Goal: Task Accomplishment & Management: Use online tool/utility

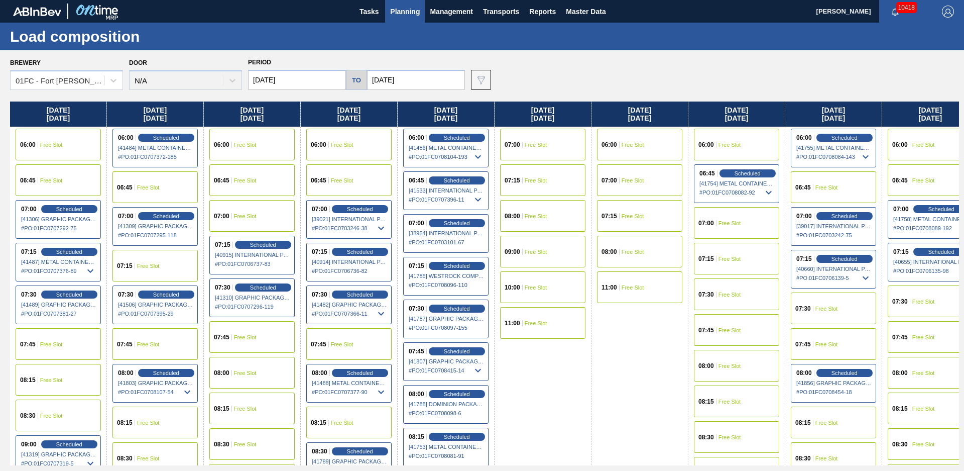
click at [651, 77] on div "Brewery 01FC - [GEOGRAPHIC_DATA][PERSON_NAME] Brewery Door N/A Period [DATE] to…" at bounding box center [484, 72] width 949 height 35
click at [403, 6] on span "Planning" at bounding box center [405, 12] width 30 height 12
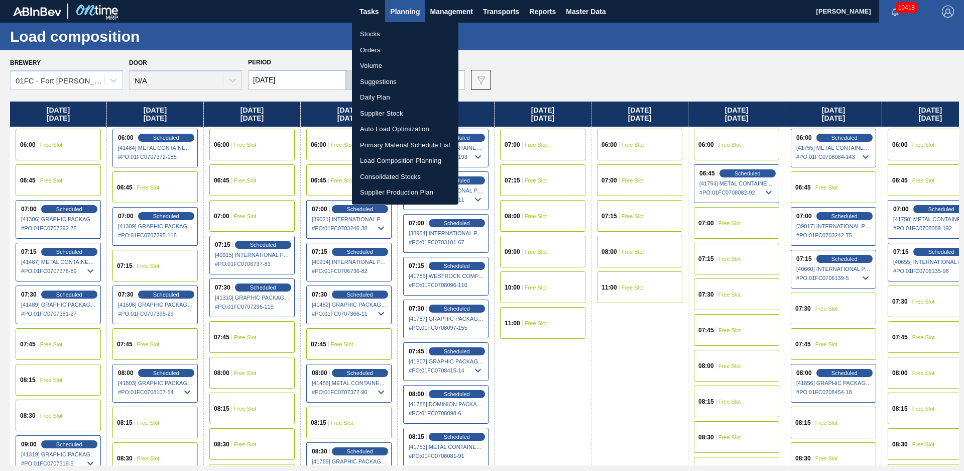
click at [371, 26] on ul "Stocks Orders Volume Suggestions Daily Plan Supplier Stock Auto Load Optimizati…" at bounding box center [405, 113] width 106 height 182
click at [371, 34] on li "Stocks" at bounding box center [405, 34] width 106 height 16
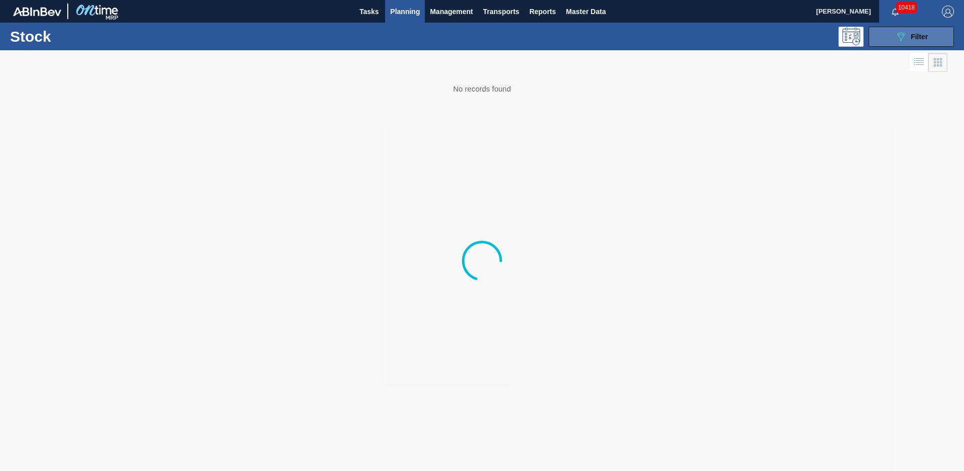
click at [907, 36] on div "089F7B8B-B2A5-4AFE-B5C0-19BA573D28AC Filter" at bounding box center [911, 37] width 33 height 12
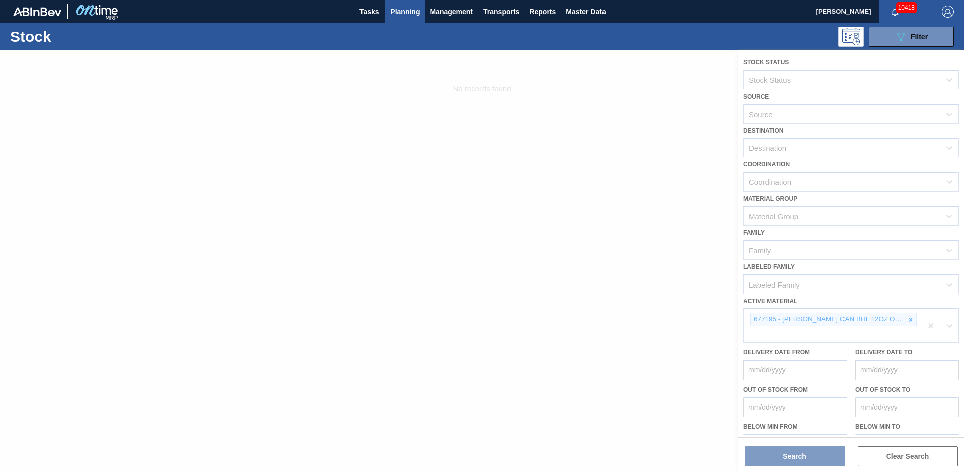
click at [910, 318] on div at bounding box center [482, 260] width 964 height 420
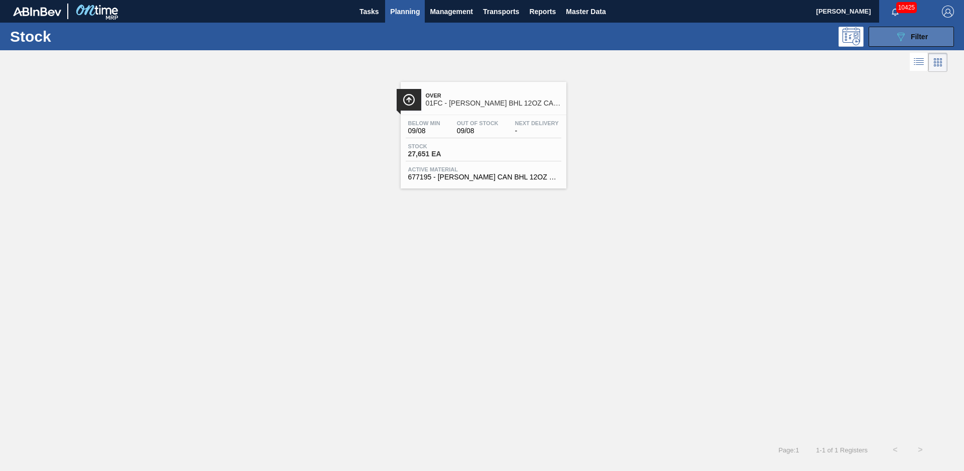
click at [913, 29] on button "089F7B8B-B2A5-4AFE-B5C0-19BA573D28AC Filter" at bounding box center [911, 37] width 85 height 20
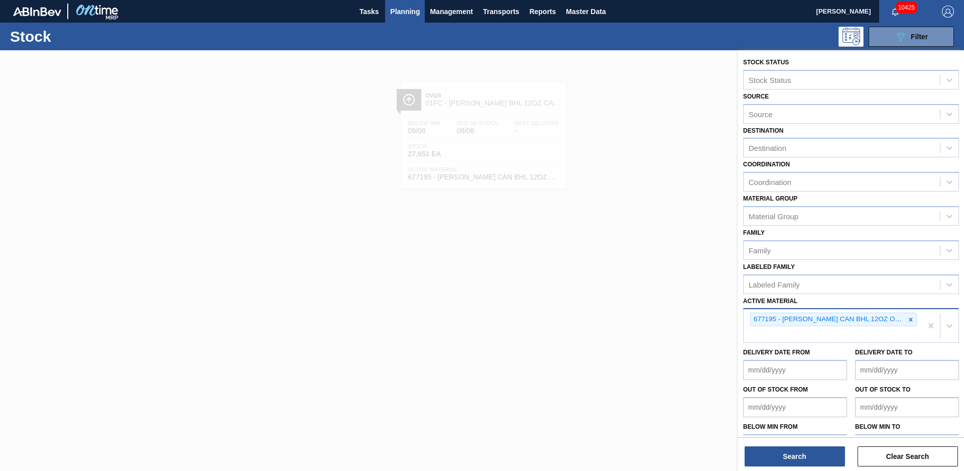
click at [870, 335] on div "677195 - [PERSON_NAME] CAN BHL 12OZ OUTDOORS CAN PK 12/12" at bounding box center [833, 325] width 178 height 33
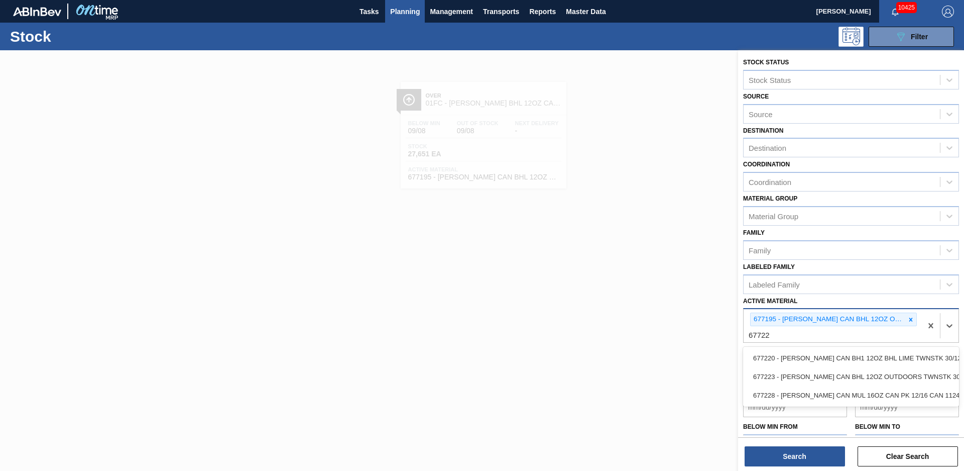
type Material "677223"
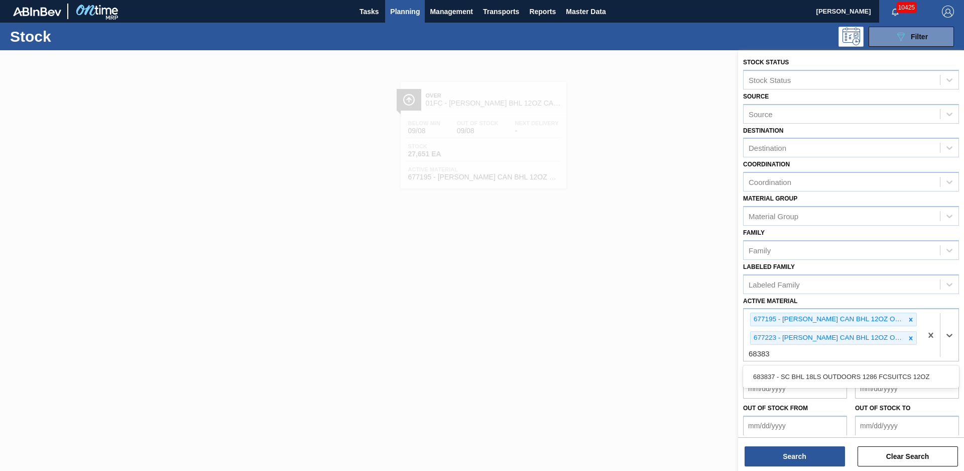
type Material "683837"
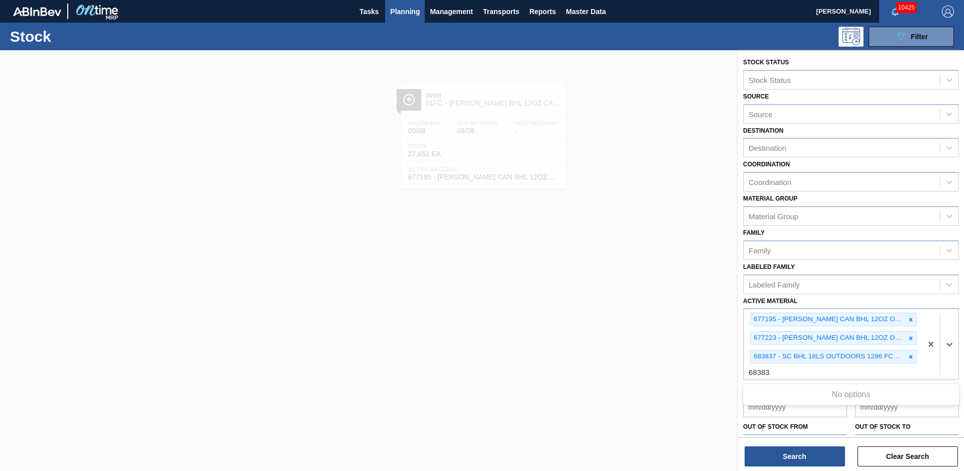
type Material "683838"
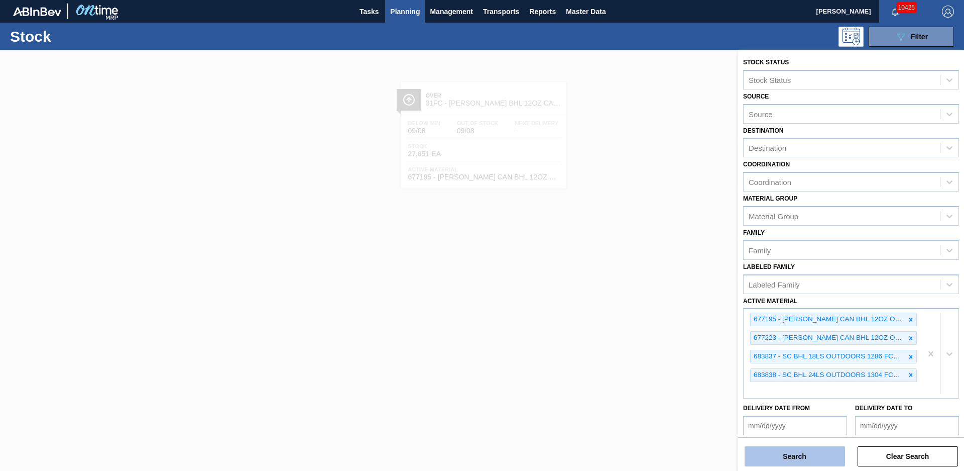
click at [749, 456] on button "Search" at bounding box center [795, 456] width 100 height 20
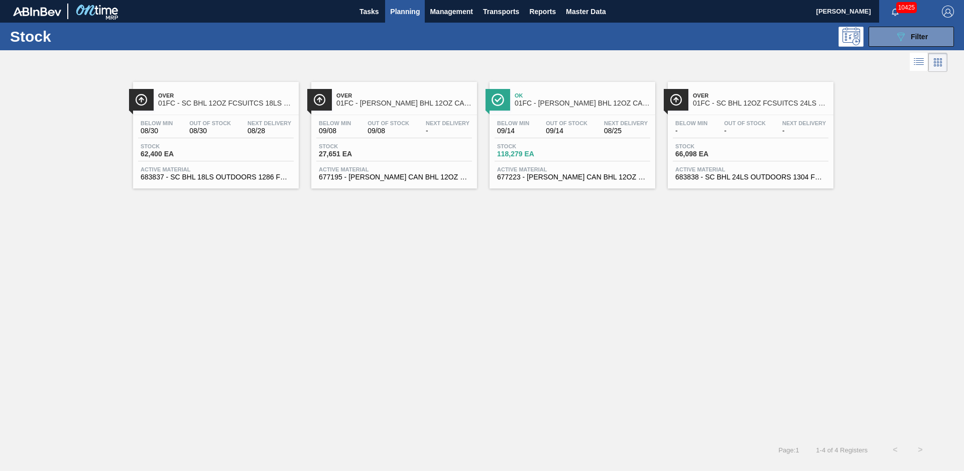
click at [188, 93] on span "Over" at bounding box center [226, 95] width 136 height 6
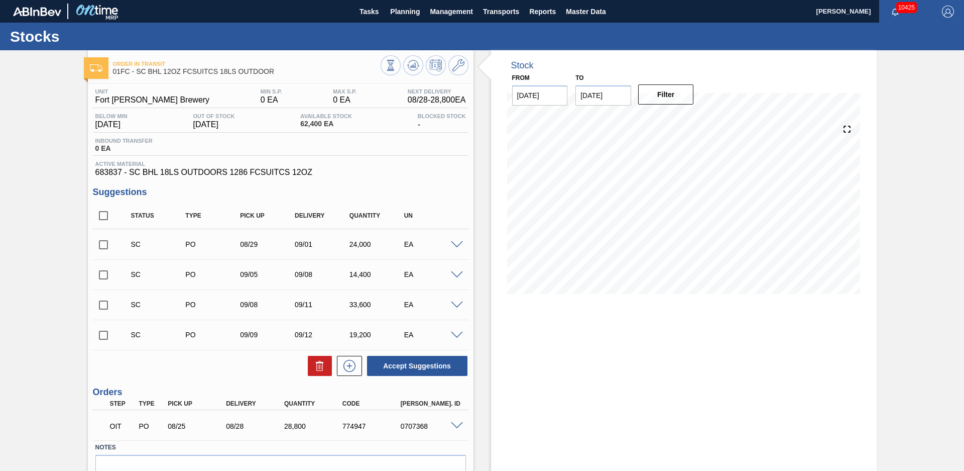
click at [459, 243] on span at bounding box center [457, 245] width 12 height 8
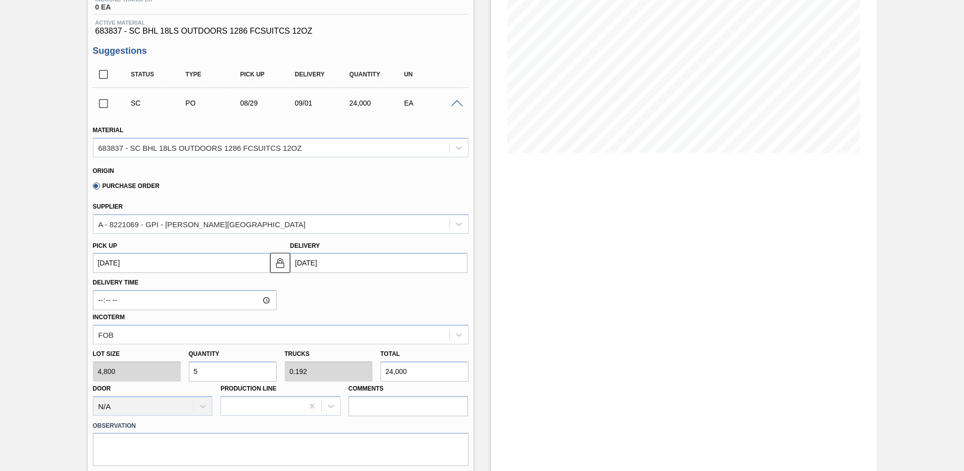
scroll to position [70, 0]
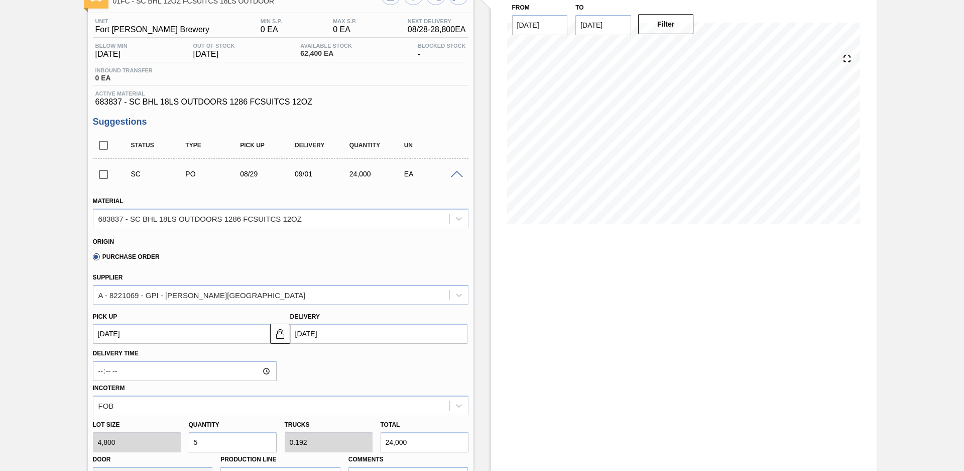
click at [456, 174] on span at bounding box center [457, 175] width 12 height 8
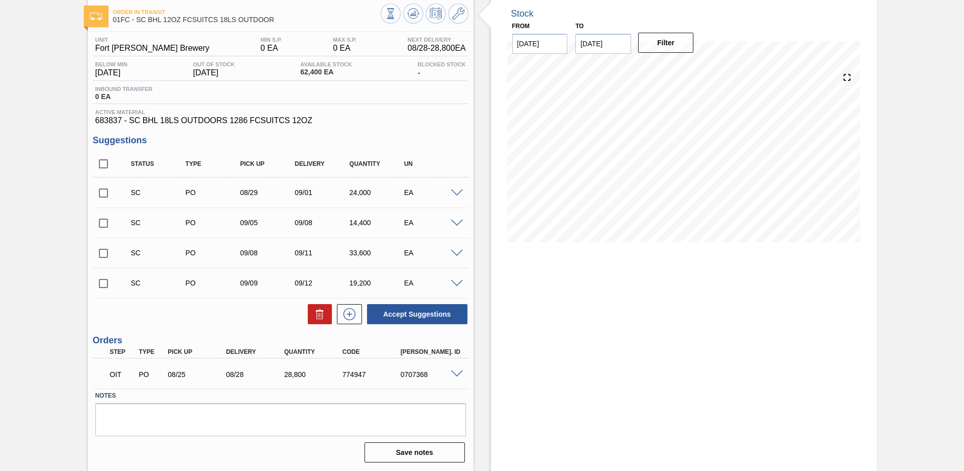
click at [452, 223] on span at bounding box center [457, 223] width 12 height 8
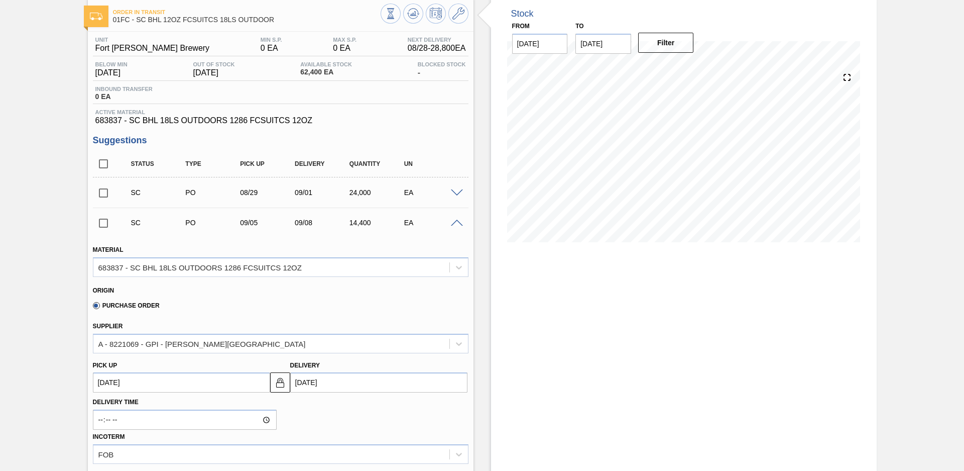
scroll to position [71, 0]
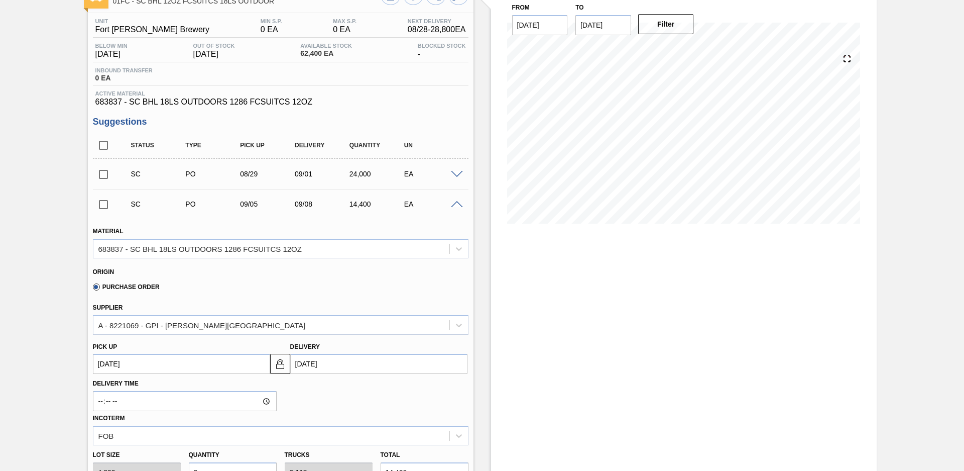
click at [458, 201] on span at bounding box center [457, 205] width 12 height 8
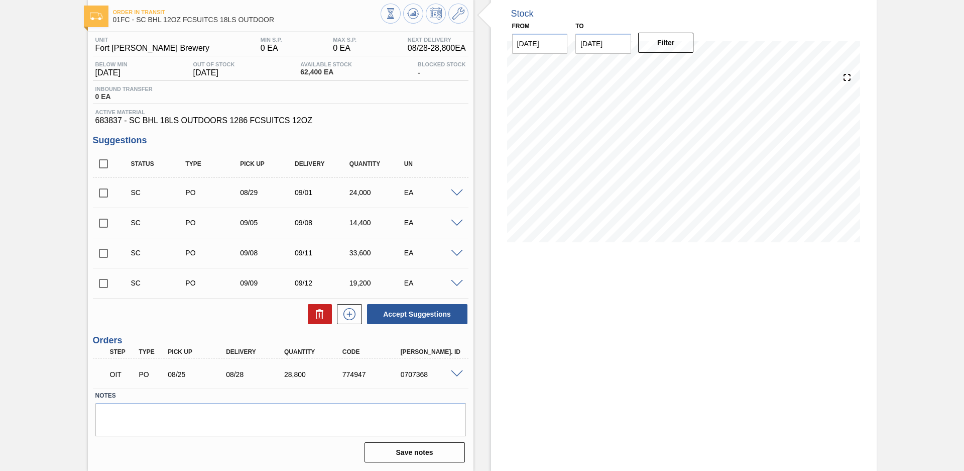
scroll to position [52, 0]
click at [456, 249] on div "SC PO 09/08 09/11 33,600 EA" at bounding box center [281, 252] width 376 height 25
click at [456, 253] on span at bounding box center [457, 254] width 12 height 8
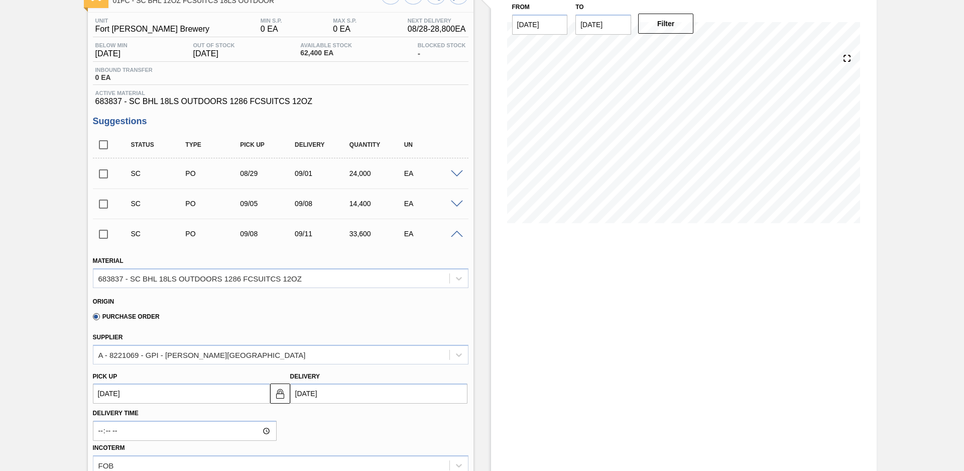
scroll to position [212, 0]
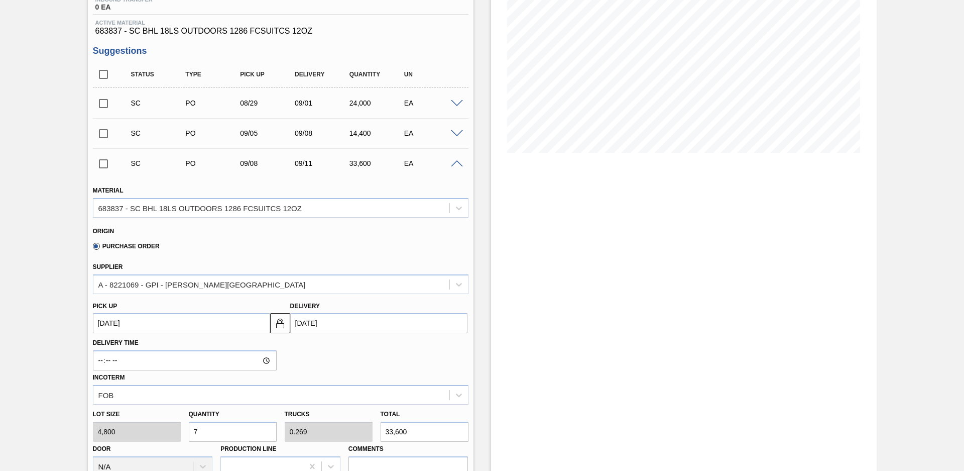
click at [457, 163] on span at bounding box center [457, 164] width 12 height 8
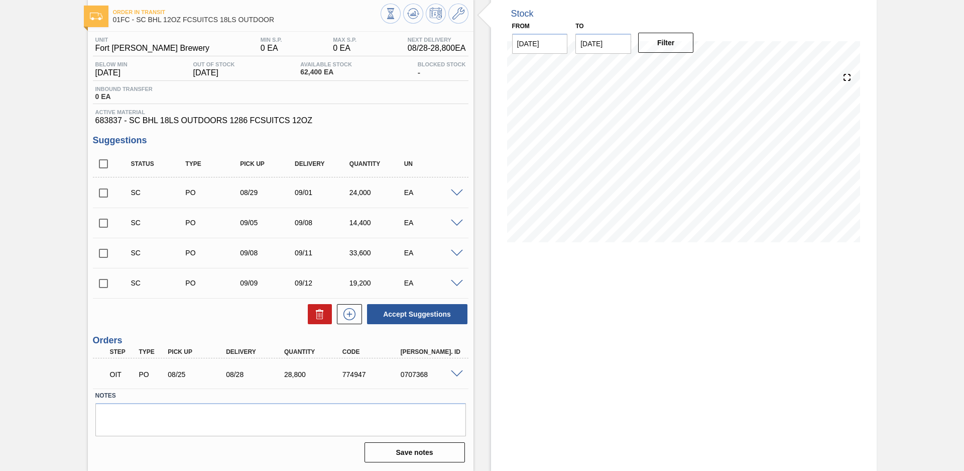
scroll to position [52, 0]
click at [454, 270] on div "SC PO 09/09 09/12 19,200 EA" at bounding box center [281, 282] width 376 height 25
click at [457, 280] on span at bounding box center [457, 284] width 12 height 8
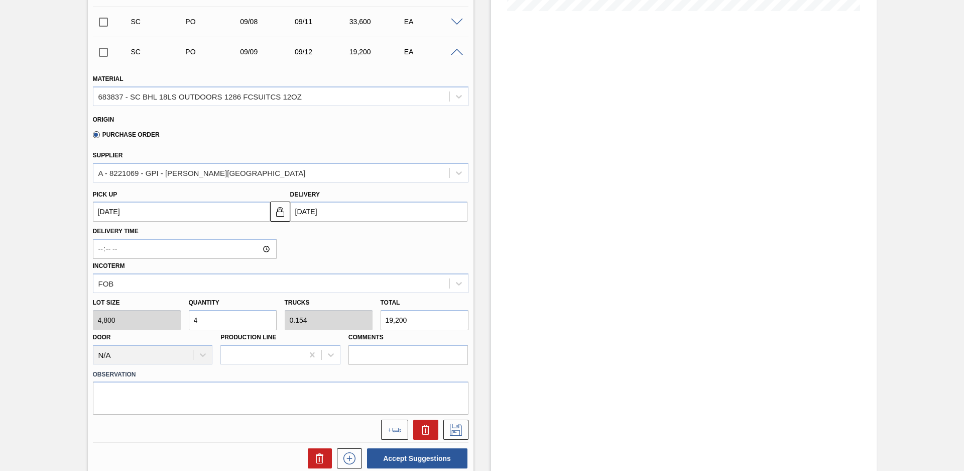
scroll to position [212, 0]
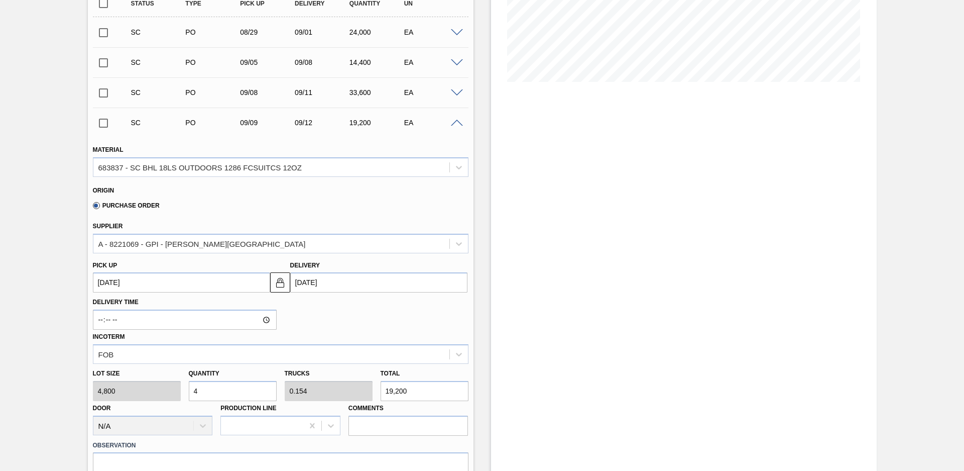
drag, startPoint x: 481, startPoint y: 187, endPoint x: 470, endPoint y: 194, distance: 12.8
click at [481, 187] on div "Stock From [DATE] to [DATE] Filter 08/28 Stock Projection 91,200 SAP Planning 0…" at bounding box center [675, 261] width 403 height 847
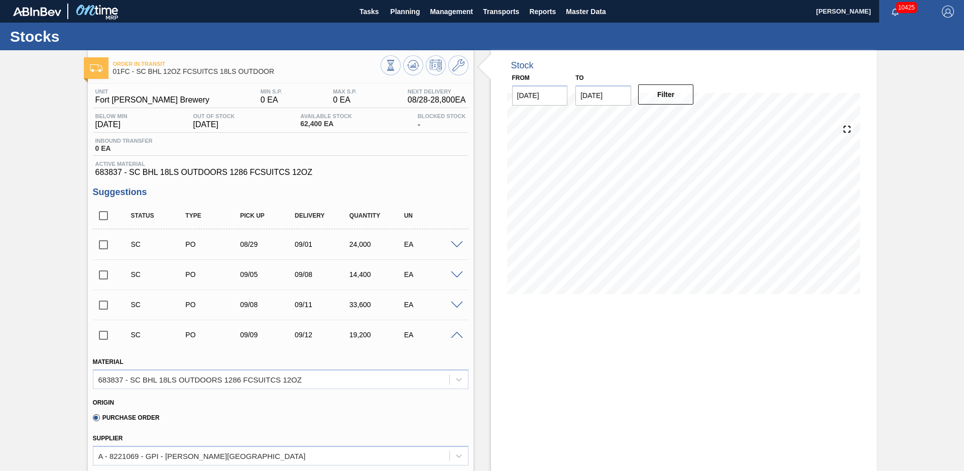
scroll to position [211, 0]
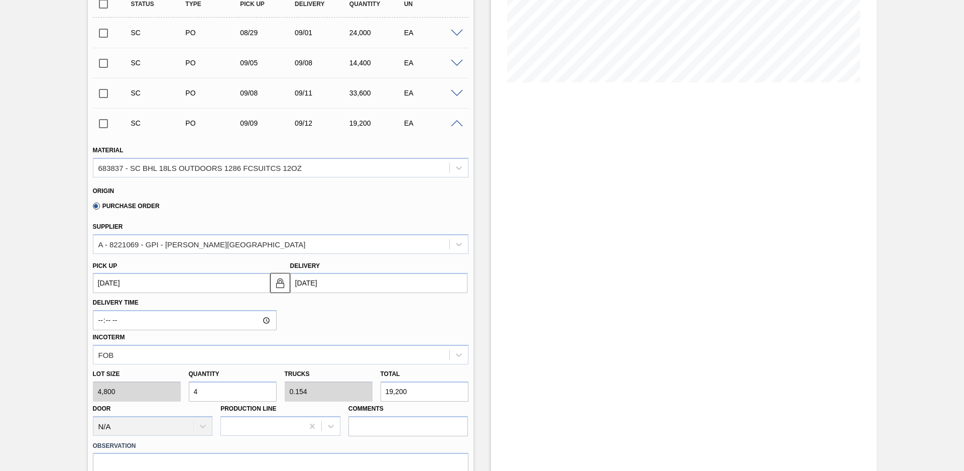
click at [456, 123] on span at bounding box center [457, 124] width 12 height 8
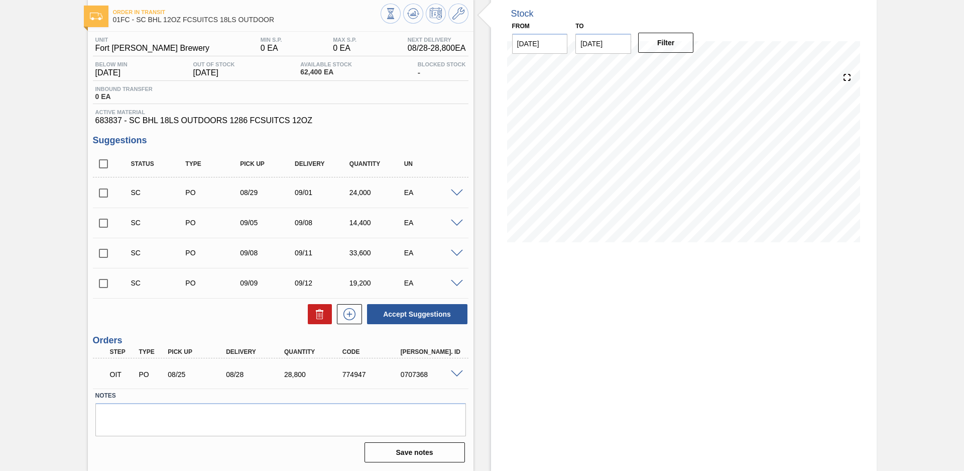
scroll to position [52, 0]
click at [456, 191] on span at bounding box center [457, 193] width 12 height 8
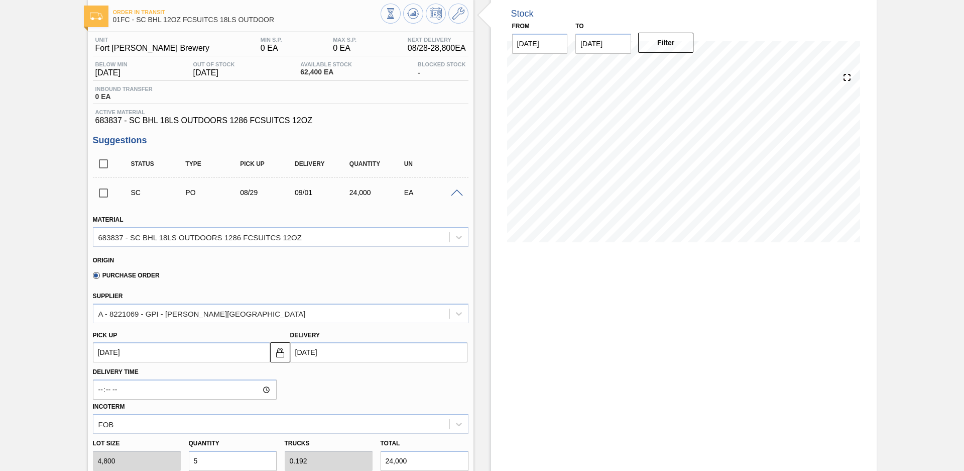
scroll to position [212, 0]
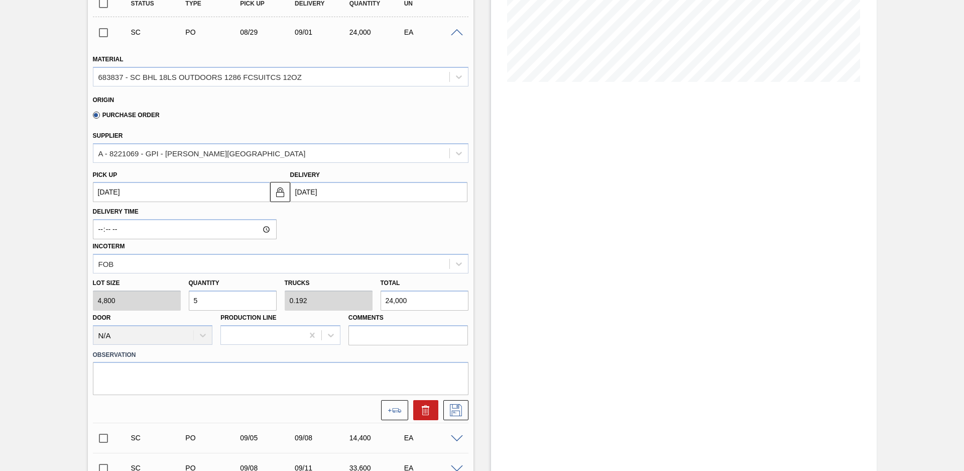
drag, startPoint x: 219, startPoint y: 299, endPoint x: 157, endPoint y: 299, distance: 61.8
click at [157, 298] on div "Lot size 4,800 Quantity 5 Trucks 0.192 Total 24,000 Door N/A Production Line Co…" at bounding box center [281, 309] width 384 height 72
type input "2"
type input "0.077"
type input "9,600"
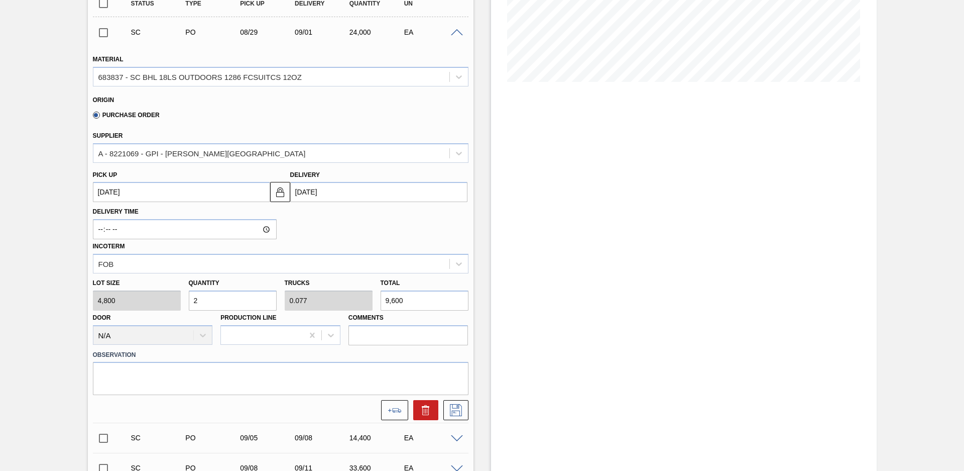
type input "21"
type input "0.808"
type input "100,800"
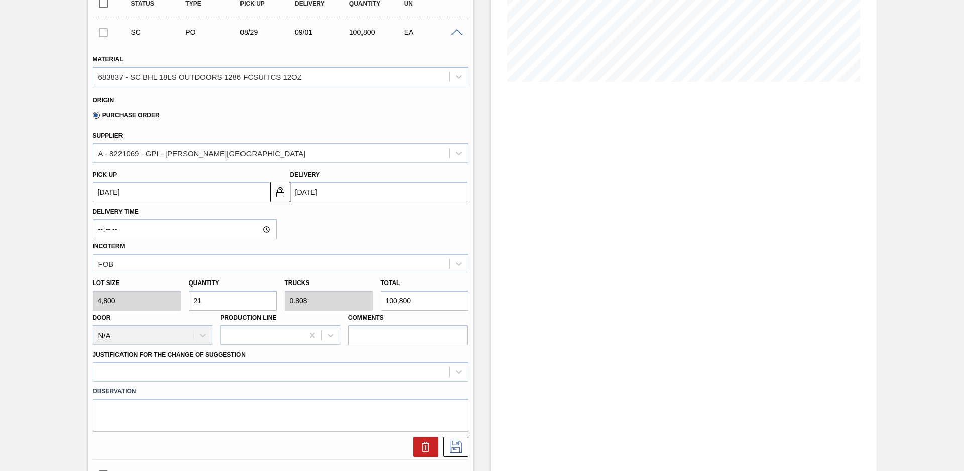
type input "21"
click at [367, 232] on div "Delivery Time Incoterm FOB" at bounding box center [281, 237] width 384 height 71
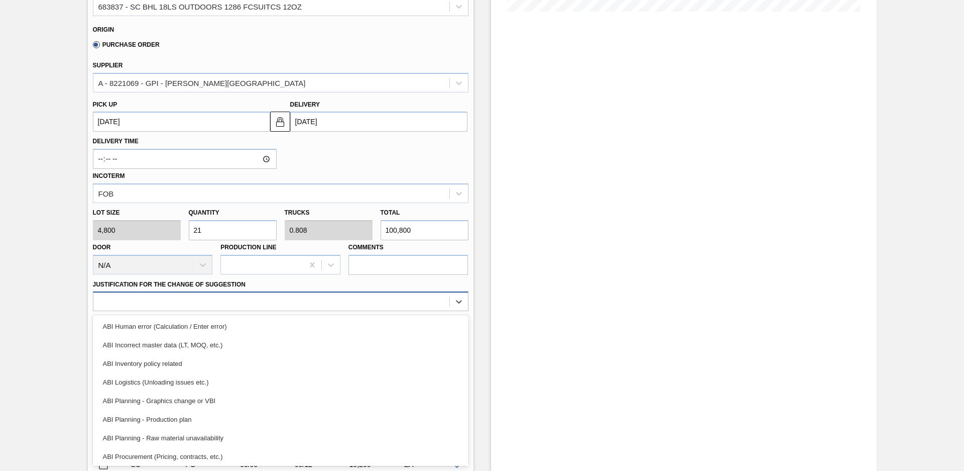
click at [214, 299] on div at bounding box center [271, 301] width 356 height 15
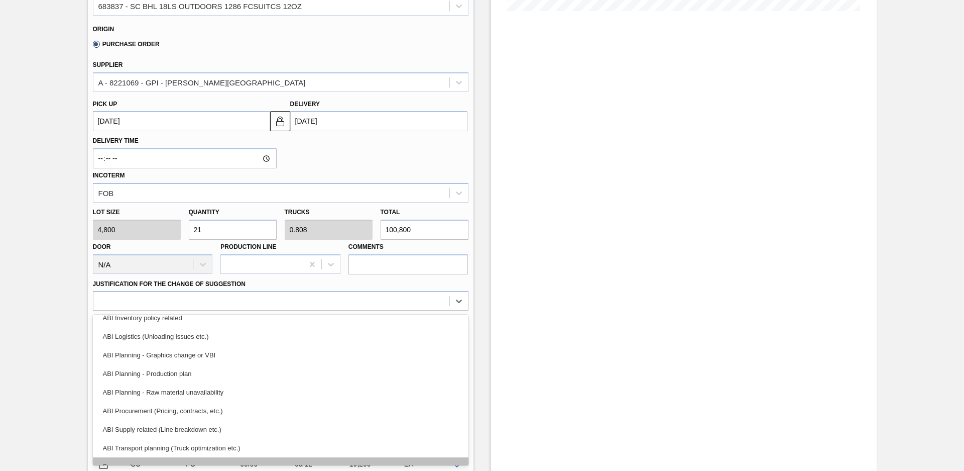
scroll to position [68, 0]
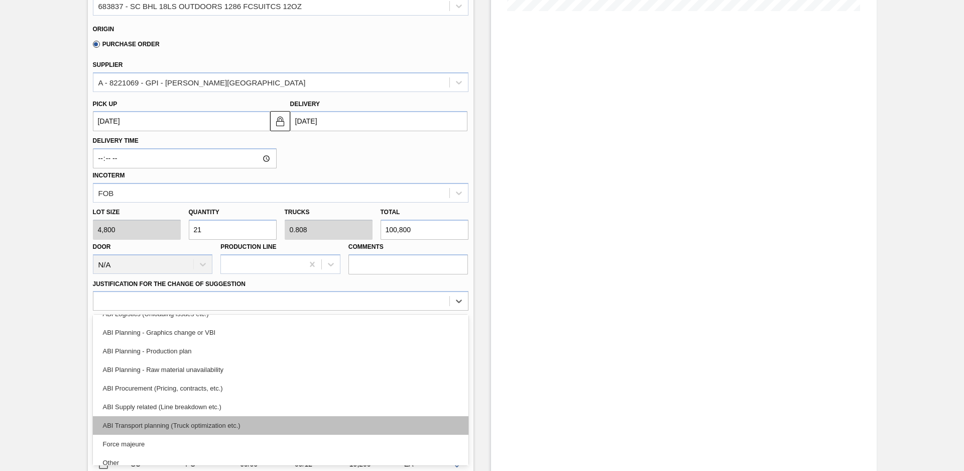
click at [240, 428] on div "ABI Transport planning (Truck optimization etc.)" at bounding box center [281, 425] width 376 height 19
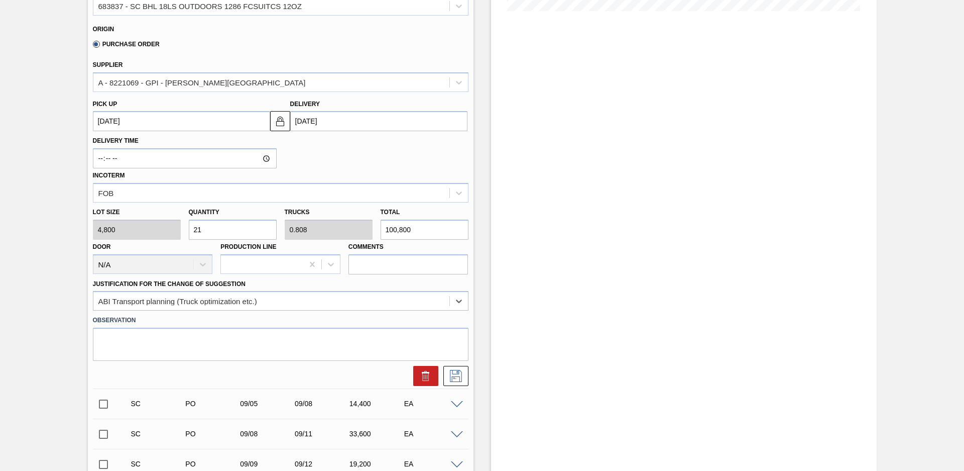
scroll to position [353, 0]
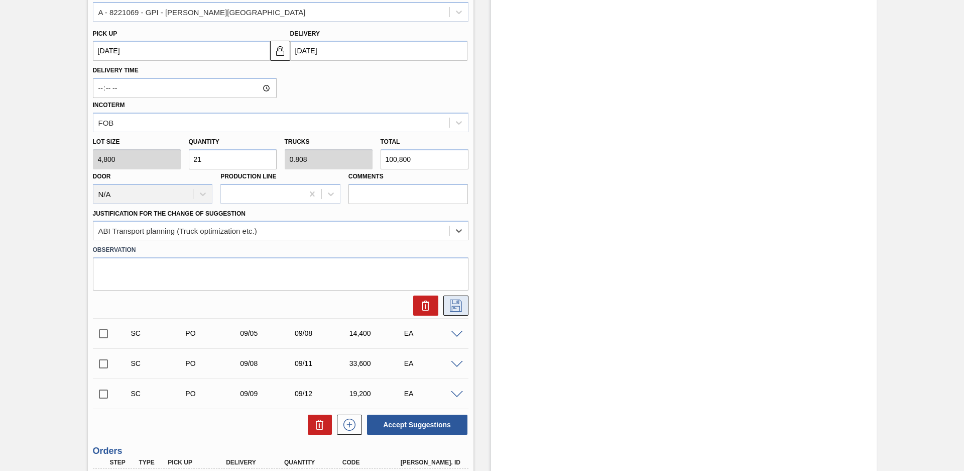
click at [458, 303] on icon at bounding box center [456, 305] width 16 height 12
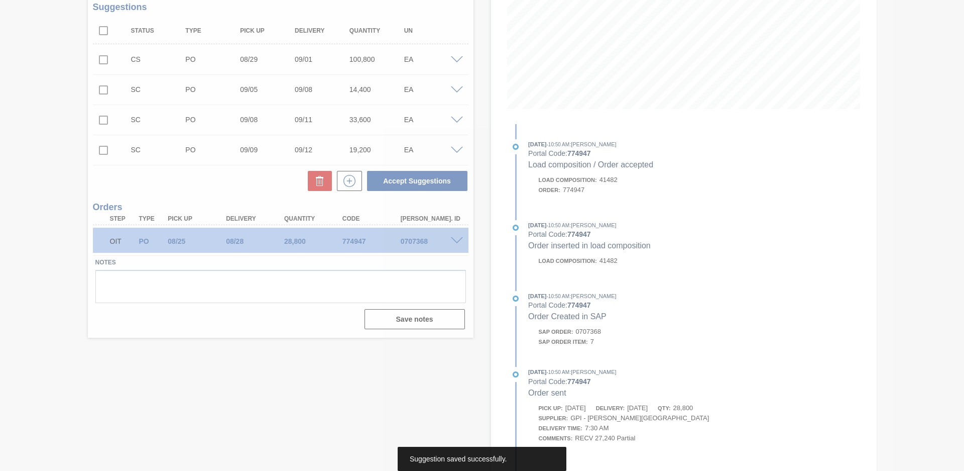
scroll to position [52, 0]
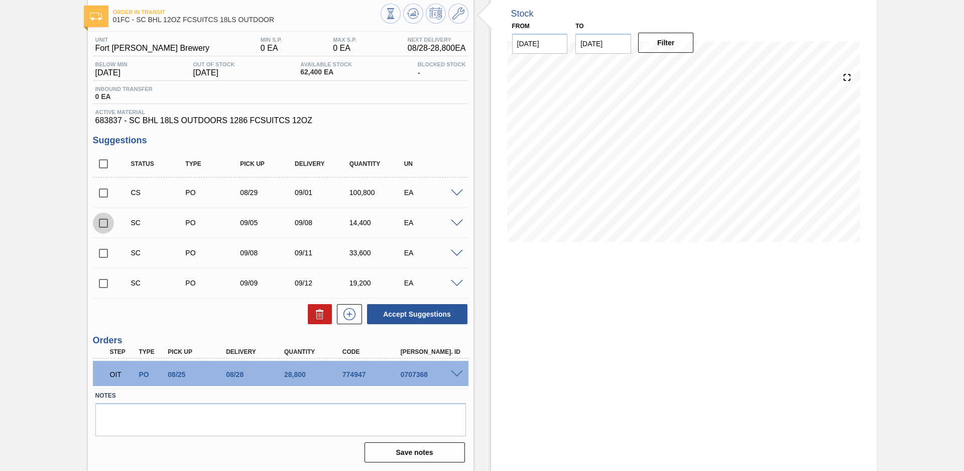
click at [105, 221] on input "checkbox" at bounding box center [103, 222] width 21 height 21
checkbox input "true"
click at [103, 257] on input "checkbox" at bounding box center [103, 253] width 21 height 21
checkbox input "true"
click at [102, 290] on input "checkbox" at bounding box center [103, 283] width 21 height 21
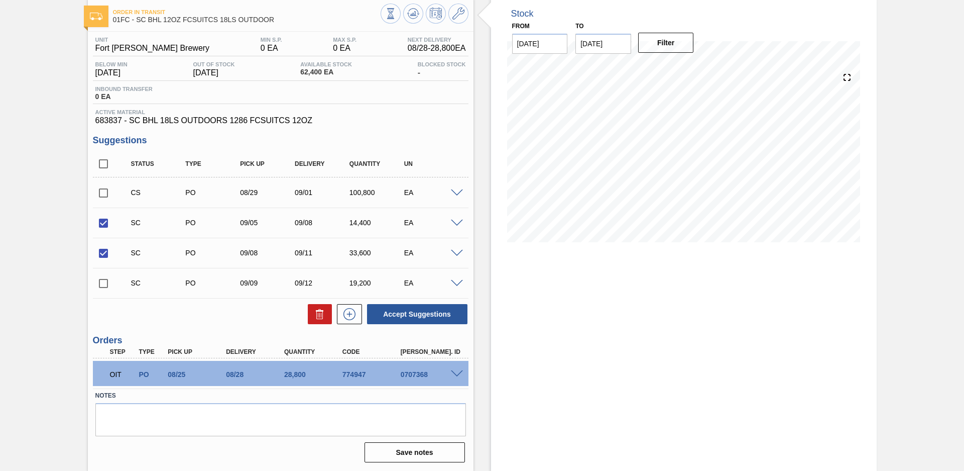
checkbox input "true"
click at [102, 176] on div "Status Type Pick up Delivery Quantity UN" at bounding box center [281, 164] width 376 height 27
click at [103, 168] on input "checkbox" at bounding box center [103, 163] width 21 height 21
checkbox input "true"
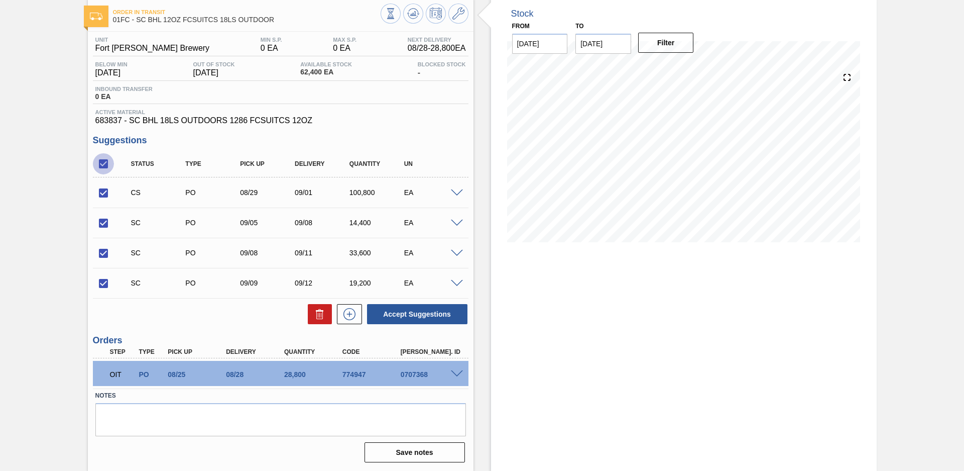
click at [104, 163] on input "checkbox" at bounding box center [103, 163] width 21 height 21
checkbox input "false"
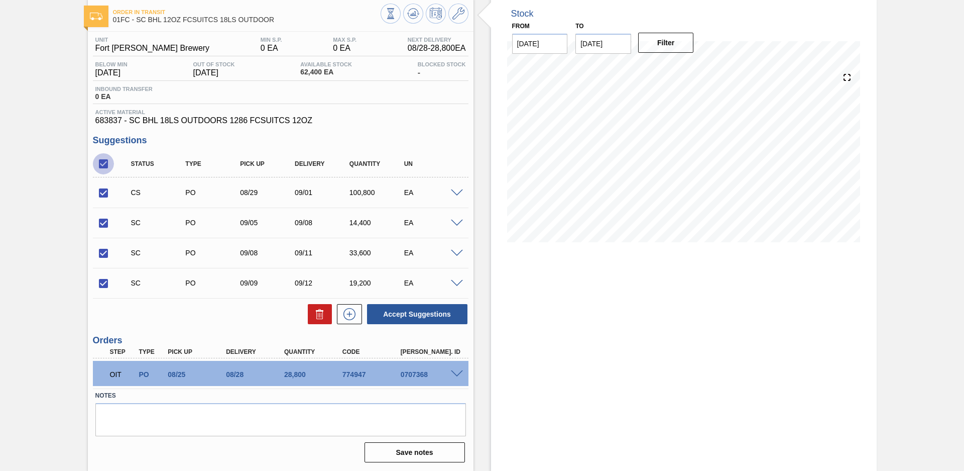
checkbox input "false"
click at [103, 192] on input "checkbox" at bounding box center [103, 192] width 21 height 21
click at [402, 316] on button "Accept Suggestions" at bounding box center [417, 314] width 100 height 20
checkbox input "false"
click at [160, 132] on div "Unit Fort [PERSON_NAME] Brewery MIN S.P. 0 EA MAX S.P. 0 EA Next Delivery 08/28…" at bounding box center [281, 249] width 386 height 434
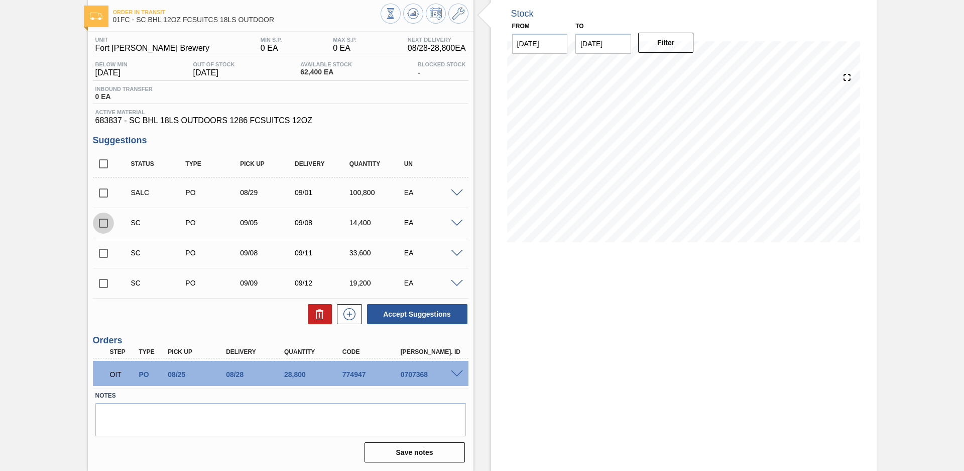
click at [102, 219] on input "checkbox" at bounding box center [103, 222] width 21 height 21
checkbox input "true"
click at [104, 249] on input "checkbox" at bounding box center [103, 253] width 21 height 21
checkbox input "true"
click at [103, 284] on input "checkbox" at bounding box center [103, 283] width 21 height 21
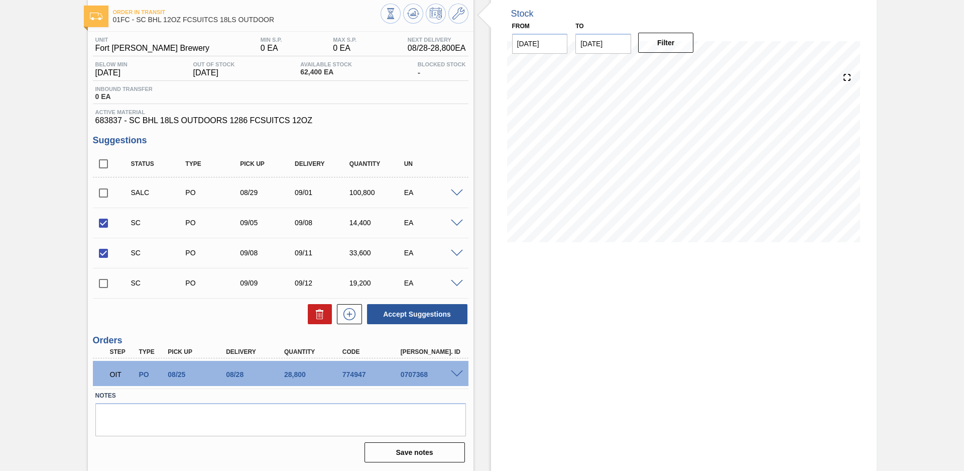
checkbox input "true"
click at [314, 312] on icon at bounding box center [320, 314] width 12 height 12
checkbox input "false"
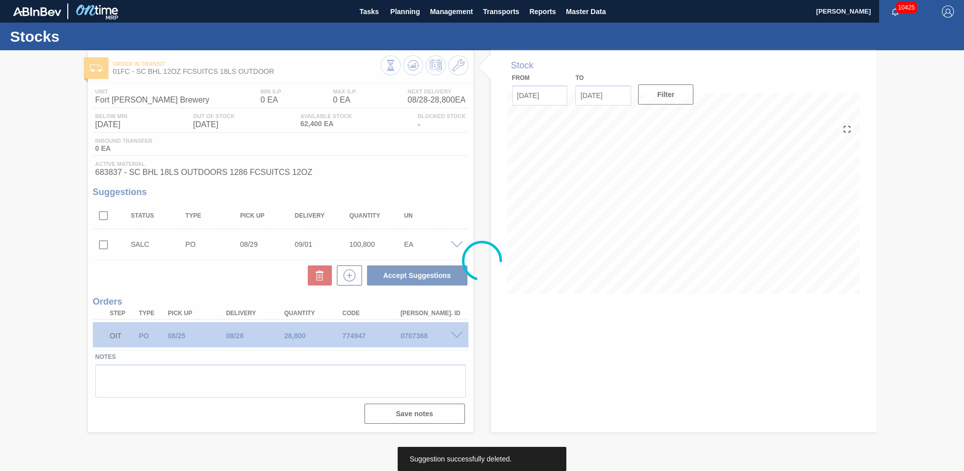
scroll to position [0, 0]
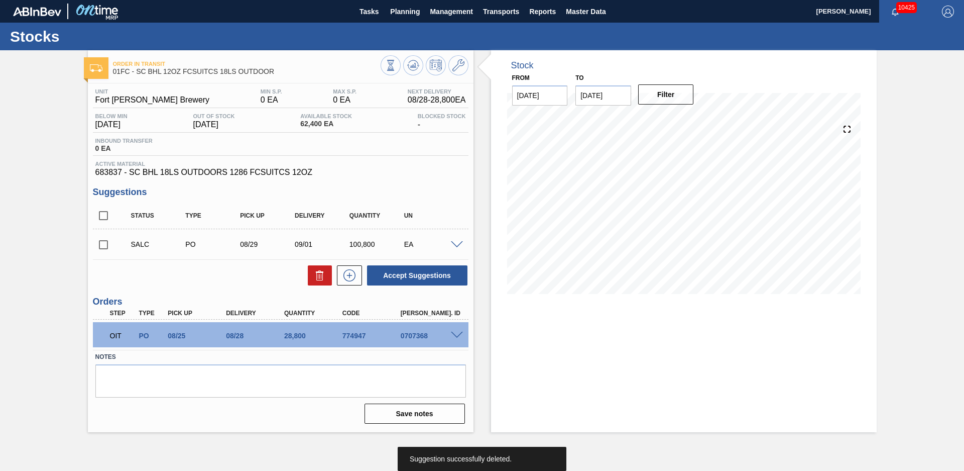
click at [243, 276] on div "Accept Suggestions" at bounding box center [281, 275] width 376 height 22
click at [100, 242] on input "checkbox" at bounding box center [103, 244] width 21 height 21
checkbox input "true"
click at [196, 268] on div "Accept Suggestions" at bounding box center [281, 275] width 376 height 22
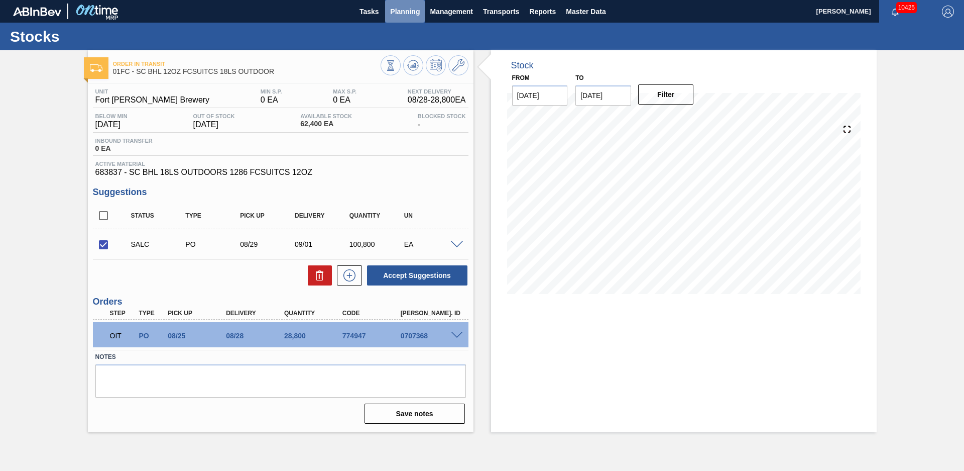
click at [420, 14] on span "Planning" at bounding box center [405, 12] width 30 height 12
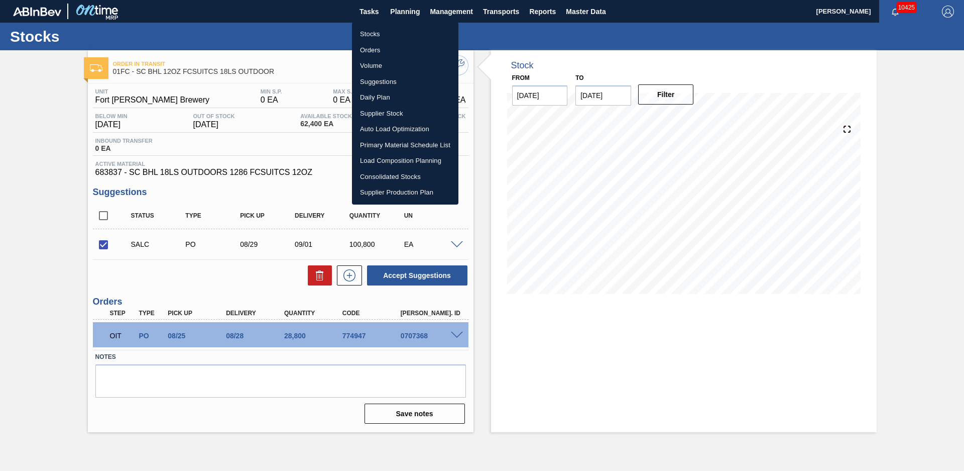
click at [384, 31] on li "Stocks" at bounding box center [405, 34] width 106 height 16
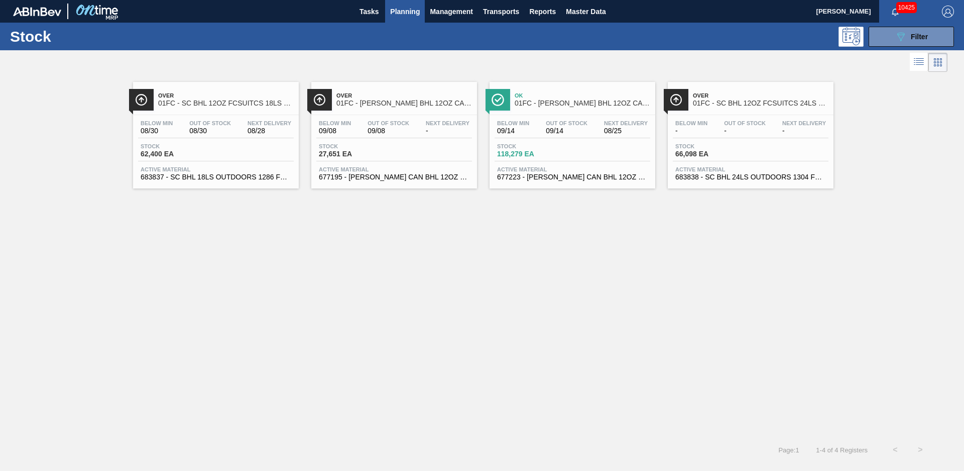
drag, startPoint x: 492, startPoint y: 251, endPoint x: 953, endPoint y: 48, distance: 503.7
click at [492, 251] on div "Over 01FC - SC BHL 12OZ FCSUITCS 18LS OUTDOOR Below Min 08/30 Out Of Stock 08/3…" at bounding box center [482, 255] width 964 height 363
click at [916, 39] on span "Filter" at bounding box center [919, 37] width 17 height 8
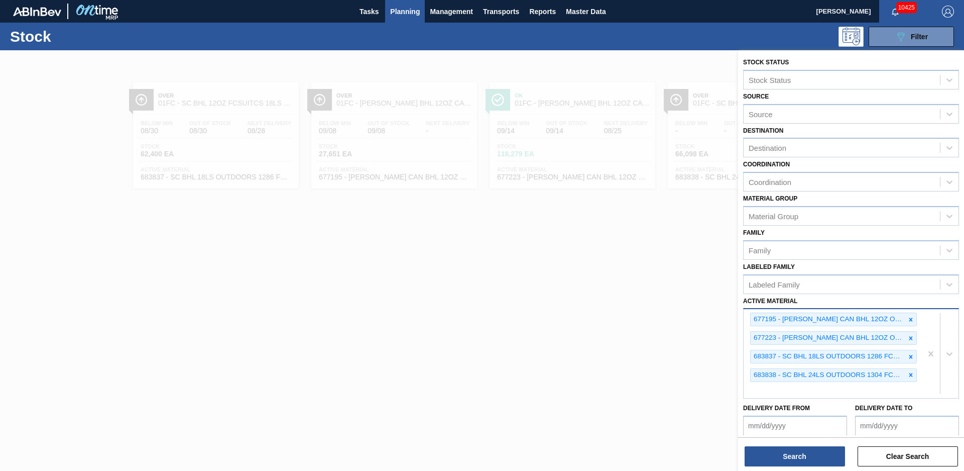
click at [809, 391] on div "677195 - [PERSON_NAME] CAN BHL 12OZ OUTDOORS CAN PK 12/12 677223 - [PERSON_NAME…" at bounding box center [833, 353] width 178 height 89
type Material "683416"
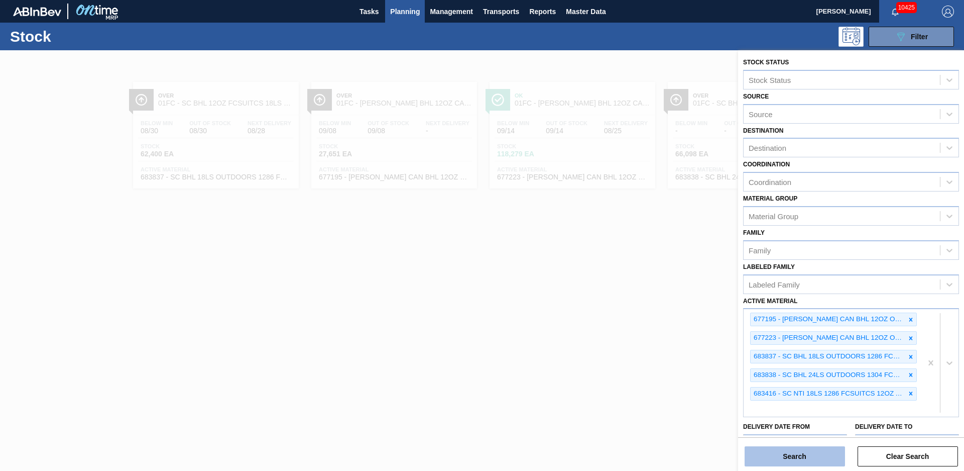
click at [794, 451] on button "Search" at bounding box center [795, 456] width 100 height 20
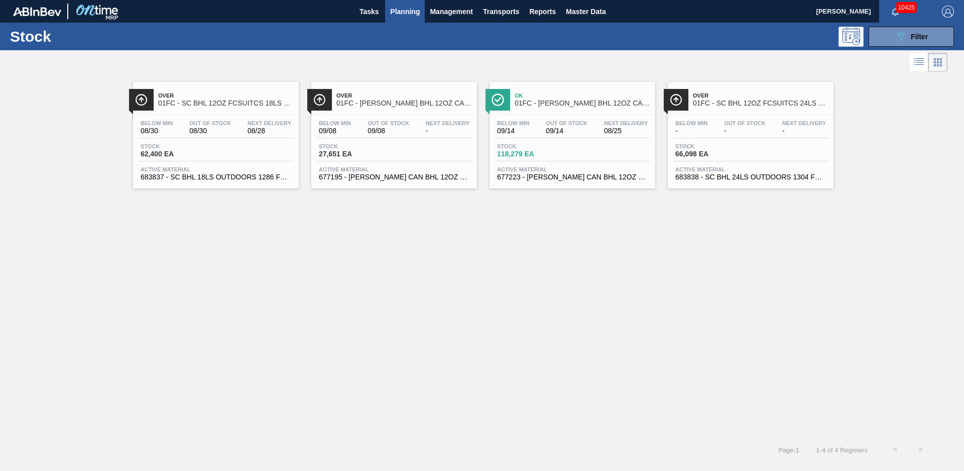
click at [757, 98] on span "Over" at bounding box center [761, 95] width 136 height 6
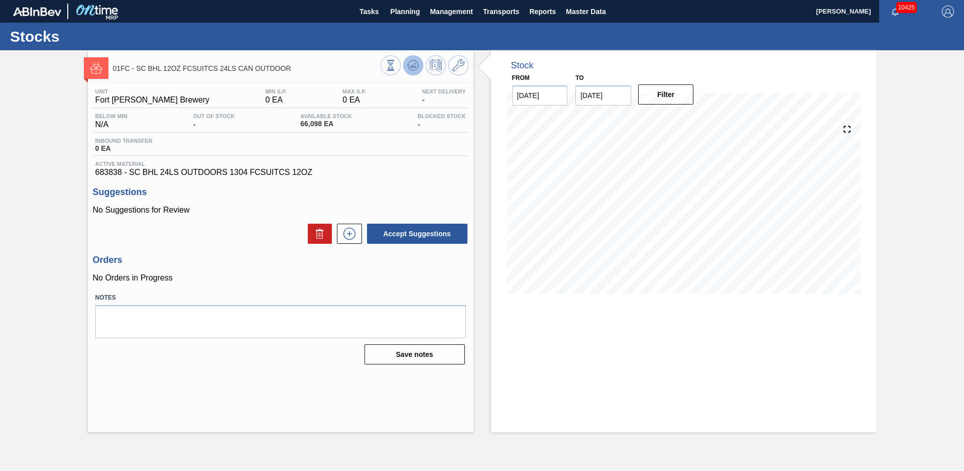
click at [413, 63] on icon at bounding box center [413, 65] width 12 height 12
click at [61, 135] on div "01FC - SC BHL 12OZ FCSUITCS 24LS CAN OUTDOOR Unit [GEOGRAPHIC_DATA][PERSON_NAME…" at bounding box center [482, 241] width 964 height 382
click at [417, 18] on button "Planning" at bounding box center [405, 11] width 40 height 23
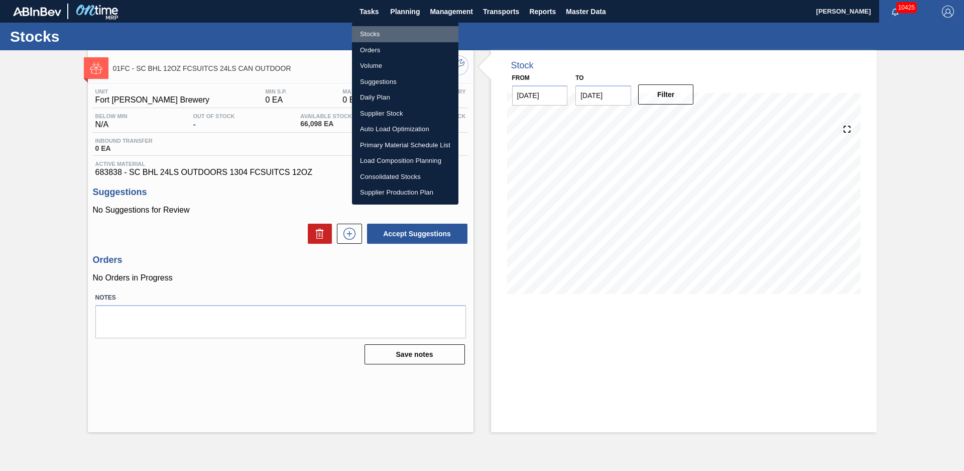
click at [380, 37] on li "Stocks" at bounding box center [405, 34] width 106 height 16
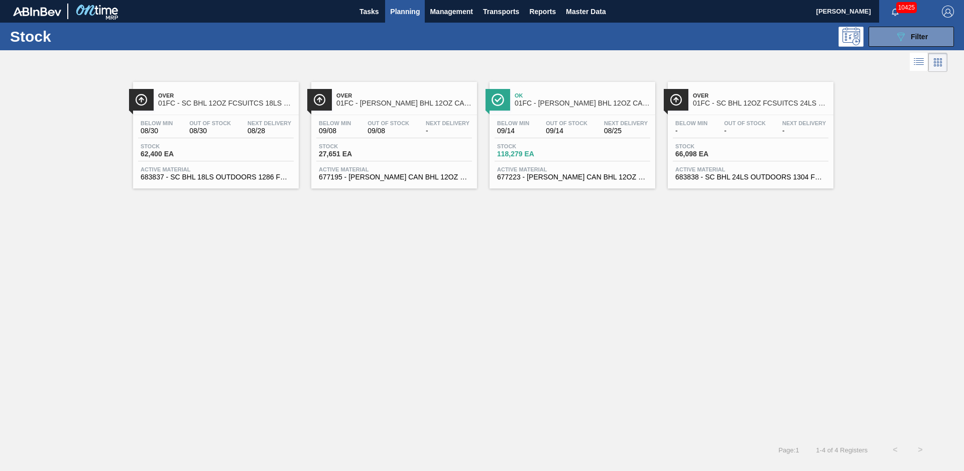
click at [605, 94] on span "Ok" at bounding box center [583, 95] width 136 height 6
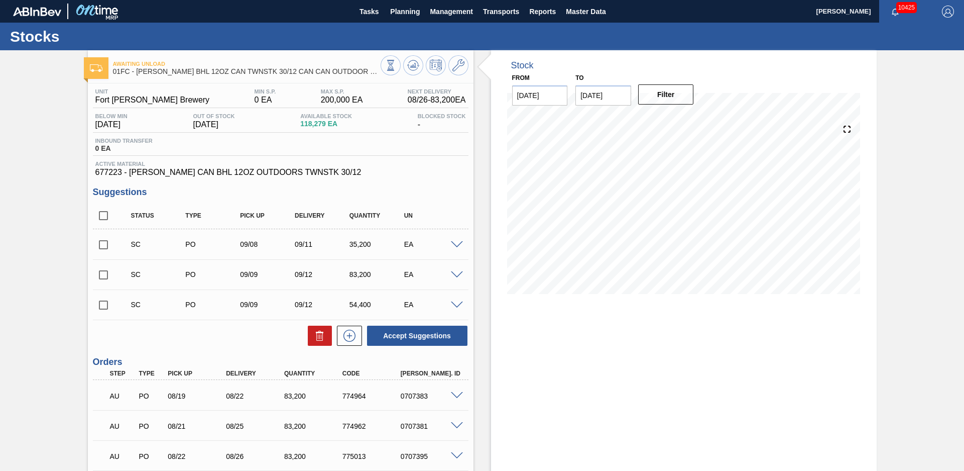
click at [457, 244] on span at bounding box center [457, 245] width 12 height 8
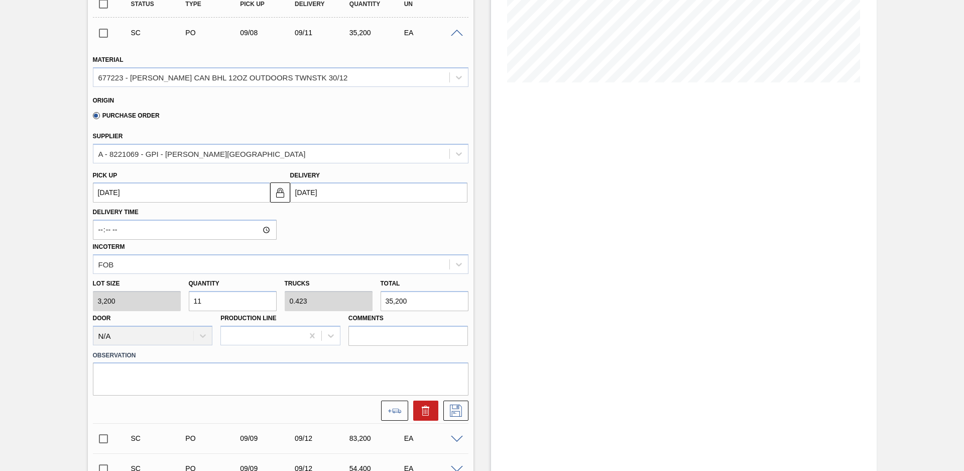
scroll to position [70, 0]
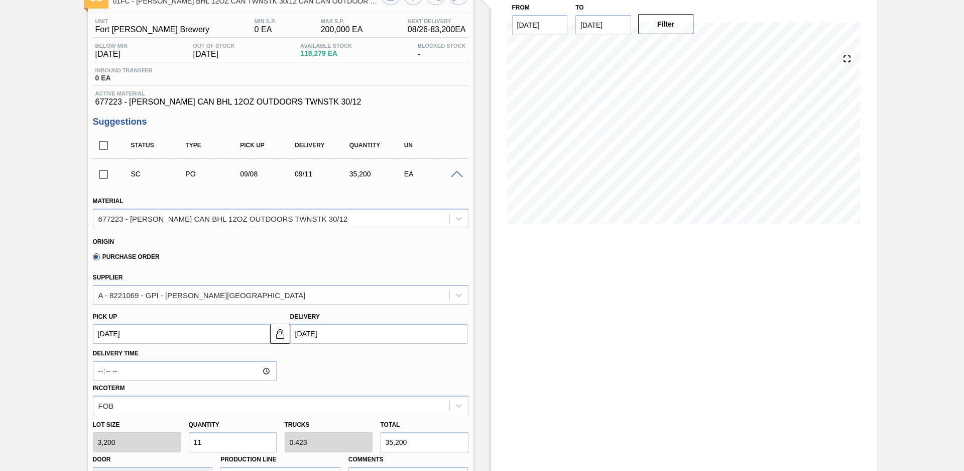
click at [458, 170] on div at bounding box center [458, 174] width 20 height 8
click at [458, 174] on span at bounding box center [457, 175] width 12 height 8
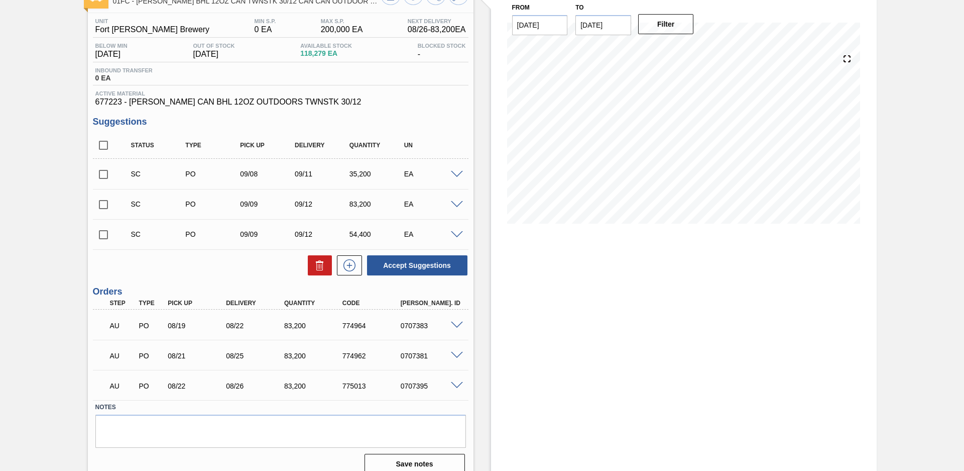
scroll to position [0, 0]
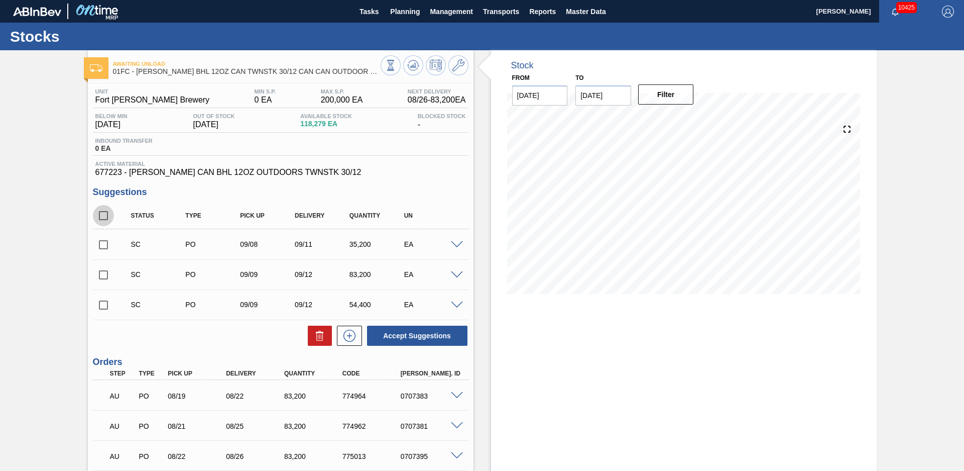
click at [103, 216] on input "checkbox" at bounding box center [103, 215] width 21 height 21
checkbox input "true"
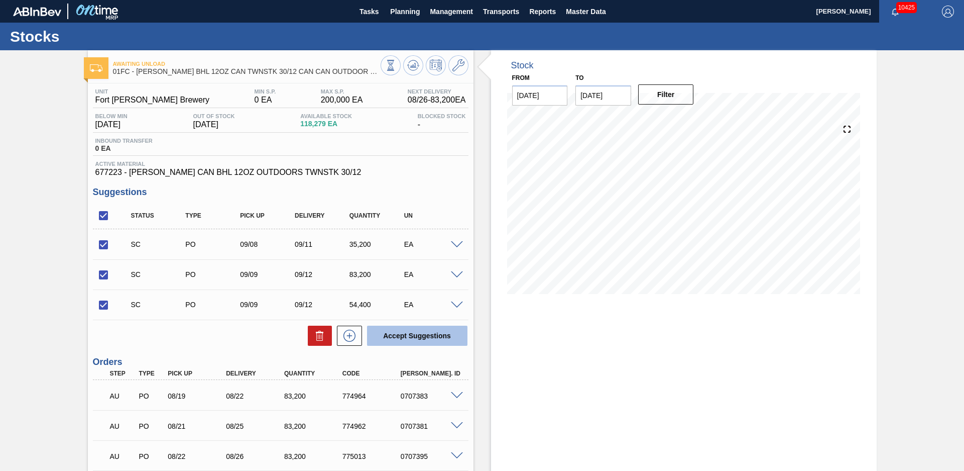
click at [405, 332] on button "Accept Suggestions" at bounding box center [417, 335] width 100 height 20
checkbox input "false"
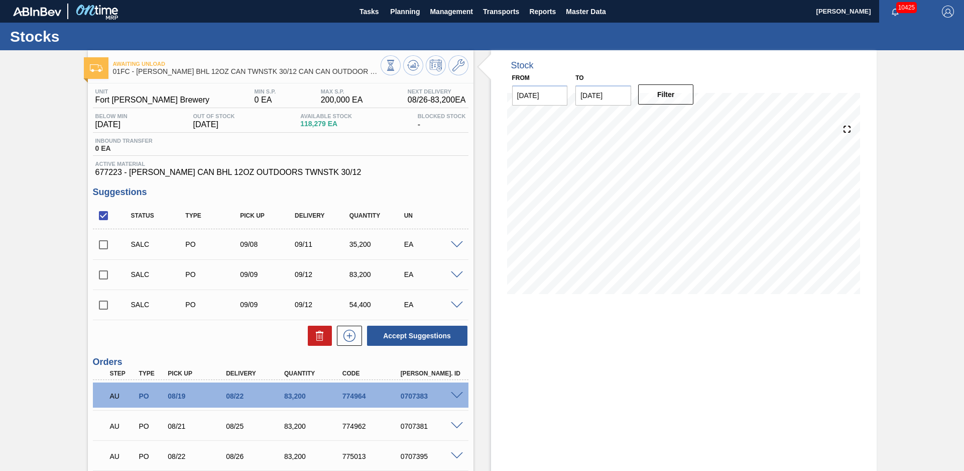
click at [456, 272] on span at bounding box center [457, 275] width 12 height 8
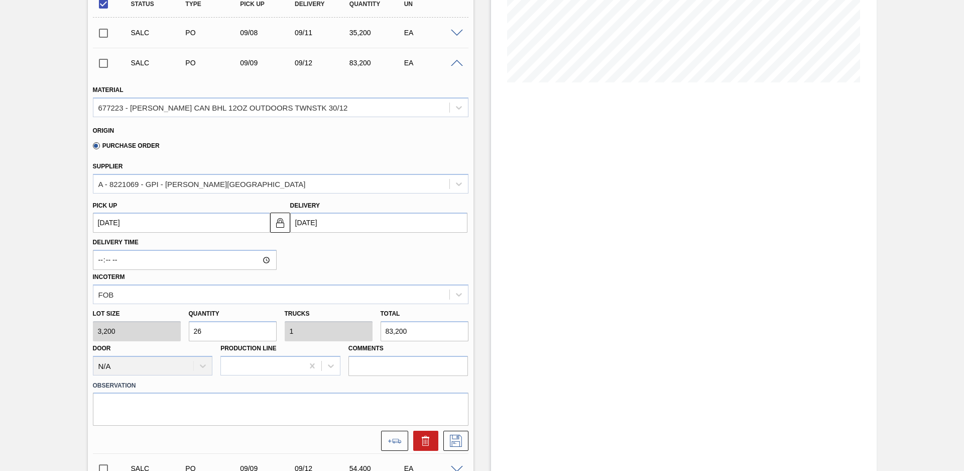
scroll to position [353, 0]
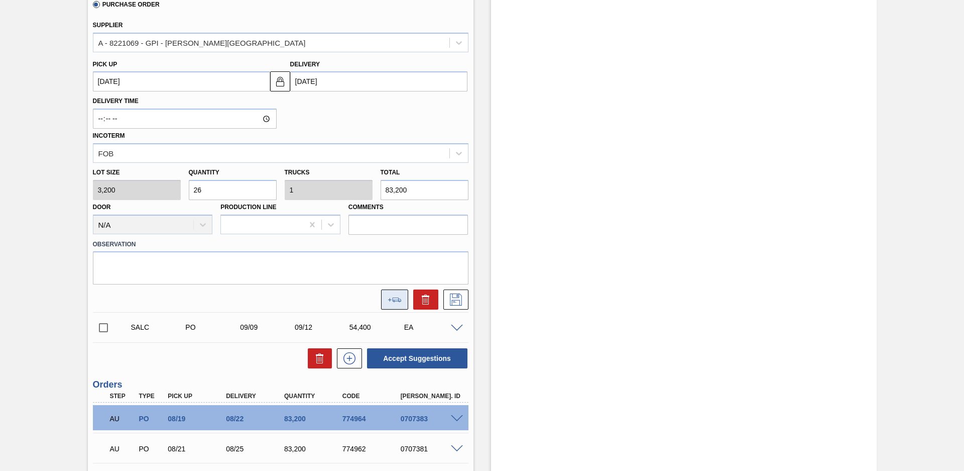
click at [390, 294] on button at bounding box center [394, 299] width 27 height 20
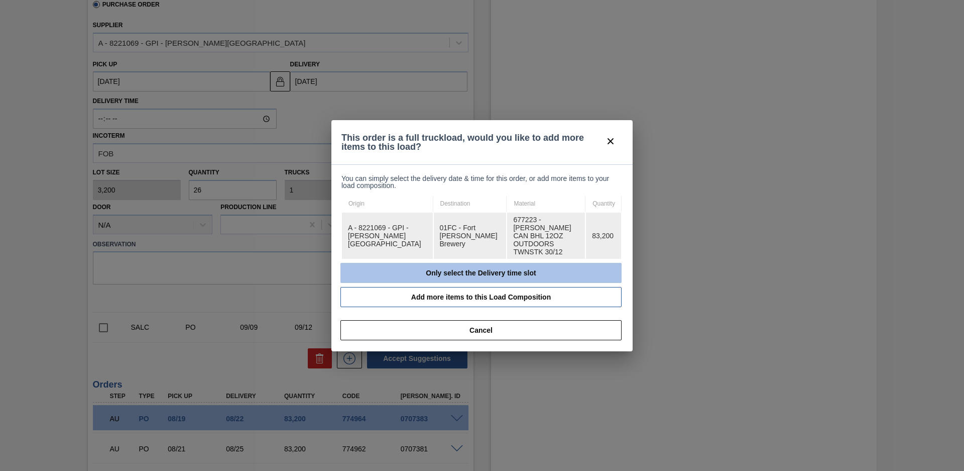
click at [519, 267] on button "Only select the Delivery time slot" at bounding box center [480, 273] width 281 height 20
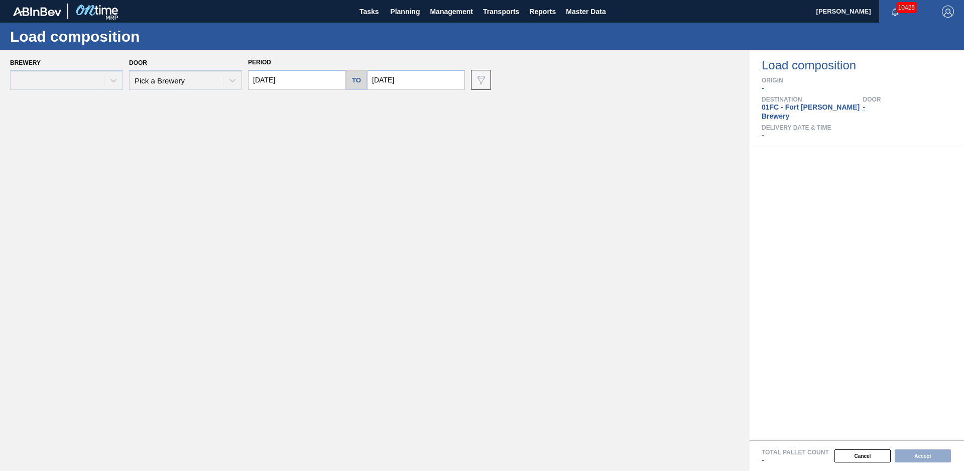
type input "[DATE]"
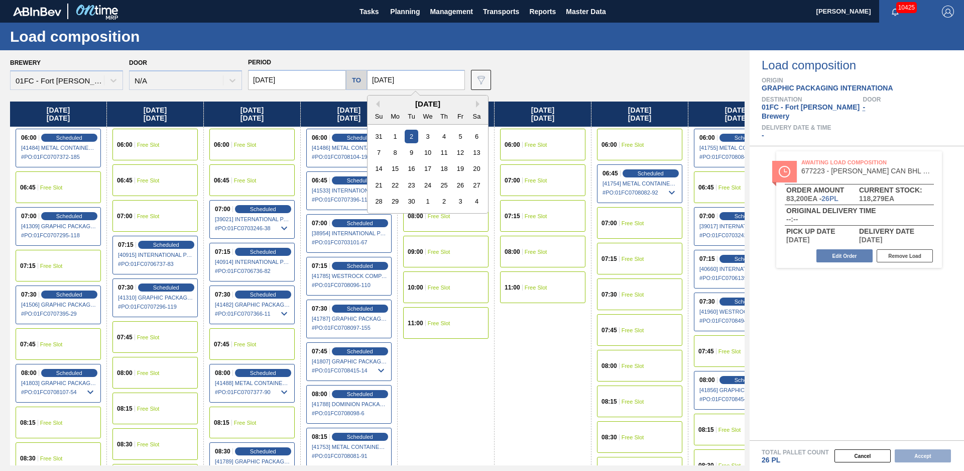
click at [416, 78] on input "[DATE]" at bounding box center [416, 80] width 98 height 20
click at [461, 153] on div "12" at bounding box center [460, 153] width 14 height 14
type input "[DATE]"
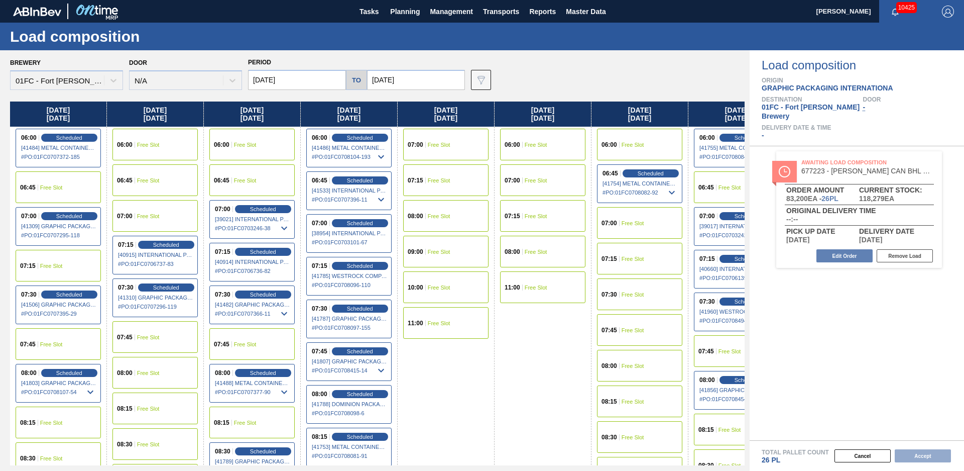
scroll to position [0, 1010]
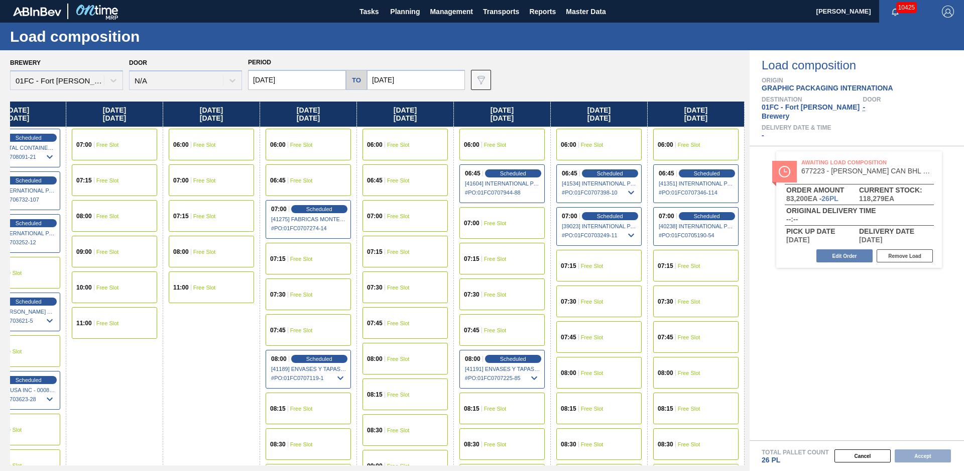
drag, startPoint x: 452, startPoint y: 365, endPoint x: 860, endPoint y: 281, distance: 415.8
click at [699, 294] on div "07:30 Free Slot" at bounding box center [695, 301] width 85 height 32
click at [930, 445] on div "Total Pallet Count 26 PL" at bounding box center [857, 452] width 214 height 24
click at [932, 454] on button "Accept" at bounding box center [923, 455] width 56 height 13
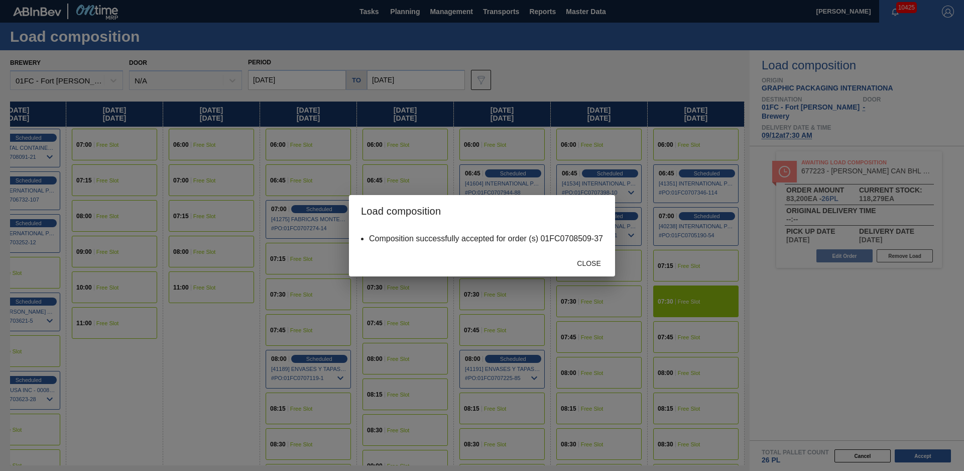
drag, startPoint x: 577, startPoint y: 252, endPoint x: 581, endPoint y: 258, distance: 7.1
click at [578, 254] on div "Close" at bounding box center [482, 263] width 266 height 26
click at [584, 260] on span "Close" at bounding box center [589, 263] width 40 height 8
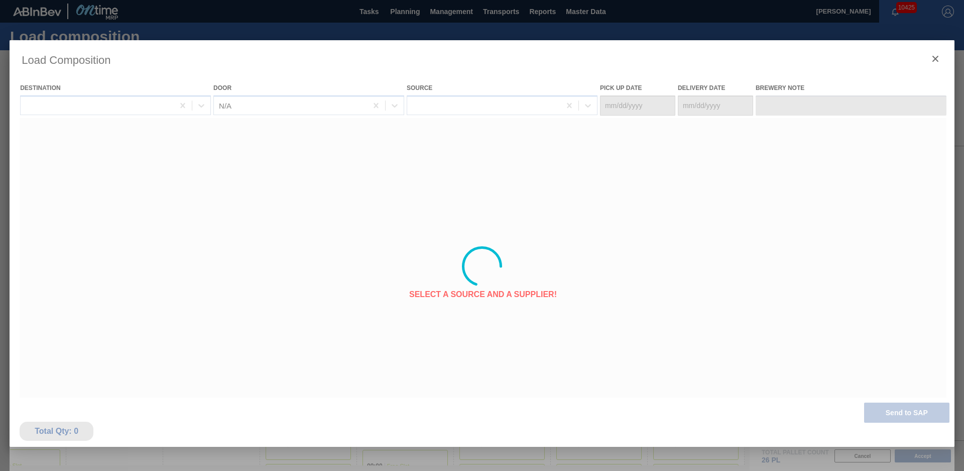
type Date "[DATE]"
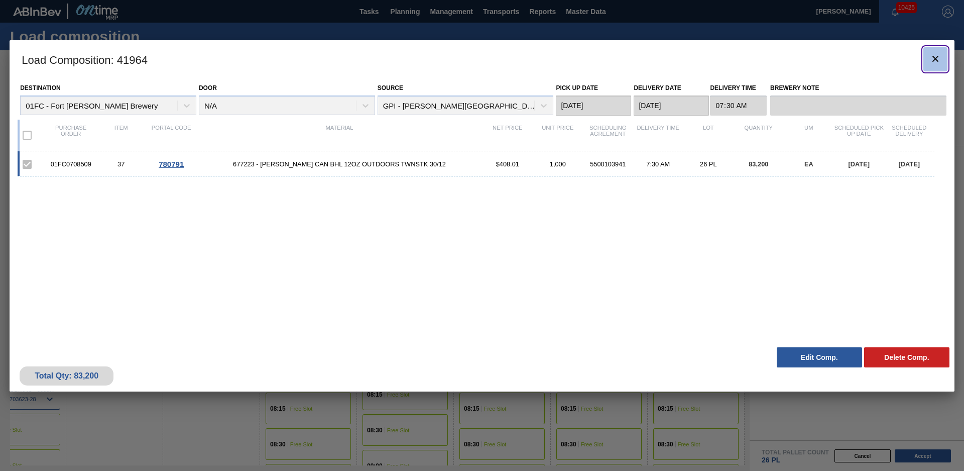
click at [935, 59] on icon "botão de ícone" at bounding box center [936, 59] width 6 height 6
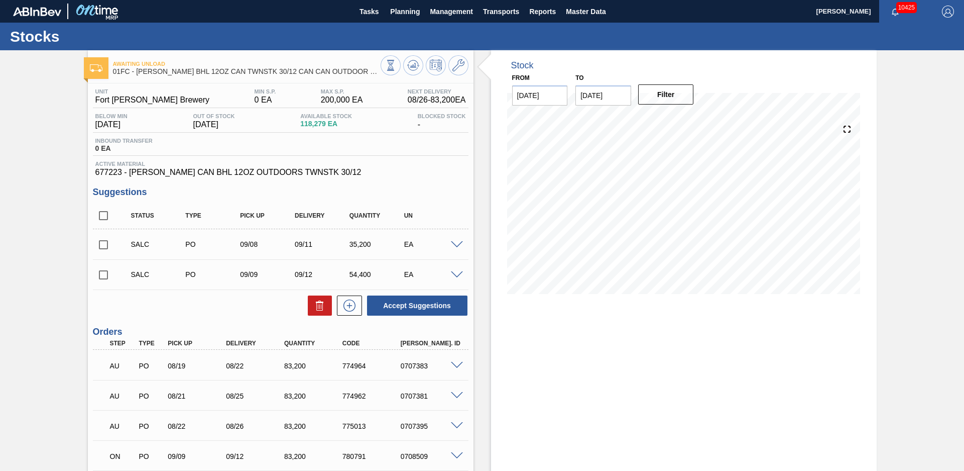
click at [478, 156] on div "Stock From [DATE] to [DATE] Filter" at bounding box center [675, 301] width 403 height 502
click at [402, 69] on div at bounding box center [425, 66] width 88 height 23
click at [405, 67] on button at bounding box center [413, 65] width 20 height 20
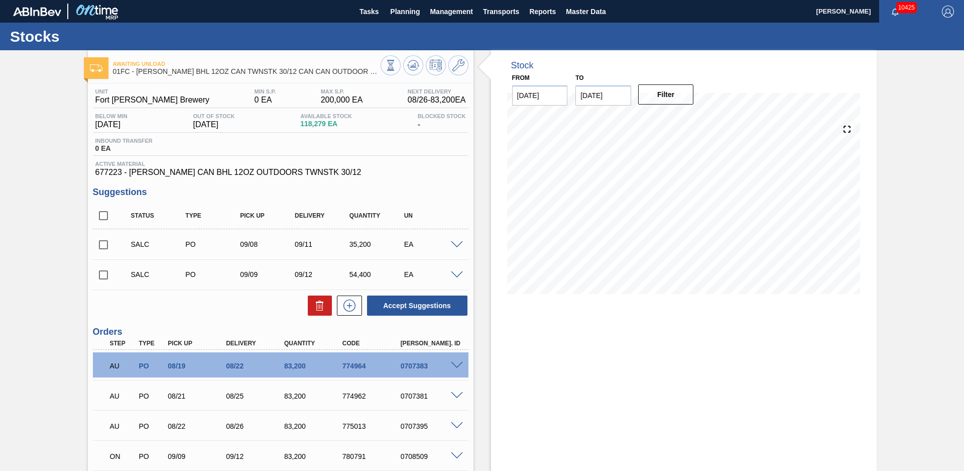
click at [458, 272] on span at bounding box center [457, 275] width 12 height 8
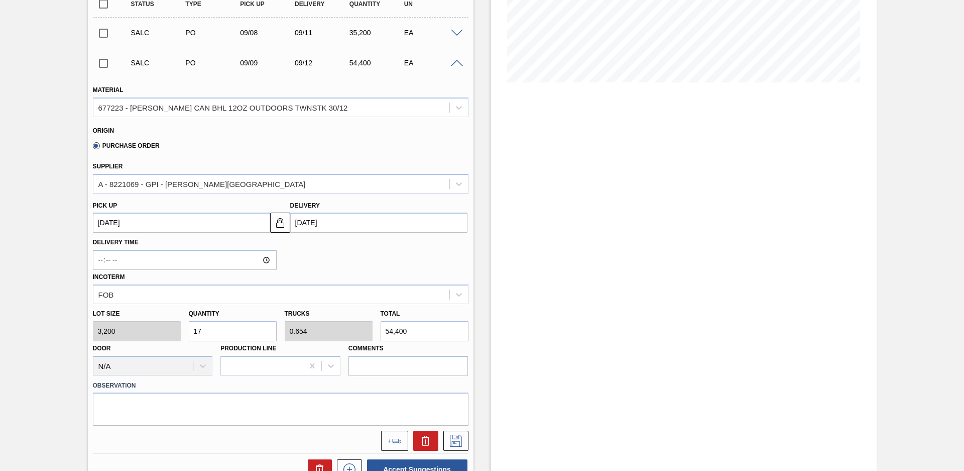
drag, startPoint x: 226, startPoint y: 331, endPoint x: 146, endPoint y: 335, distance: 80.5
click at [146, 335] on div "Lot size 3,200 Quantity 17 Trucks 0.654 Total 54,400 Door N/A Production Line C…" at bounding box center [281, 340] width 384 height 72
type input "2"
type input "0.077"
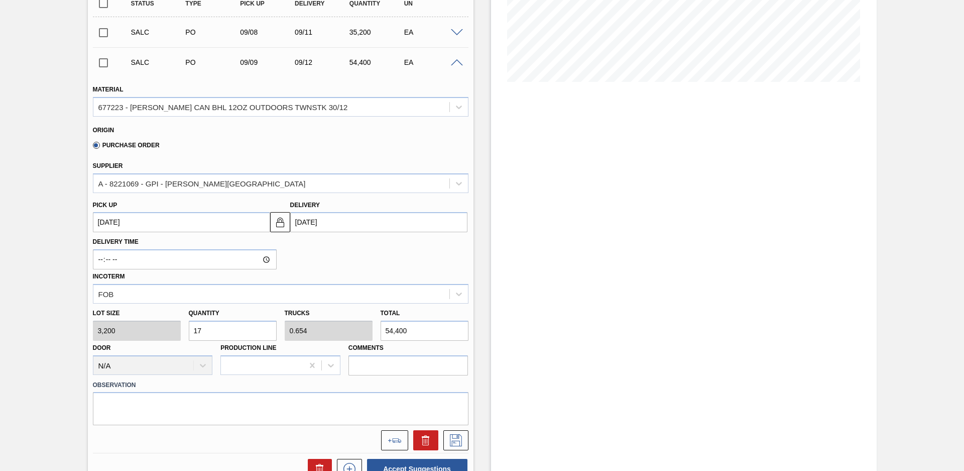
type input "6,400"
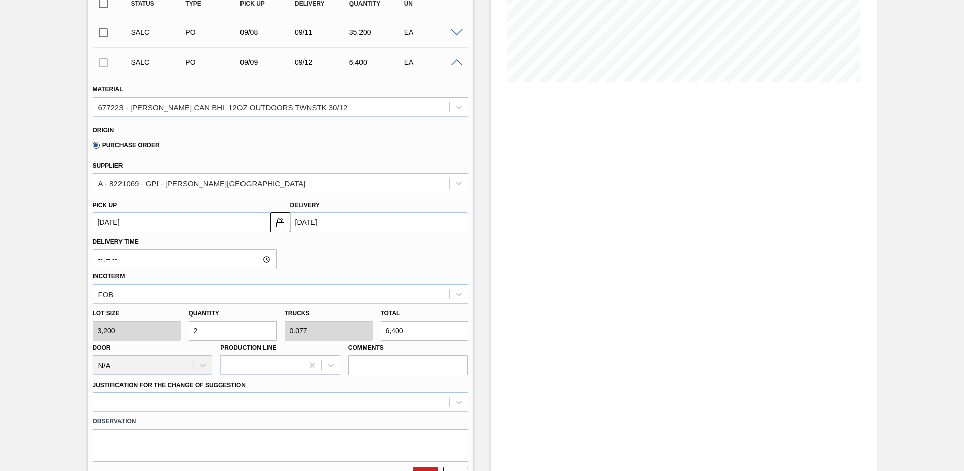
type input "26"
type input "1"
type input "83,200"
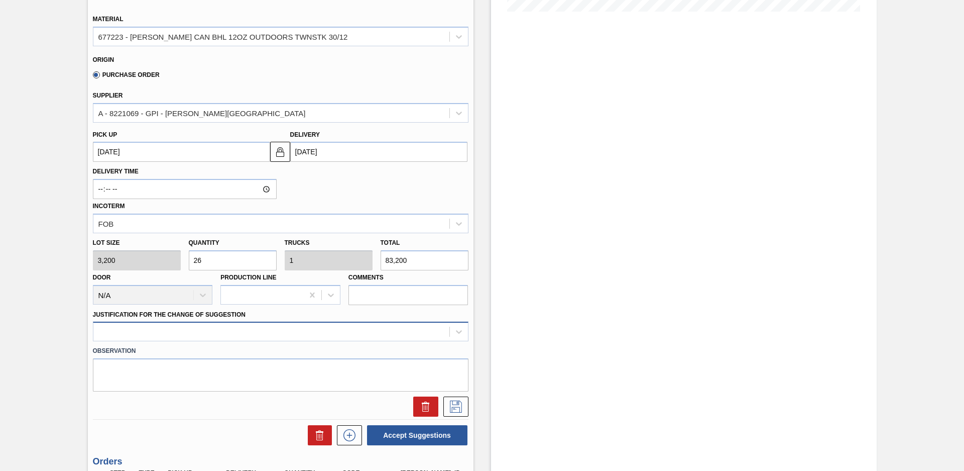
type input "26"
click at [222, 339] on div at bounding box center [281, 331] width 376 height 20
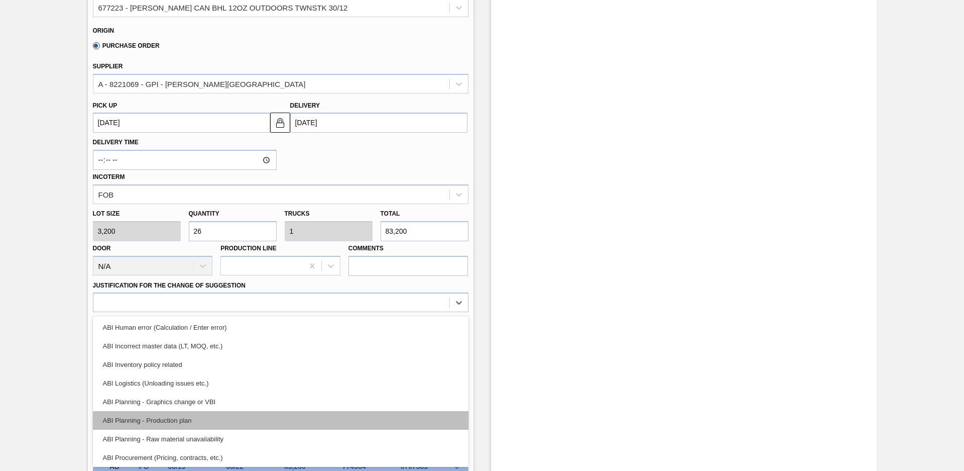
scroll to position [45, 0]
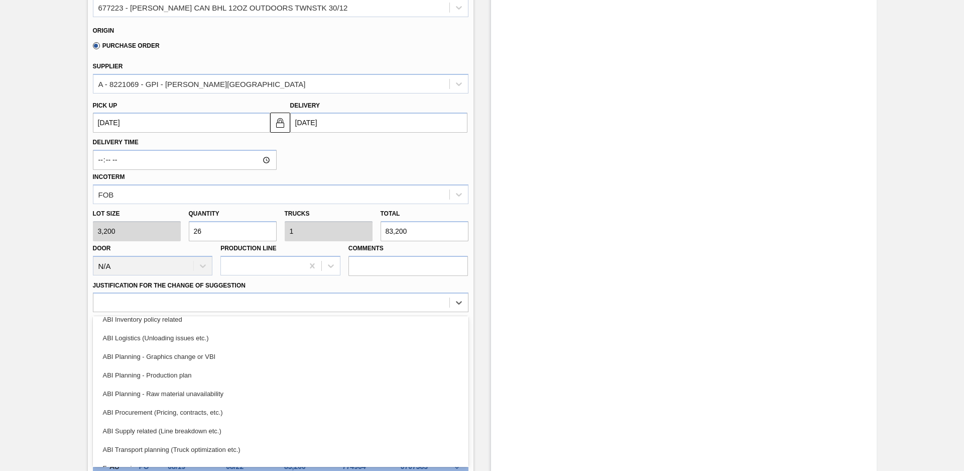
drag, startPoint x: 193, startPoint y: 447, endPoint x: 207, endPoint y: 422, distance: 28.8
click at [193, 447] on div "ABI Transport planning (Truck optimization etc.)" at bounding box center [281, 449] width 376 height 19
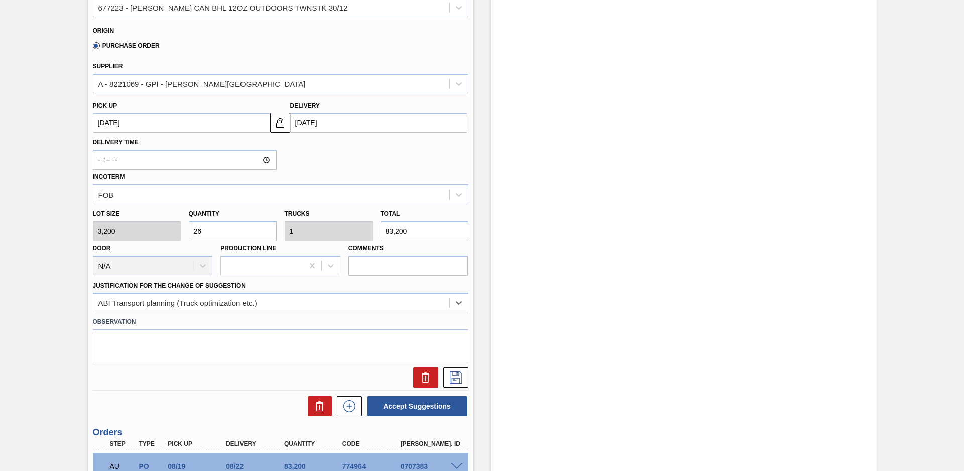
scroll to position [452, 0]
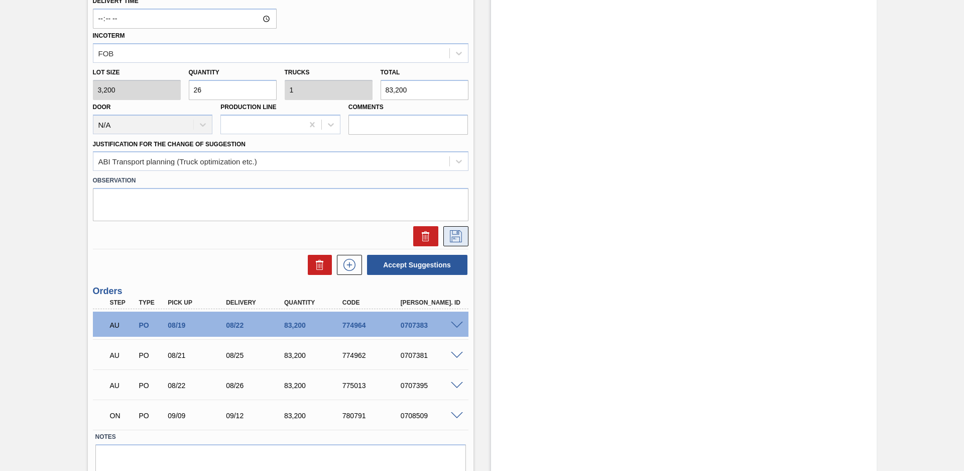
click at [455, 236] on icon at bounding box center [456, 236] width 16 height 12
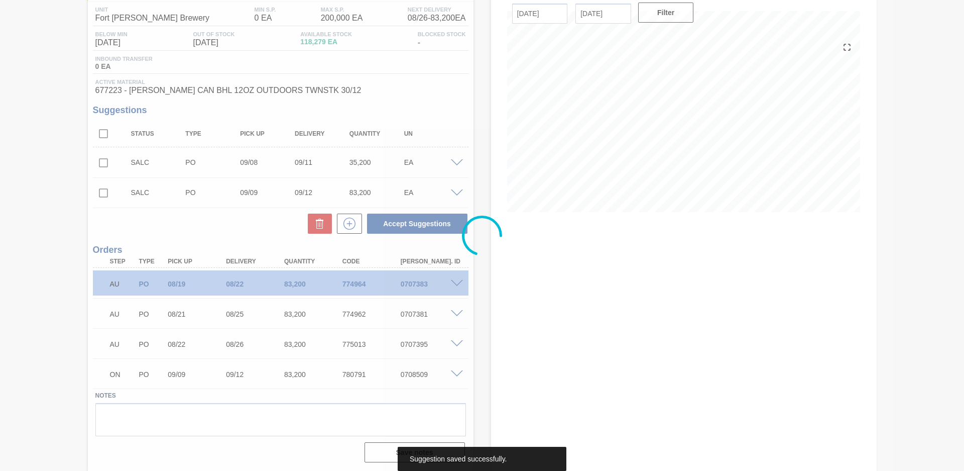
scroll to position [82, 0]
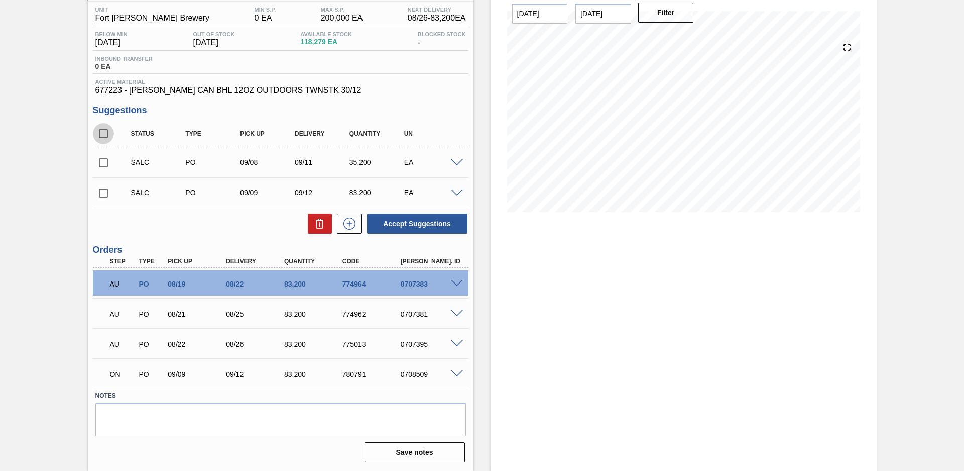
click at [105, 135] on input "checkbox" at bounding box center [103, 133] width 21 height 21
checkbox input "true"
click at [397, 228] on button "Accept Suggestions" at bounding box center [417, 223] width 100 height 20
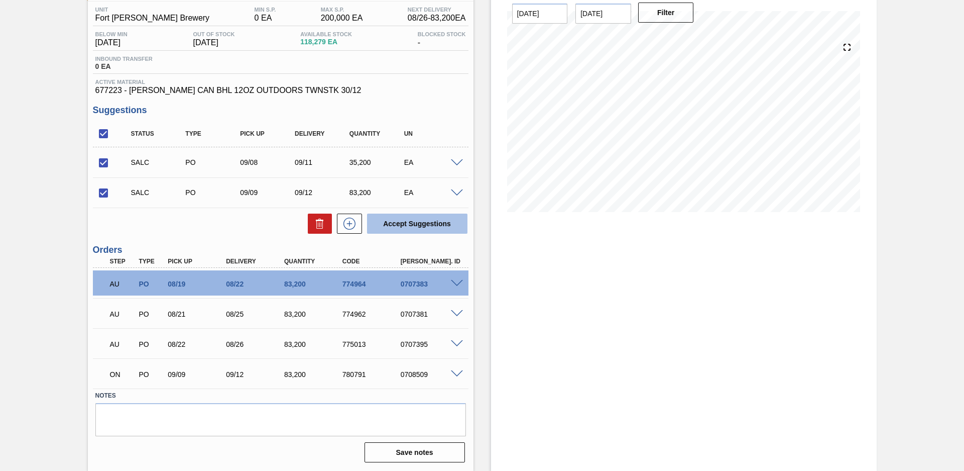
checkbox input "false"
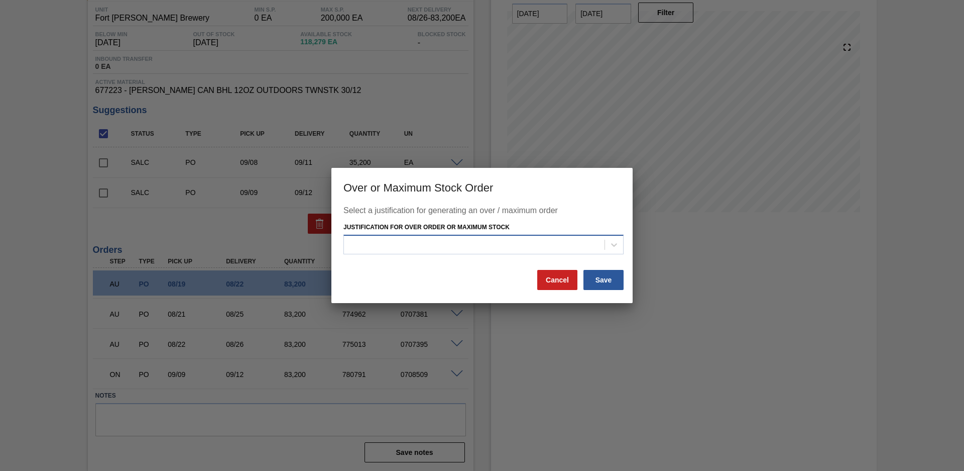
click at [377, 245] on div at bounding box center [474, 244] width 261 height 15
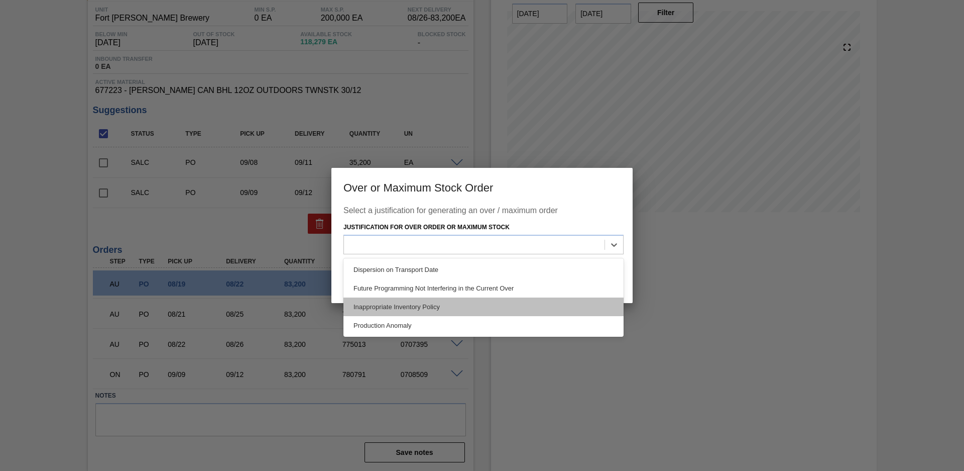
click at [387, 308] on div "Inappropriate Inventory Policy" at bounding box center [484, 306] width 280 height 19
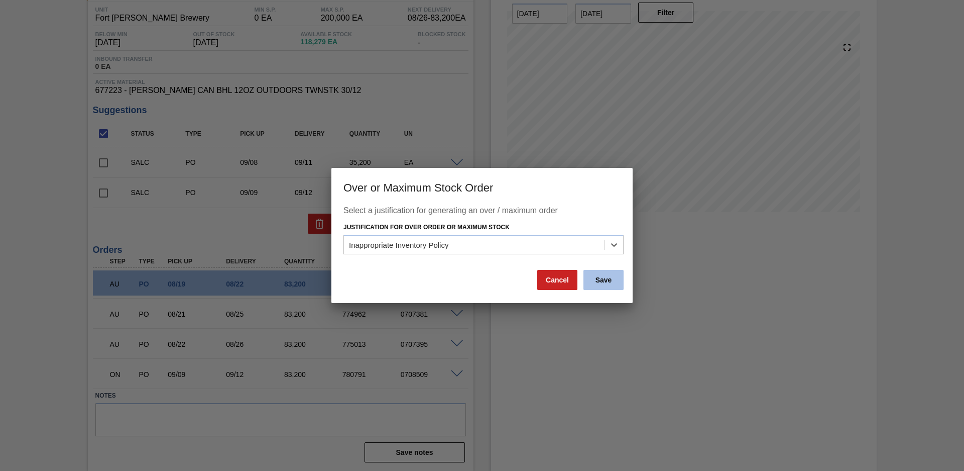
click at [607, 277] on button "Save" at bounding box center [604, 280] width 40 height 20
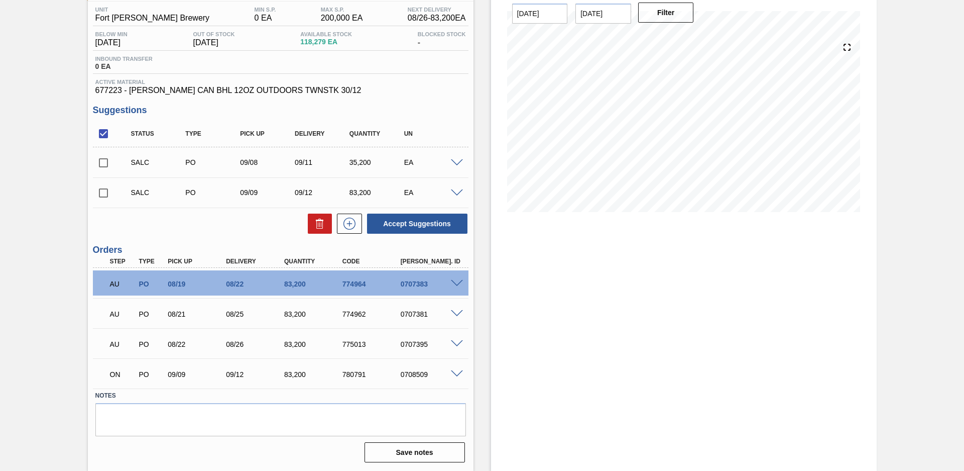
click at [459, 195] on span at bounding box center [457, 193] width 12 height 8
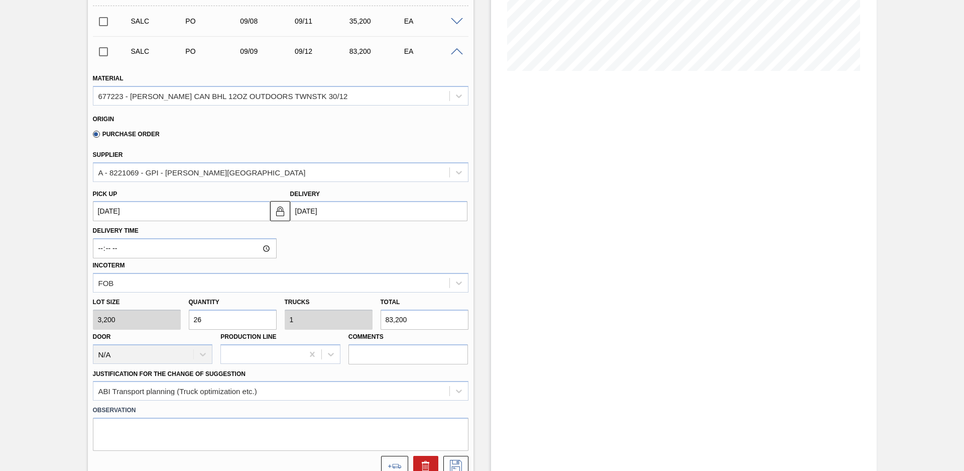
scroll to position [293, 0]
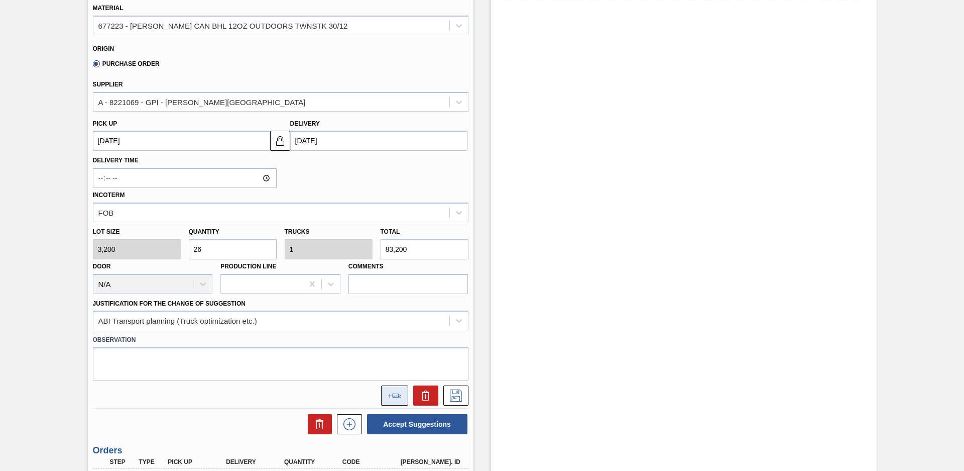
click at [397, 390] on button at bounding box center [394, 395] width 27 height 20
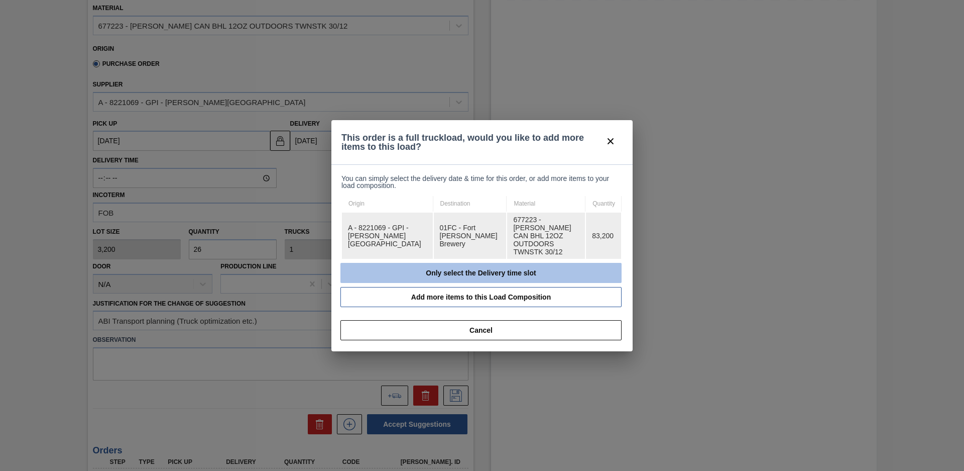
click at [388, 263] on button "Only select the Delivery time slot" at bounding box center [480, 273] width 281 height 20
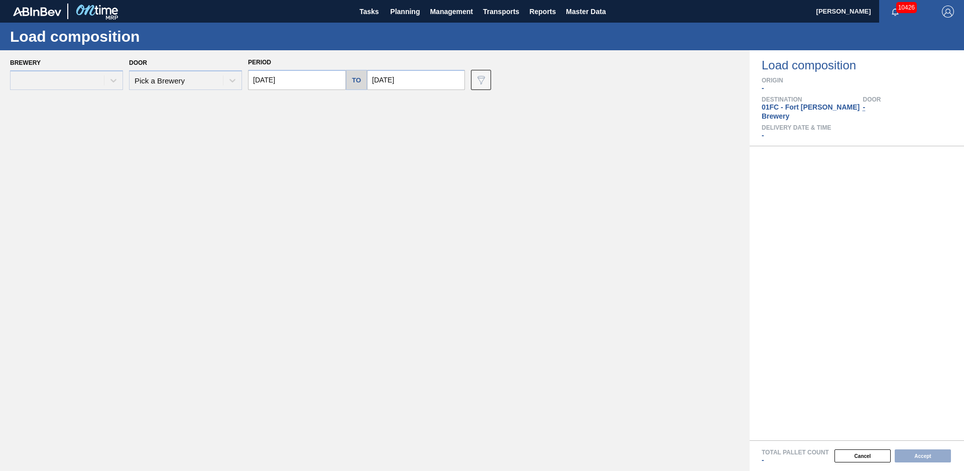
type input "[DATE]"
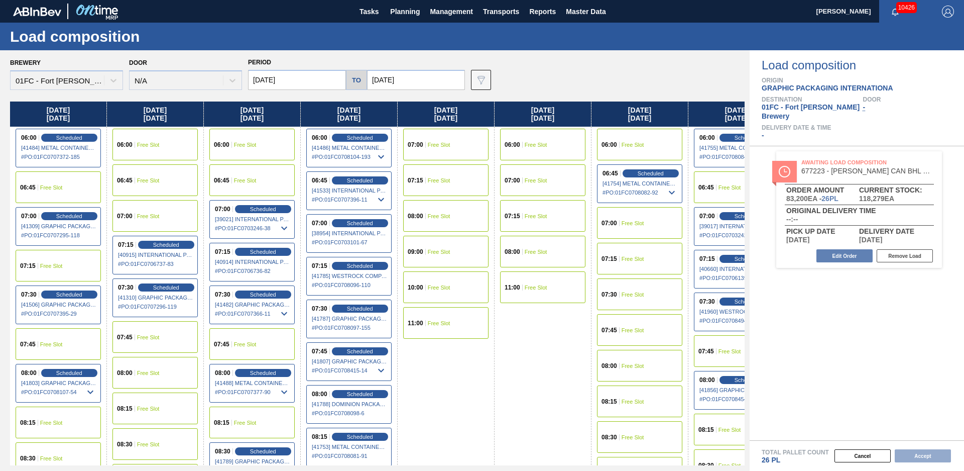
click at [422, 87] on input "[DATE]" at bounding box center [416, 80] width 98 height 20
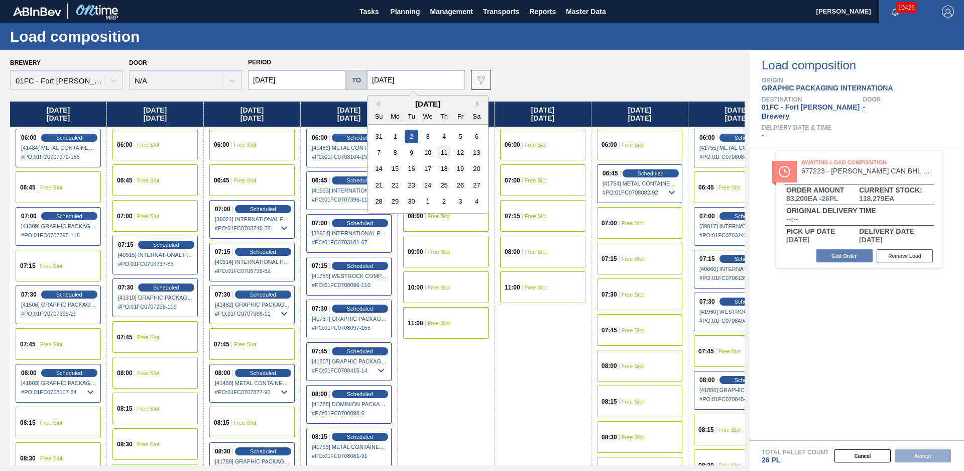
click at [445, 154] on div "11" at bounding box center [444, 153] width 14 height 14
type input "[DATE]"
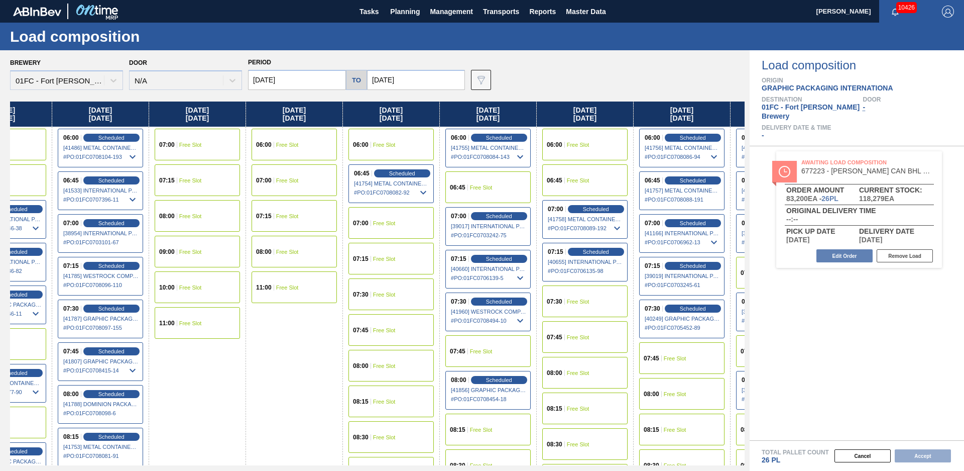
scroll to position [0, 913]
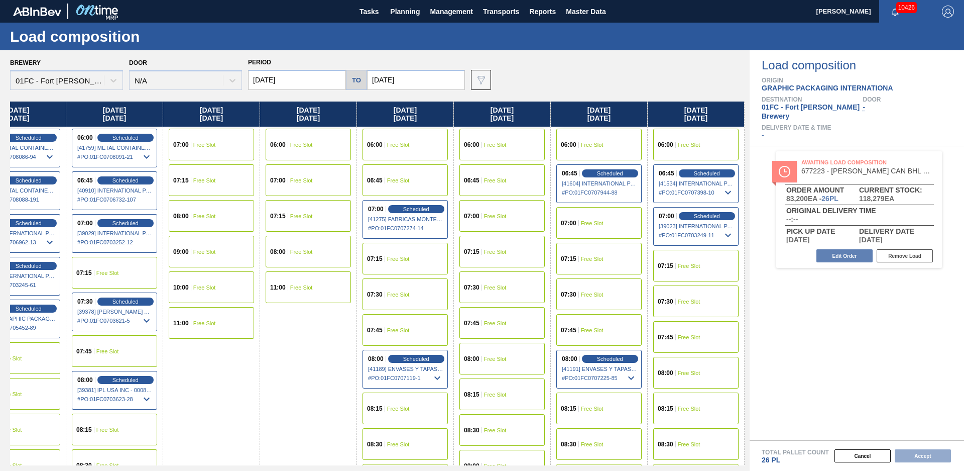
drag, startPoint x: 450, startPoint y: 390, endPoint x: 826, endPoint y: 310, distance: 384.1
click at [704, 305] on div "07:30 Free Slot" at bounding box center [695, 301] width 85 height 32
click at [923, 455] on button "Accept" at bounding box center [923, 455] width 56 height 13
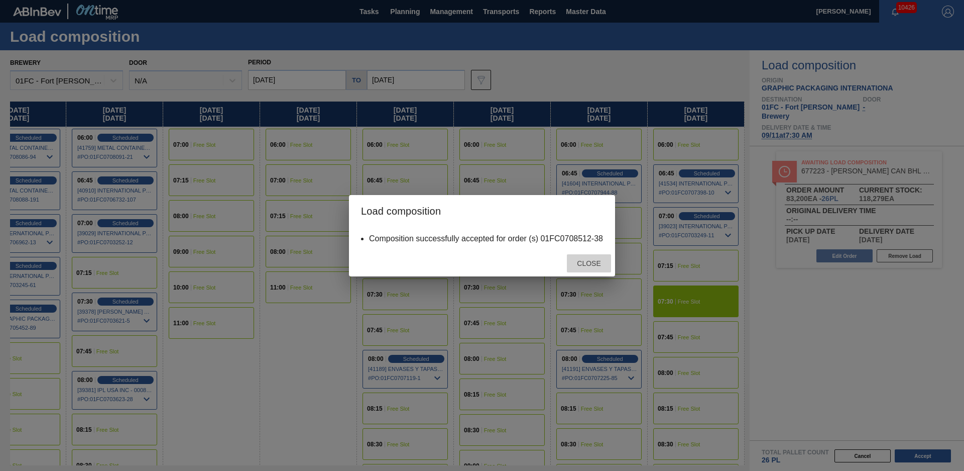
click at [593, 264] on span "Close" at bounding box center [589, 263] width 40 height 8
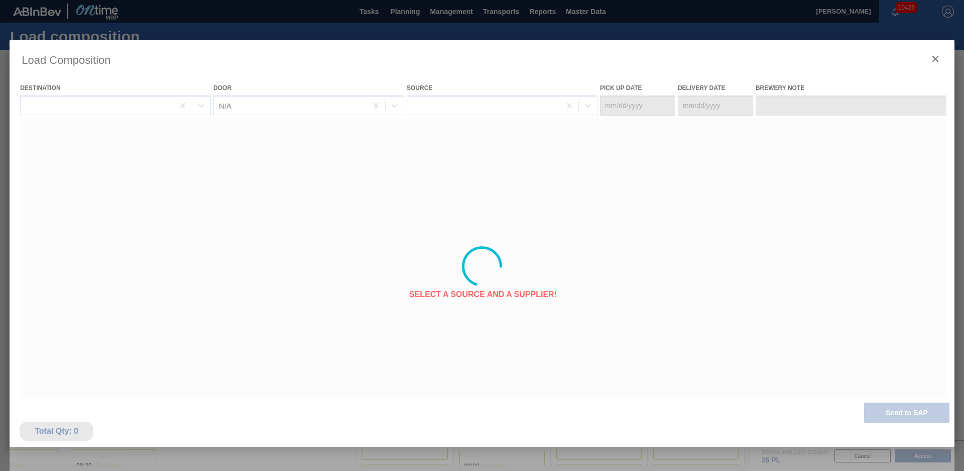
type Date "[DATE]"
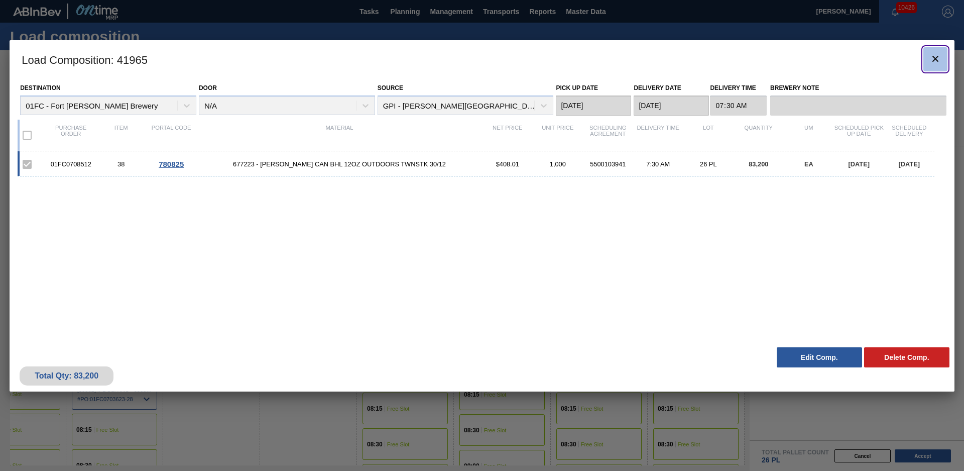
click at [934, 59] on icon "botão de ícone" at bounding box center [936, 59] width 12 height 12
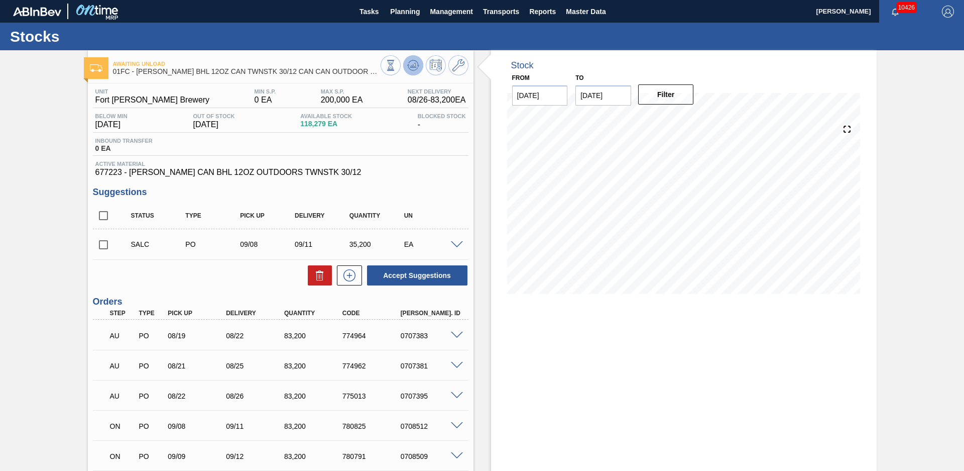
click at [407, 63] on icon at bounding box center [413, 65] width 12 height 12
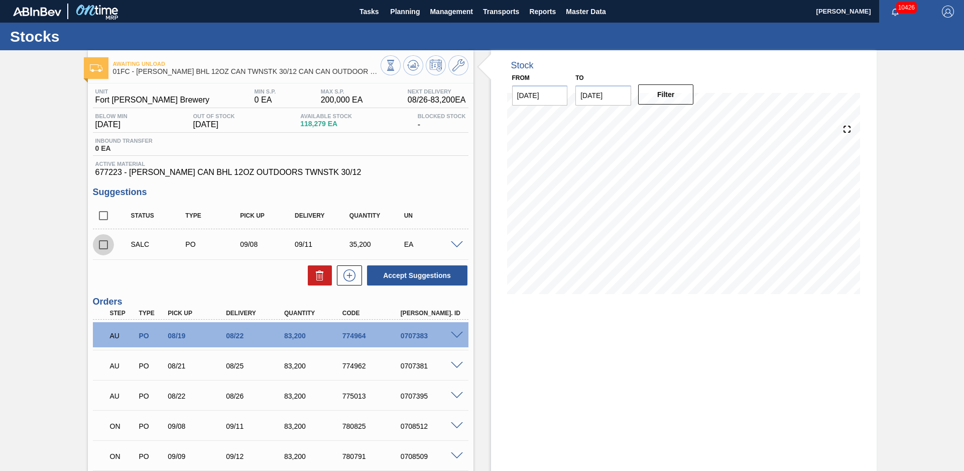
click at [101, 244] on input "checkbox" at bounding box center [103, 244] width 21 height 21
click at [316, 272] on icon at bounding box center [320, 272] width 8 height 2
checkbox input "false"
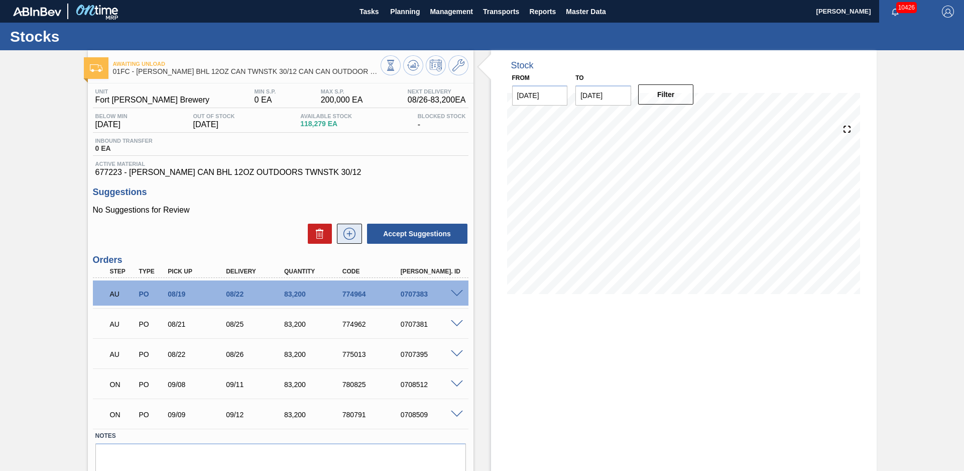
click at [345, 235] on icon at bounding box center [350, 234] width 16 height 12
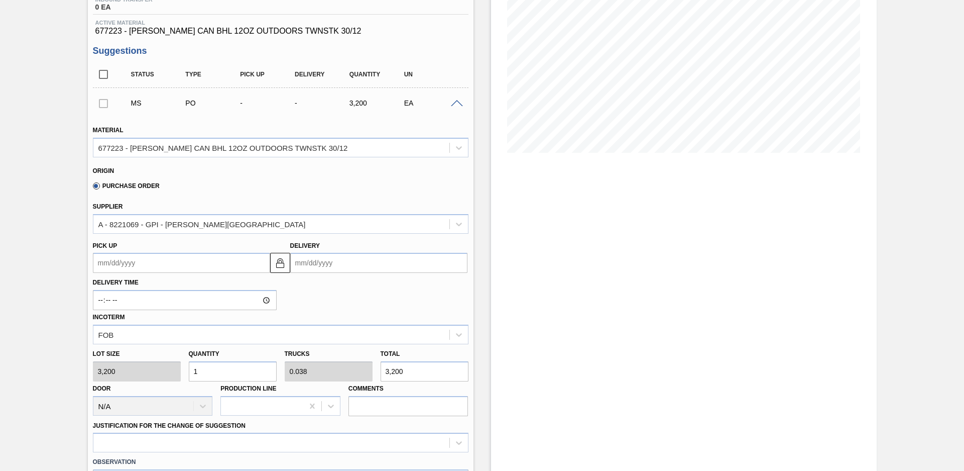
drag, startPoint x: 198, startPoint y: 371, endPoint x: 150, endPoint y: 371, distance: 48.2
click at [150, 372] on div "Lot size 3,200 Quantity 1 Trucks 0.038 Total 3,200 Door N/A Production Line Com…" at bounding box center [281, 380] width 384 height 72
type input "2"
type input "0.077"
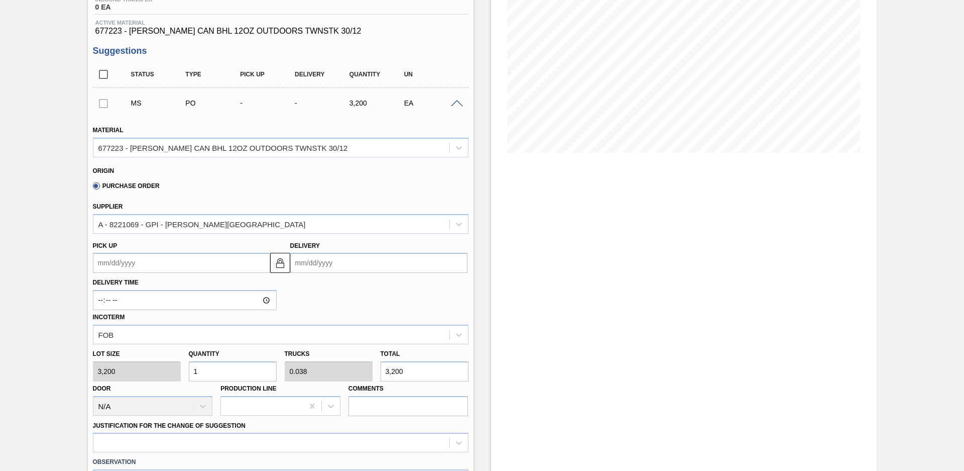
type input "6,400"
type input "26"
type input "1"
type input "83,200"
type input "26"
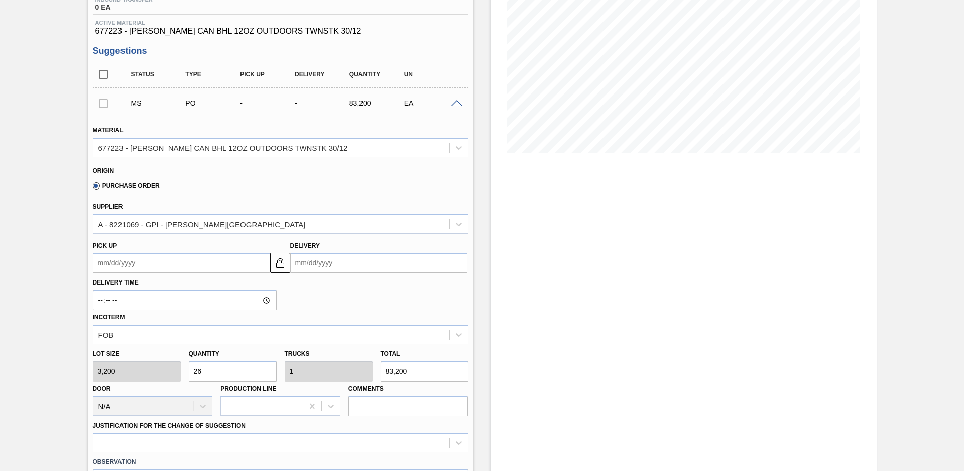
click at [321, 320] on div "Incoterm FOB" at bounding box center [281, 327] width 376 height 34
click at [328, 256] on input "Delivery" at bounding box center [378, 263] width 177 height 20
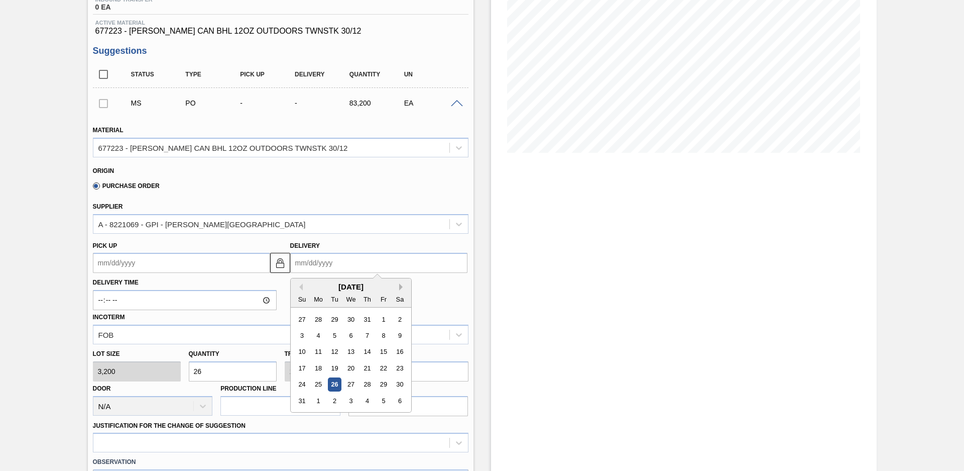
click at [402, 289] on button "Next Month" at bounding box center [402, 286] width 7 height 7
click at [354, 334] on div "10" at bounding box center [351, 335] width 14 height 14
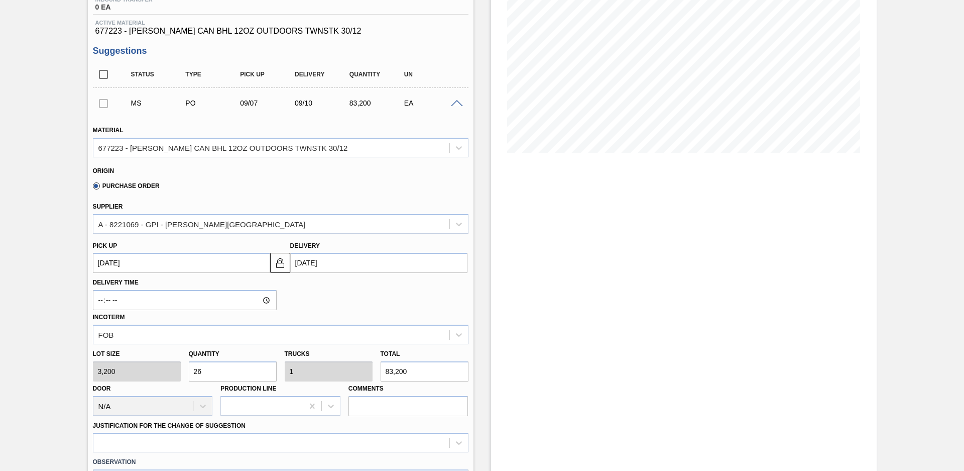
type up101611345 "[DATE]"
type input "[DATE]"
click at [347, 315] on div "Incoterm FOB" at bounding box center [281, 327] width 376 height 34
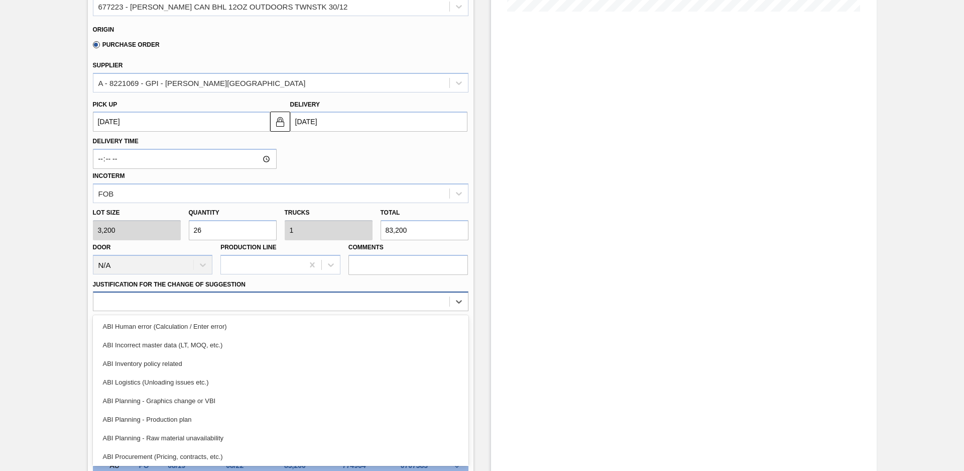
click at [298, 299] on div at bounding box center [271, 301] width 356 height 15
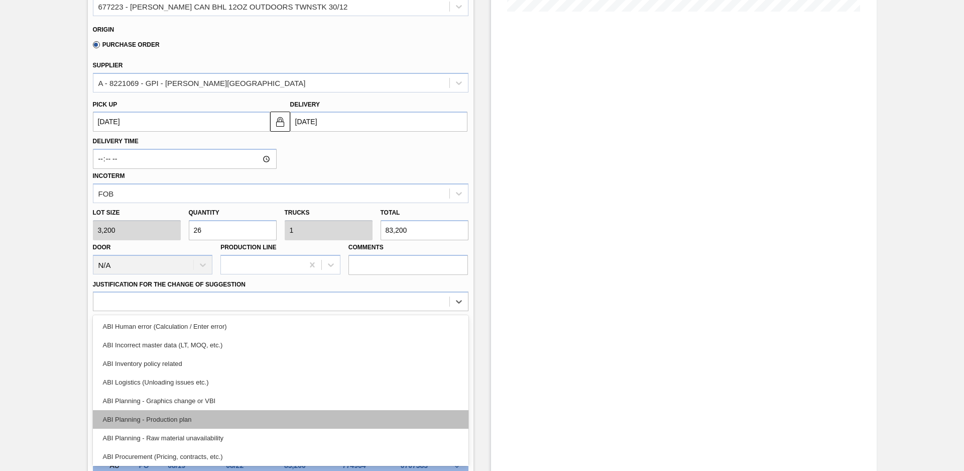
click at [177, 413] on div "ABI Planning - Production plan" at bounding box center [281, 419] width 376 height 19
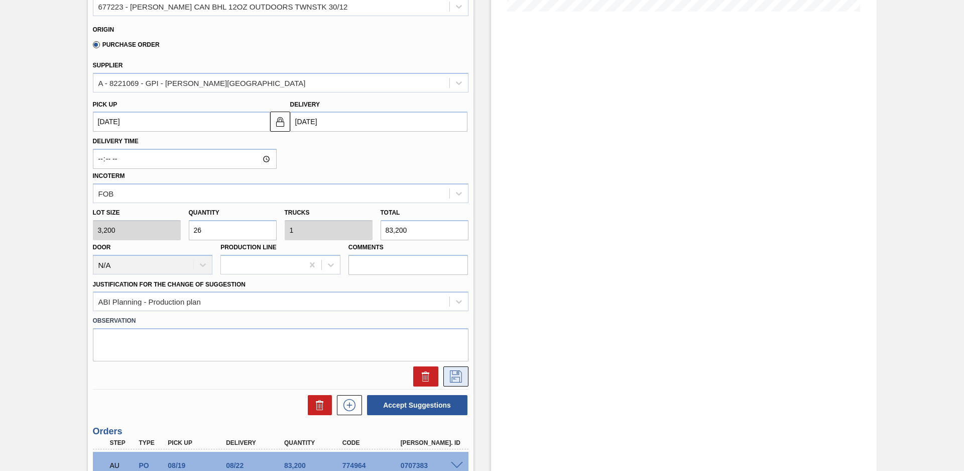
click at [457, 373] on icon at bounding box center [456, 376] width 16 height 12
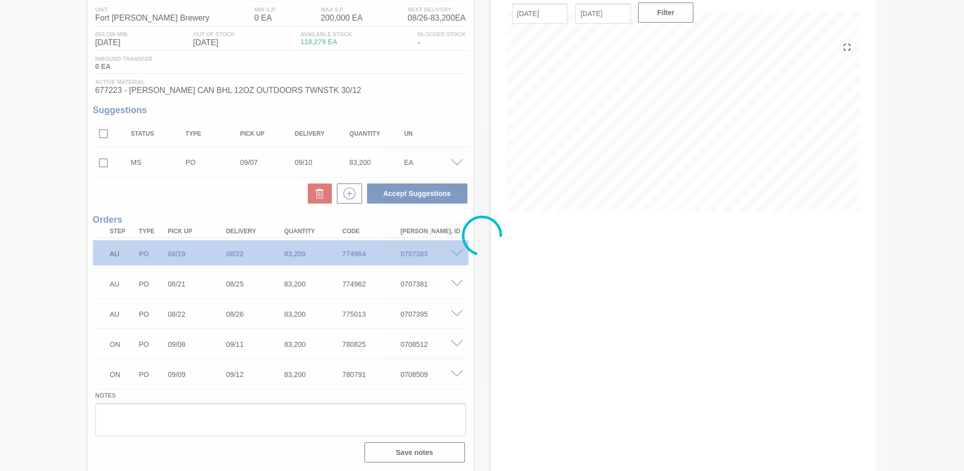
scroll to position [82, 0]
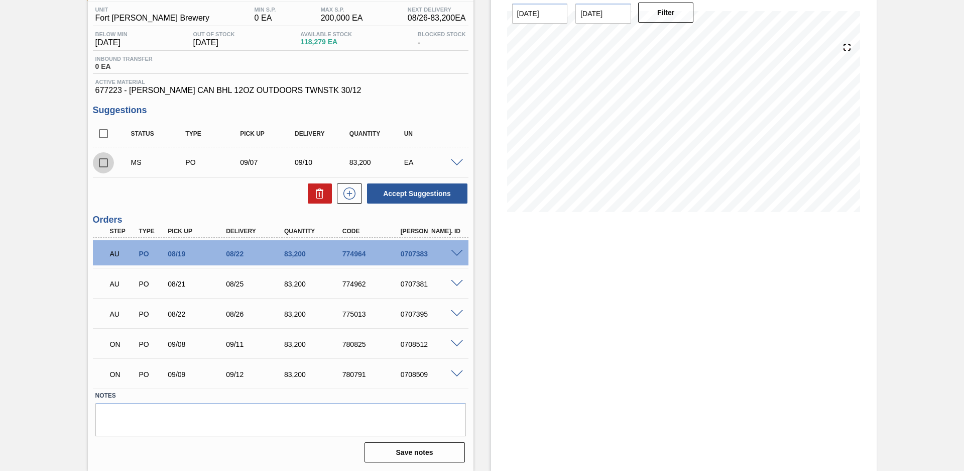
click at [102, 165] on input "checkbox" at bounding box center [103, 162] width 21 height 21
checkbox input "true"
click at [421, 197] on button "Accept Suggestions" at bounding box center [417, 193] width 100 height 20
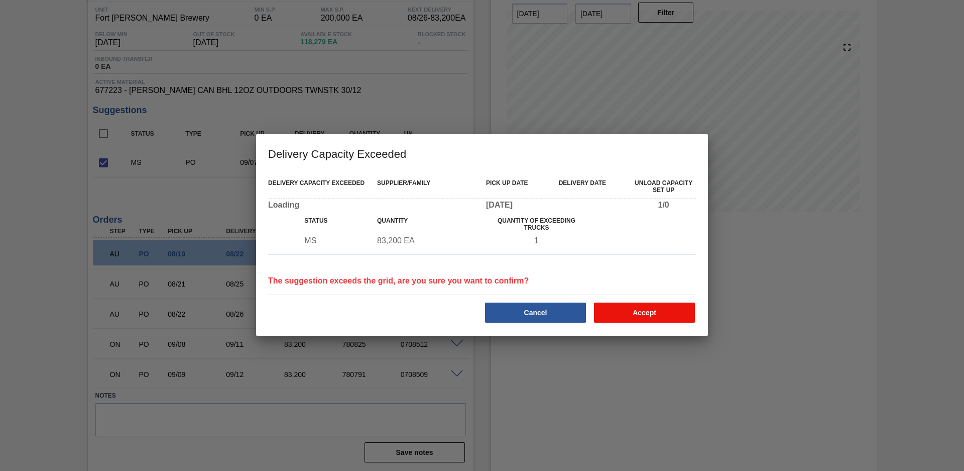
click at [632, 316] on button "Accept" at bounding box center [644, 312] width 101 height 20
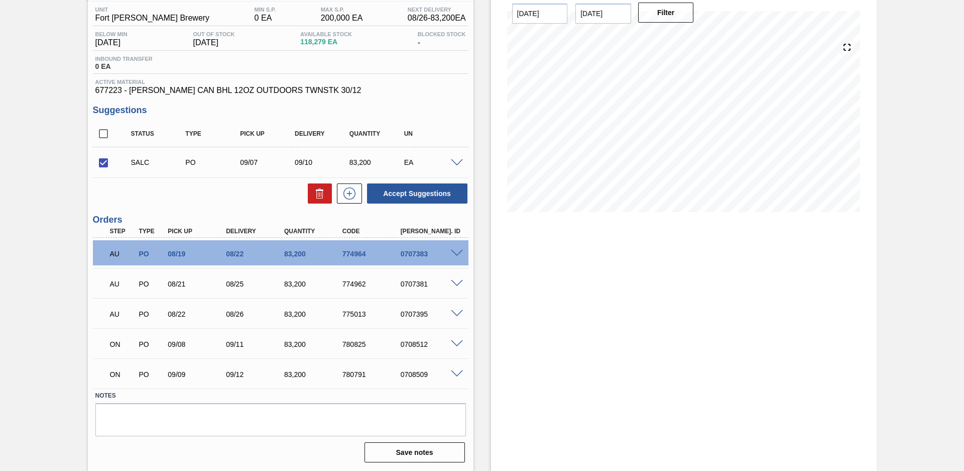
scroll to position [0, 0]
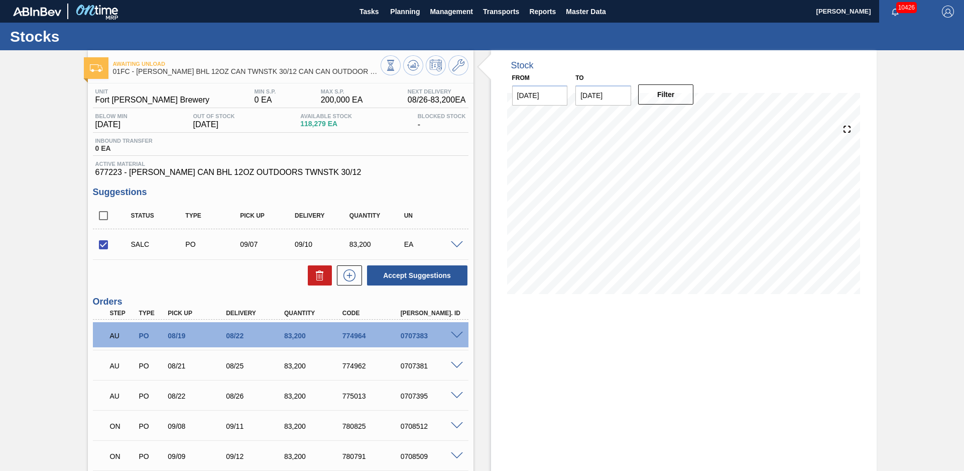
click at [456, 243] on span at bounding box center [457, 245] width 12 height 8
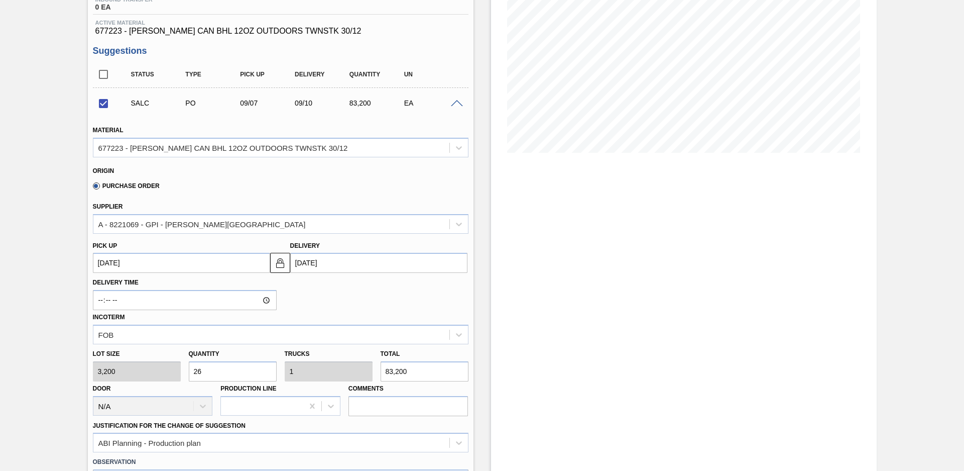
scroll to position [282, 0]
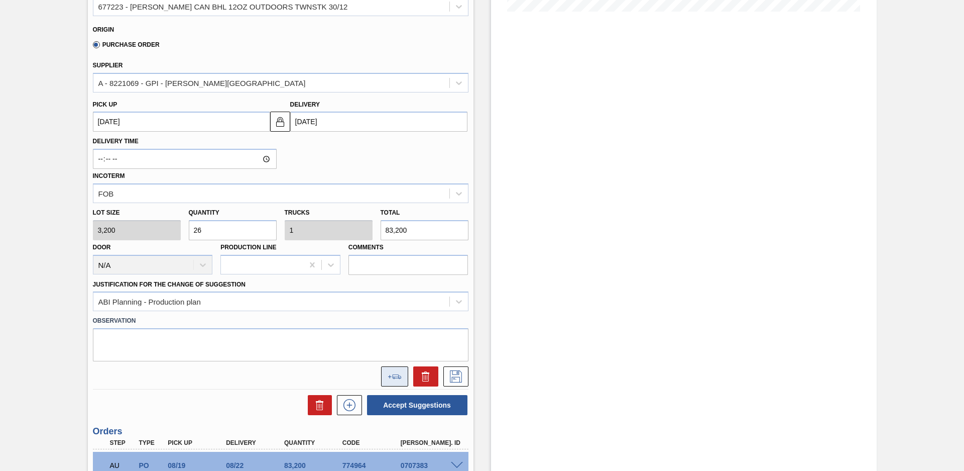
click at [393, 378] on icon at bounding box center [395, 376] width 14 height 5
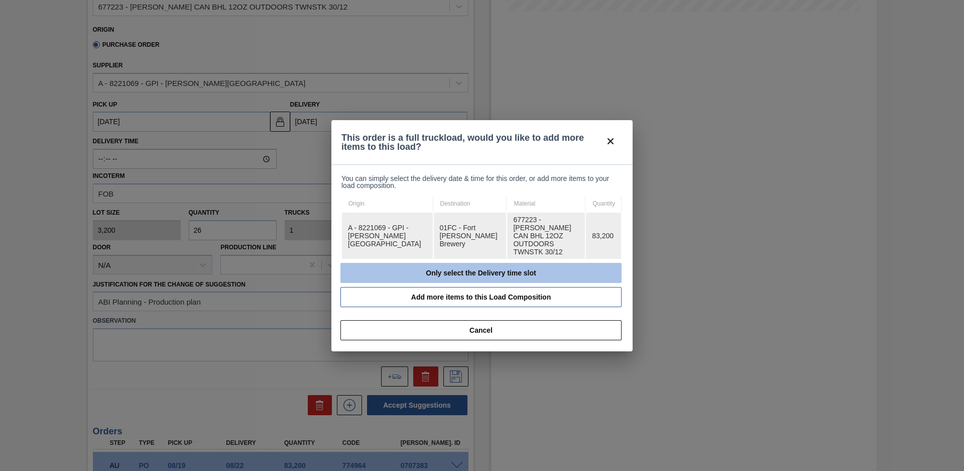
click at [453, 263] on button "Only select the Delivery time slot" at bounding box center [480, 273] width 281 height 20
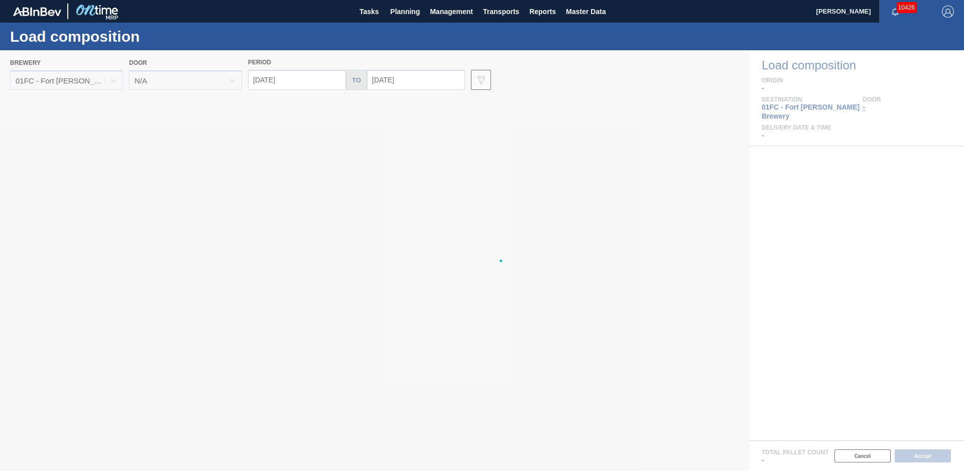
type input "[DATE]"
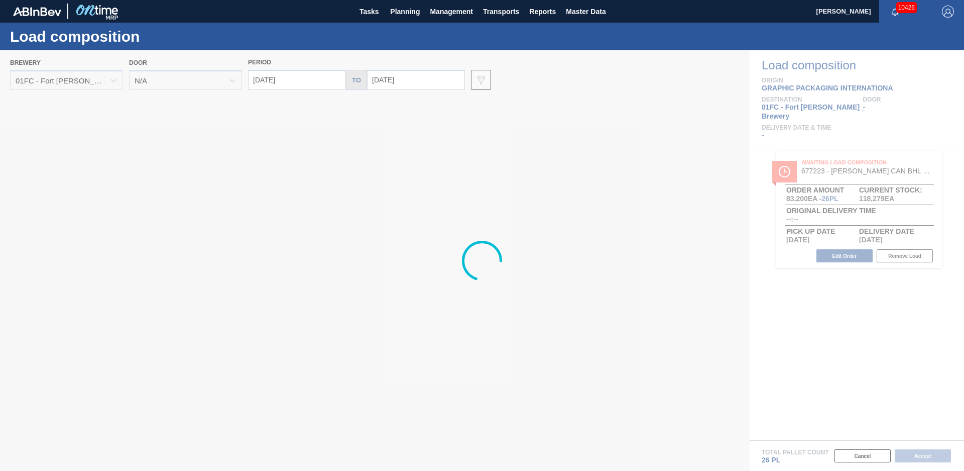
click at [416, 79] on div at bounding box center [482, 260] width 964 height 420
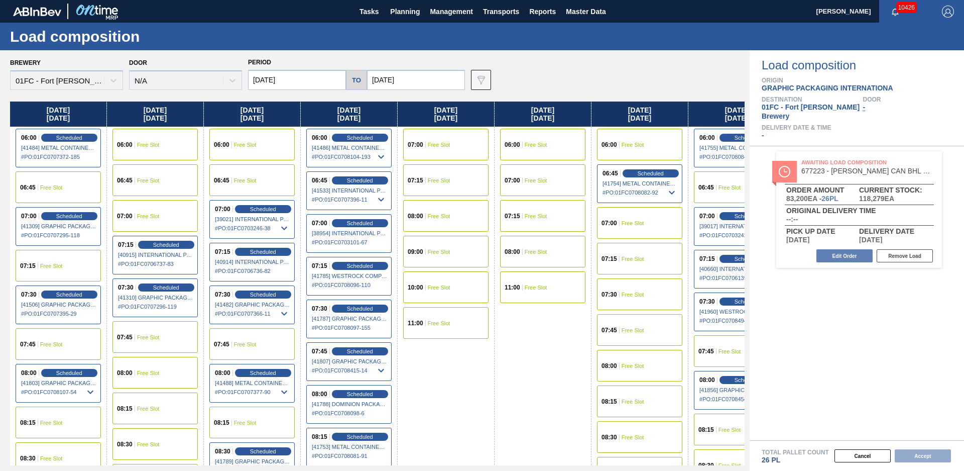
click at [415, 81] on input "[DATE]" at bounding box center [416, 80] width 98 height 20
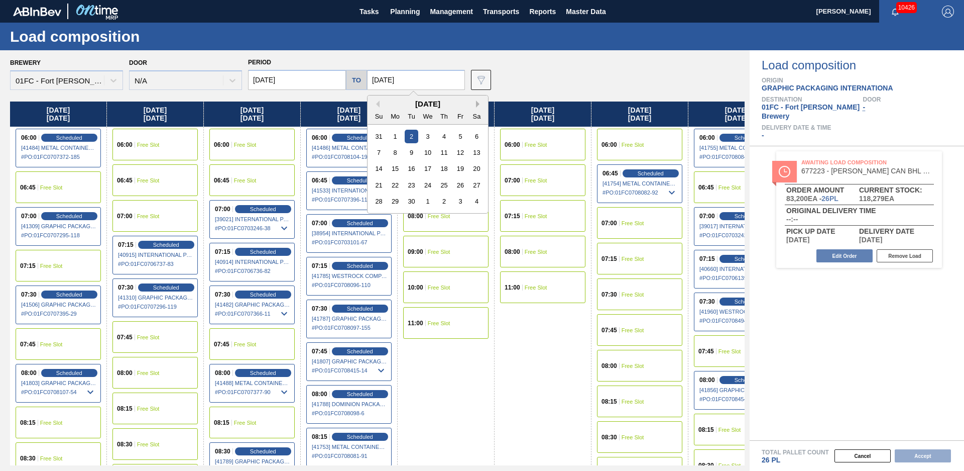
click at [476, 104] on button "Next Month" at bounding box center [479, 103] width 7 height 7
click at [376, 107] on button "Previous Month" at bounding box center [376, 103] width 7 height 7
click at [428, 150] on div "10" at bounding box center [428, 153] width 14 height 14
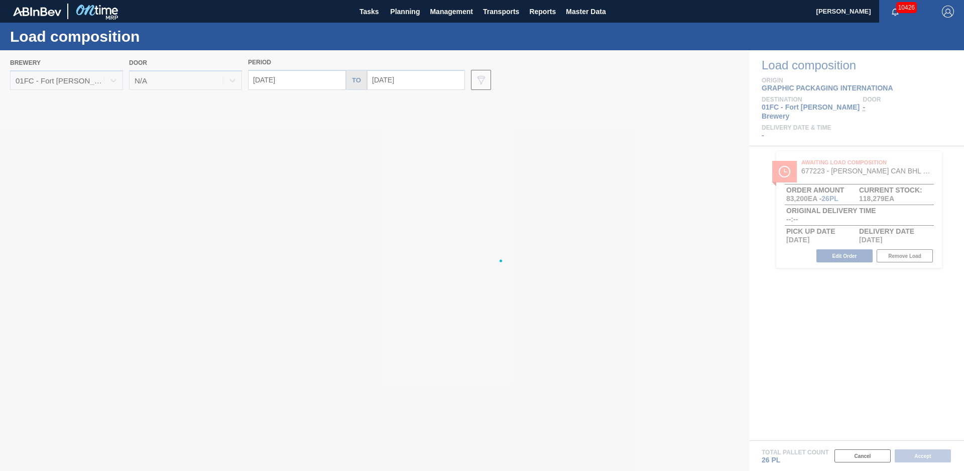
type input "[DATE]"
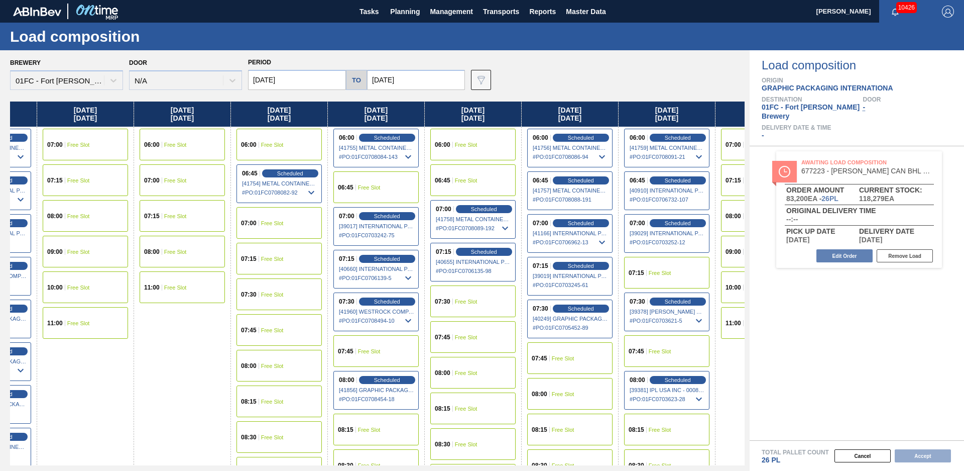
scroll to position [0, 816]
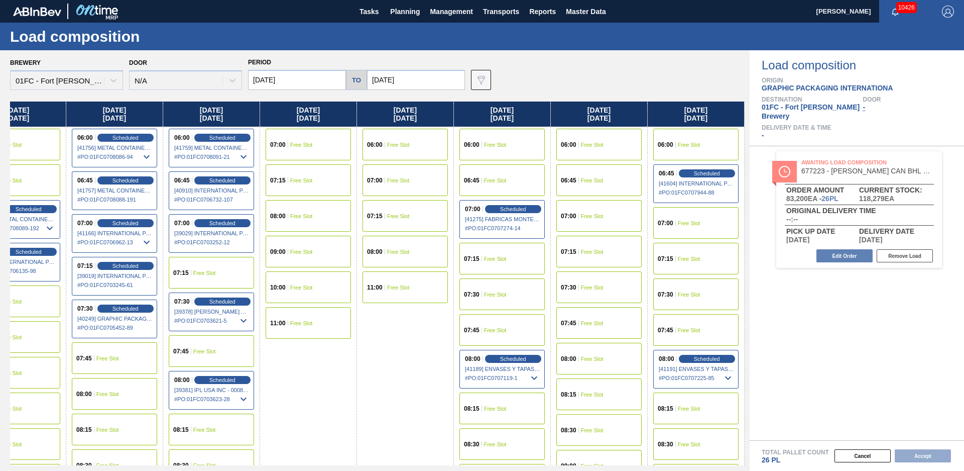
drag, startPoint x: 440, startPoint y: 430, endPoint x: 851, endPoint y: 323, distance: 424.6
click at [689, 290] on div "07:30 Free Slot" at bounding box center [695, 294] width 85 height 32
click at [927, 450] on button "Accept" at bounding box center [923, 455] width 56 height 13
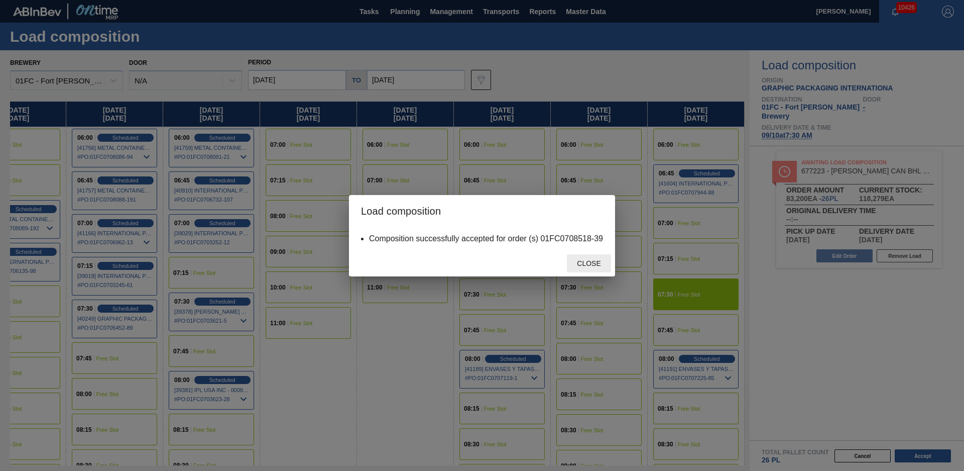
click at [591, 271] on div "Close" at bounding box center [589, 263] width 44 height 19
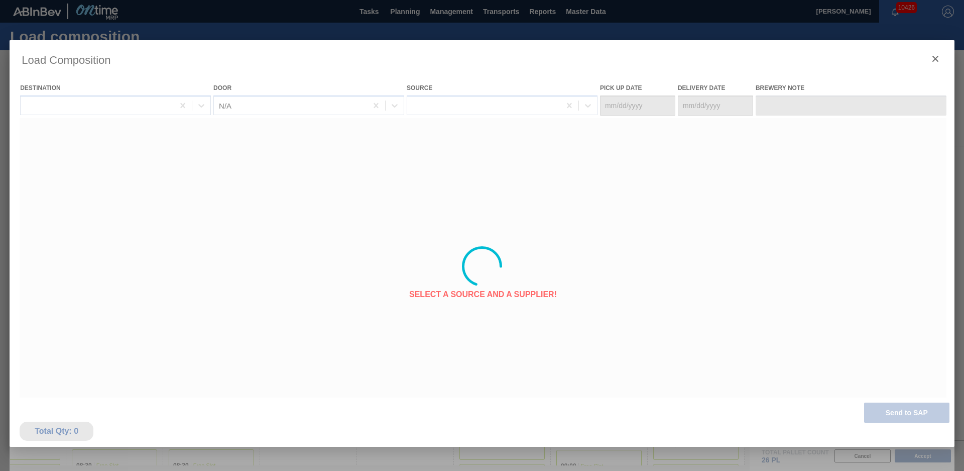
type Date "[DATE]"
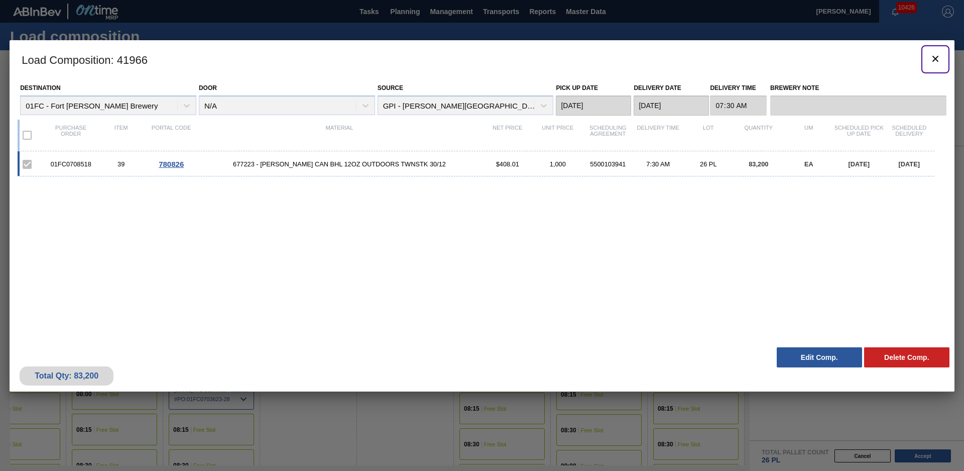
click at [933, 58] on icon "botão de ícone" at bounding box center [936, 59] width 12 height 12
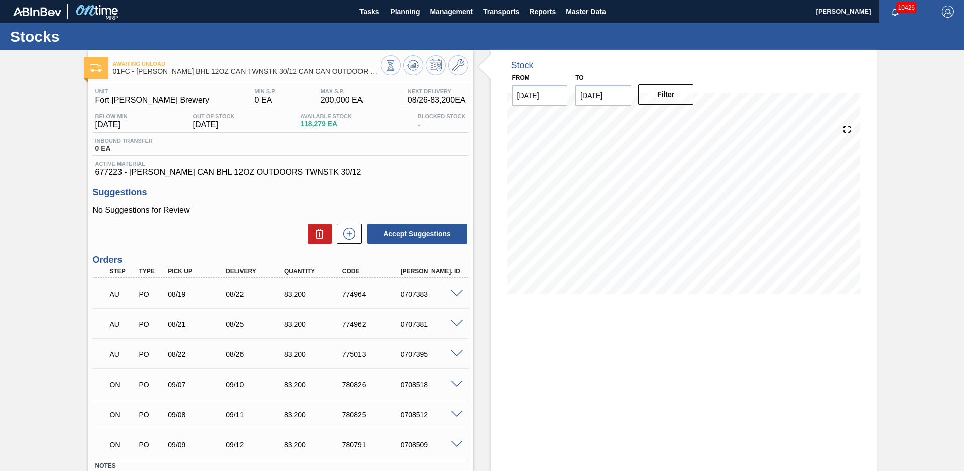
click at [487, 169] on div "Stock From [DATE] to [DATE] Filter" at bounding box center [675, 295] width 403 height 491
click at [417, 65] on icon at bounding box center [418, 66] width 2 height 2
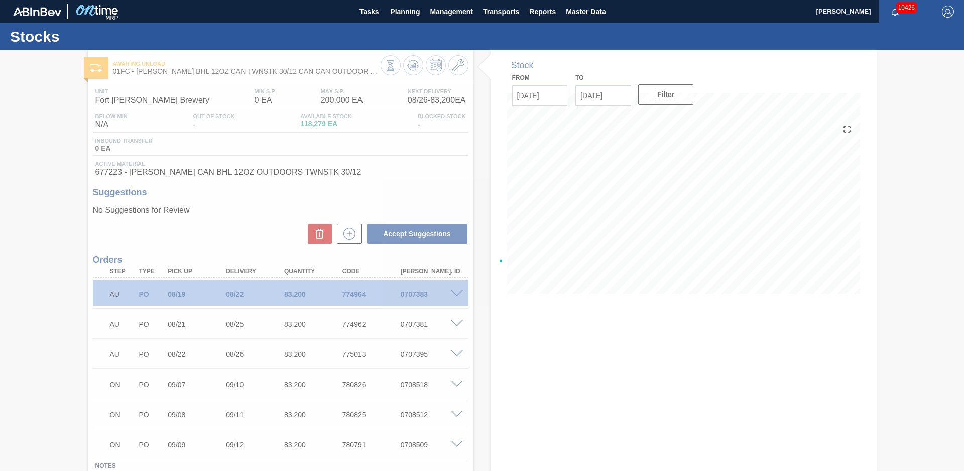
click at [481, 216] on div at bounding box center [482, 260] width 964 height 420
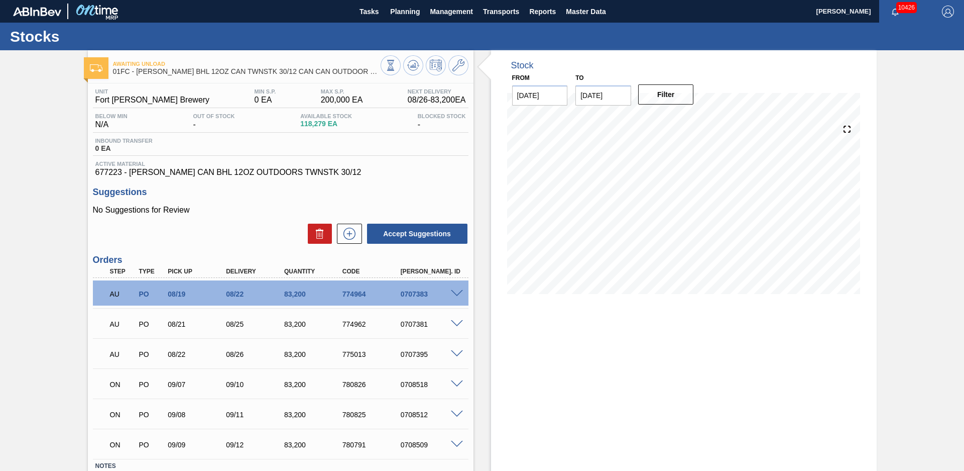
click at [481, 216] on div "Stock From [DATE] to [DATE] Filter" at bounding box center [675, 295] width 403 height 491
click at [399, 18] on button "Planning" at bounding box center [405, 11] width 40 height 23
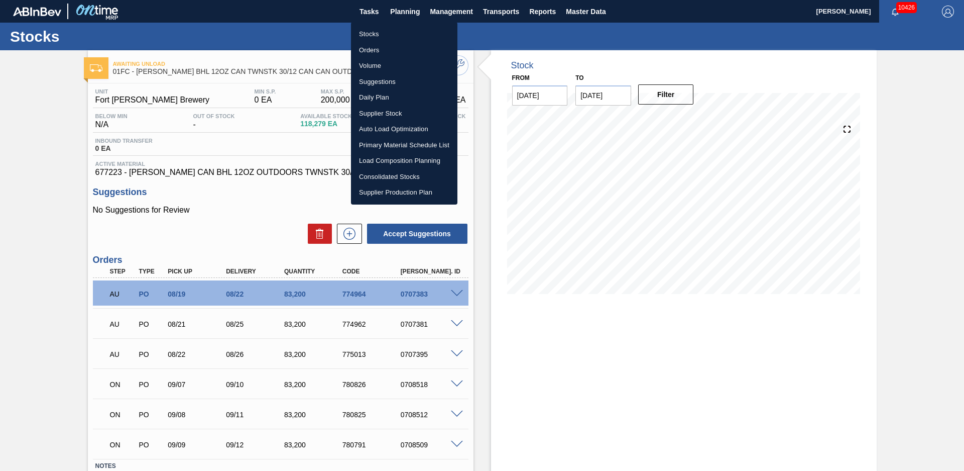
click at [377, 31] on li "Stocks" at bounding box center [404, 34] width 106 height 16
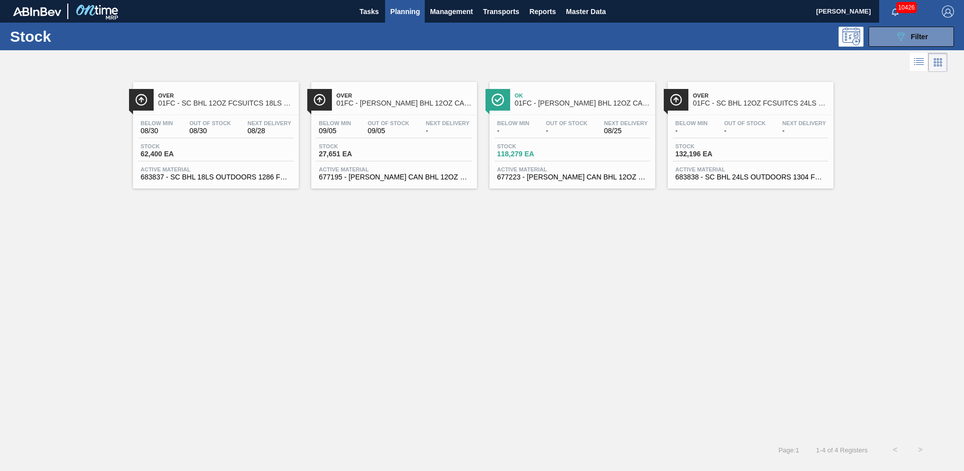
click at [396, 104] on span "01FC - [PERSON_NAME] BHL 12OZ CAN CAN PK 12/12 CAN OUTDOOR" at bounding box center [404, 103] width 136 height 8
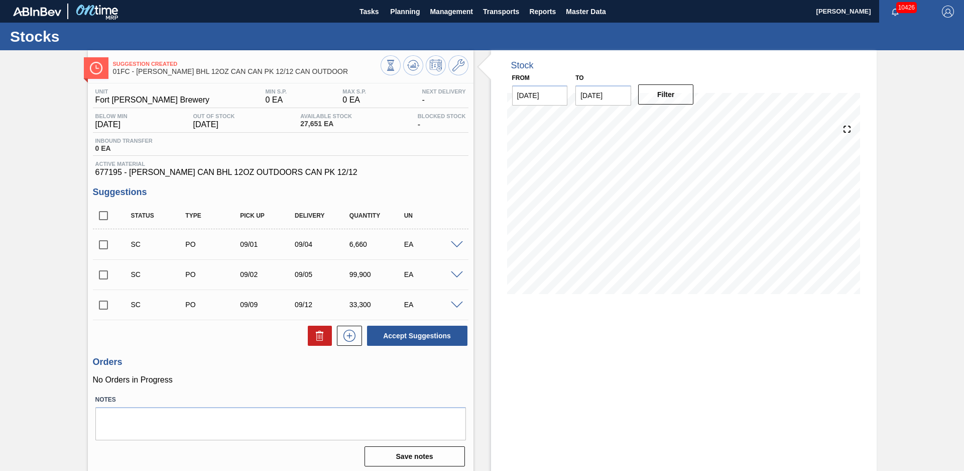
click at [477, 187] on div "Stock From [DATE] to [DATE] Filter" at bounding box center [675, 262] width 403 height 424
click at [456, 244] on span at bounding box center [457, 245] width 12 height 8
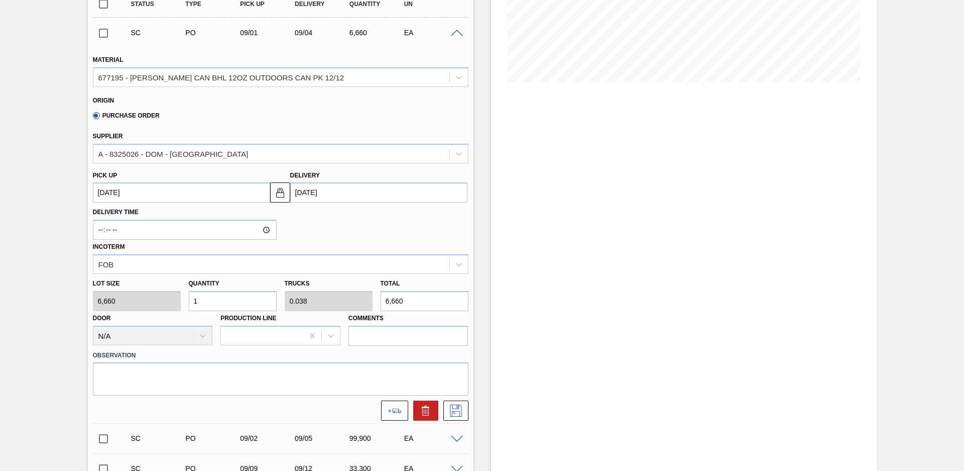
scroll to position [70, 0]
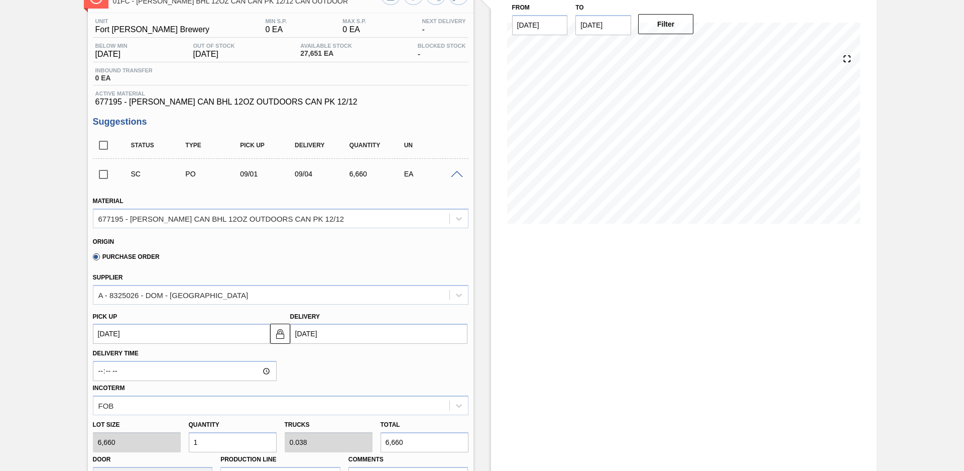
click at [458, 173] on span at bounding box center [457, 175] width 12 height 8
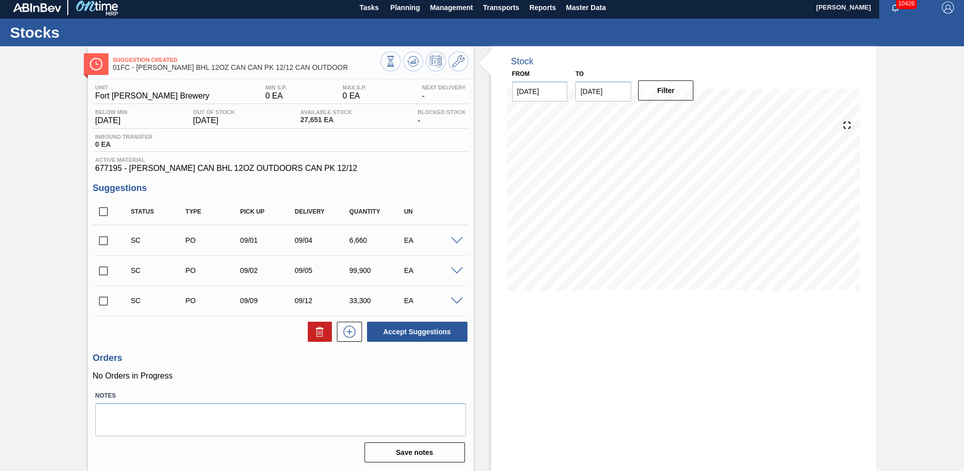
click at [457, 240] on span at bounding box center [457, 241] width 12 height 8
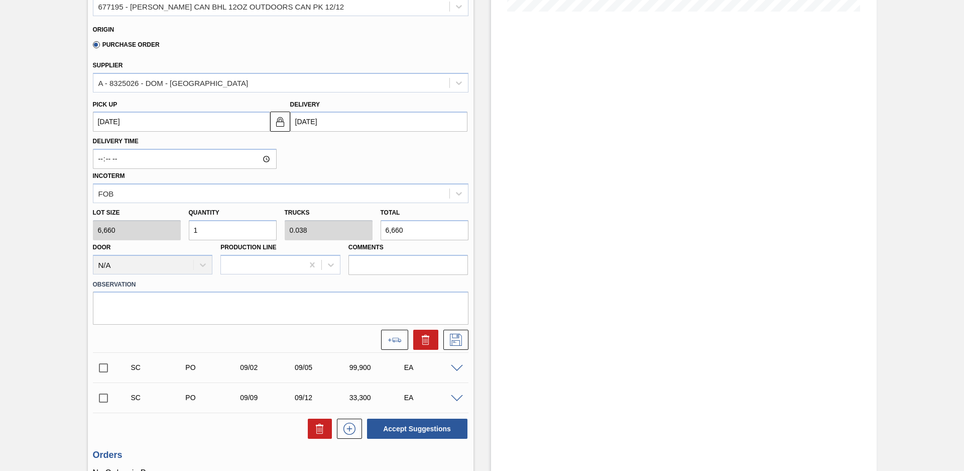
drag, startPoint x: 219, startPoint y: 227, endPoint x: 112, endPoint y: 232, distance: 106.6
click at [113, 231] on div "Lot size 6,660 Quantity 1 Trucks 0.038 Total 6,660 Door N/A Production Line Com…" at bounding box center [281, 239] width 384 height 72
type input "5"
type input "0.192"
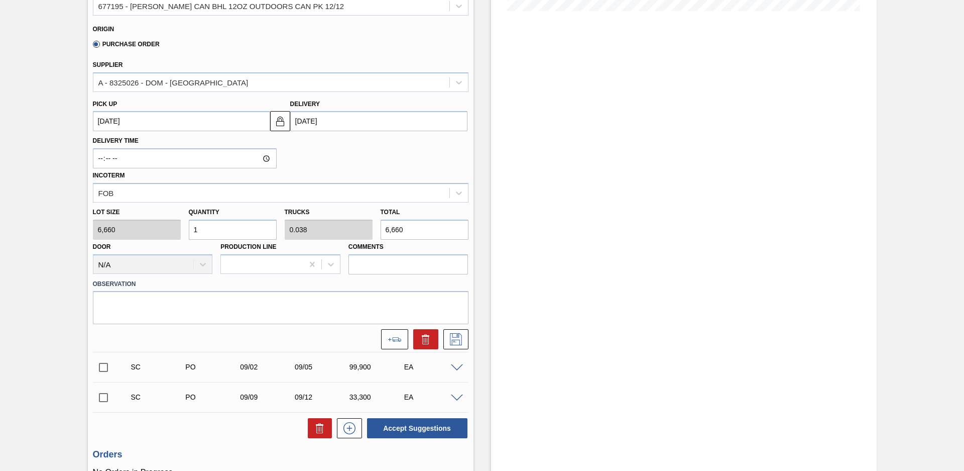
type input "33,300"
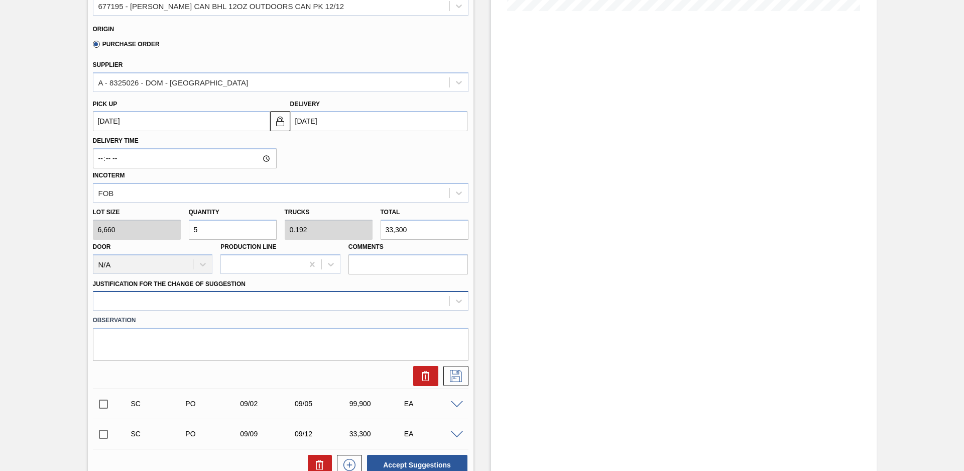
click at [232, 300] on div at bounding box center [271, 301] width 356 height 15
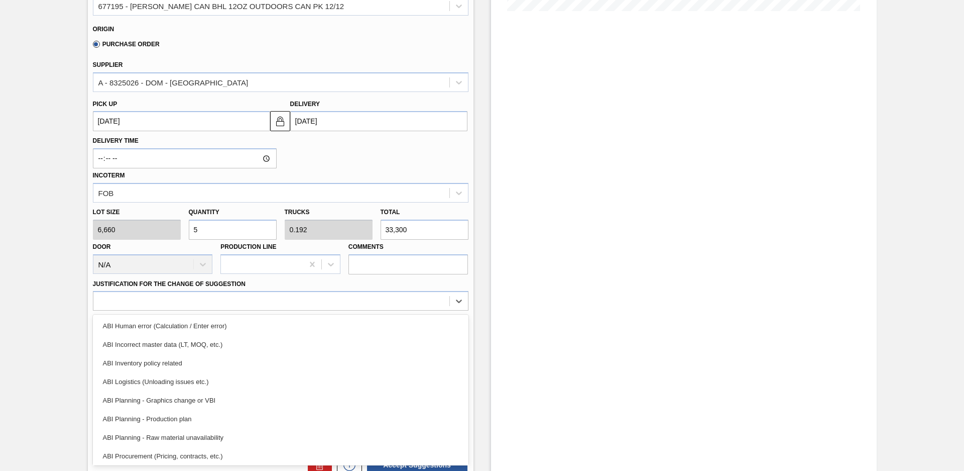
scroll to position [45, 0]
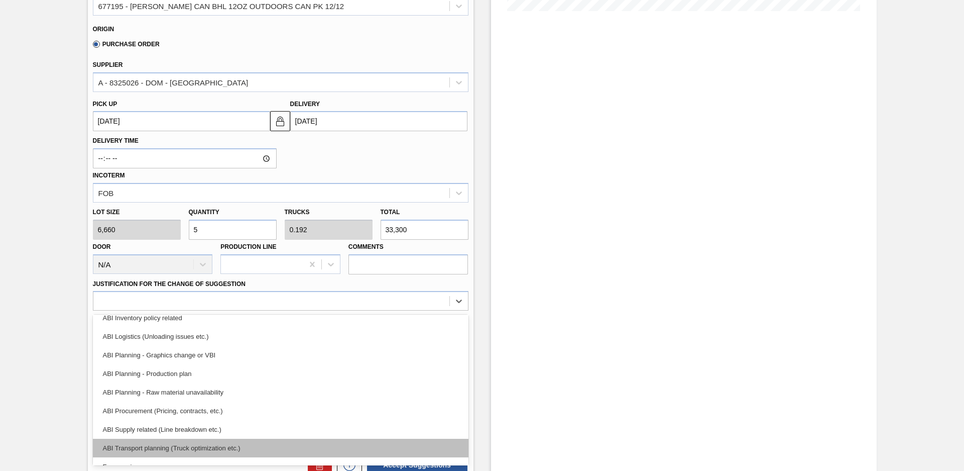
click at [208, 444] on div "ABI Transport planning (Truck optimization etc.)" at bounding box center [281, 447] width 376 height 19
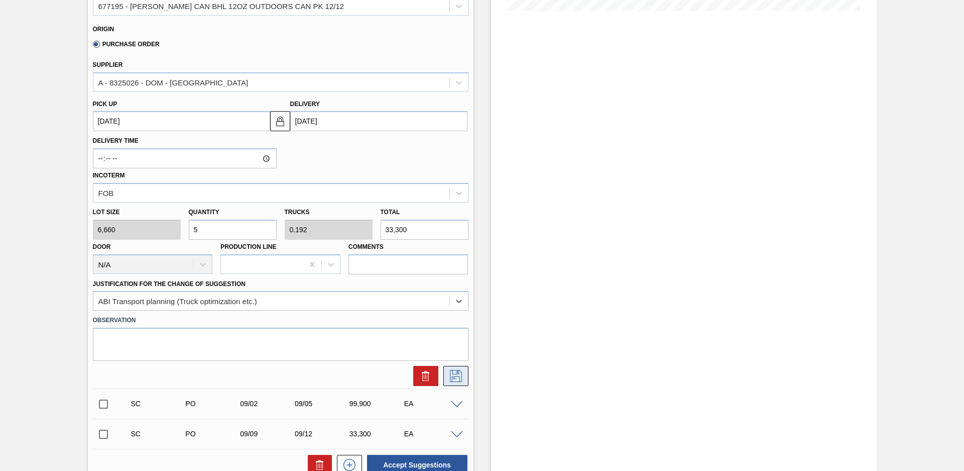
click at [451, 373] on icon at bounding box center [456, 376] width 12 height 12
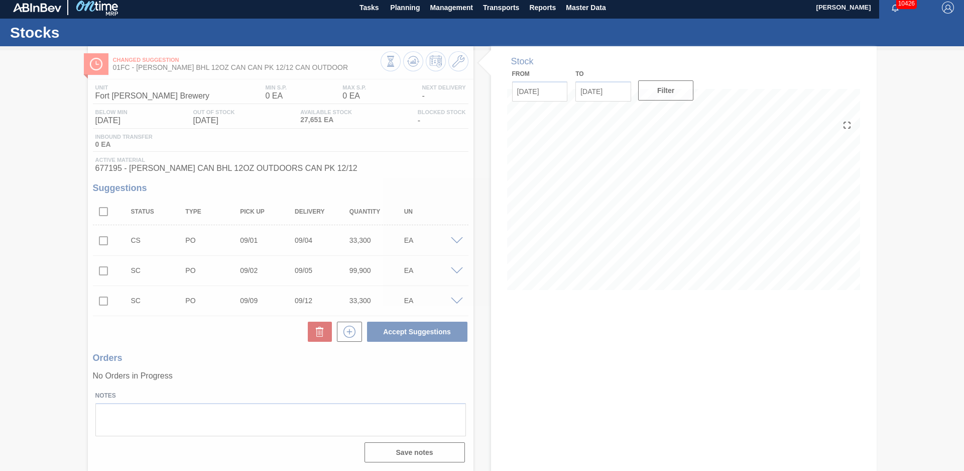
scroll to position [4, 0]
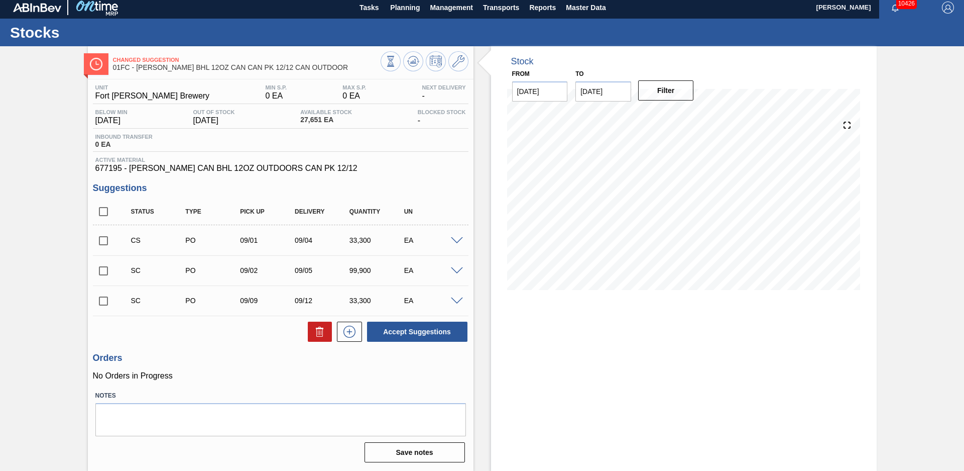
click at [456, 240] on span at bounding box center [457, 241] width 12 height 8
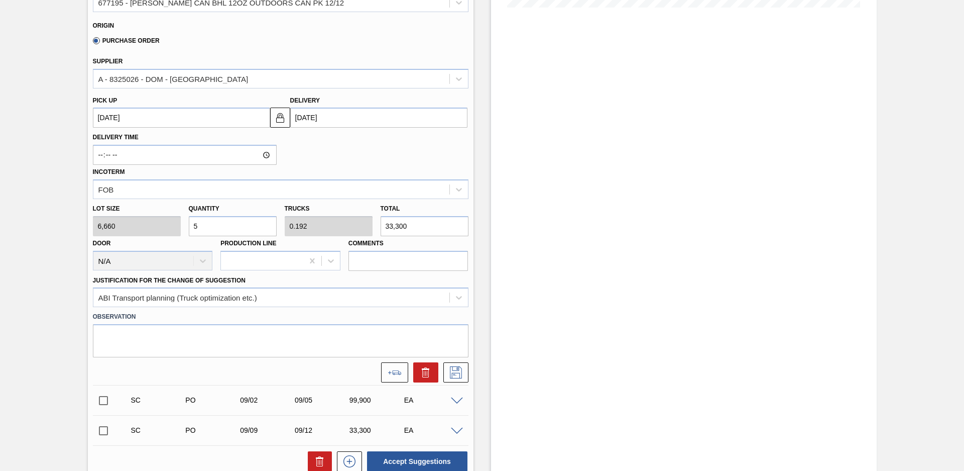
scroll to position [286, 0]
drag, startPoint x: 256, startPoint y: 228, endPoint x: 98, endPoint y: 230, distance: 157.2
click at [98, 230] on div "Lot size 6,660 Quantity 5 Trucks 0.192 Total 33,300 Door N/A Production Line Co…" at bounding box center [281, 235] width 384 height 72
type input "2"
type input "0.077"
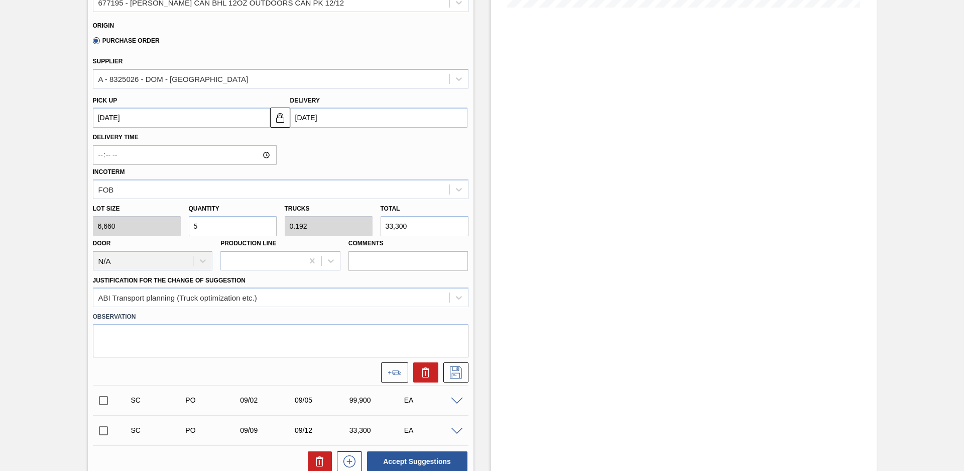
type input "13,320"
type input "26"
type input "1"
type input "173,160"
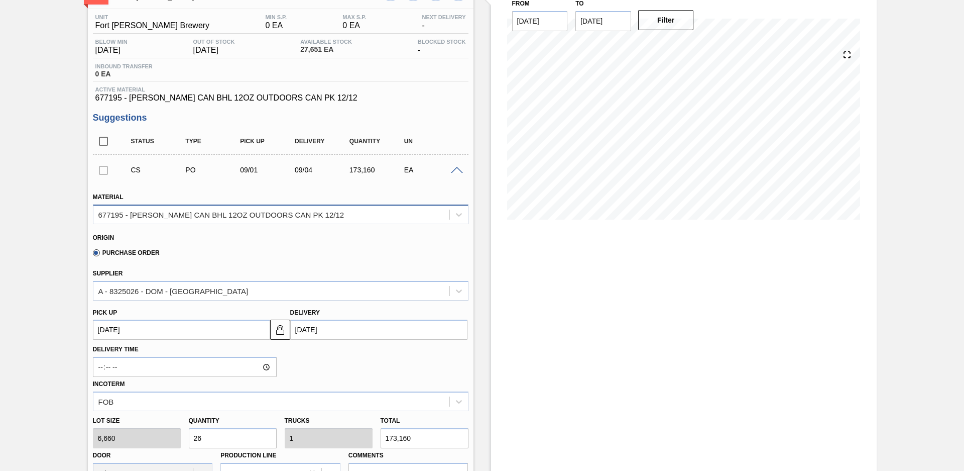
scroll to position [4, 0]
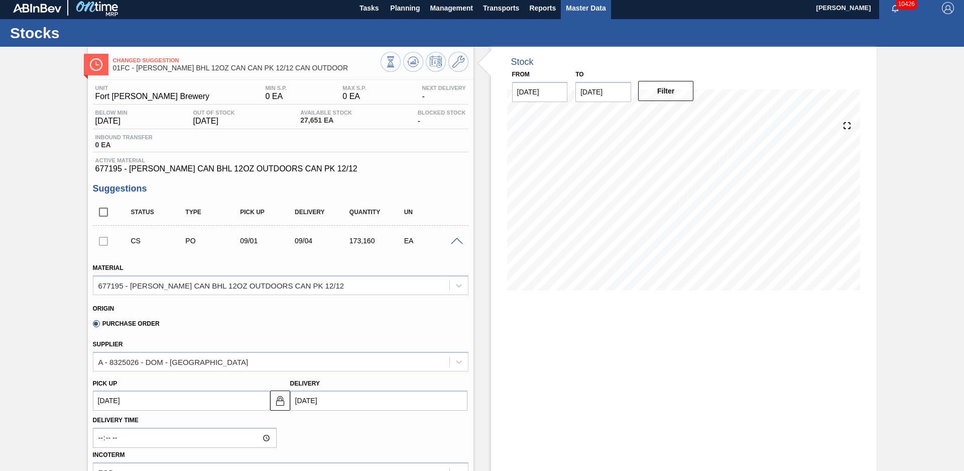
type input "26"
click at [456, 240] on span at bounding box center [457, 242] width 12 height 8
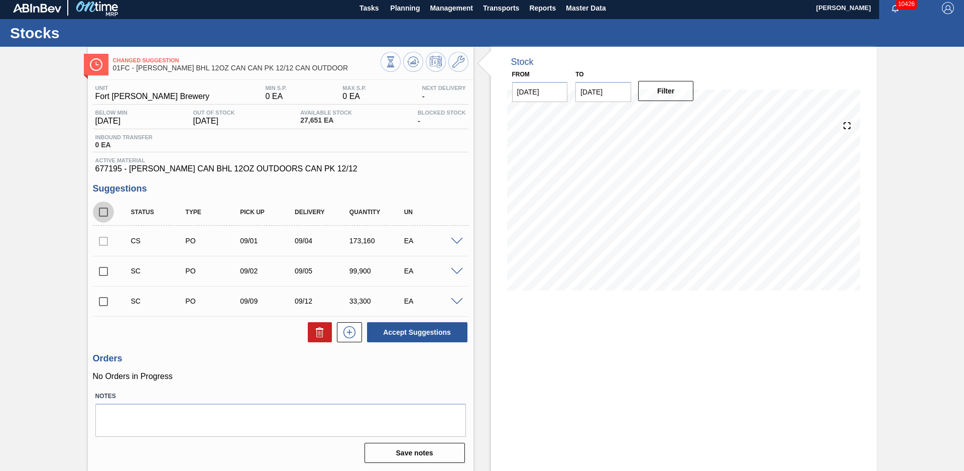
click at [103, 213] on input "checkbox" at bounding box center [103, 211] width 21 height 21
checkbox input "true"
click at [324, 335] on icon at bounding box center [320, 332] width 12 height 12
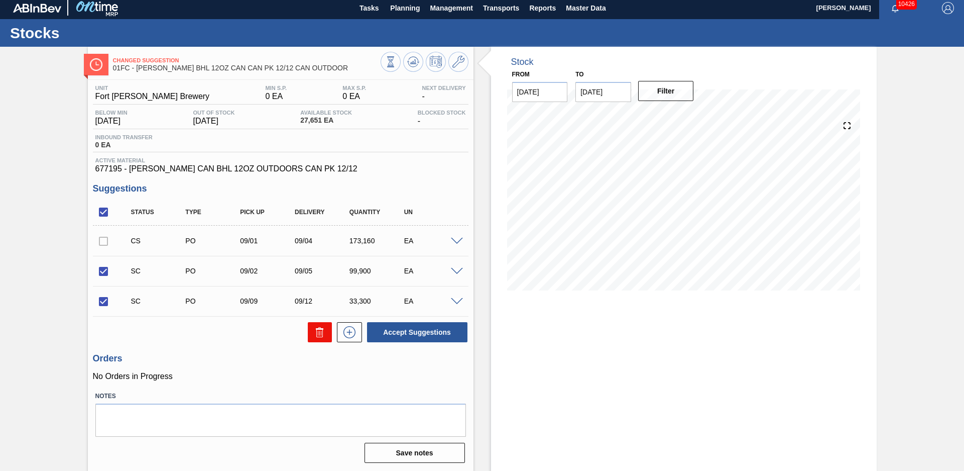
checkbox input "false"
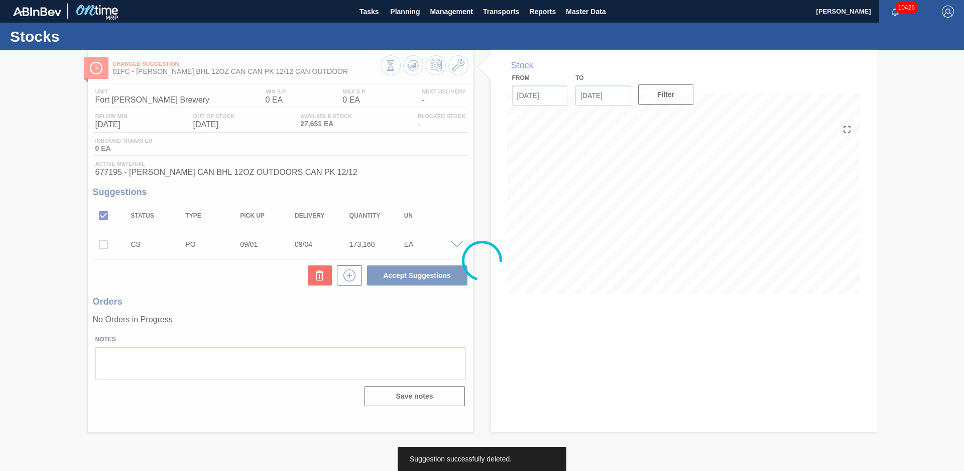
scroll to position [0, 0]
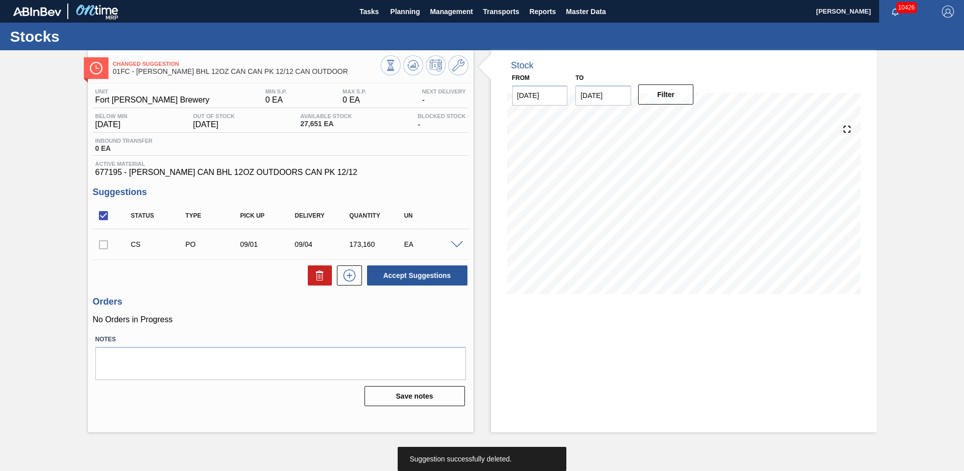
click at [454, 243] on span at bounding box center [457, 245] width 12 height 8
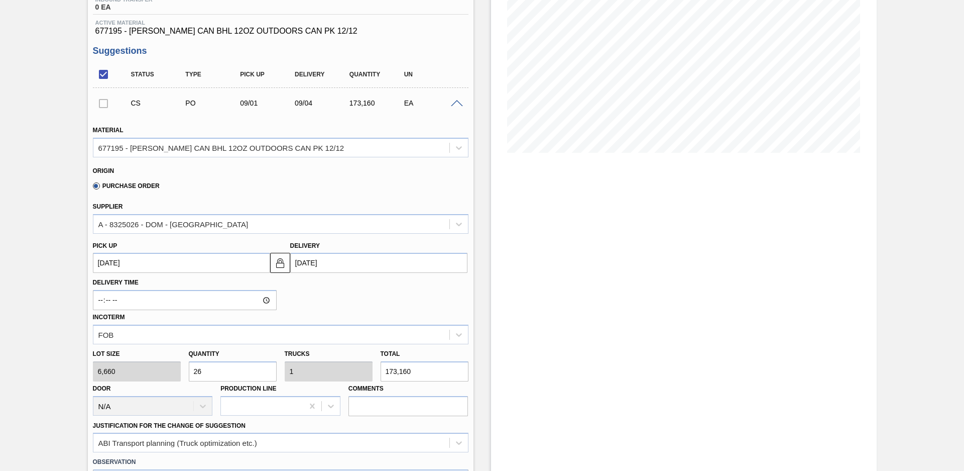
scroll to position [141, 0]
drag, startPoint x: 217, startPoint y: 366, endPoint x: 137, endPoint y: 366, distance: 79.9
click at [138, 366] on div "Lot size 6,660 Quantity 26 Trucks 1 Total 173,160 Door N/A Production Line Comm…" at bounding box center [281, 380] width 384 height 72
type input "2"
type input "0.077"
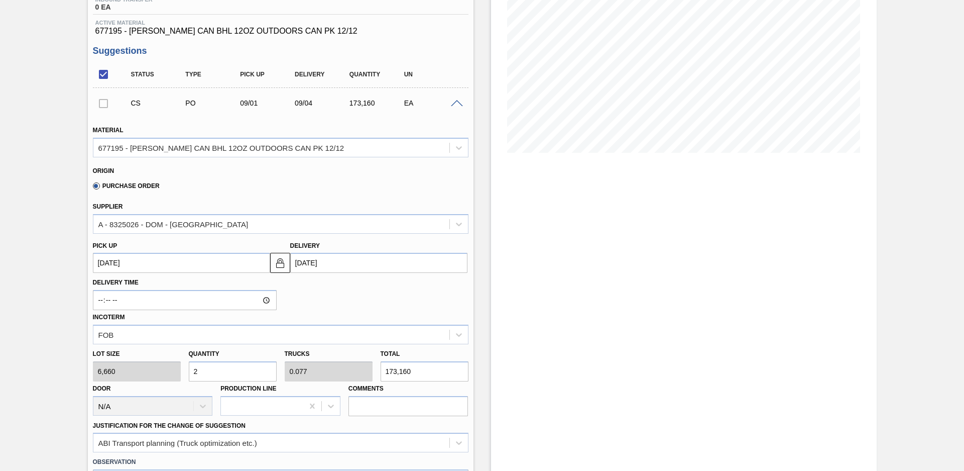
type input "13,320"
type input "20"
type input "0.769"
type input "133,200"
type input "20"
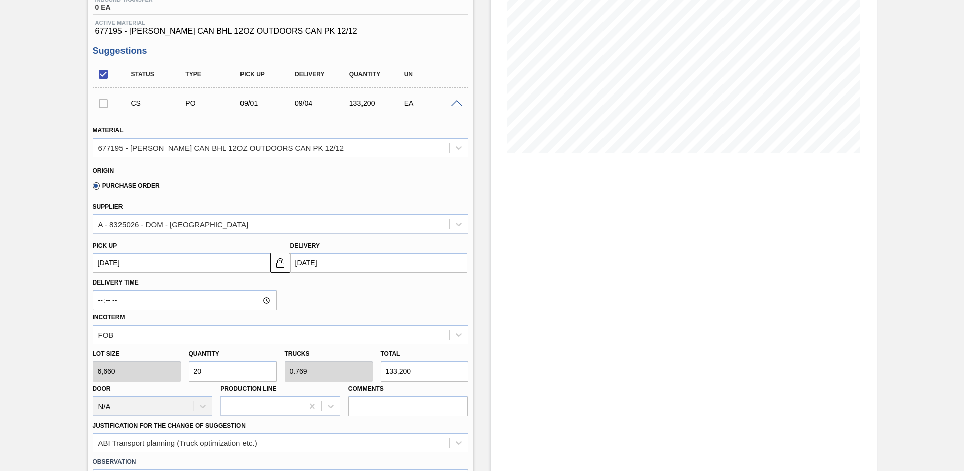
click at [282, 305] on div "Delivery Time Incoterm FOB" at bounding box center [281, 308] width 384 height 71
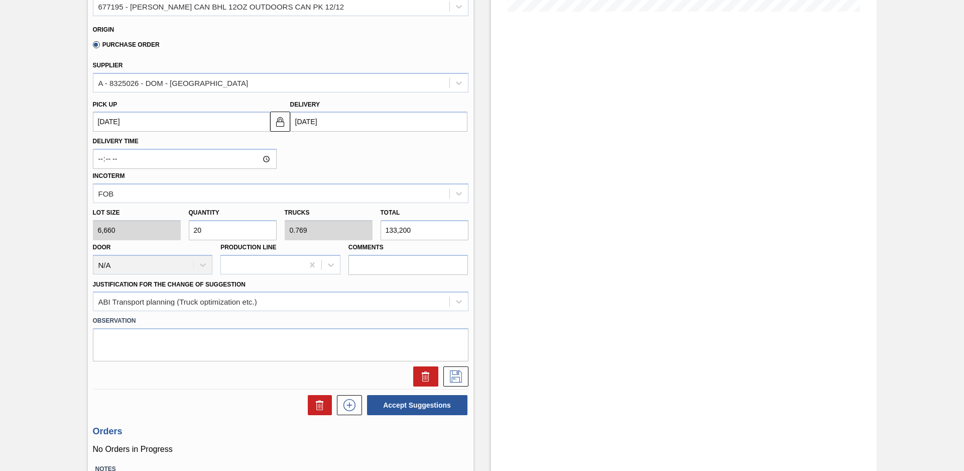
scroll to position [353, 0]
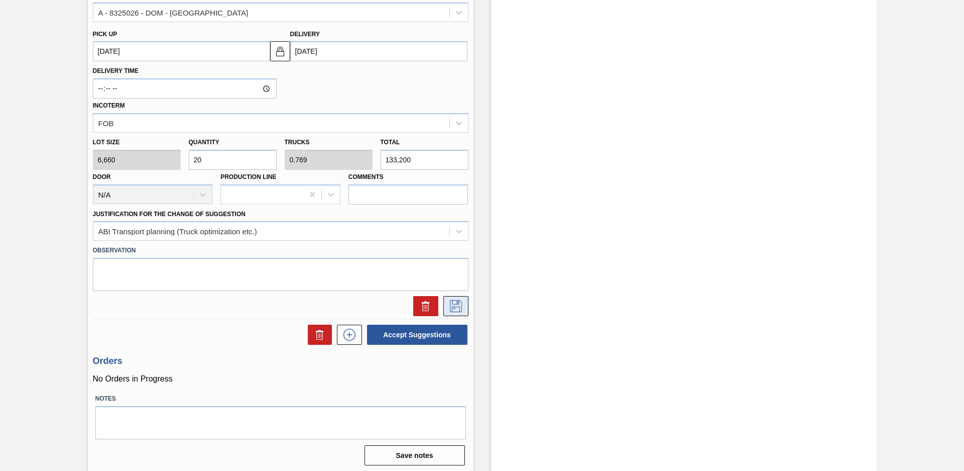
click at [461, 307] on icon at bounding box center [456, 306] width 16 height 12
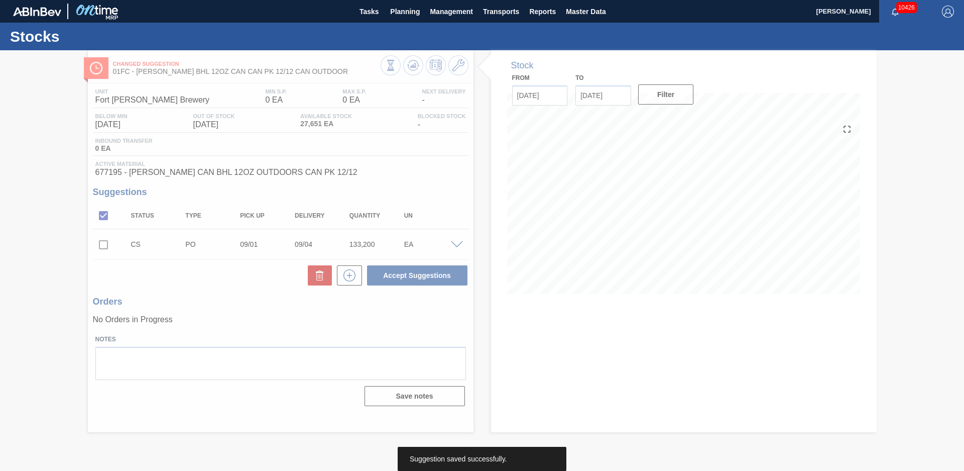
scroll to position [0, 0]
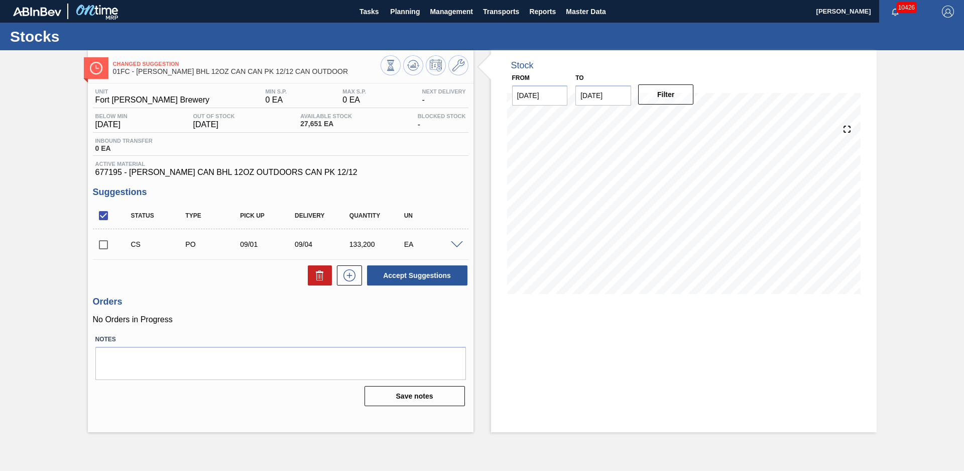
click at [102, 246] on input "checkbox" at bounding box center [103, 244] width 21 height 21
checkbox input "true"
click at [419, 277] on button "Accept Suggestions" at bounding box center [417, 275] width 100 height 20
click at [58, 253] on div "Suggestion Awaiting Load Composition 01FC - [PERSON_NAME] BHL 12OZ CAN CAN PK 1…" at bounding box center [482, 241] width 964 height 382
click at [405, 14] on span "Planning" at bounding box center [405, 12] width 30 height 12
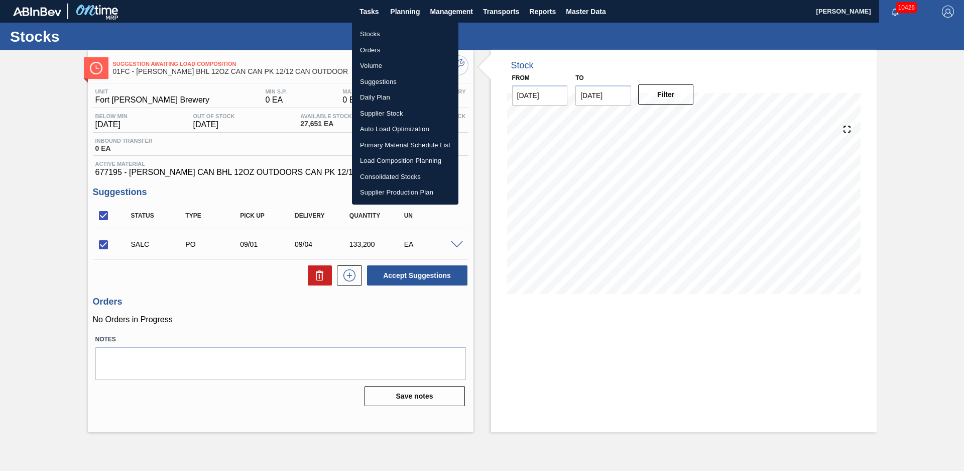
click at [386, 82] on li "Suggestions" at bounding box center [405, 82] width 106 height 16
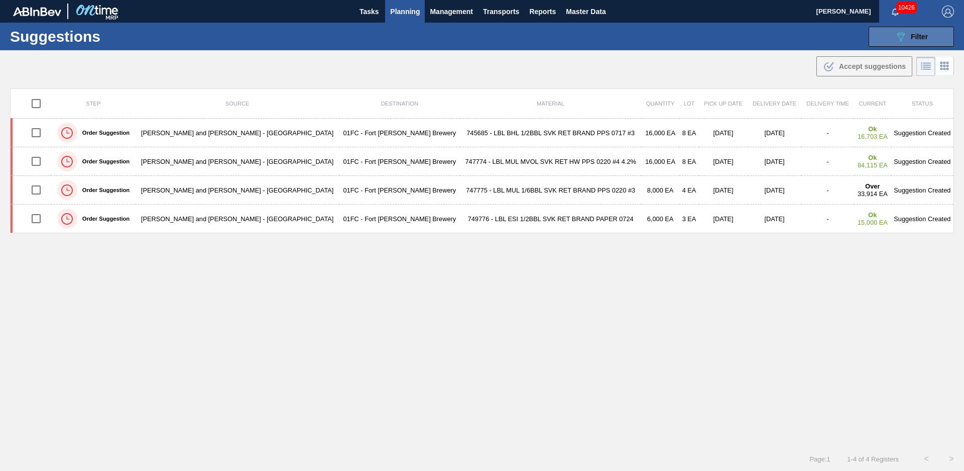
click at [895, 34] on icon "089F7B8B-B2A5-4AFE-B5C0-19BA573D28AC" at bounding box center [901, 37] width 12 height 12
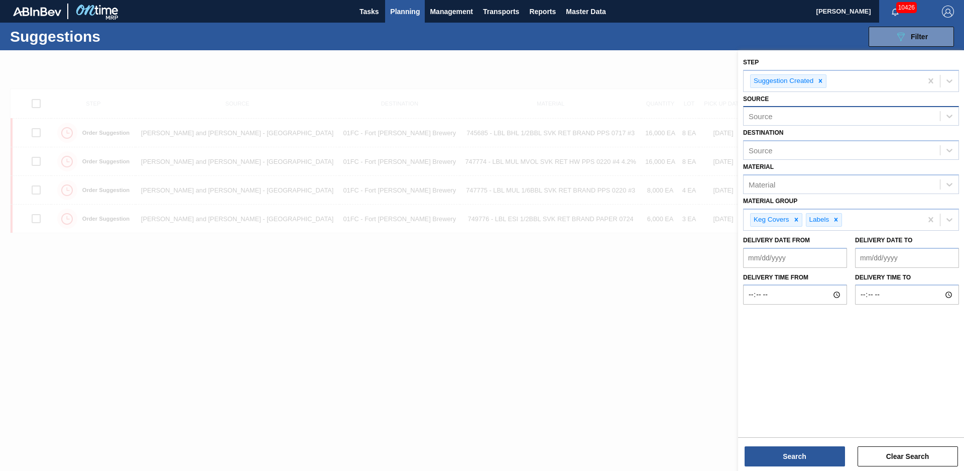
click at [827, 108] on div "Source" at bounding box center [851, 116] width 216 height 20
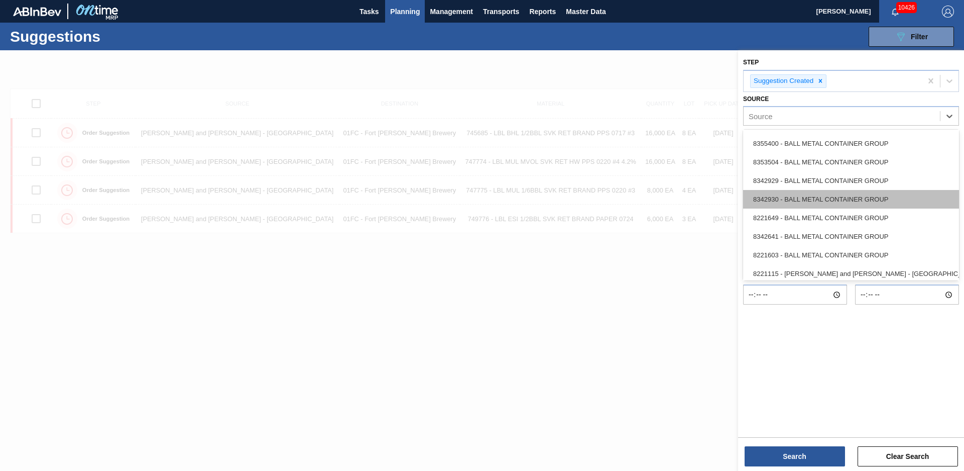
scroll to position [203, 0]
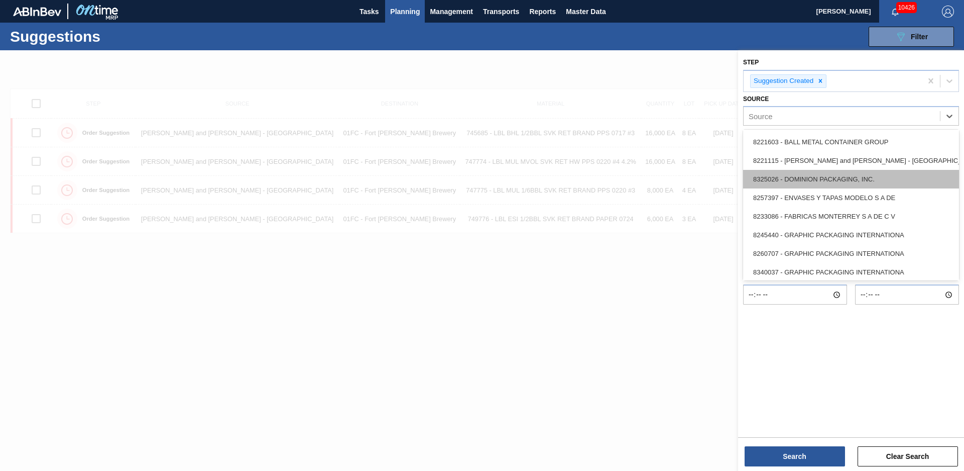
click at [805, 174] on div "8325026 - DOMINION PACKAGING, INC." at bounding box center [851, 179] width 216 height 19
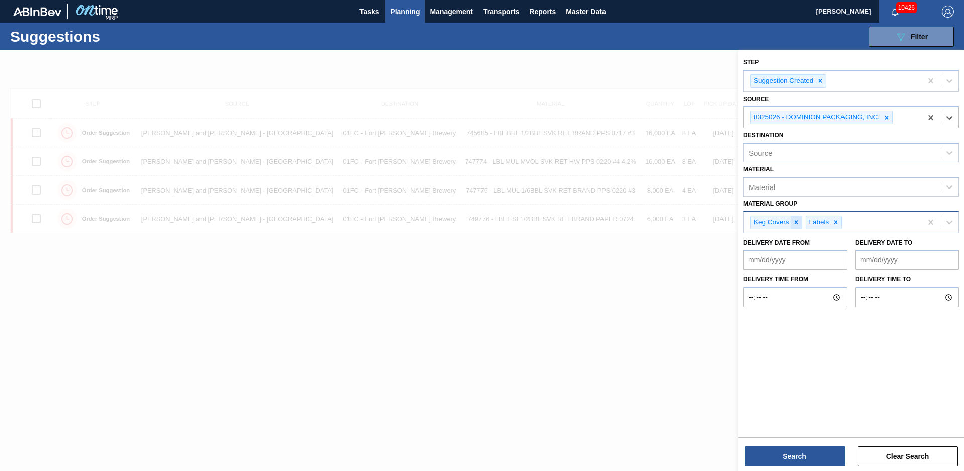
click at [796, 224] on icon at bounding box center [796, 221] width 7 height 7
click at [782, 222] on icon at bounding box center [780, 221] width 7 height 7
click at [782, 222] on div "Material Group" at bounding box center [774, 220] width 50 height 9
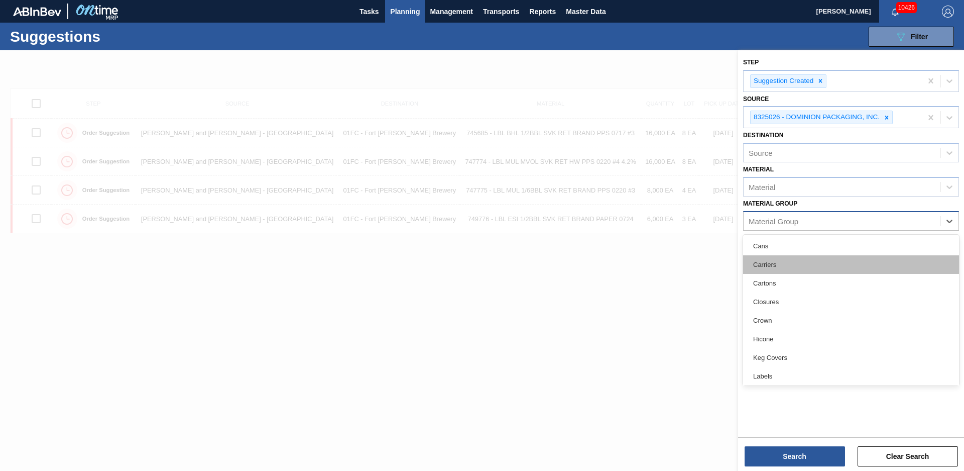
click at [777, 266] on div "Carriers" at bounding box center [851, 264] width 216 height 19
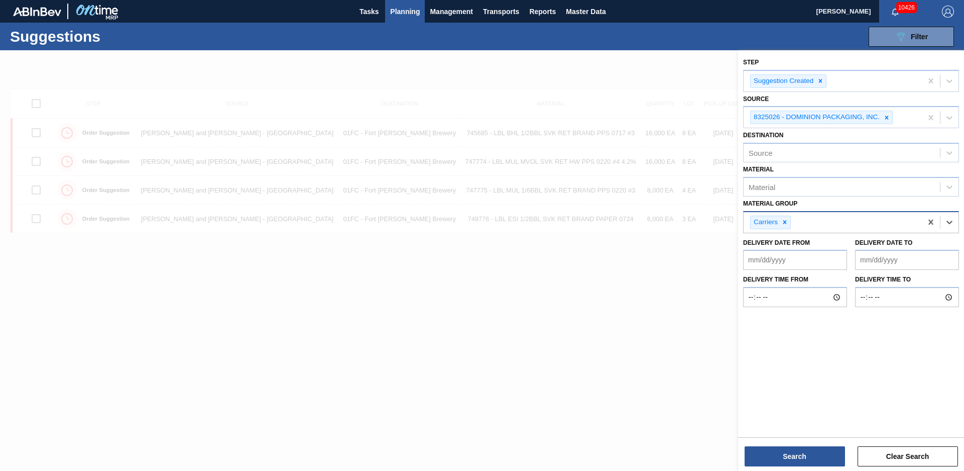
click at [813, 228] on div "Carriers" at bounding box center [833, 222] width 178 height 21
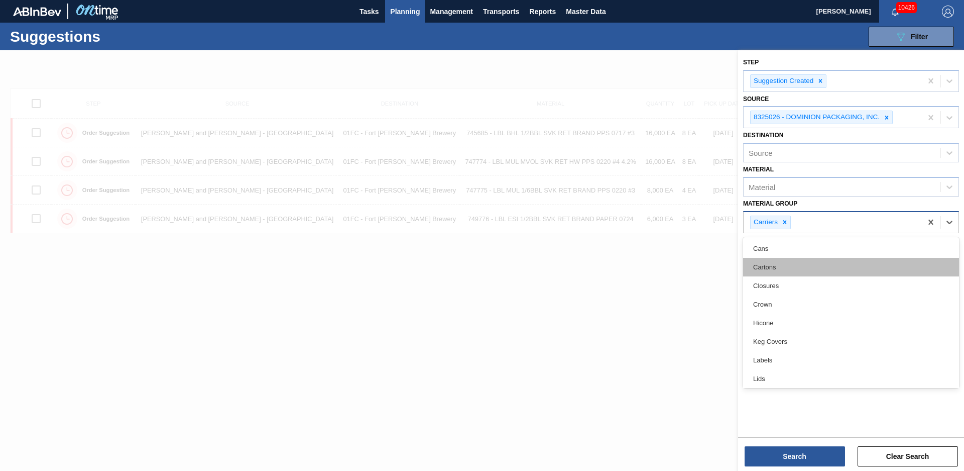
click at [786, 269] on div "Cartons" at bounding box center [851, 267] width 216 height 19
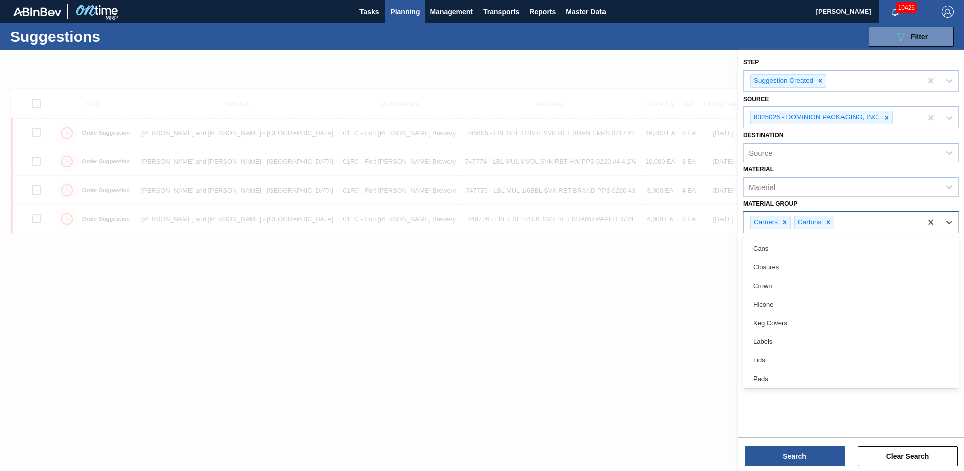
click at [842, 230] on div "Carriers Cartons" at bounding box center [833, 222] width 178 height 21
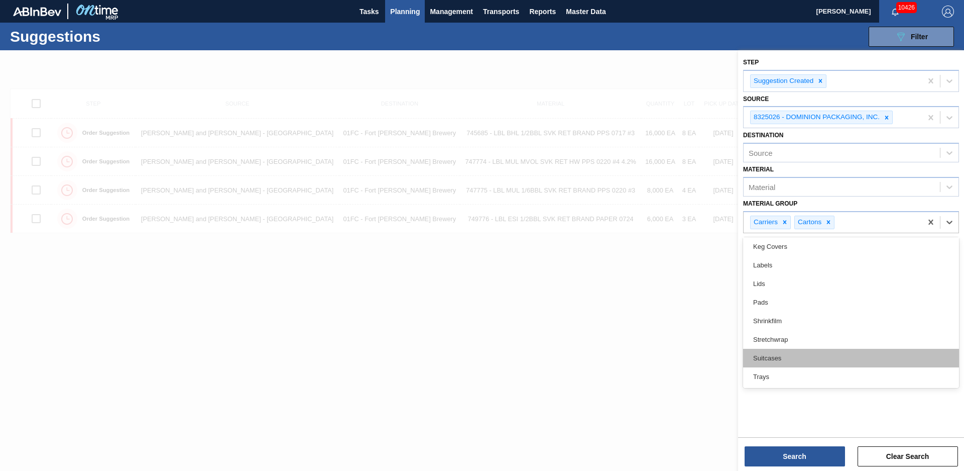
click at [782, 356] on div "Suitcases" at bounding box center [851, 358] width 216 height 19
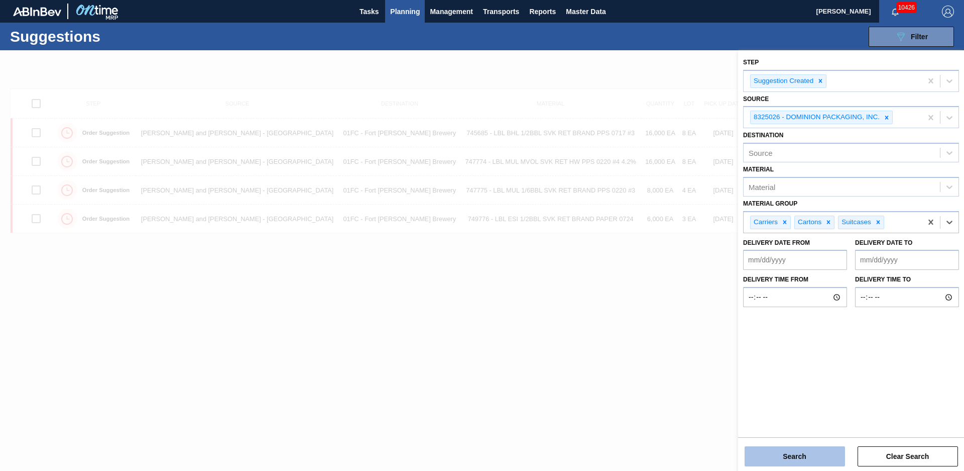
click at [829, 461] on button "Search" at bounding box center [795, 456] width 100 height 20
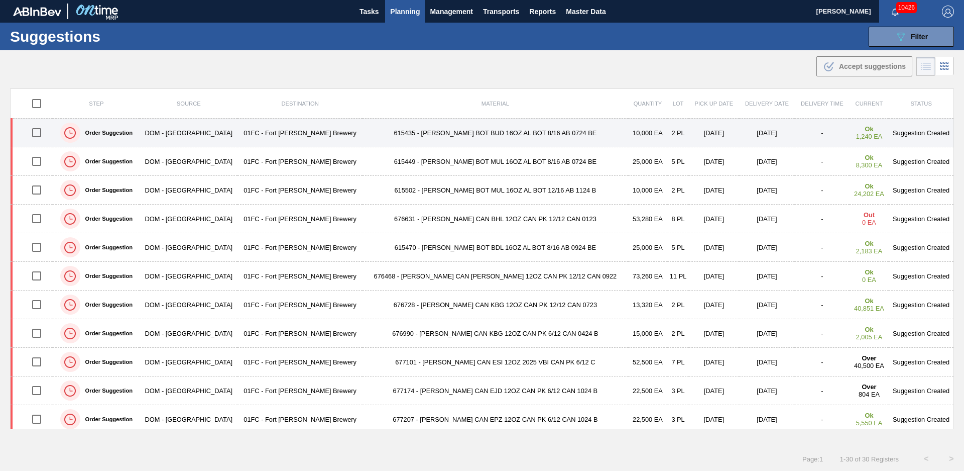
click at [42, 132] on input "checkbox" at bounding box center [36, 132] width 21 height 21
checkbox input "true"
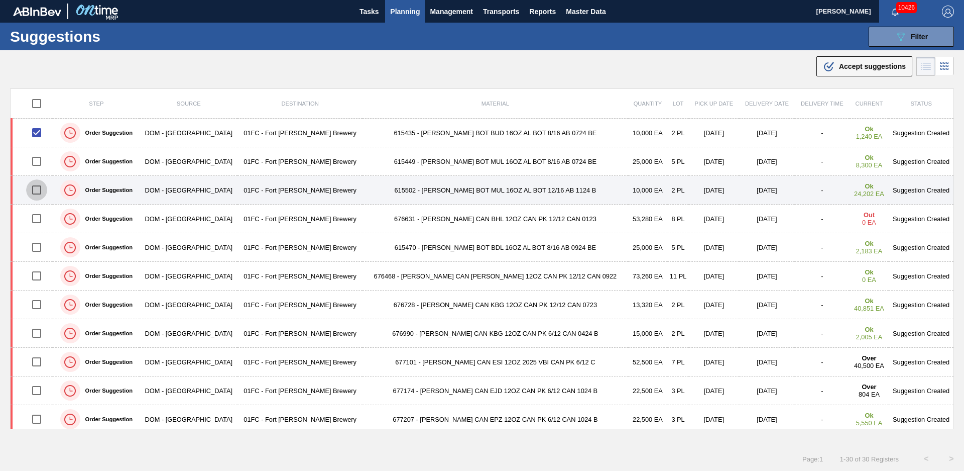
click at [40, 190] on input "checkbox" at bounding box center [36, 189] width 21 height 21
checkbox input "true"
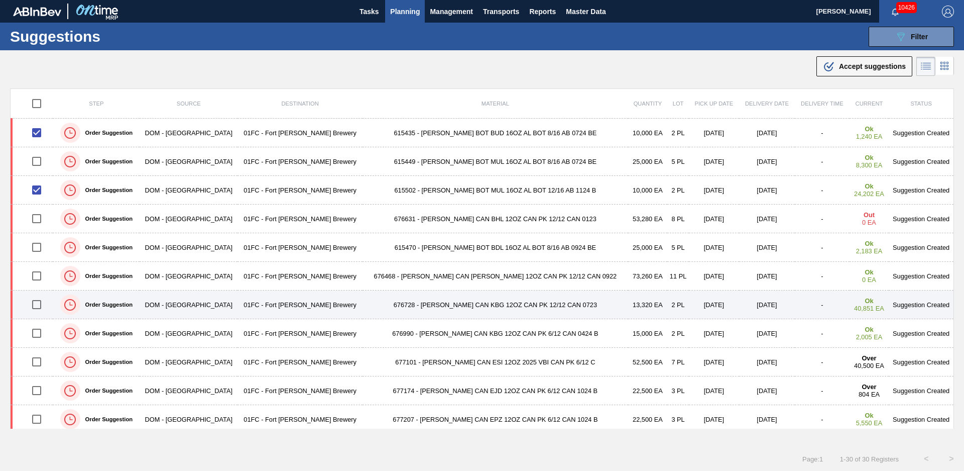
click at [38, 303] on input "checkbox" at bounding box center [36, 304] width 21 height 21
checkbox input "true"
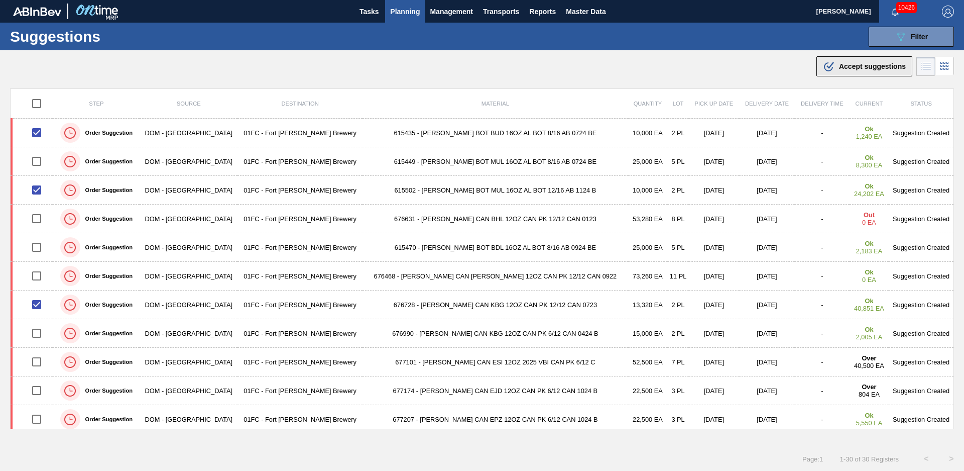
click at [851, 67] on span "Accept suggestions" at bounding box center [872, 66] width 67 height 8
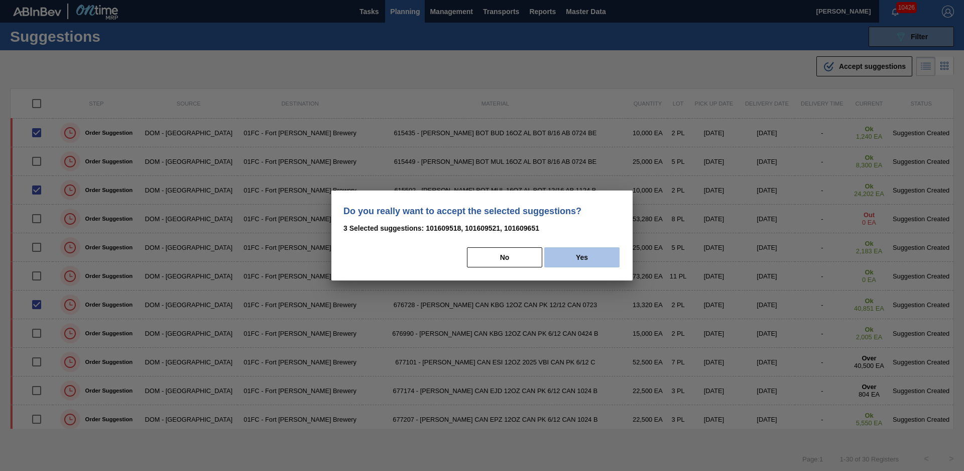
click at [585, 253] on button "Yes" at bounding box center [581, 257] width 75 height 20
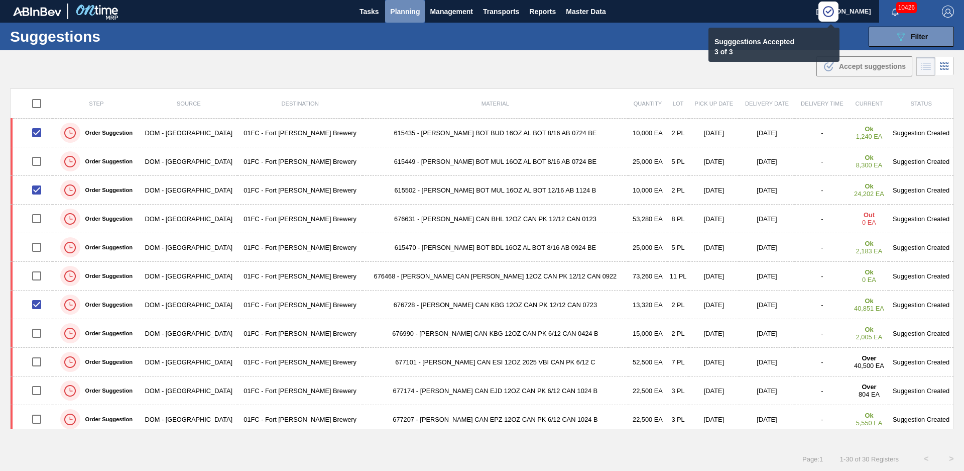
click at [408, 13] on span "Planning" at bounding box center [405, 12] width 30 height 12
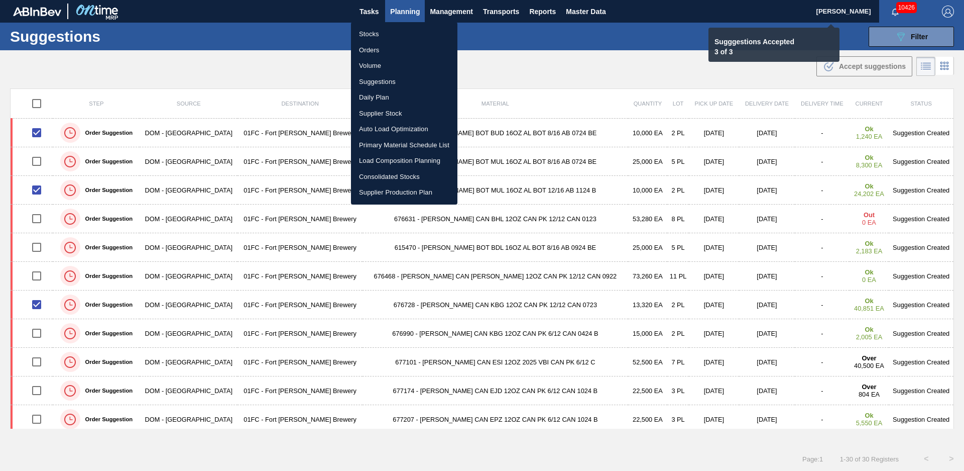
click at [386, 161] on li "Load Composition Planning" at bounding box center [404, 161] width 106 height 16
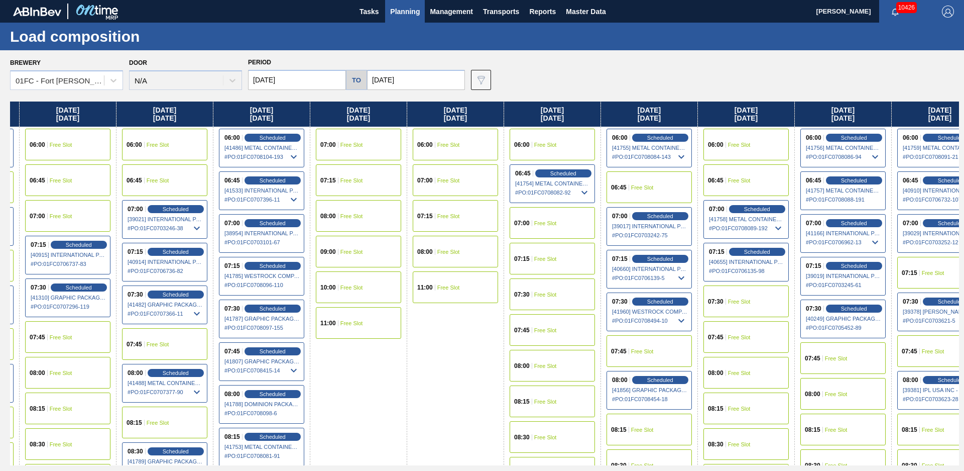
drag, startPoint x: 561, startPoint y: 378, endPoint x: 638, endPoint y: 358, distance: 79.5
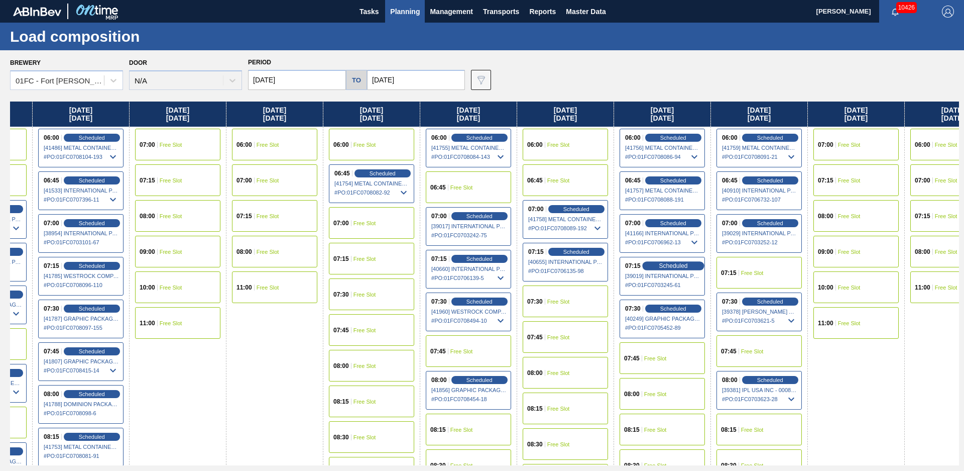
scroll to position [109, 365]
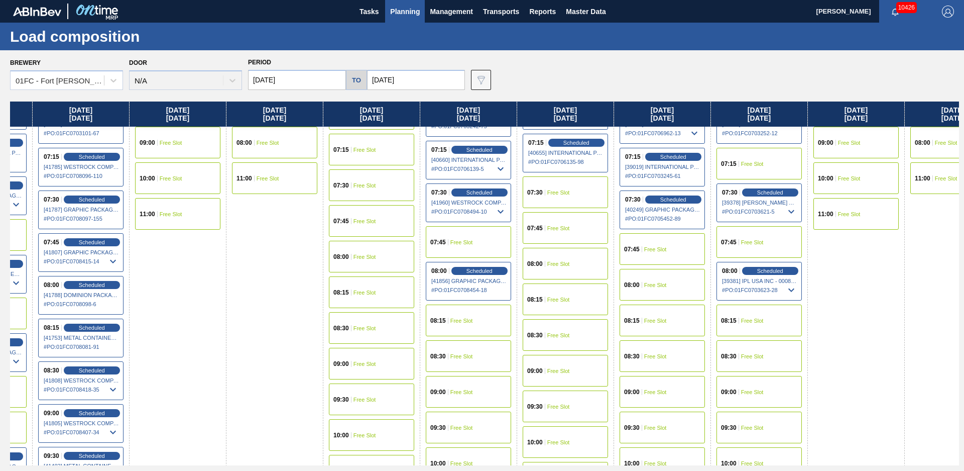
click at [668, 289] on div "08:00 Free Slot" at bounding box center [662, 285] width 85 height 32
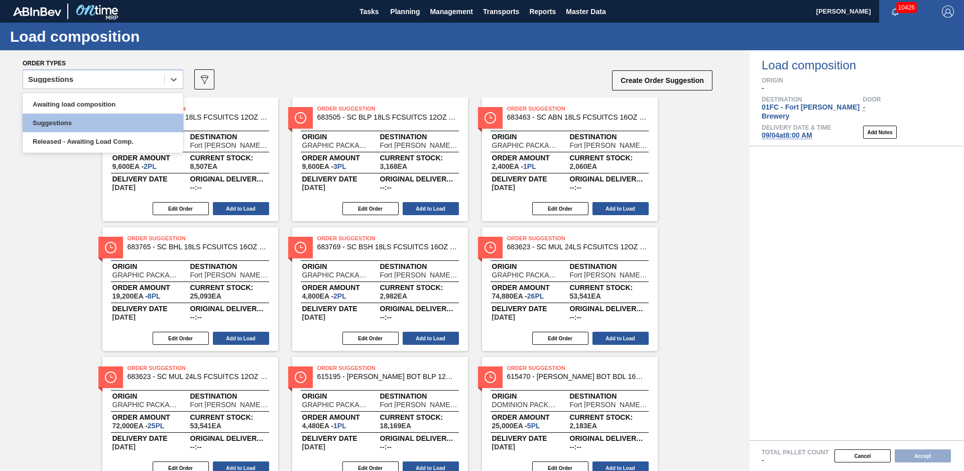
click at [107, 82] on div "Suggestions" at bounding box center [93, 79] width 141 height 15
click at [98, 106] on div "Awaiting load composition" at bounding box center [103, 104] width 161 height 19
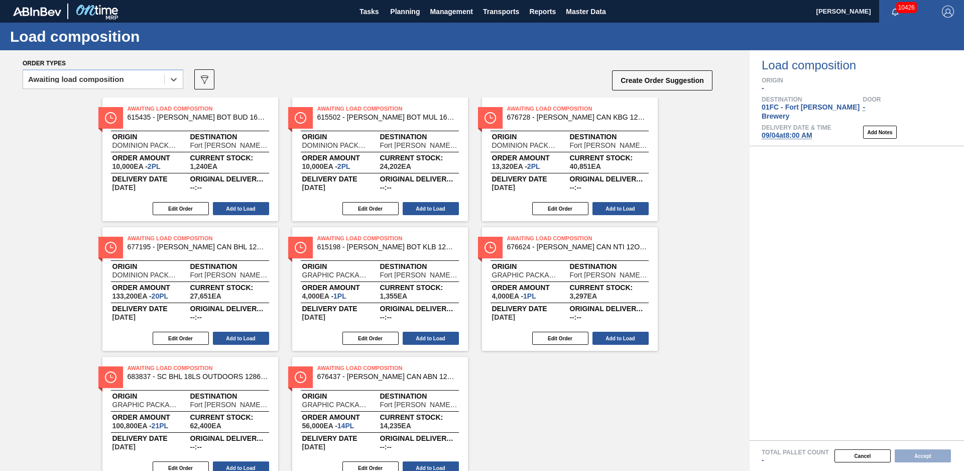
scroll to position [40, 0]
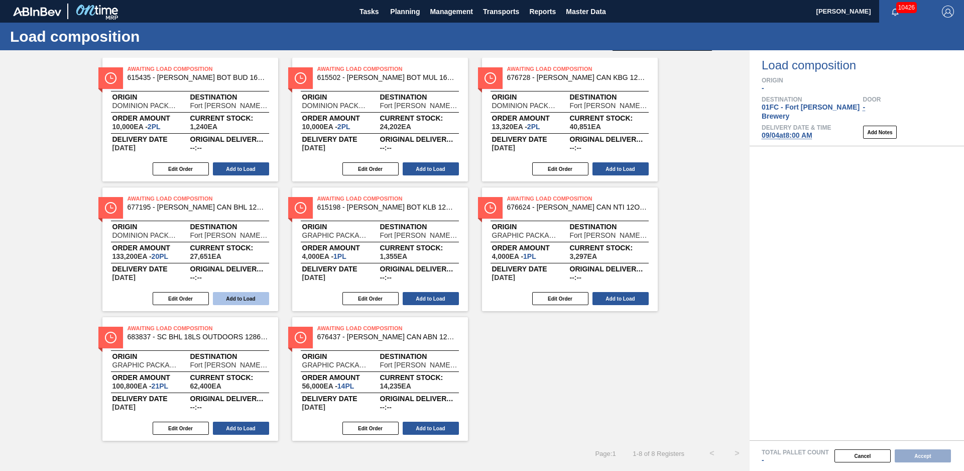
click at [251, 303] on button "Add to Load" at bounding box center [241, 298] width 56 height 13
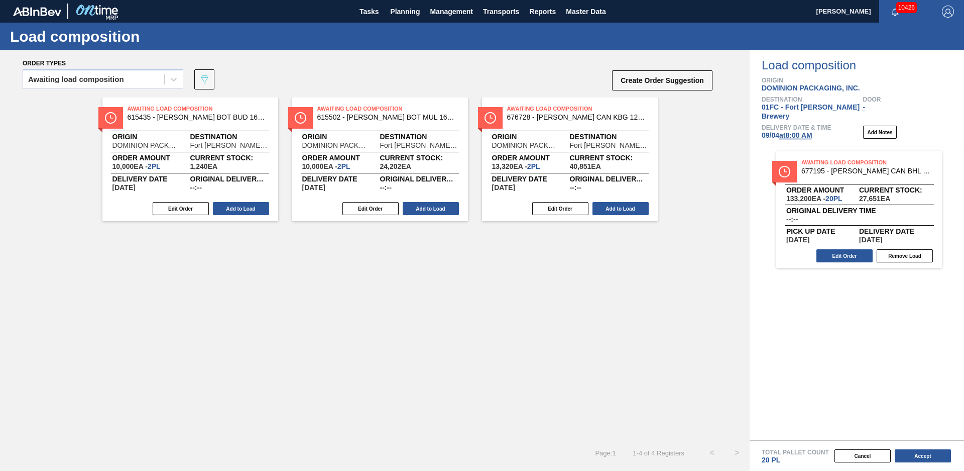
scroll to position [0, 0]
click at [257, 211] on button "Add to Load" at bounding box center [241, 208] width 56 height 13
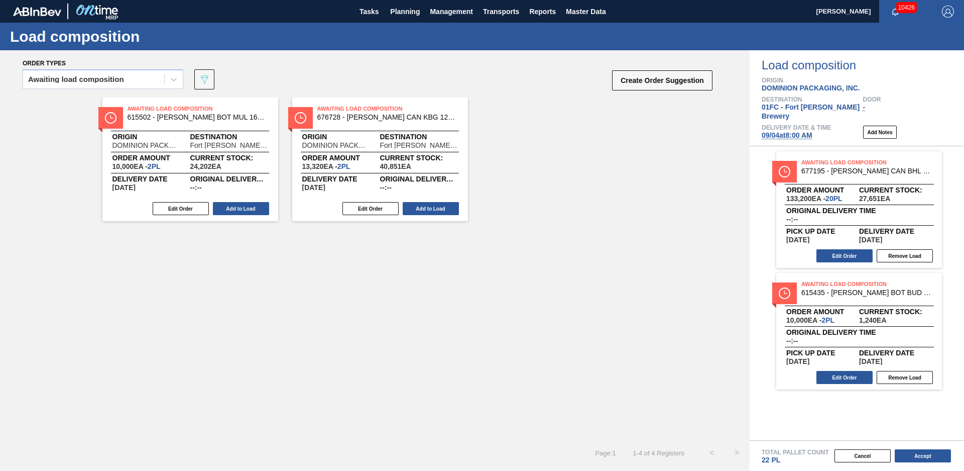
click at [257, 211] on button "Add to Load" at bounding box center [241, 208] width 56 height 13
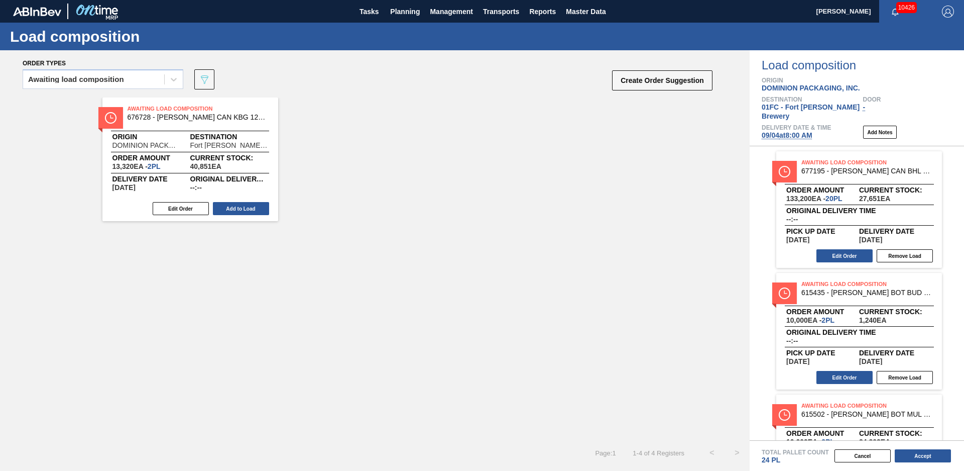
click at [257, 211] on button "Add to Load" at bounding box center [241, 208] width 56 height 13
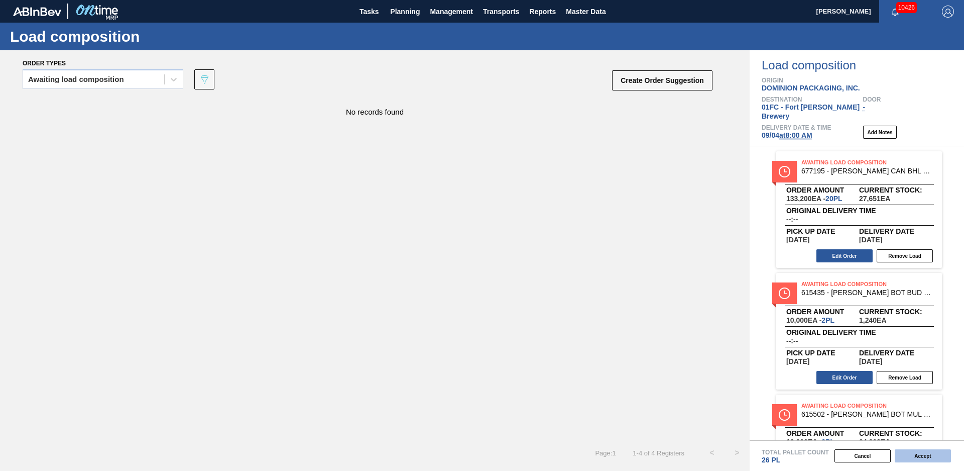
click at [942, 454] on button "Accept" at bounding box center [923, 455] width 56 height 13
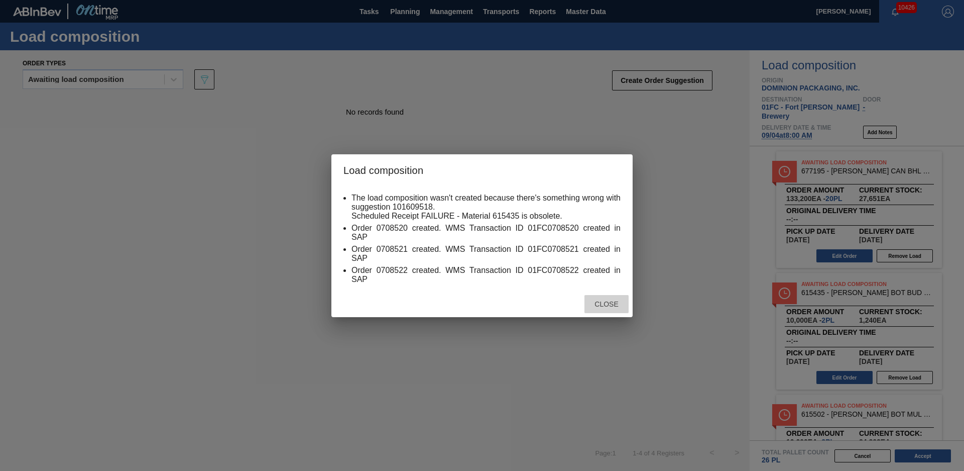
click at [605, 303] on span "Close" at bounding box center [607, 304] width 40 height 8
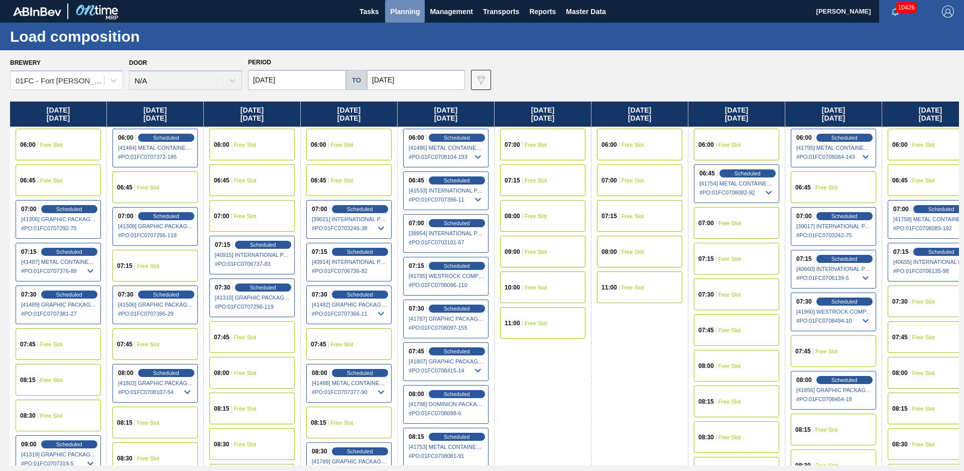
click at [408, 11] on span "Planning" at bounding box center [405, 12] width 30 height 12
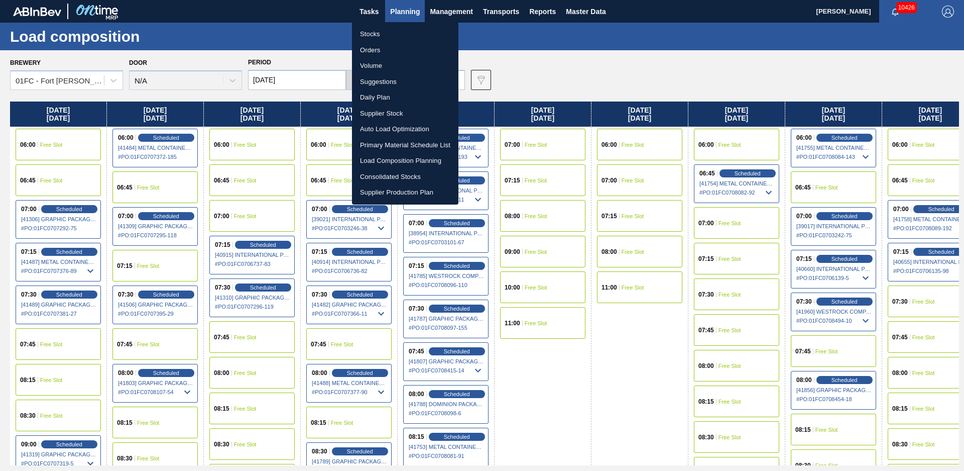
click at [377, 83] on li "Suggestions" at bounding box center [405, 82] width 106 height 16
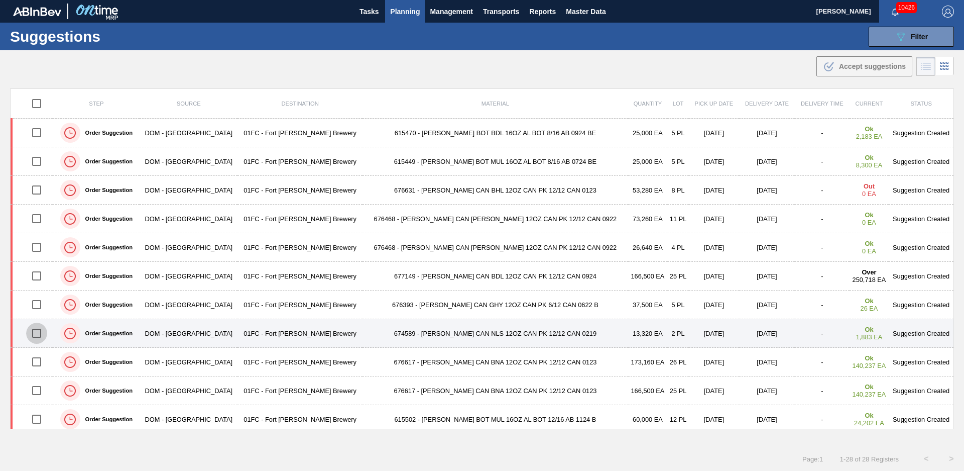
click at [41, 332] on input "checkbox" at bounding box center [36, 332] width 21 height 21
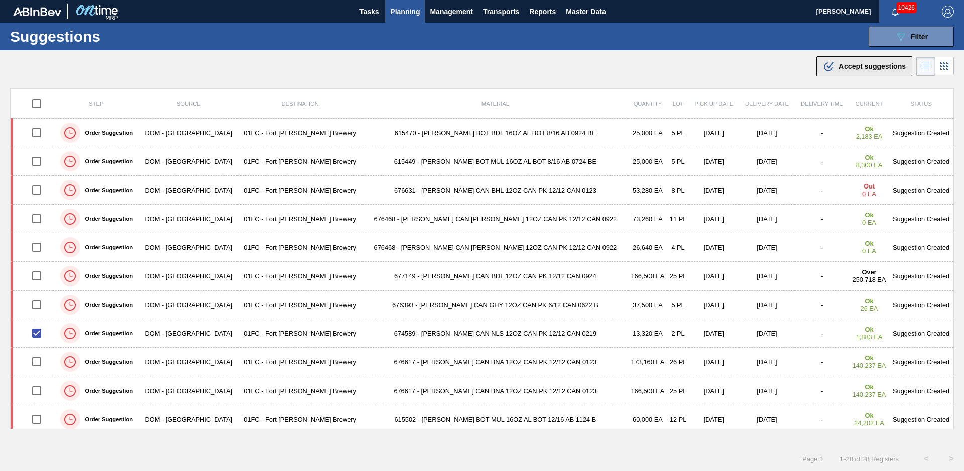
click at [853, 73] on button ".b{fill:var(--color-action-default)} Accept suggestions" at bounding box center [865, 66] width 96 height 20
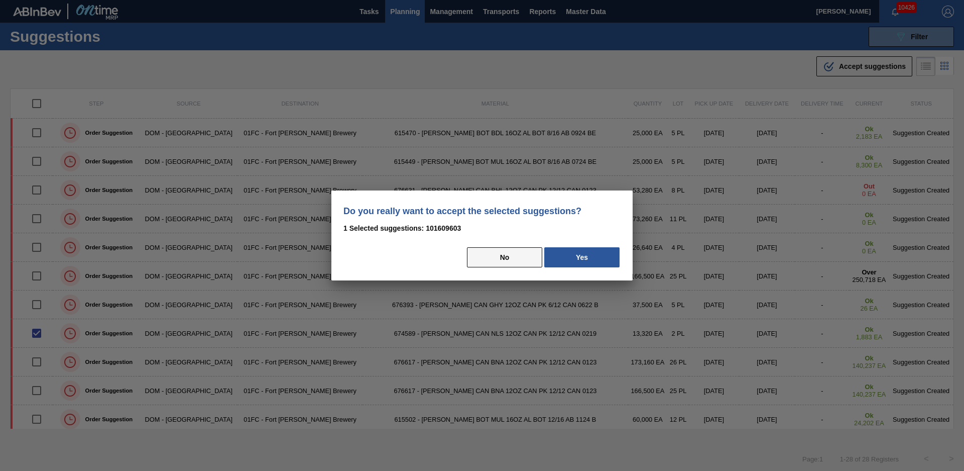
click at [516, 259] on button "No" at bounding box center [504, 257] width 75 height 20
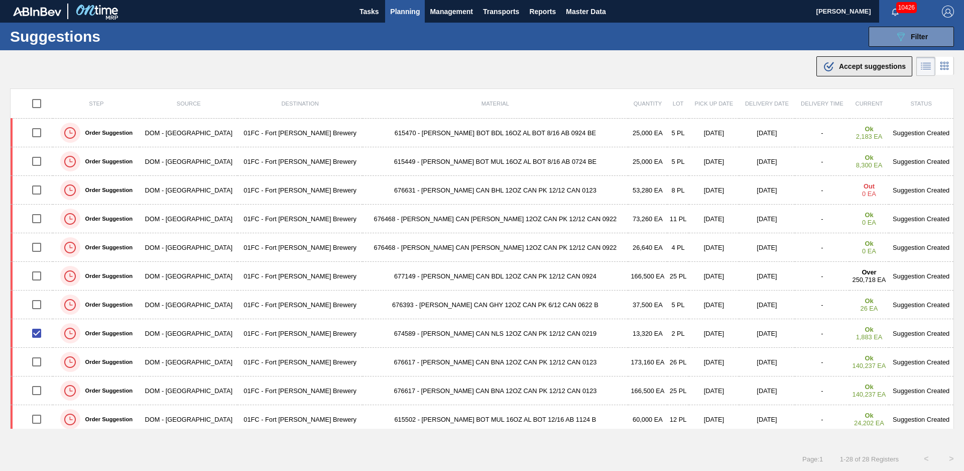
click at [853, 67] on span "Accept suggestions" at bounding box center [872, 66] width 67 height 8
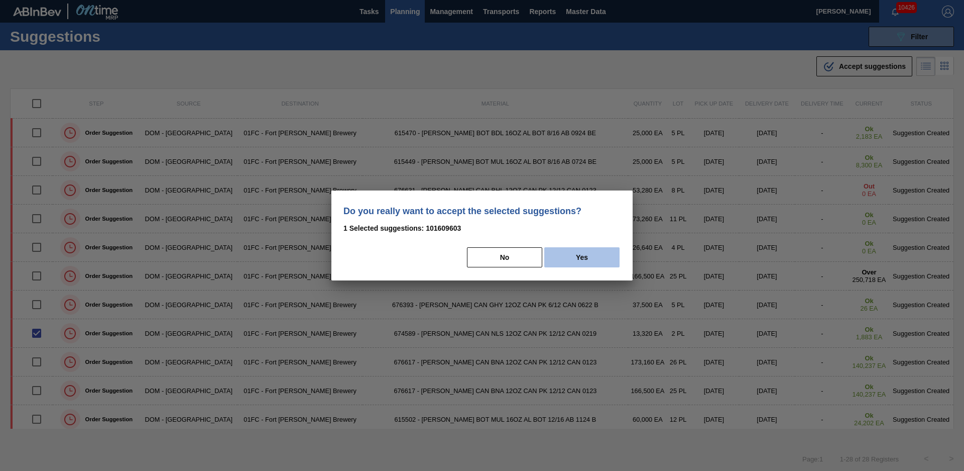
click at [580, 252] on button "Yes" at bounding box center [581, 257] width 75 height 20
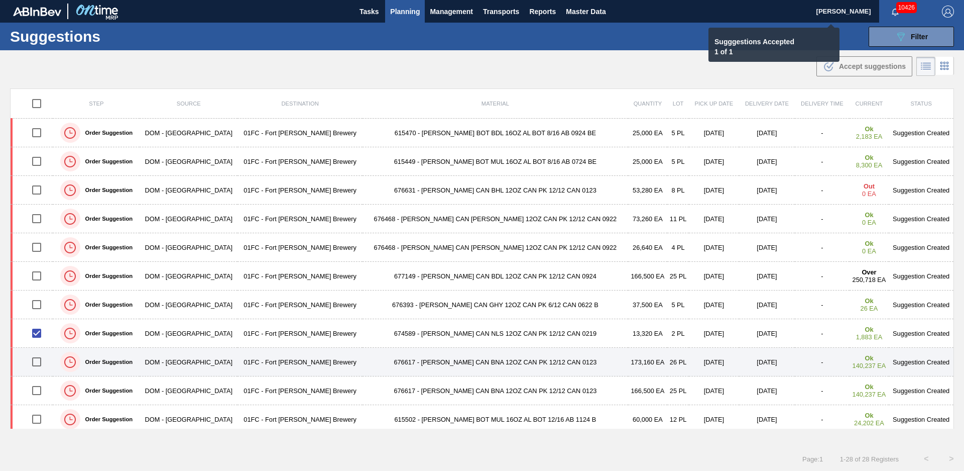
checkbox input "false"
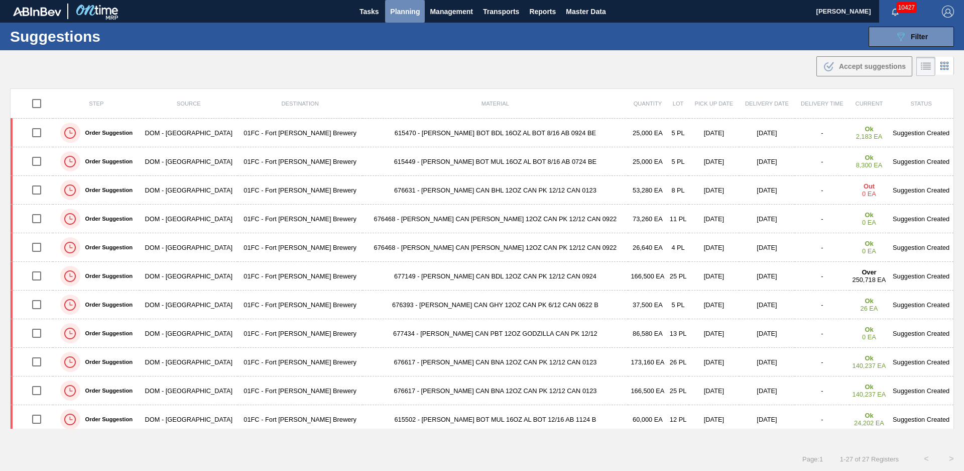
click at [406, 6] on span "Planning" at bounding box center [405, 12] width 30 height 12
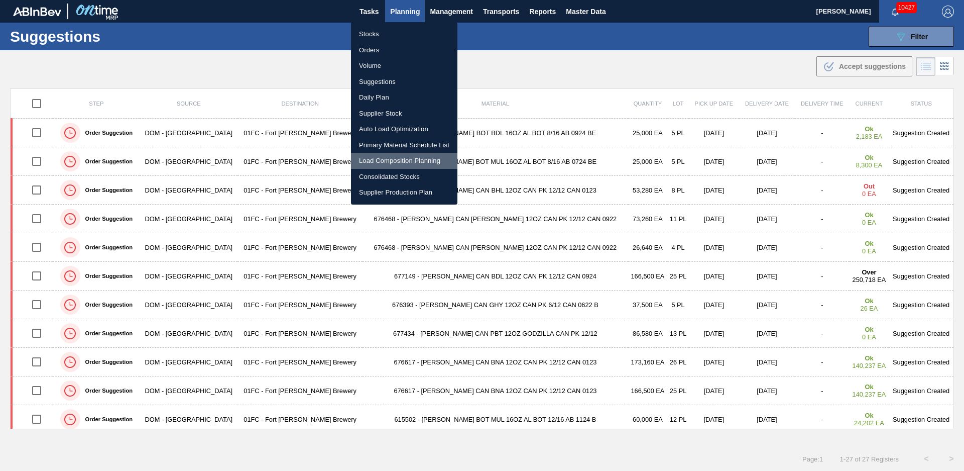
click at [396, 159] on li "Load Composition Planning" at bounding box center [404, 161] width 106 height 16
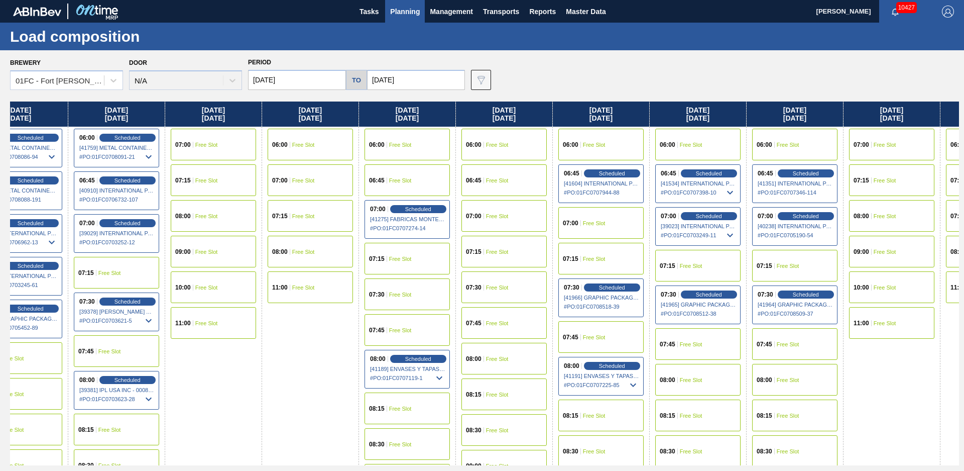
drag, startPoint x: 611, startPoint y: 400, endPoint x: 758, endPoint y: 380, distance: 148.0
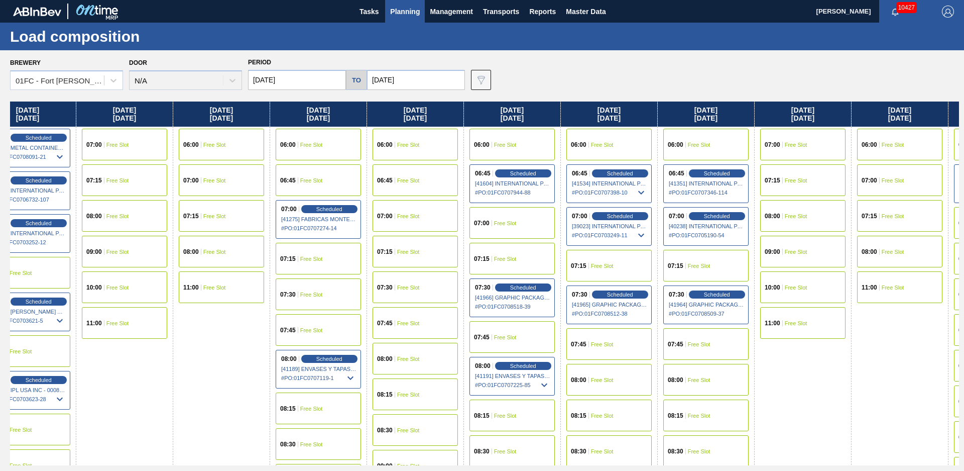
scroll to position [0, 1095]
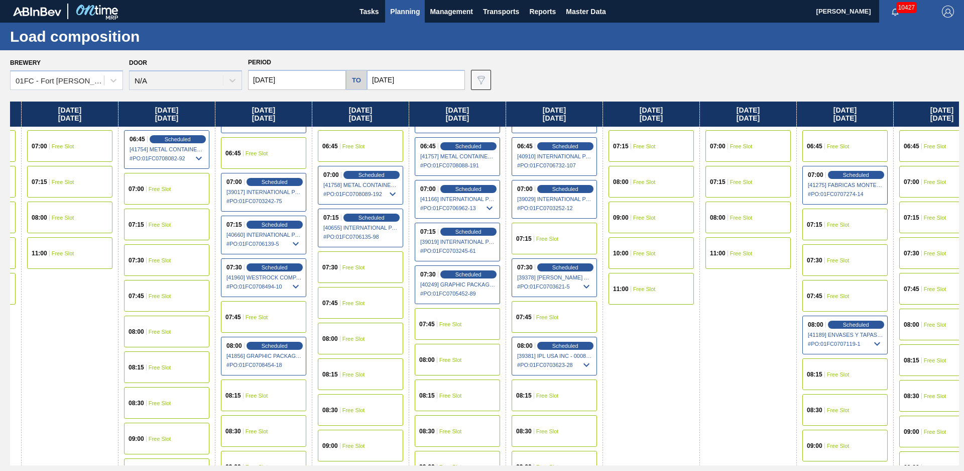
drag, startPoint x: 826, startPoint y: 385, endPoint x: 800, endPoint y: 350, distance: 43.8
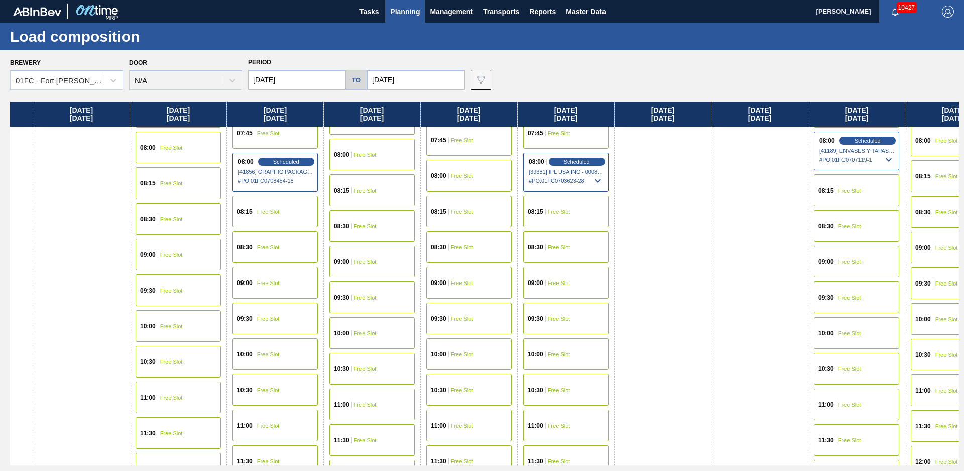
scroll to position [0, 558]
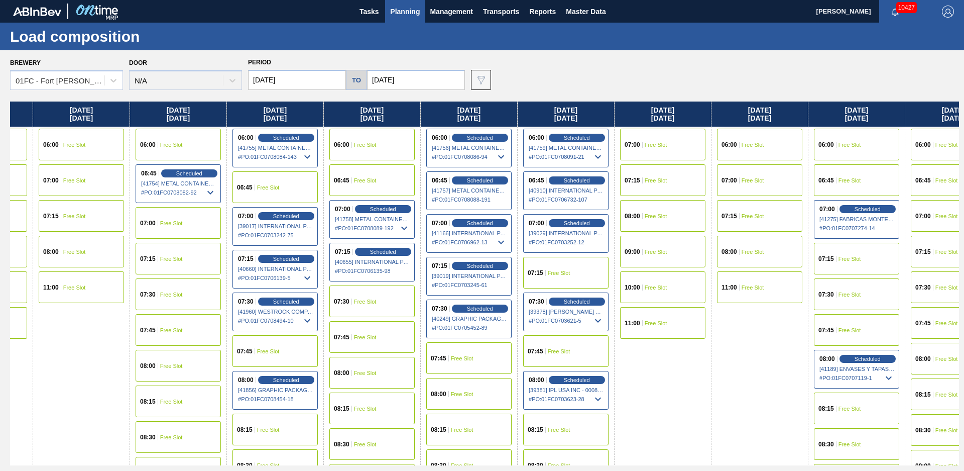
click at [468, 397] on div "08:00 Free Slot" at bounding box center [468, 394] width 85 height 32
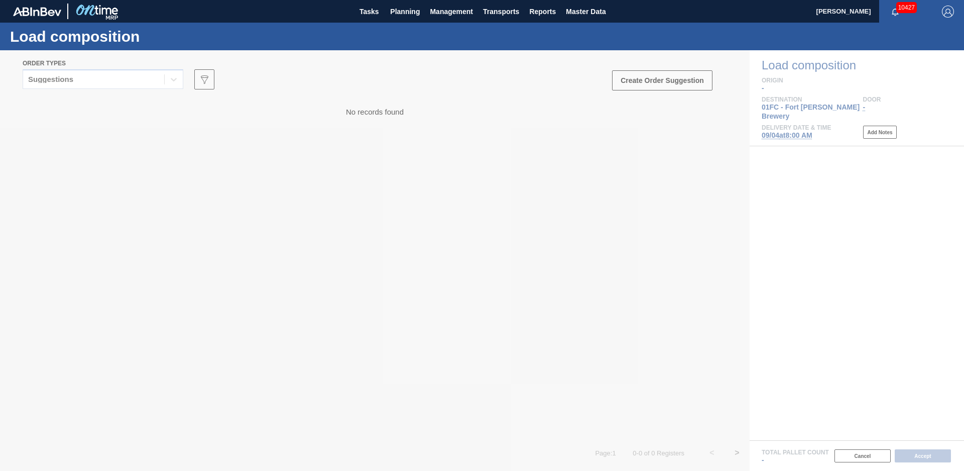
click at [154, 83] on div at bounding box center [482, 260] width 964 height 420
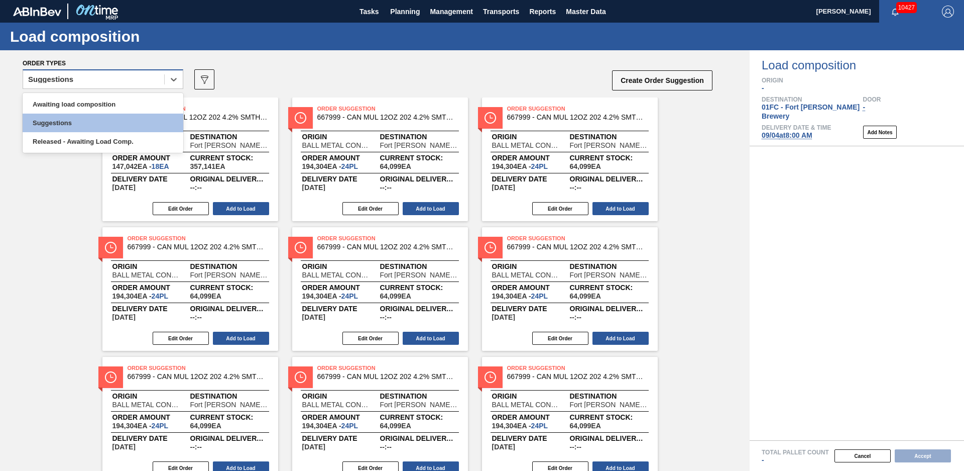
click at [129, 86] on div "Suggestions" at bounding box center [93, 79] width 141 height 15
click at [112, 103] on div "Awaiting load composition" at bounding box center [103, 104] width 161 height 19
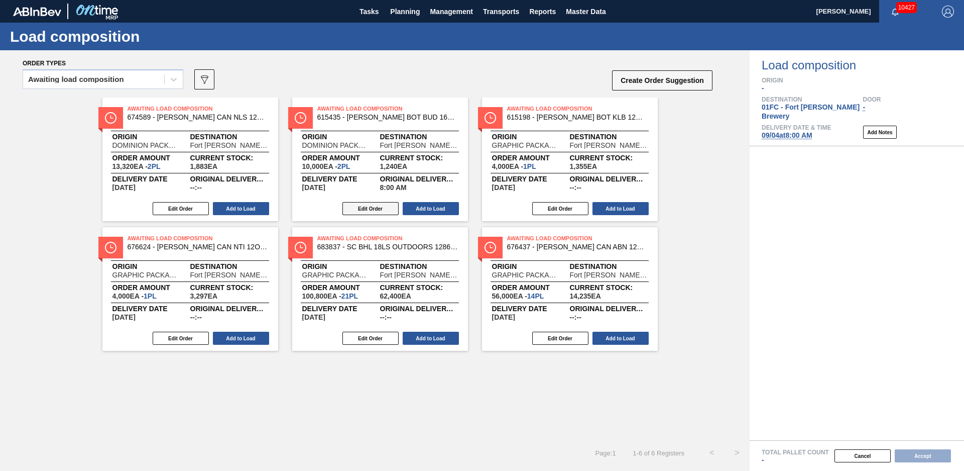
click at [372, 207] on button "Edit Order" at bounding box center [371, 208] width 56 height 13
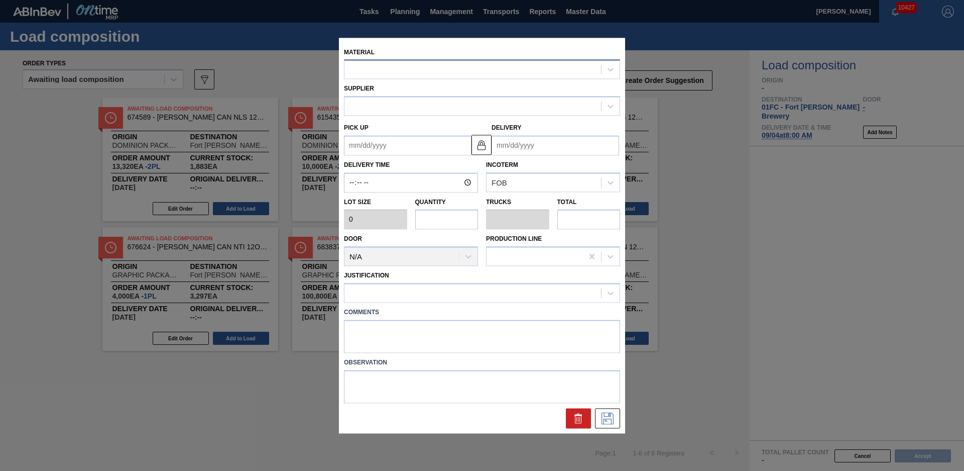
click at [403, 73] on div at bounding box center [473, 69] width 257 height 15
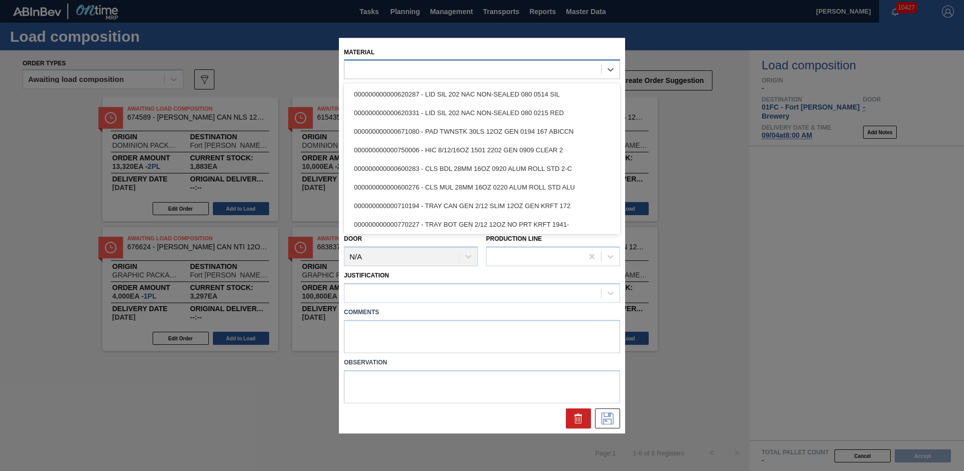
type input "08:00:00"
type input "5,000"
type input "2"
type input "0.077"
type input "10,000"
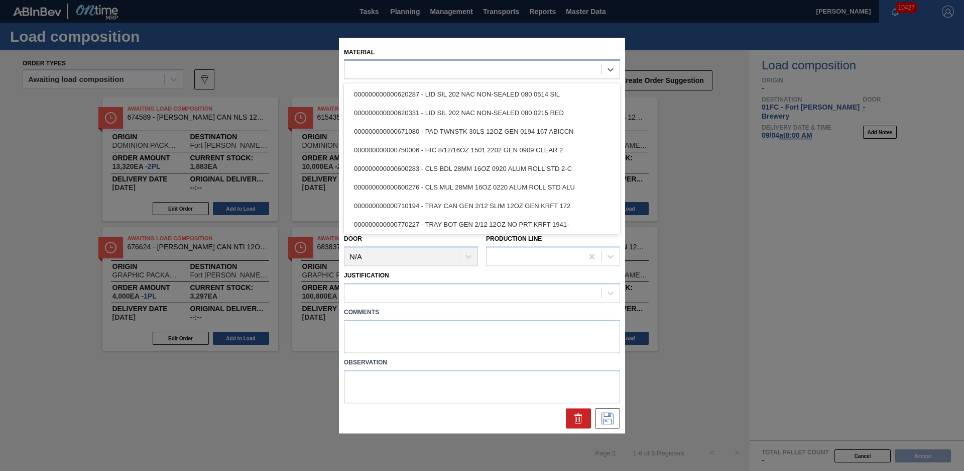
type up "[DATE]"
type input "[DATE]"
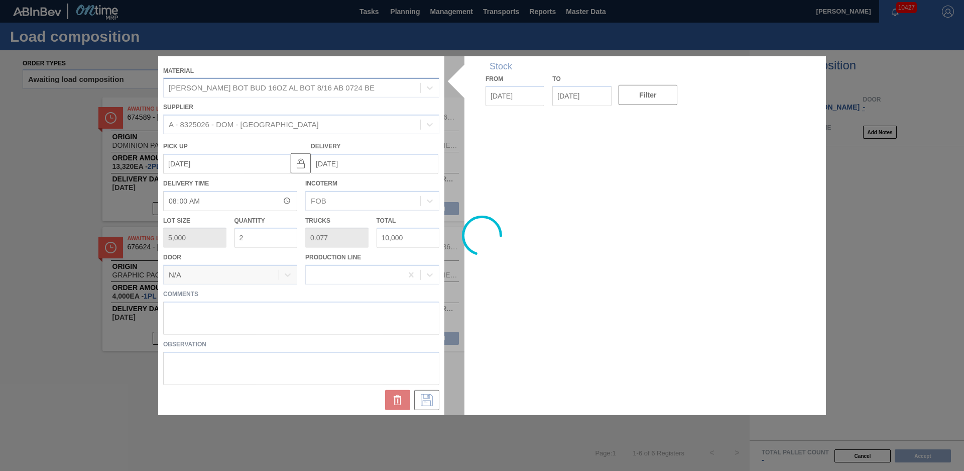
click at [403, 73] on div at bounding box center [482, 235] width 648 height 359
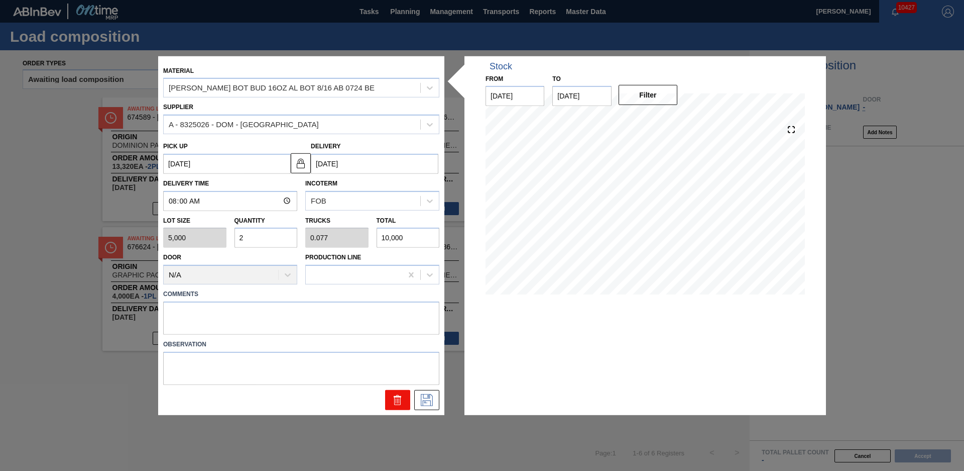
click at [398, 398] on icon at bounding box center [398, 400] width 12 height 12
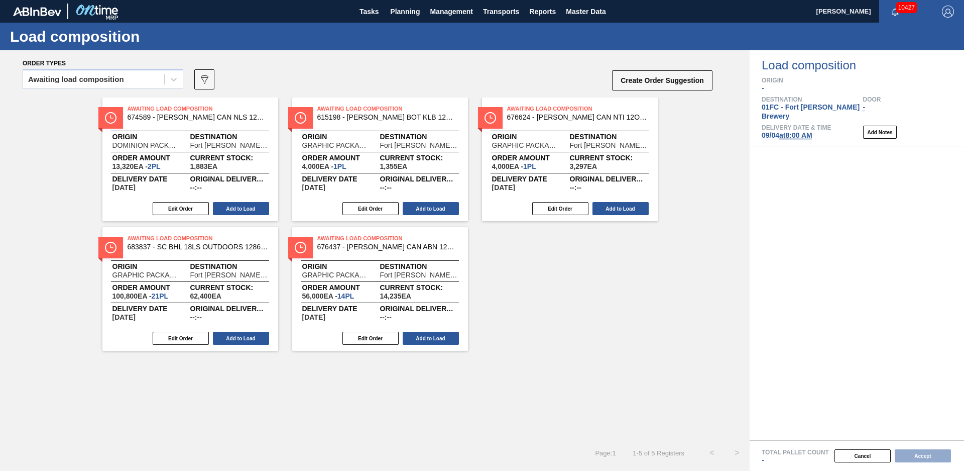
click at [606, 370] on div "Awaiting Load Composition 674589 - [PERSON_NAME] CAN NLS 12OZ CAN PK 12/12 CAN …" at bounding box center [375, 268] width 750 height 343
click at [187, 210] on button "Edit Order" at bounding box center [181, 208] width 56 height 13
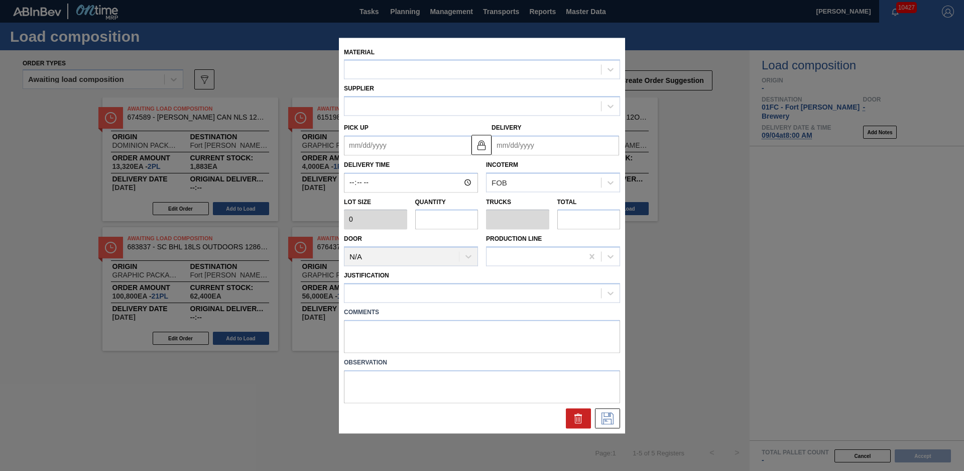
type input "6,660"
type input "2"
type input "0.077"
type input "13,320"
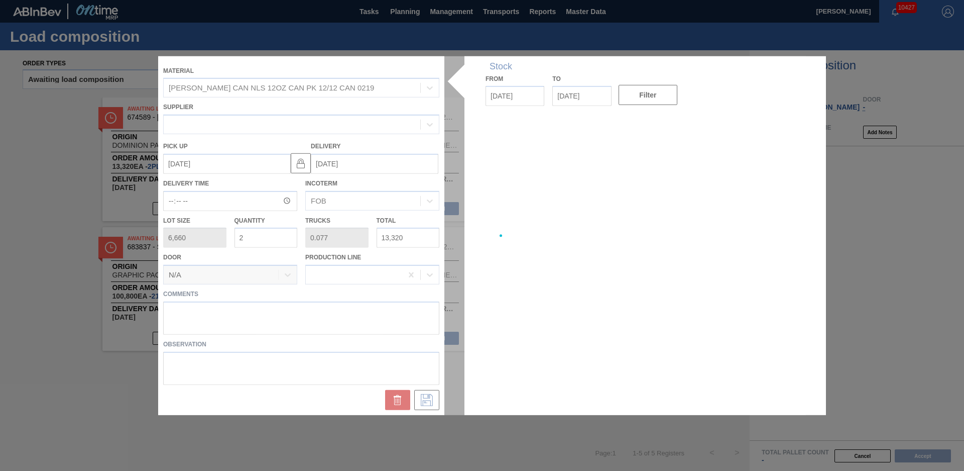
type up "[DATE]"
type input "[DATE]"
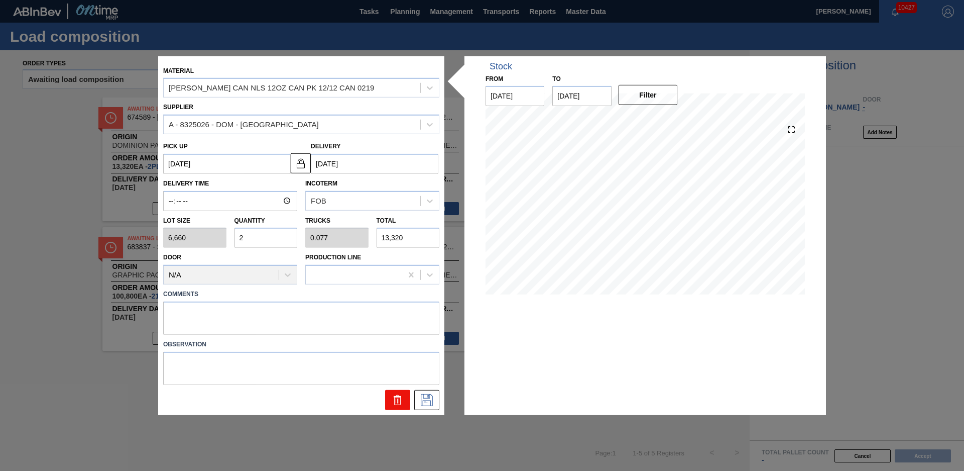
click at [389, 405] on button at bounding box center [397, 400] width 25 height 20
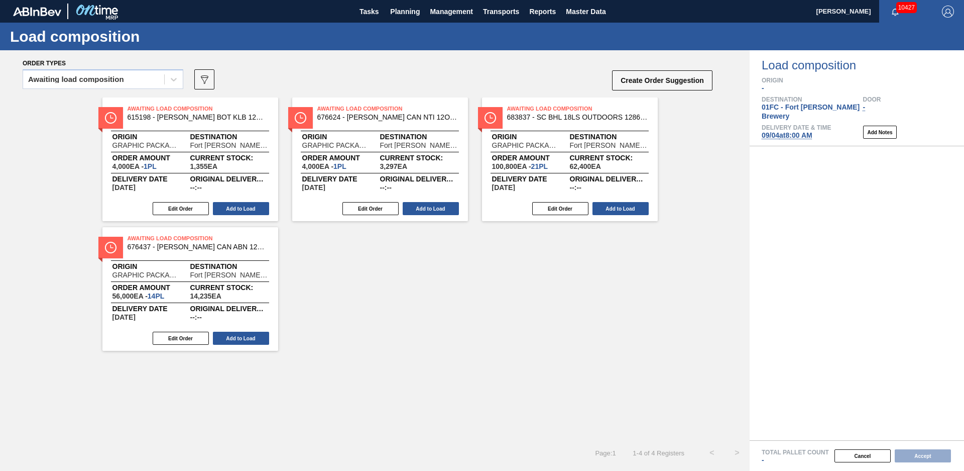
click at [344, 265] on div "Awaiting Load Composition 615198 - [PERSON_NAME] BOT KLB 12OZ SNUG 12/12 12OZ B…" at bounding box center [375, 223] width 750 height 253
click at [405, 15] on span "Planning" at bounding box center [405, 12] width 30 height 12
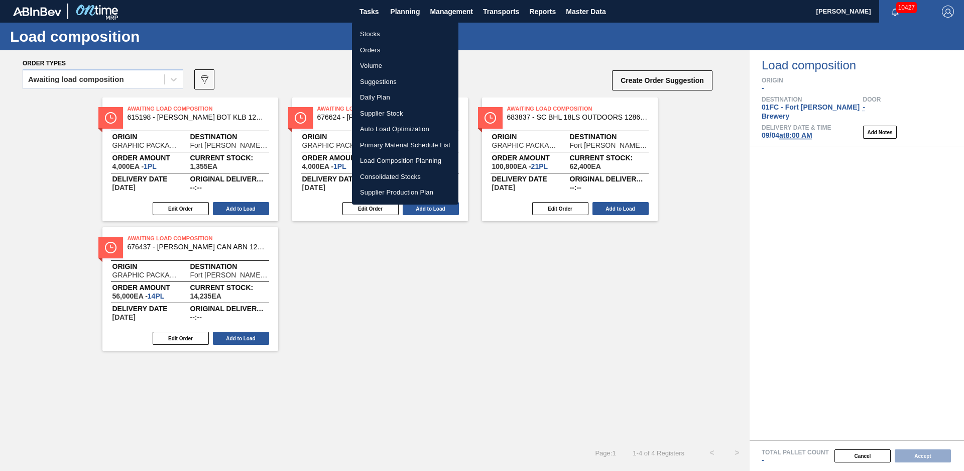
click at [382, 32] on li "Stocks" at bounding box center [405, 34] width 106 height 16
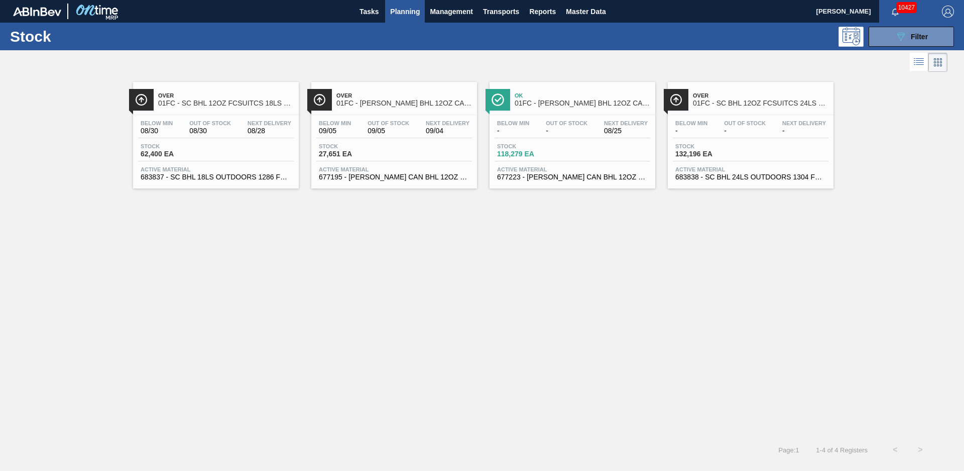
click at [742, 115] on div "Below Min - Out Of Stock - Next Delivery - Stock 132,196 EA Active Material 683…" at bounding box center [751, 149] width 166 height 68
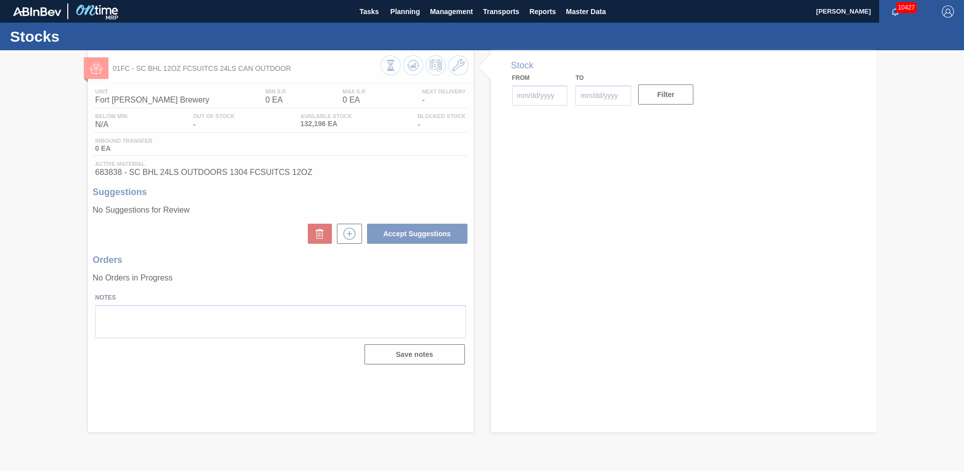
type input "[DATE]"
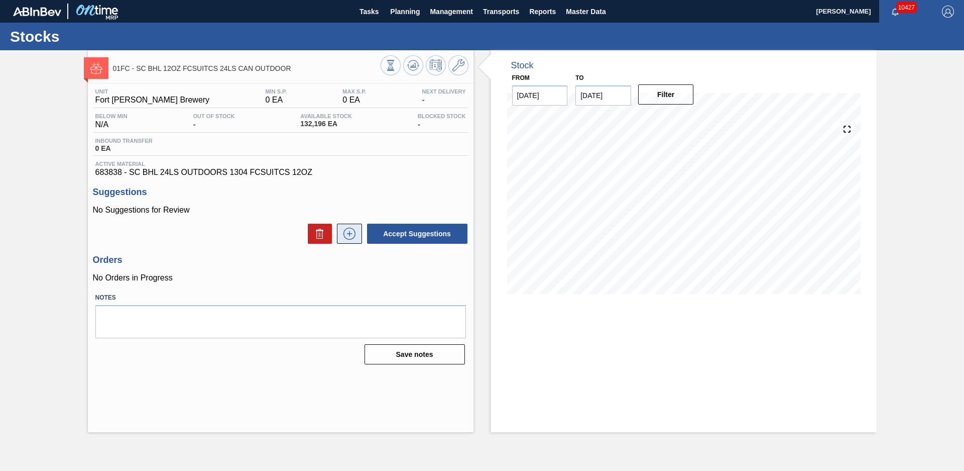
click at [353, 226] on button at bounding box center [349, 233] width 25 height 20
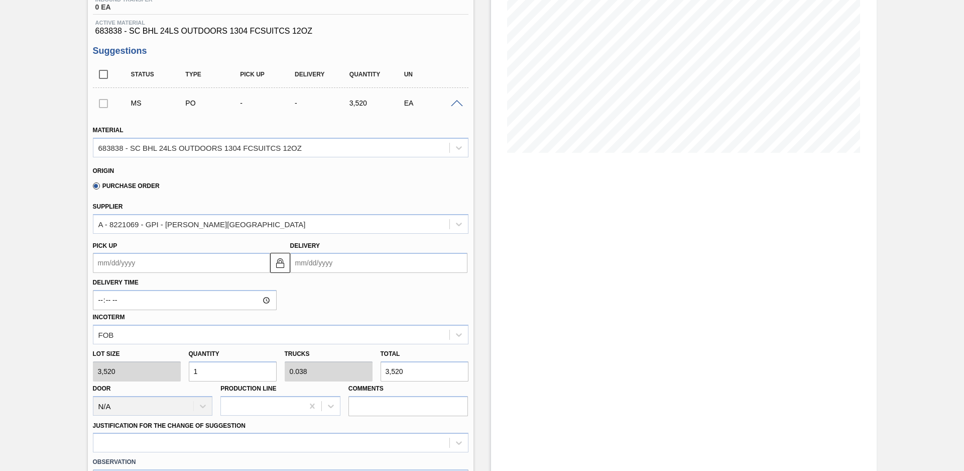
scroll to position [141, 0]
drag, startPoint x: 220, startPoint y: 367, endPoint x: 141, endPoint y: 373, distance: 80.1
click at [142, 373] on div "Lot size 3,520 Quantity 1 Trucks 0.038 Total 3,520 Door N/A Production Line Com…" at bounding box center [281, 380] width 384 height 72
type input "2"
type input "0.077"
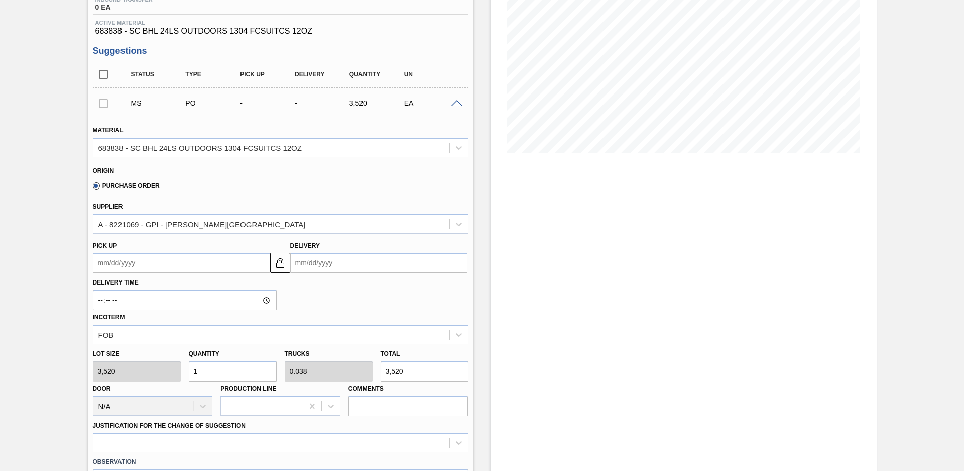
type input "7,040"
type input "22"
type input "0.846"
type input "77,440"
type input "2"
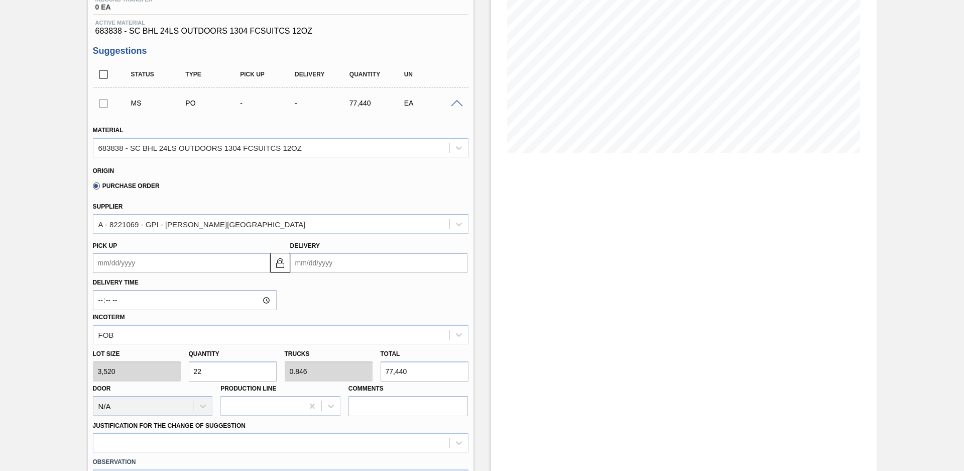
type input "0.077"
type input "7,040"
type input "24"
type input "0.923"
type input "84,480"
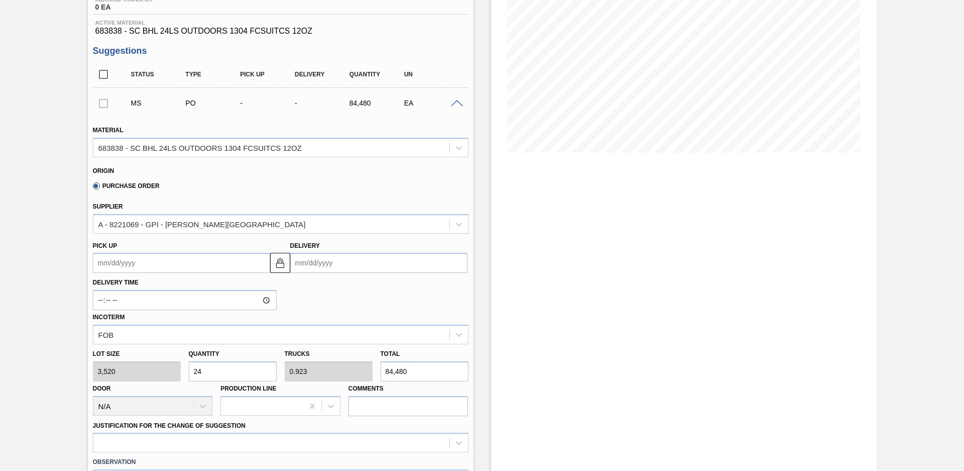
type input "2"
type input "0.077"
type input "7,040"
type input "23"
type input "0.885"
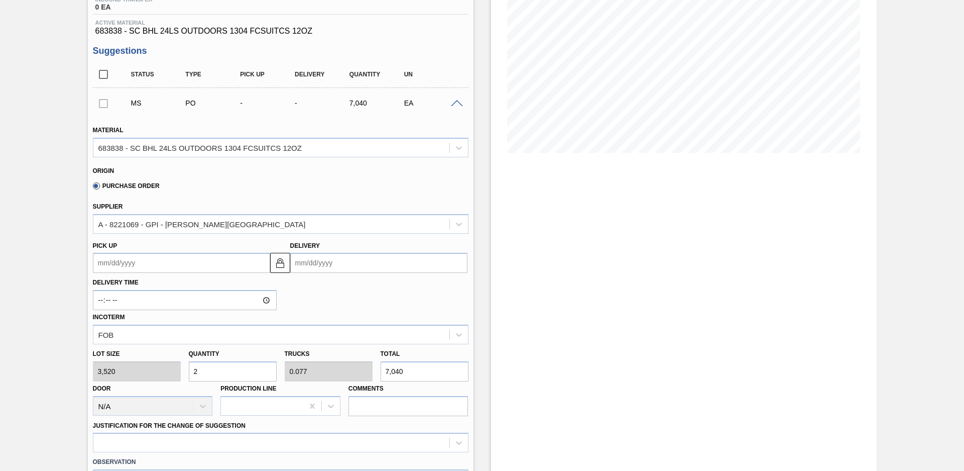
type input "80,960"
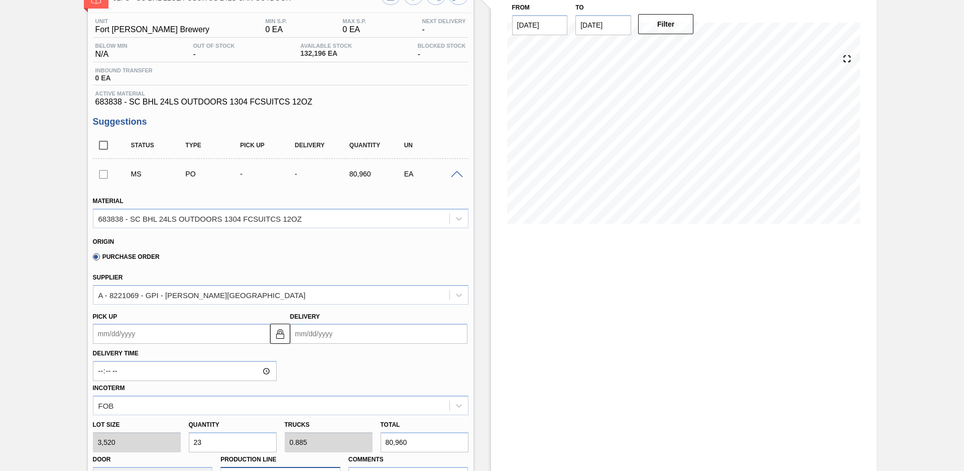
scroll to position [211, 0]
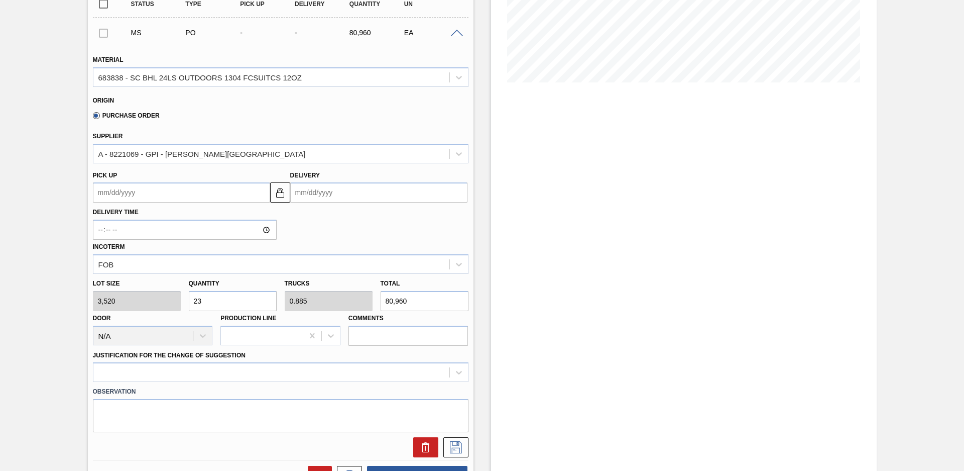
click at [487, 290] on div "Stock From [DATE] to [DATE] Filter 08/28 Stock Projection 66,098 SAP Planning 0…" at bounding box center [675, 227] width 403 height 776
drag, startPoint x: 204, startPoint y: 298, endPoint x: 188, endPoint y: 301, distance: 16.3
click at [189, 301] on input "23" at bounding box center [233, 300] width 88 height 20
type input "5"
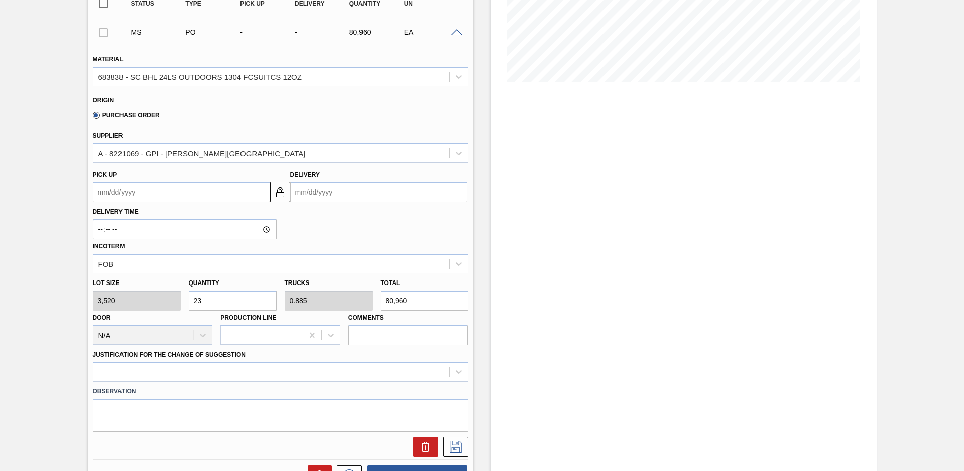
type input "0.192"
type input "17,600"
type input "5"
click at [279, 286] on div "Quantity 5" at bounding box center [233, 293] width 96 height 35
click at [283, 382] on div "Observation" at bounding box center [281, 406] width 384 height 50
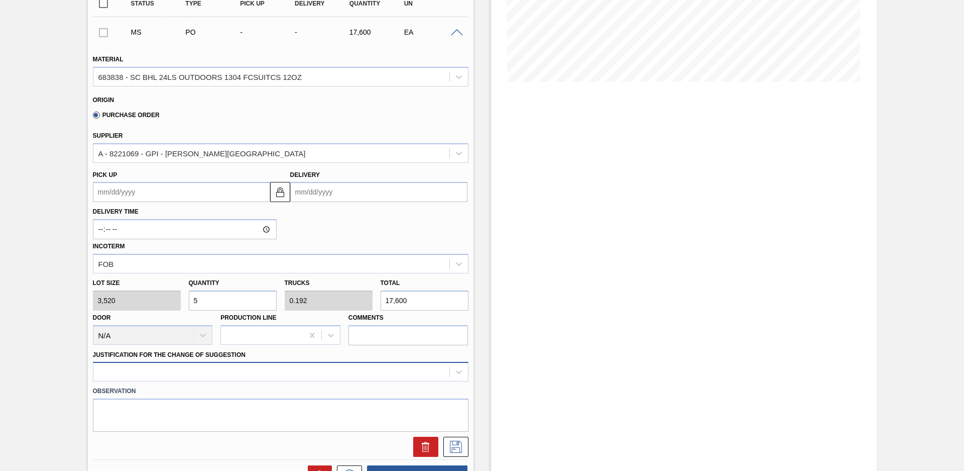
scroll to position [281, 0]
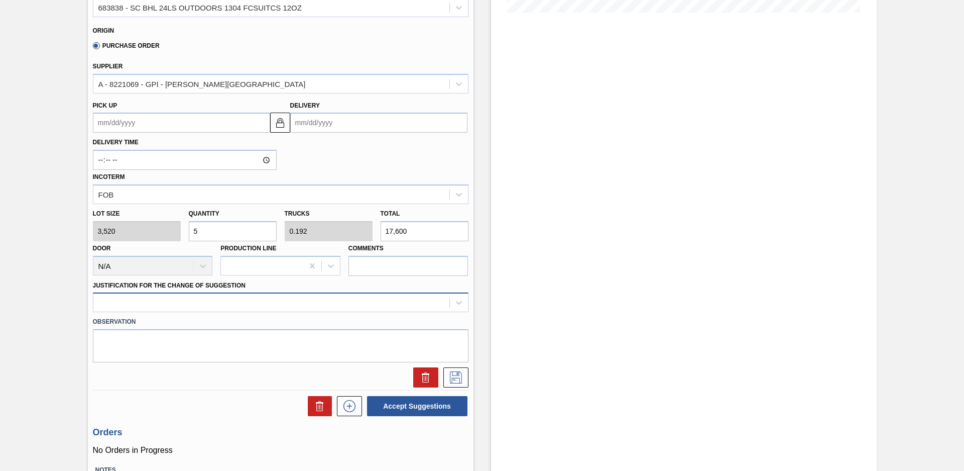
click at [286, 312] on div at bounding box center [281, 302] width 376 height 20
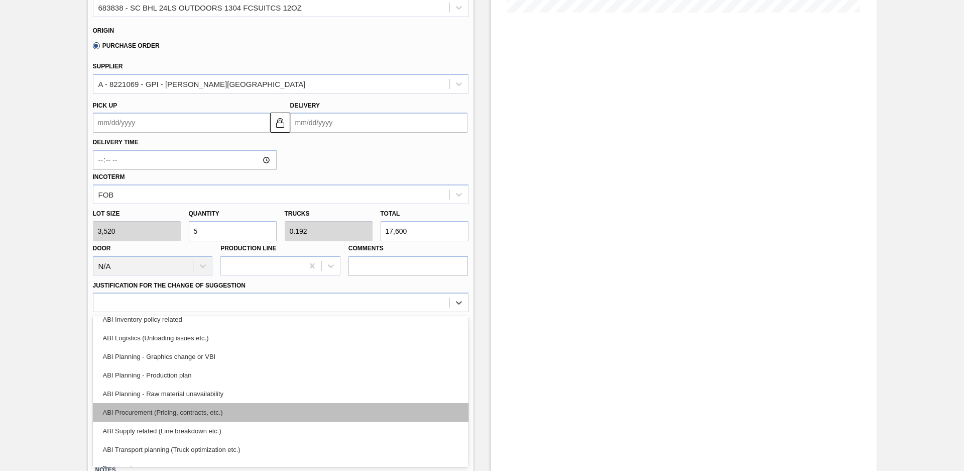
scroll to position [68, 0]
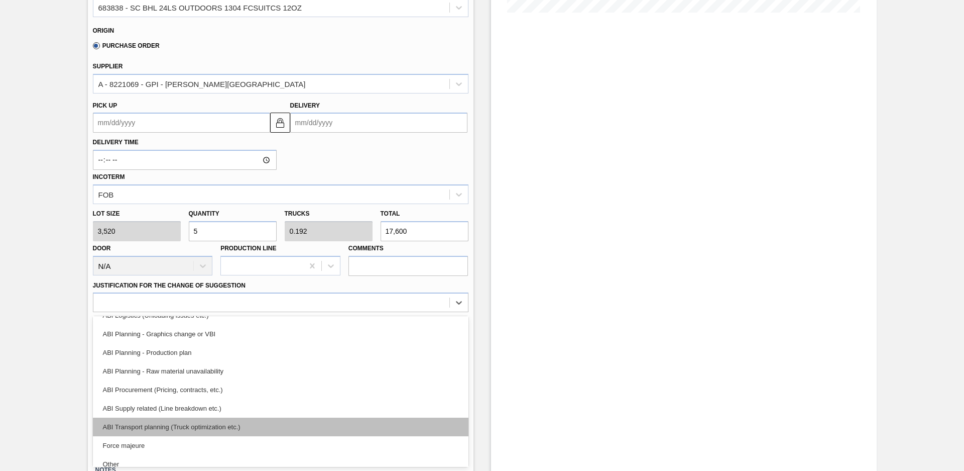
click at [205, 429] on div "ABI Transport planning (Truck optimization etc.)" at bounding box center [281, 426] width 376 height 19
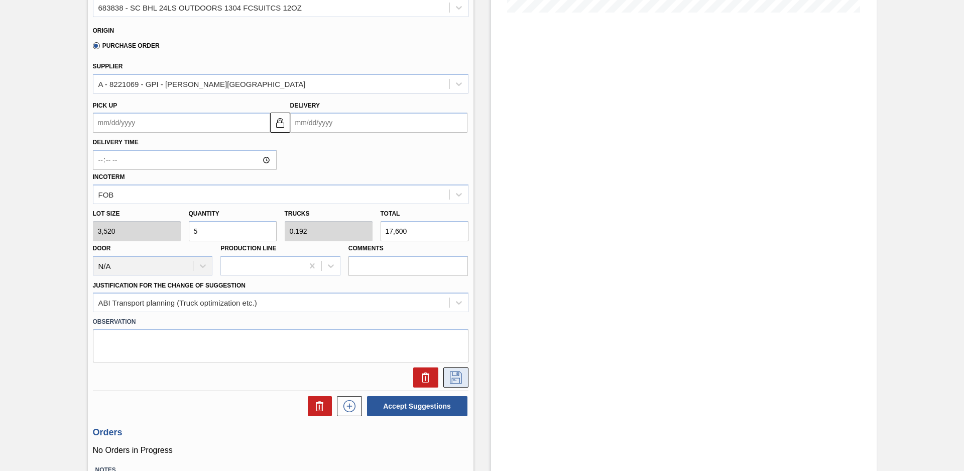
click at [450, 383] on icon at bounding box center [456, 377] width 12 height 12
click at [354, 112] on input "Delivery" at bounding box center [378, 122] width 177 height 20
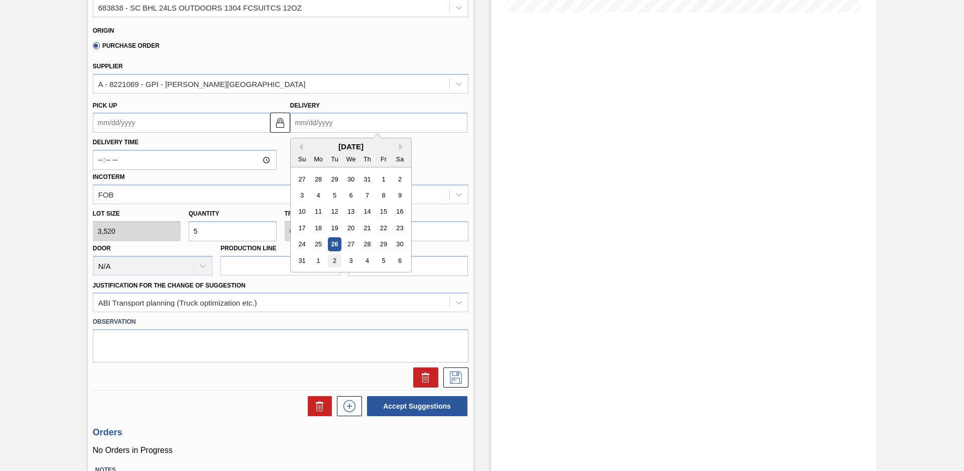
click at [333, 259] on div "2" at bounding box center [334, 261] width 14 height 14
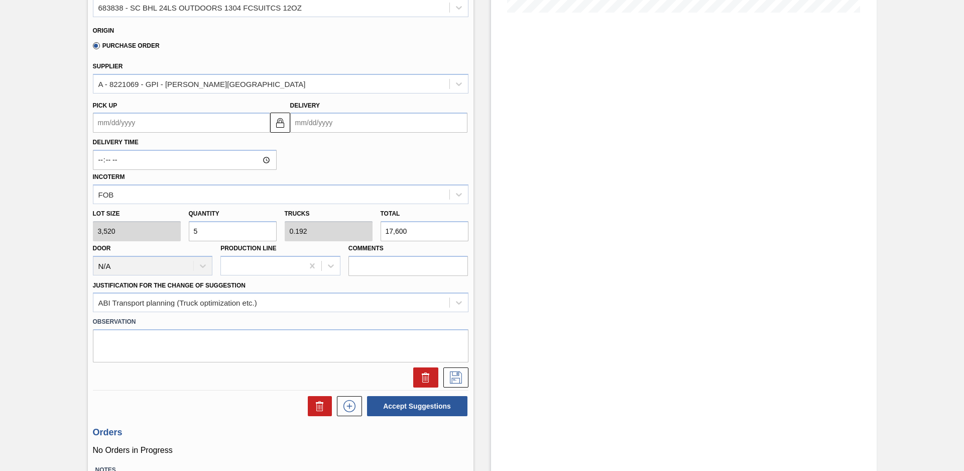
type up101613283 "[DATE]"
type input "[DATE]"
click at [463, 379] on icon at bounding box center [456, 377] width 16 height 12
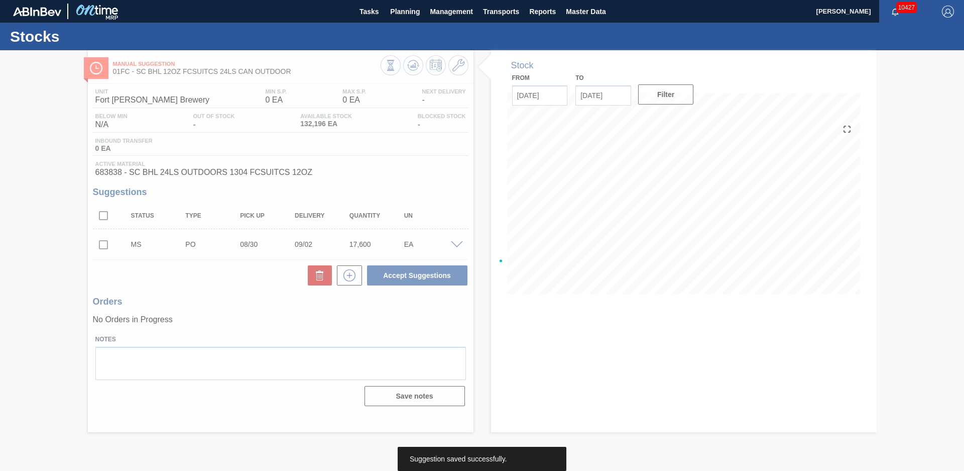
scroll to position [0, 0]
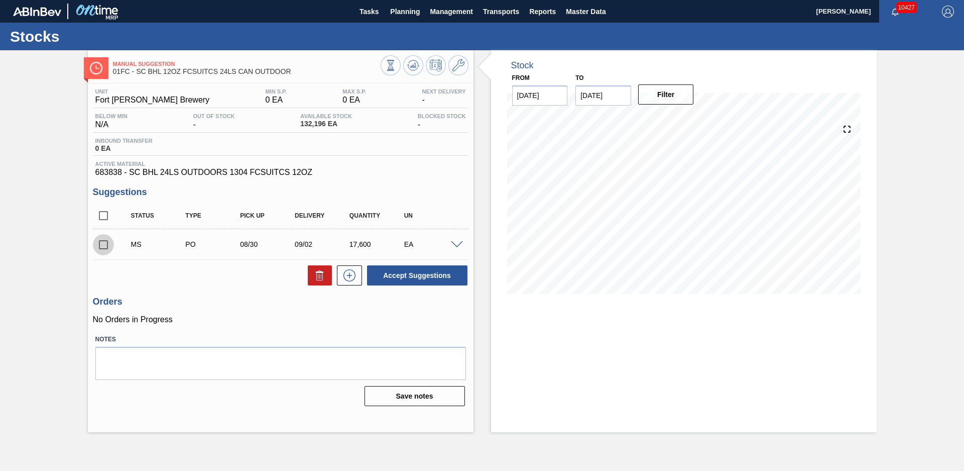
click at [107, 248] on input "checkbox" at bounding box center [103, 244] width 21 height 21
click at [386, 272] on button "Accept Suggestions" at bounding box center [417, 275] width 100 height 20
checkbox input "false"
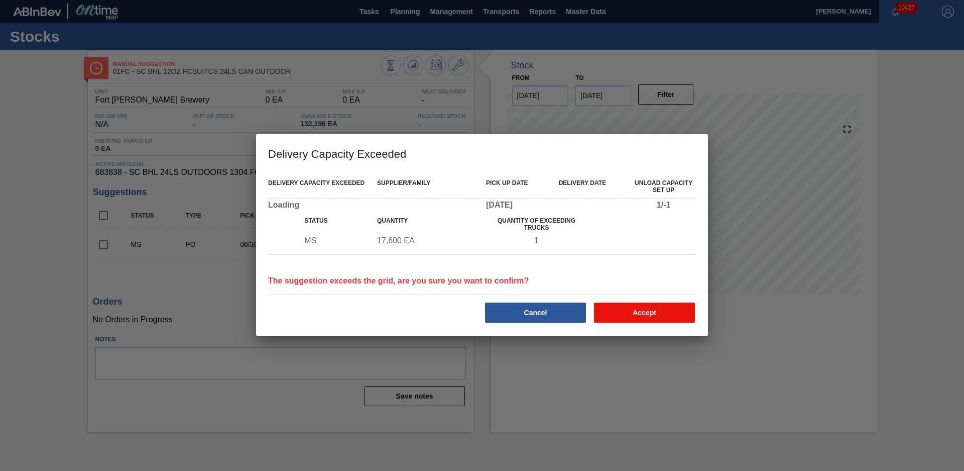
click at [604, 307] on button "Accept" at bounding box center [644, 312] width 101 height 20
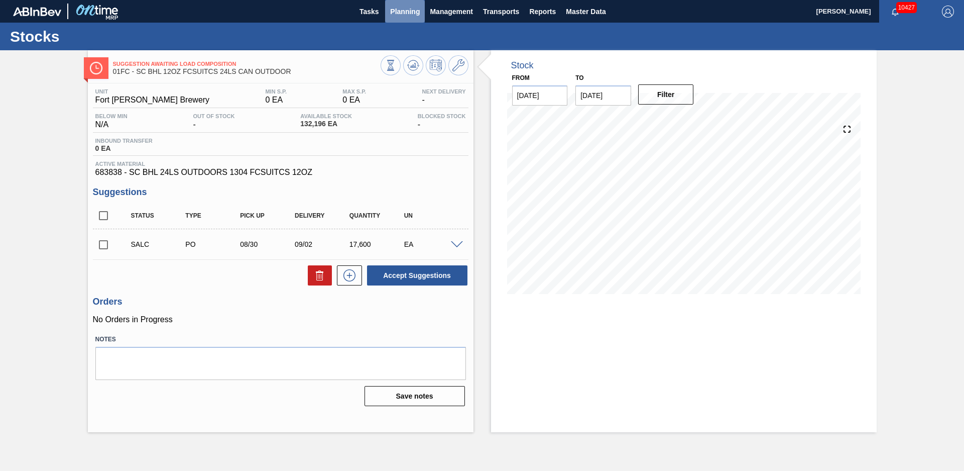
click at [406, 11] on span "Planning" at bounding box center [405, 12] width 30 height 12
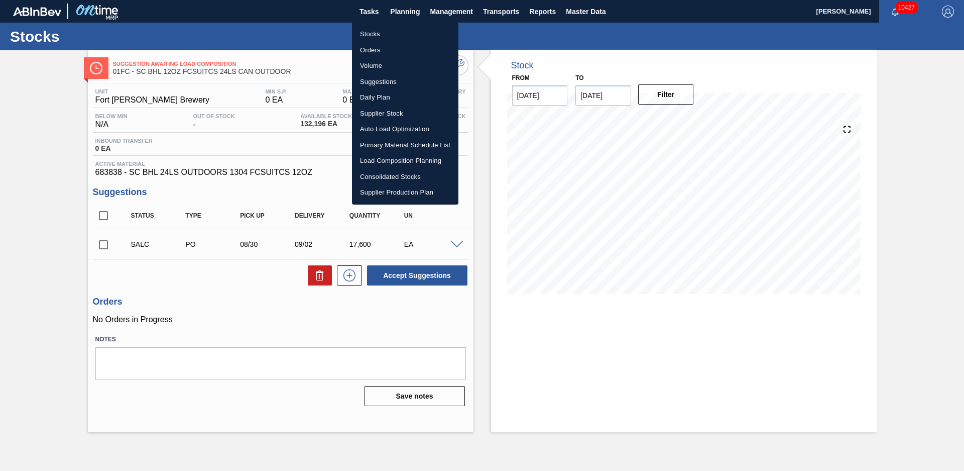
click at [396, 160] on li "Load Composition Planning" at bounding box center [405, 161] width 106 height 16
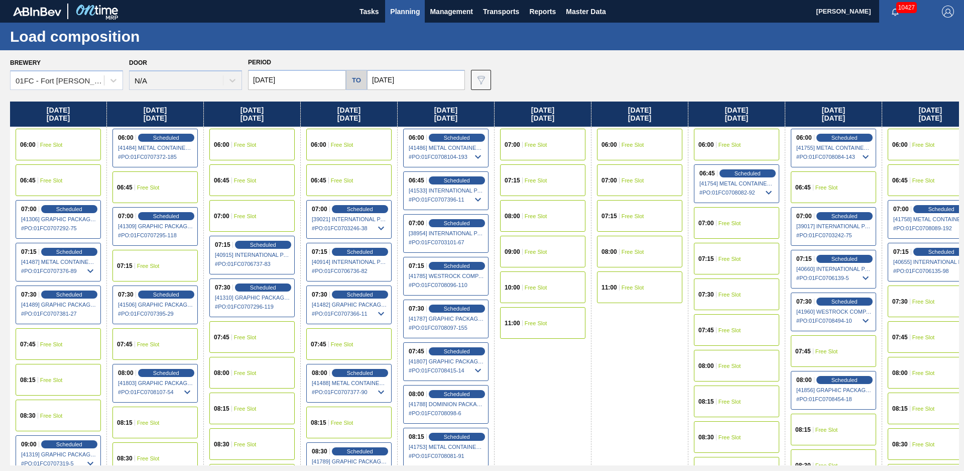
click at [826, 350] on span "Free Slot" at bounding box center [827, 351] width 23 height 6
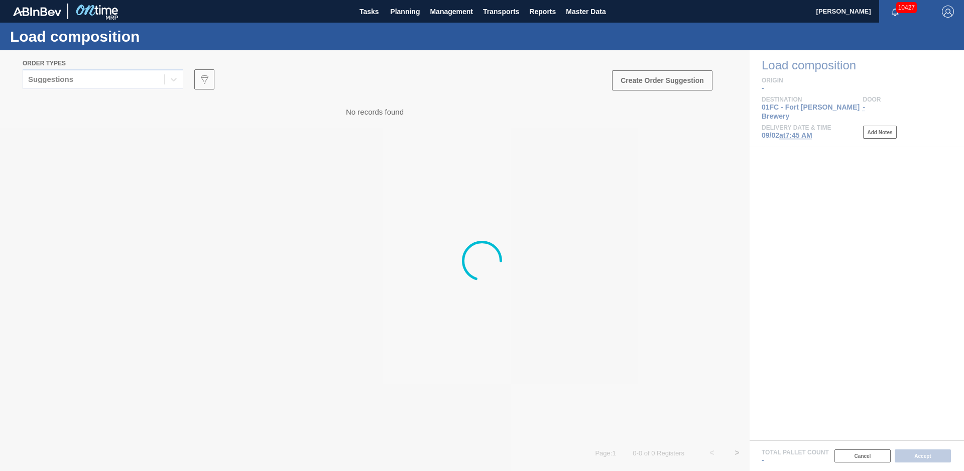
click at [172, 81] on div at bounding box center [482, 260] width 964 height 420
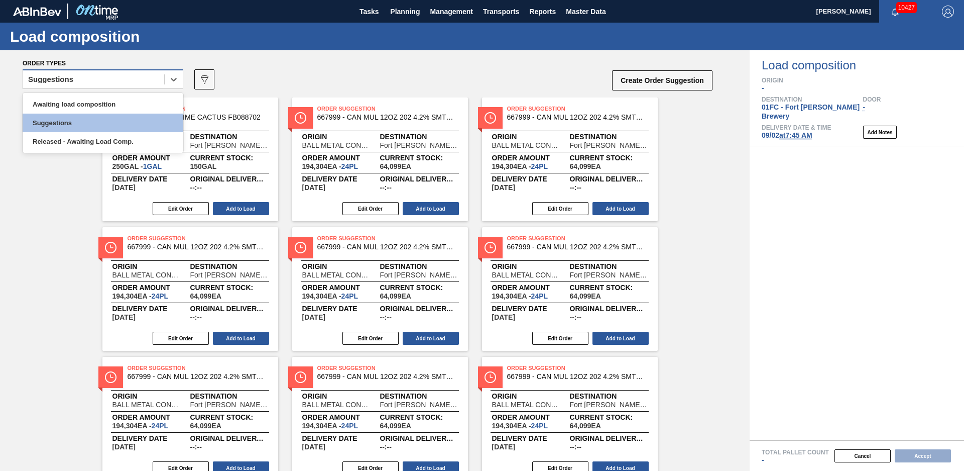
click at [109, 83] on div "Suggestions" at bounding box center [93, 79] width 141 height 15
click at [81, 105] on div "Awaiting load composition" at bounding box center [103, 104] width 161 height 19
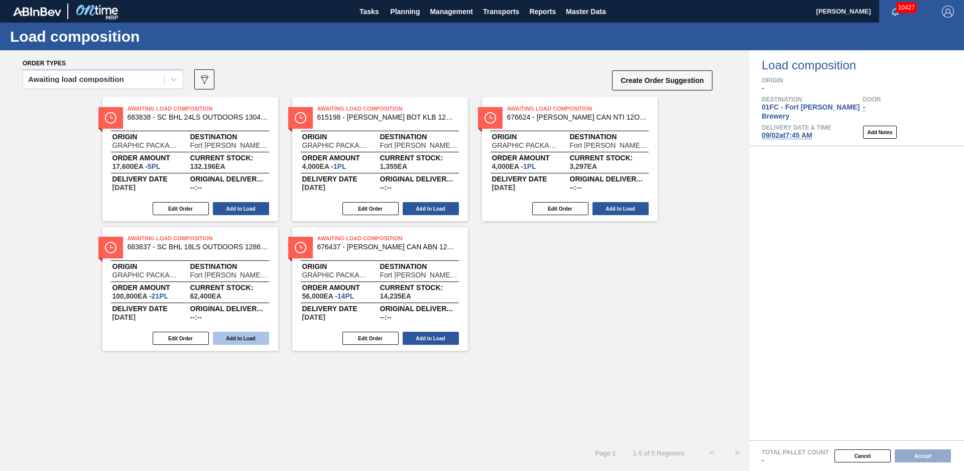
click at [234, 340] on button "Add to Load" at bounding box center [241, 337] width 56 height 13
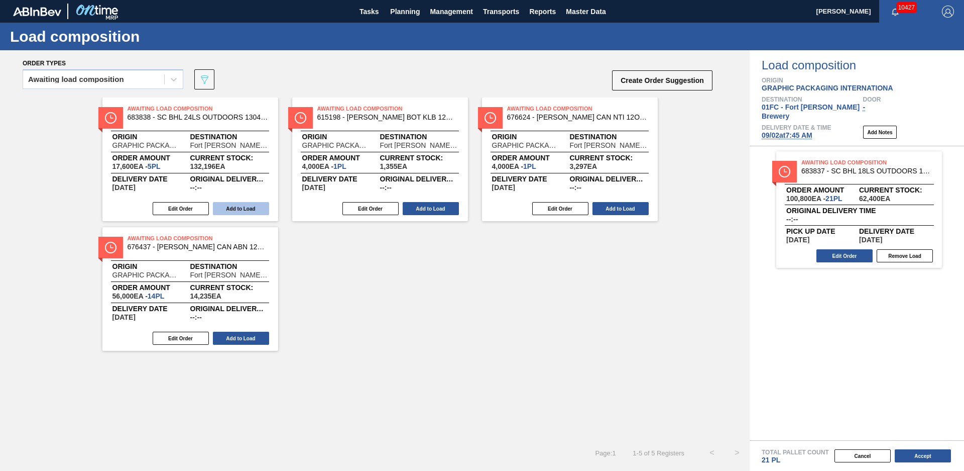
click at [225, 208] on button "Add to Load" at bounding box center [241, 208] width 56 height 13
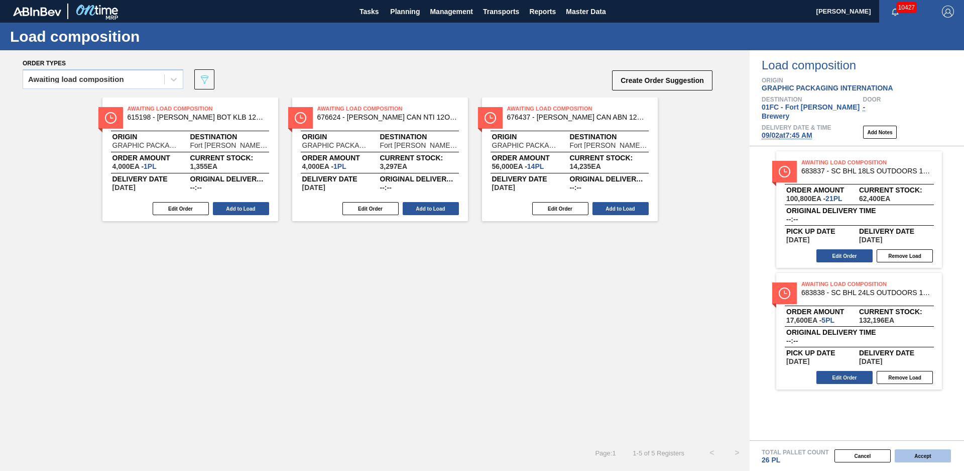
click at [935, 460] on button "Accept" at bounding box center [923, 455] width 56 height 13
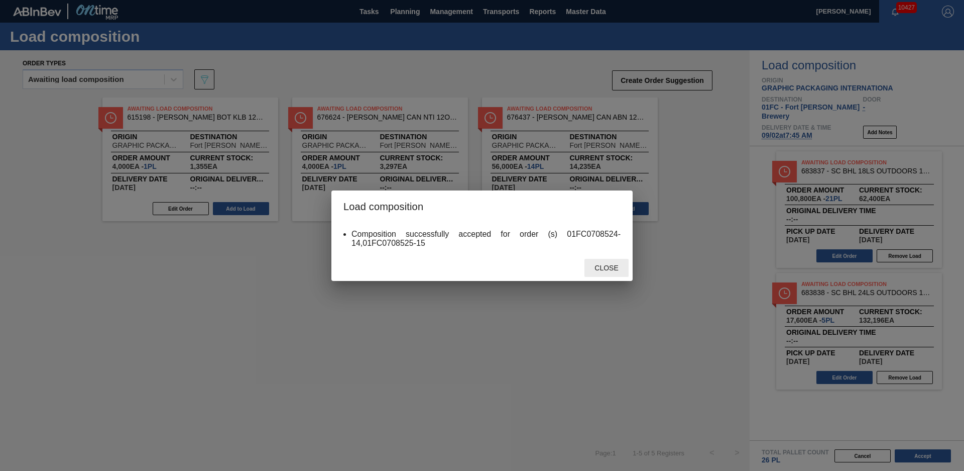
click at [617, 263] on div "Close" at bounding box center [607, 268] width 44 height 19
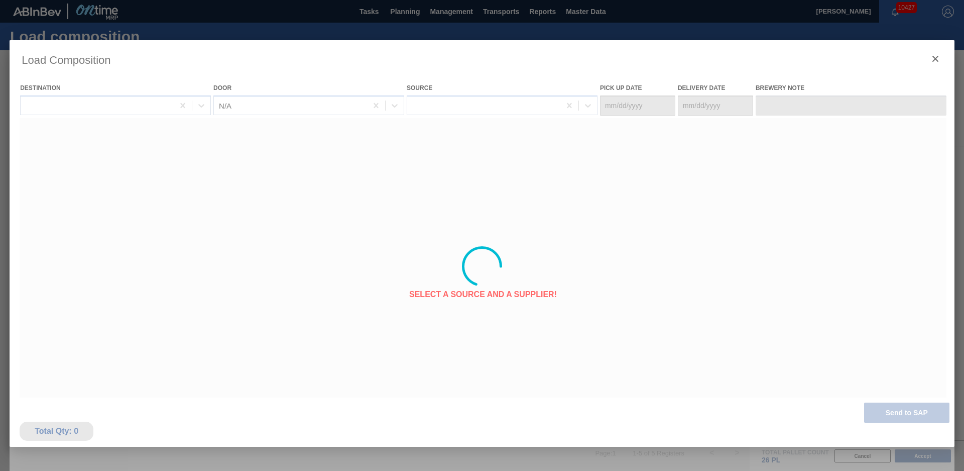
type Date "[DATE]"
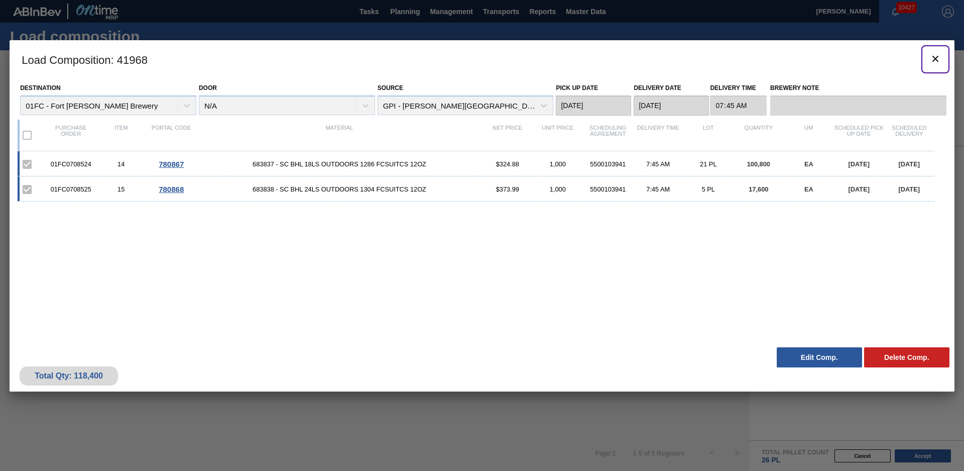
click at [937, 60] on icon "botão de ícone" at bounding box center [936, 59] width 6 height 6
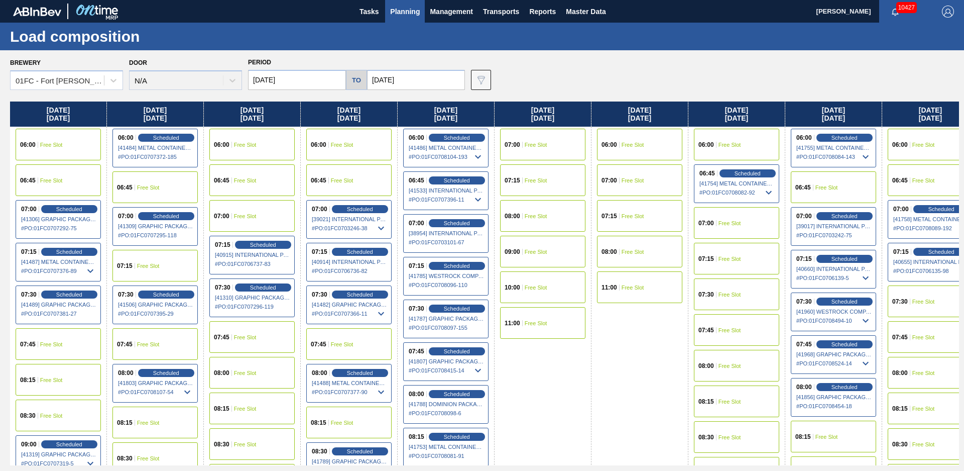
click at [589, 82] on div "Brewery 01FC - [GEOGRAPHIC_DATA][PERSON_NAME] Brewery Door N/A Period [DATE] to…" at bounding box center [484, 72] width 949 height 35
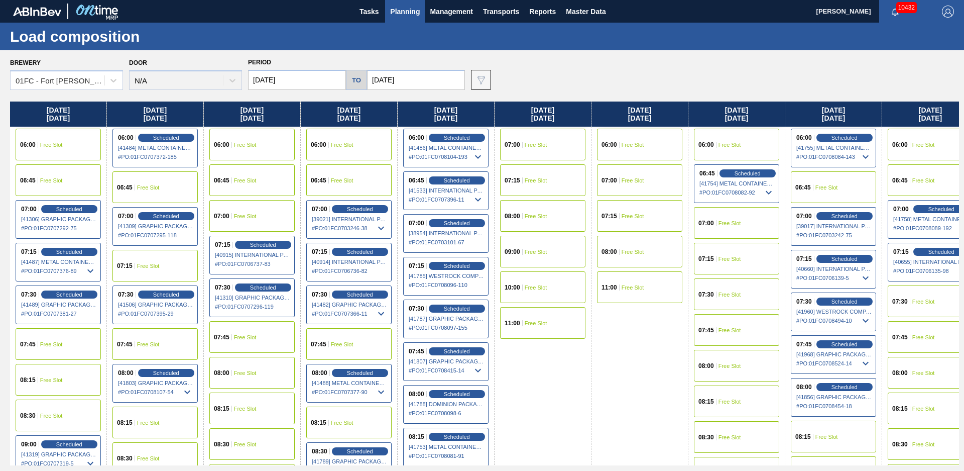
drag, startPoint x: 734, startPoint y: 68, endPoint x: 729, endPoint y: 68, distance: 5.0
click at [734, 68] on div "Brewery 01FC - [GEOGRAPHIC_DATA][PERSON_NAME] Brewery Door N/A Period [DATE] to…" at bounding box center [484, 72] width 949 height 35
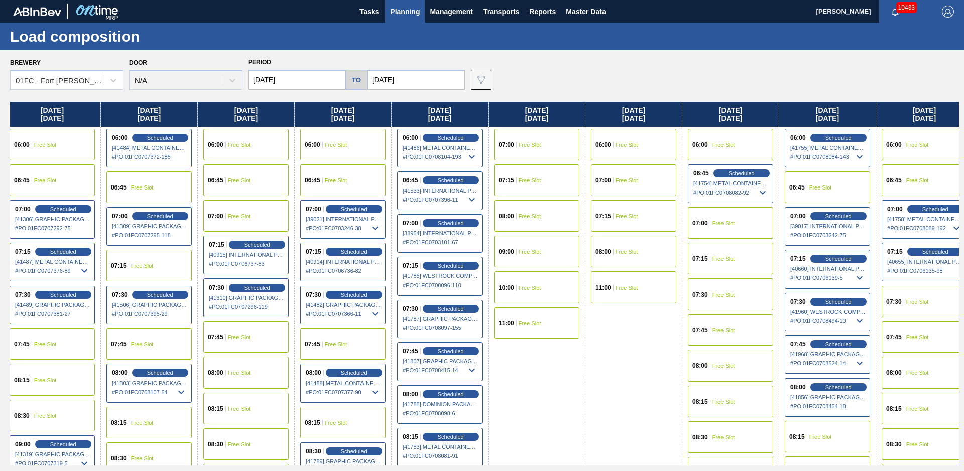
scroll to position [0, 94]
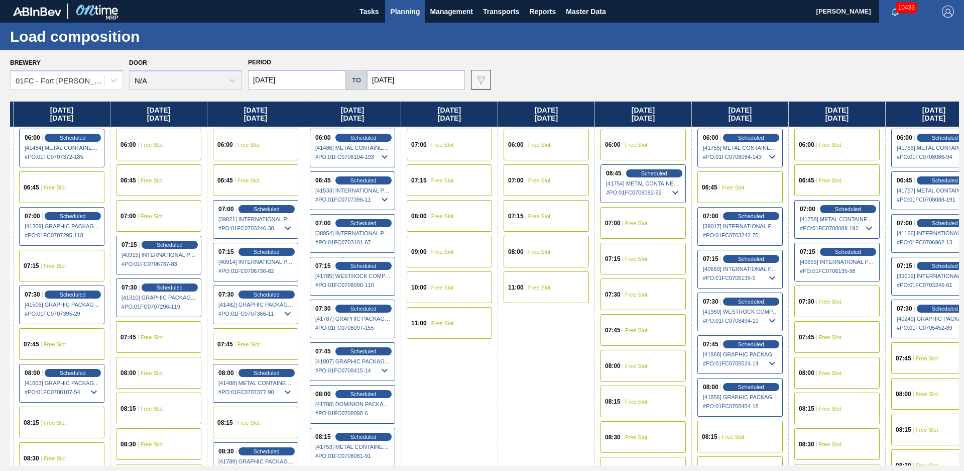
drag, startPoint x: 553, startPoint y: 368, endPoint x: 605, endPoint y: 365, distance: 51.8
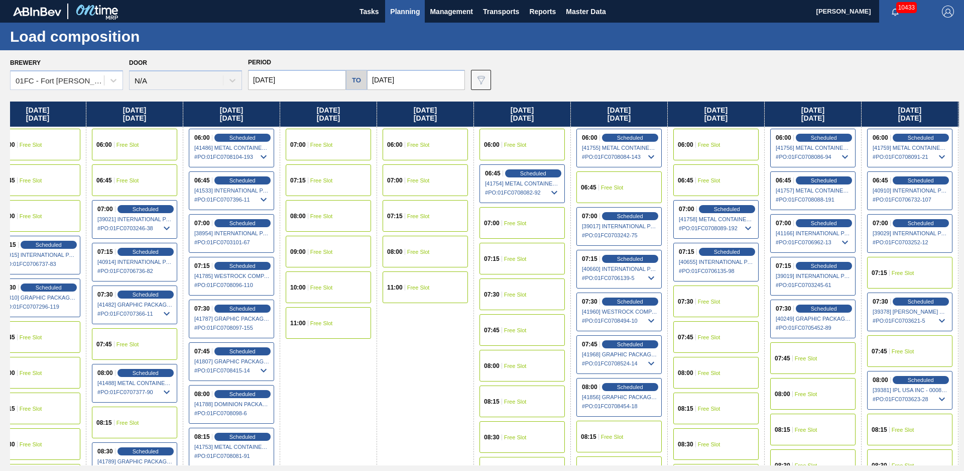
scroll to position [0, 825]
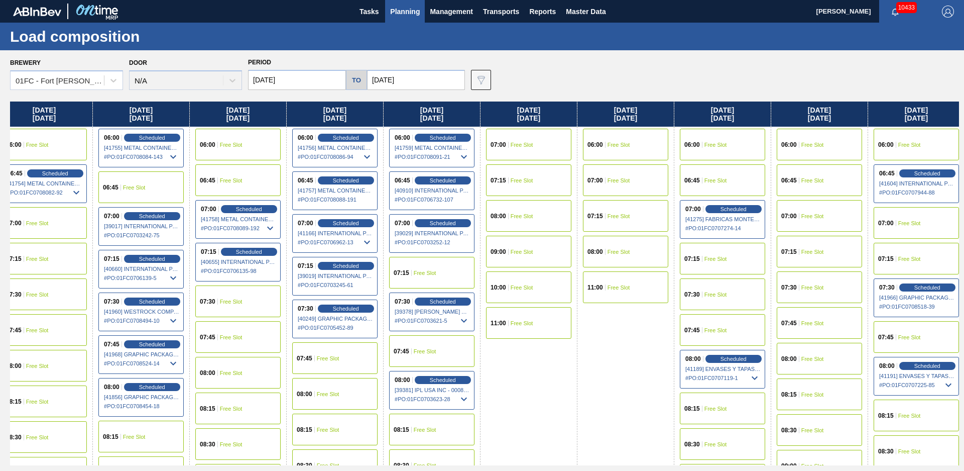
drag, startPoint x: 503, startPoint y: 425, endPoint x: 638, endPoint y: 379, distance: 142.9
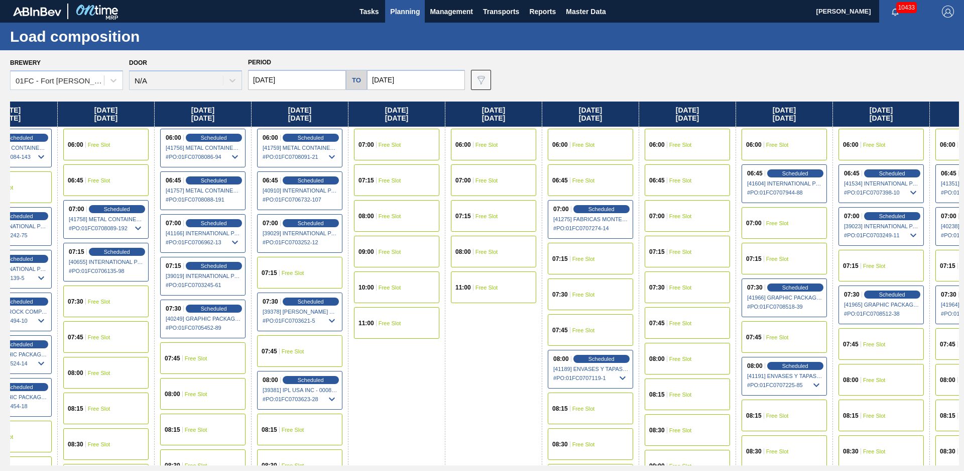
drag, startPoint x: 473, startPoint y: 427, endPoint x: 489, endPoint y: 421, distance: 17.0
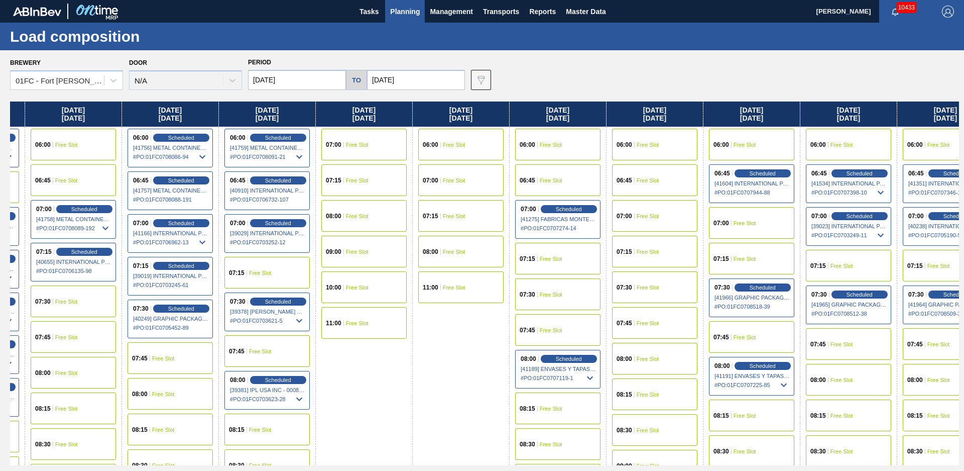
drag, startPoint x: 411, startPoint y: 446, endPoint x: 483, endPoint y: 414, distance: 78.5
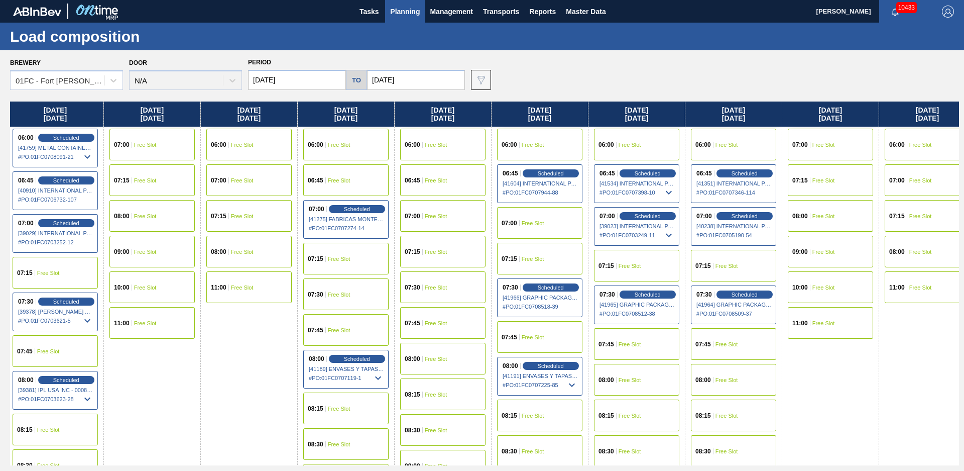
drag, startPoint x: 414, startPoint y: 414, endPoint x: 486, endPoint y: 396, distance: 74.4
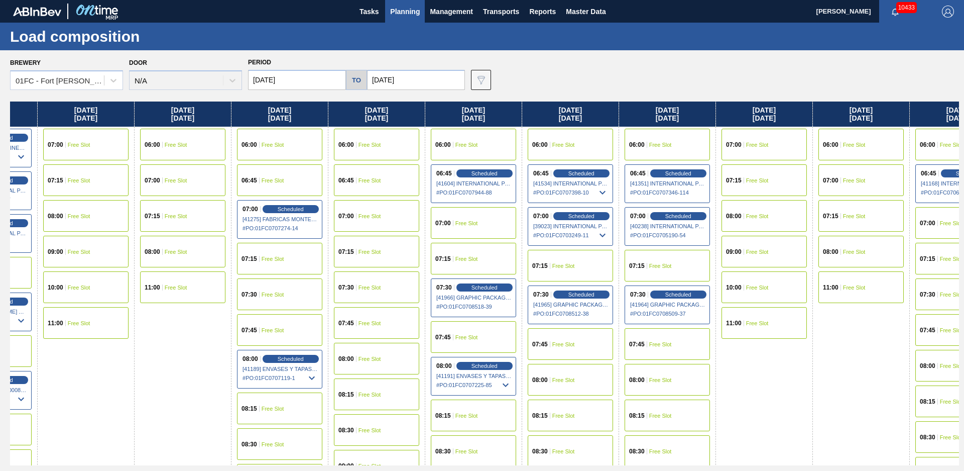
drag, startPoint x: 751, startPoint y: 403, endPoint x: 768, endPoint y: 398, distance: 17.8
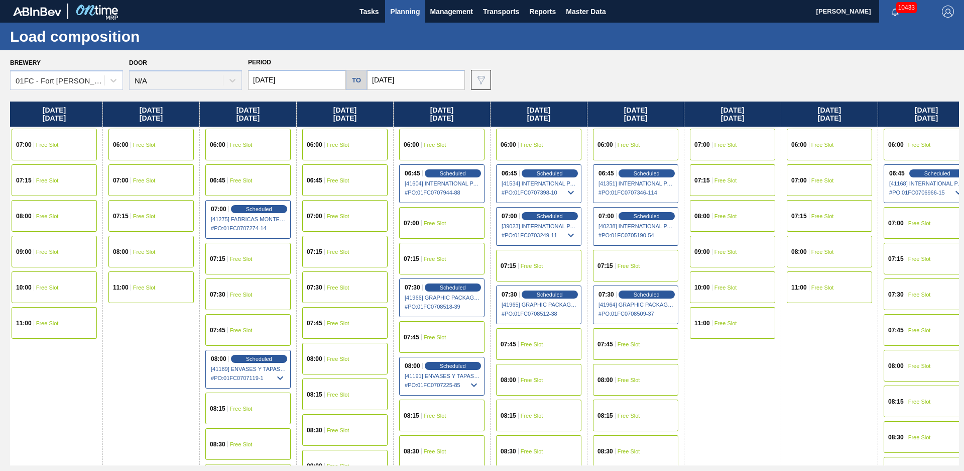
drag, startPoint x: 721, startPoint y: 438, endPoint x: 758, endPoint y: 418, distance: 42.2
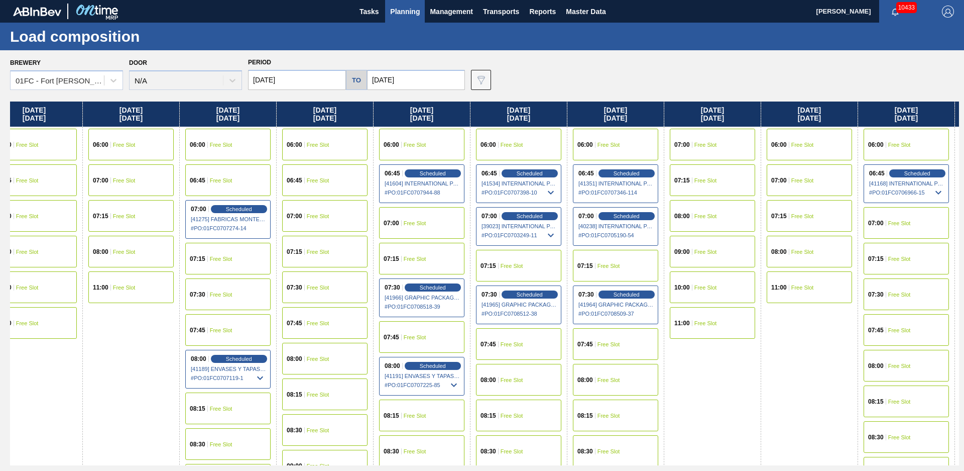
click at [918, 226] on div "07:00 Free Slot" at bounding box center [906, 223] width 85 height 32
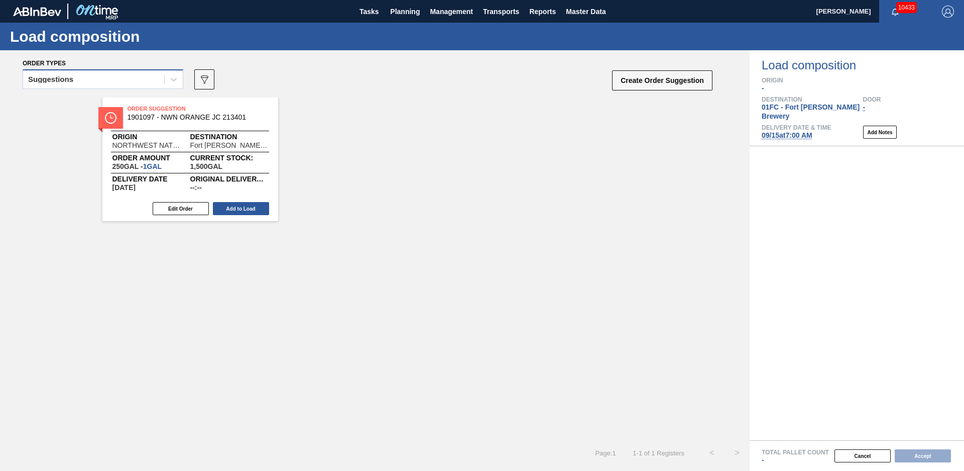
click at [121, 71] on div "Suggestions" at bounding box center [103, 79] width 161 height 20
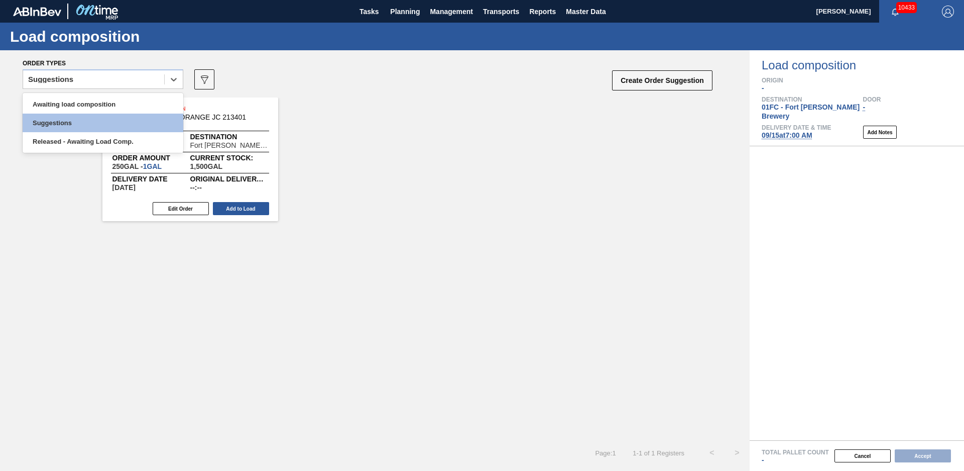
click at [578, 92] on div "option Awaiting load composition focused, 1 of 3. 3 results available. Use Up a…" at bounding box center [368, 82] width 691 height 30
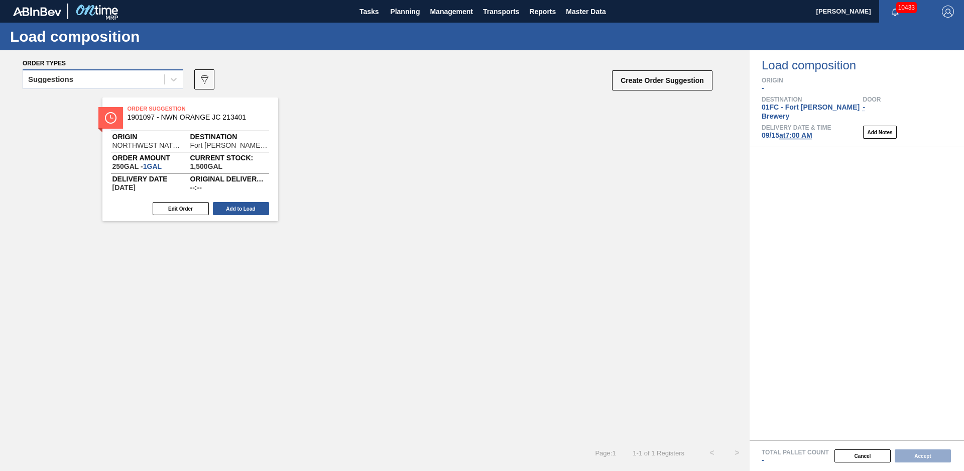
click at [145, 85] on div "Suggestions" at bounding box center [93, 79] width 141 height 15
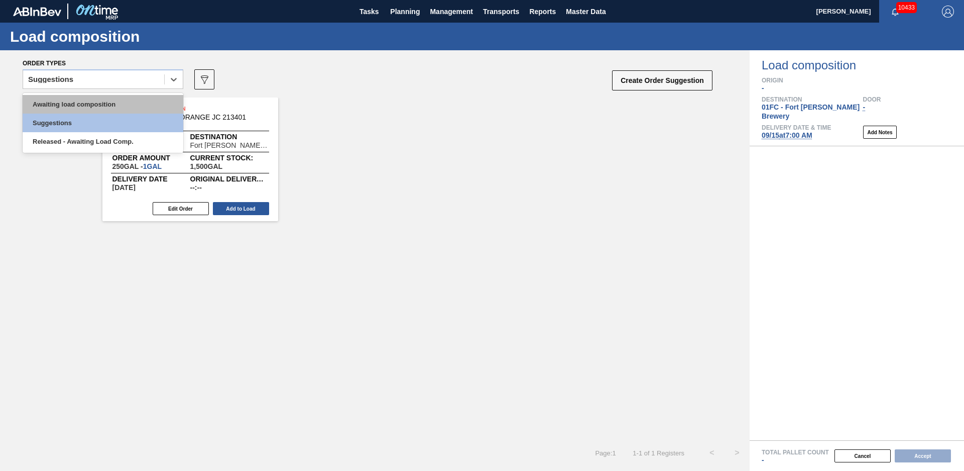
click at [102, 99] on div "Awaiting load composition" at bounding box center [103, 104] width 161 height 19
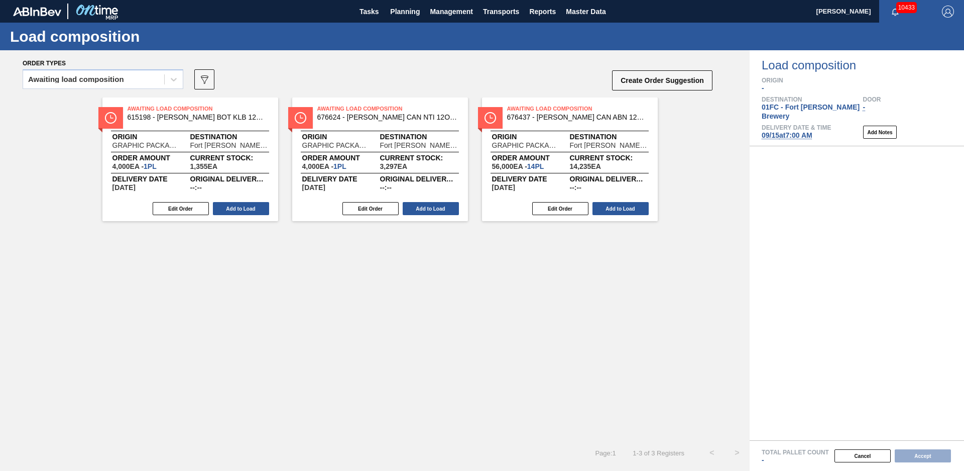
click at [643, 78] on button "Create Order Suggestion" at bounding box center [662, 80] width 100 height 20
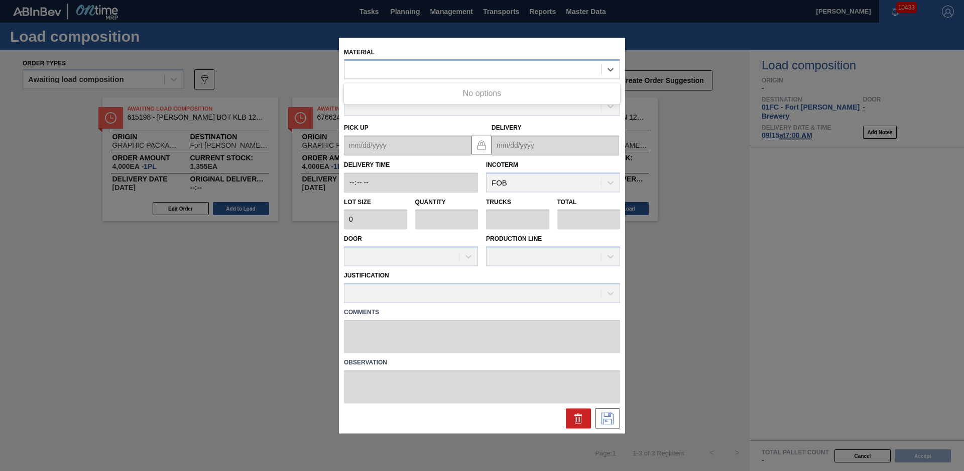
click at [392, 74] on div at bounding box center [473, 69] width 257 height 15
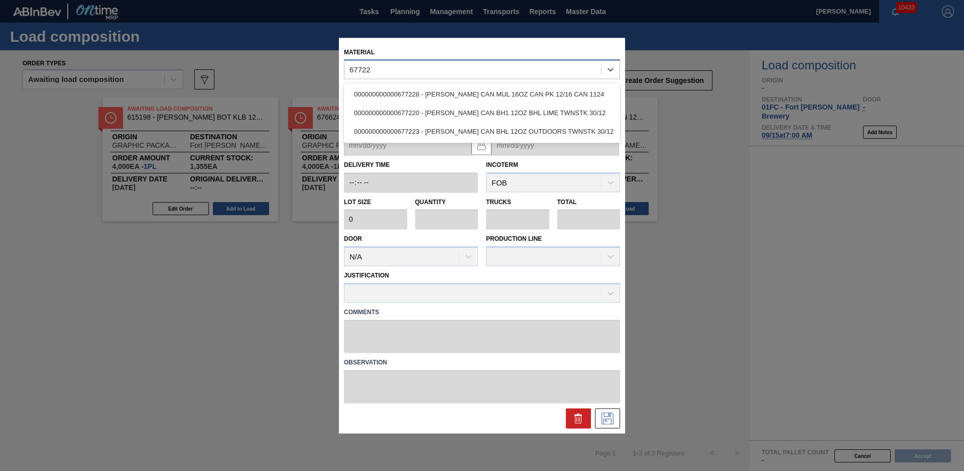
type input "677223"
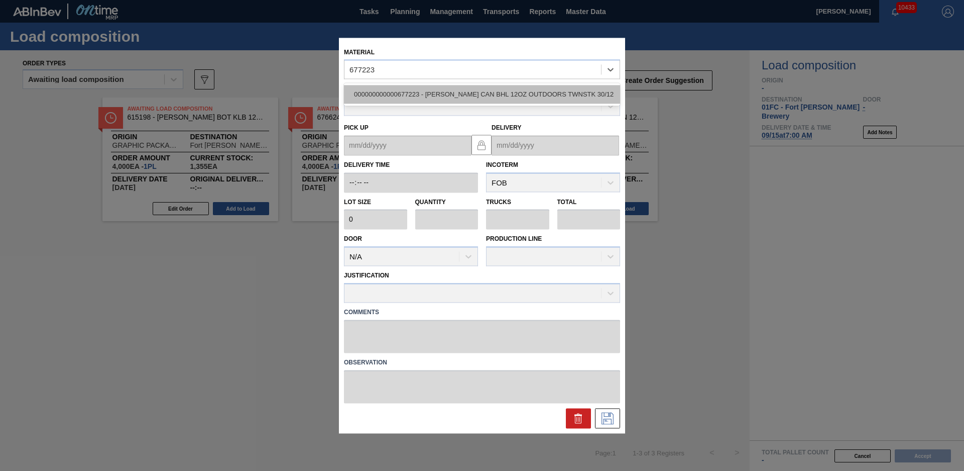
click at [406, 86] on div "000000000000677223 - [PERSON_NAME] CAN BHL 12OZ OUTDOORS TWNSTK 30/12" at bounding box center [482, 94] width 276 height 19
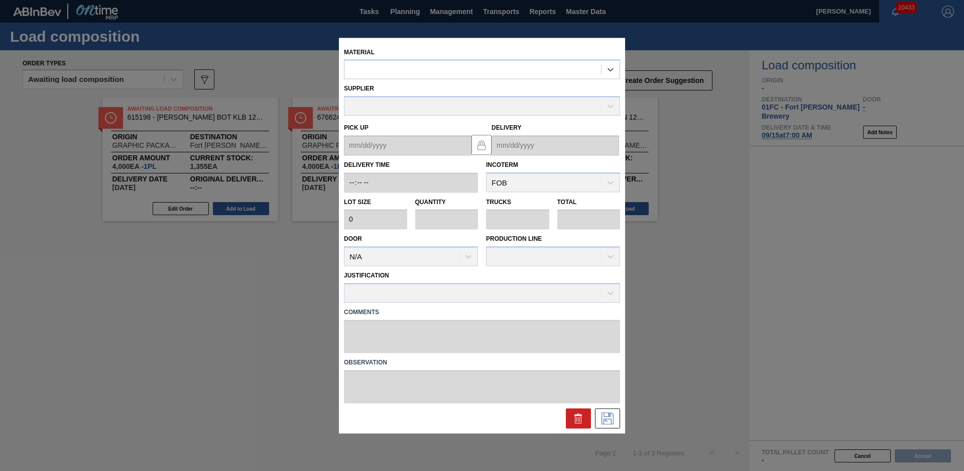
type input "3,200"
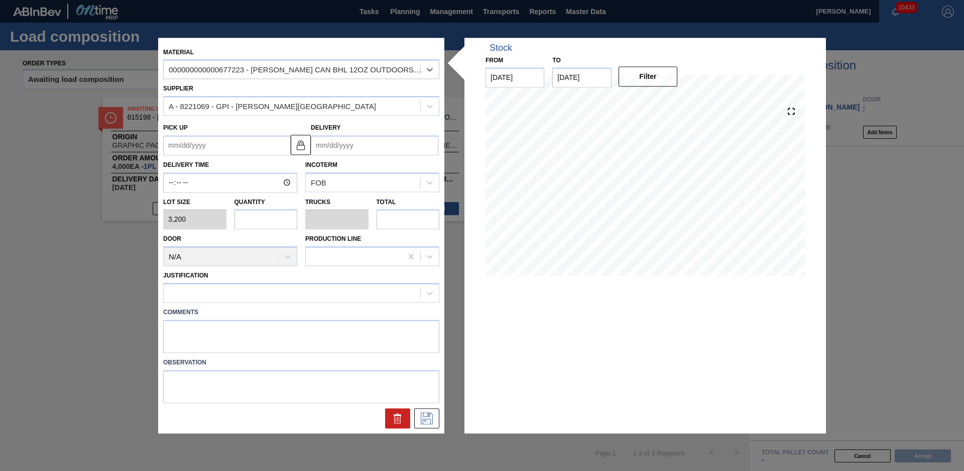
click at [252, 220] on input "text" at bounding box center [266, 219] width 63 height 20
type input "2"
type input "0.077"
type input "6,400"
type input "26"
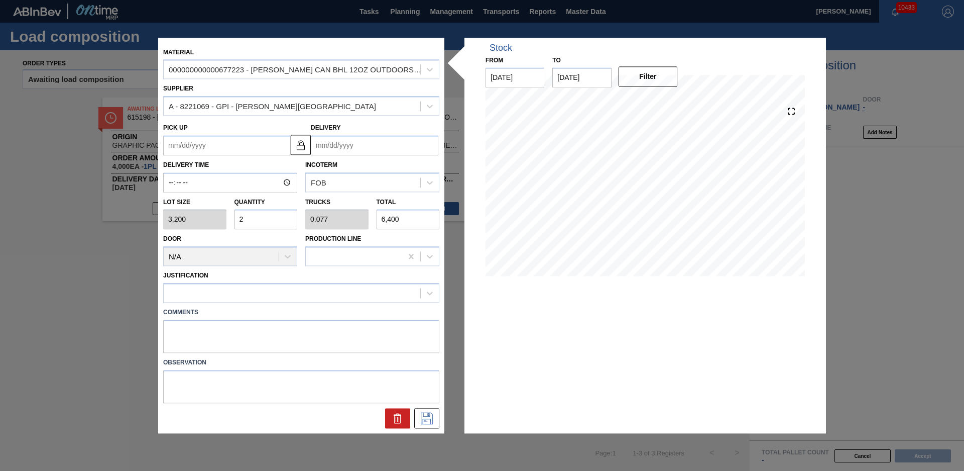
type input "1"
type input "83,200"
type input "26"
click at [348, 142] on input "Delivery" at bounding box center [375, 145] width 128 height 20
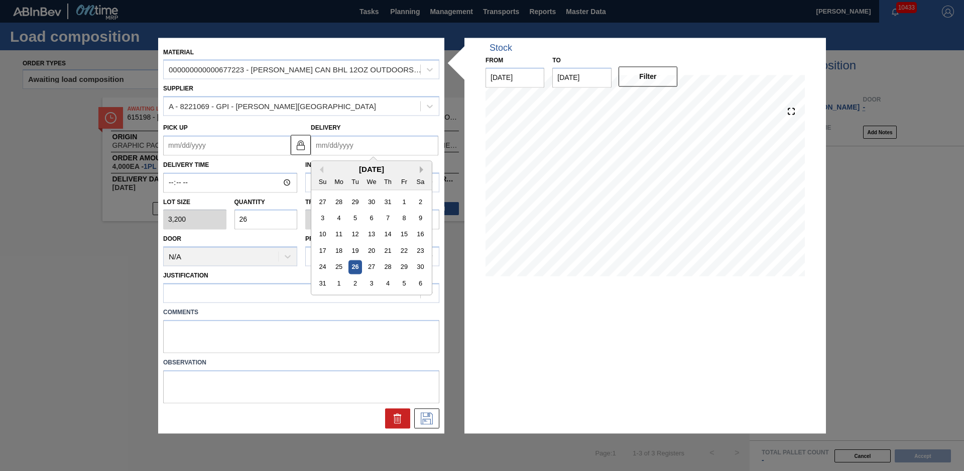
click at [423, 169] on button "Next Month" at bounding box center [423, 169] width 7 height 7
click at [341, 234] on div "15" at bounding box center [339, 235] width 14 height 14
type up "[DATE]"
type input "[DATE]"
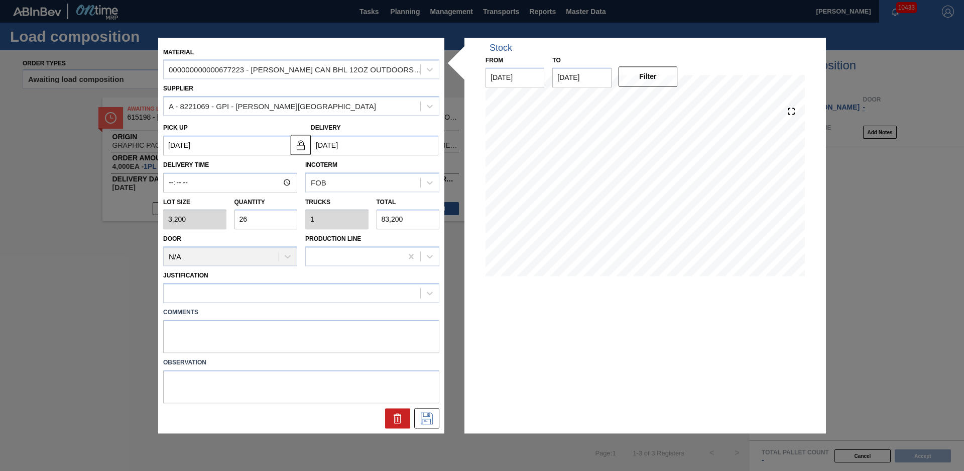
click at [293, 165] on label "Delivery Time" at bounding box center [230, 165] width 134 height 15
click at [293, 172] on input "Delivery Time" at bounding box center [230, 182] width 134 height 20
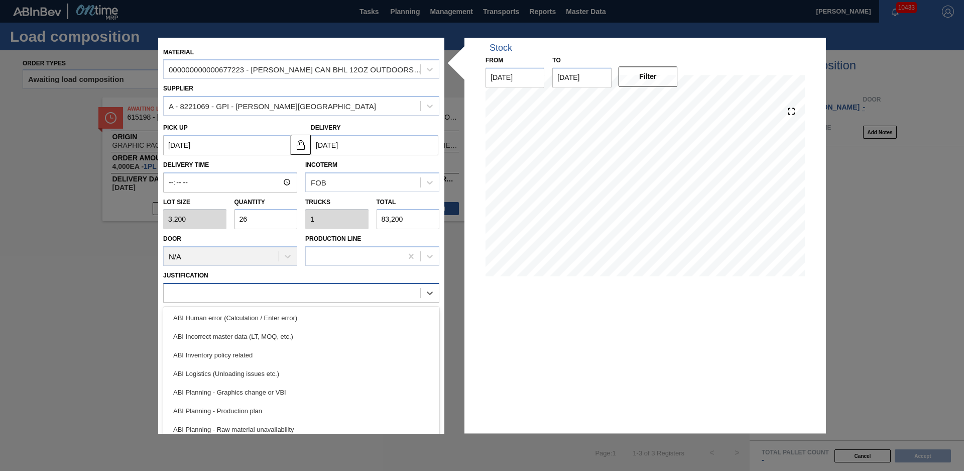
click at [259, 288] on div at bounding box center [292, 293] width 257 height 15
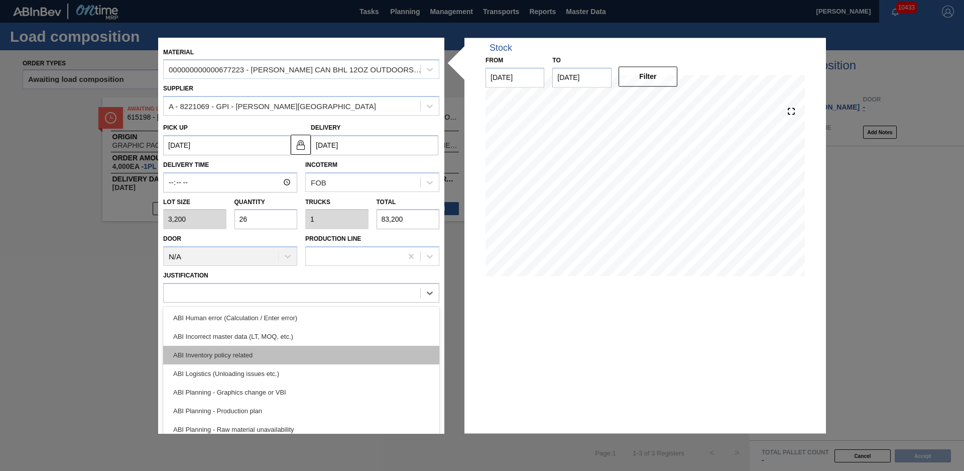
scroll to position [45, 0]
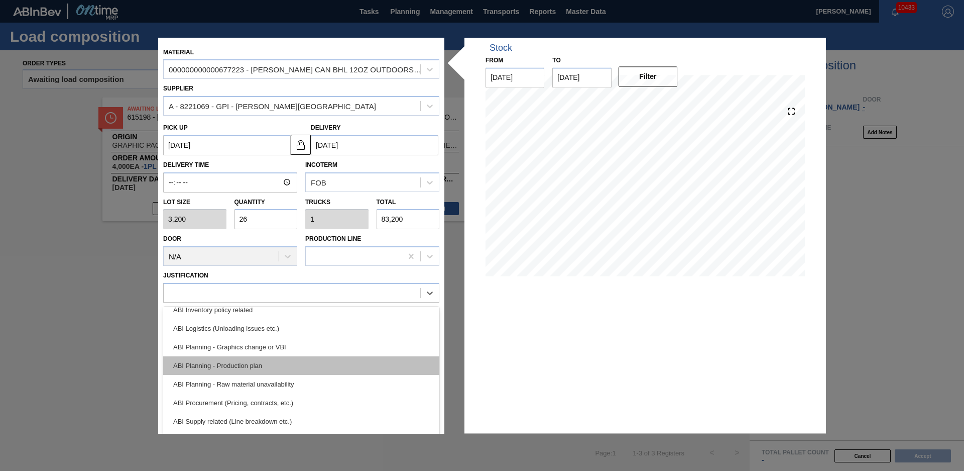
click at [267, 360] on div "ABI Planning - Production plan" at bounding box center [301, 365] width 276 height 19
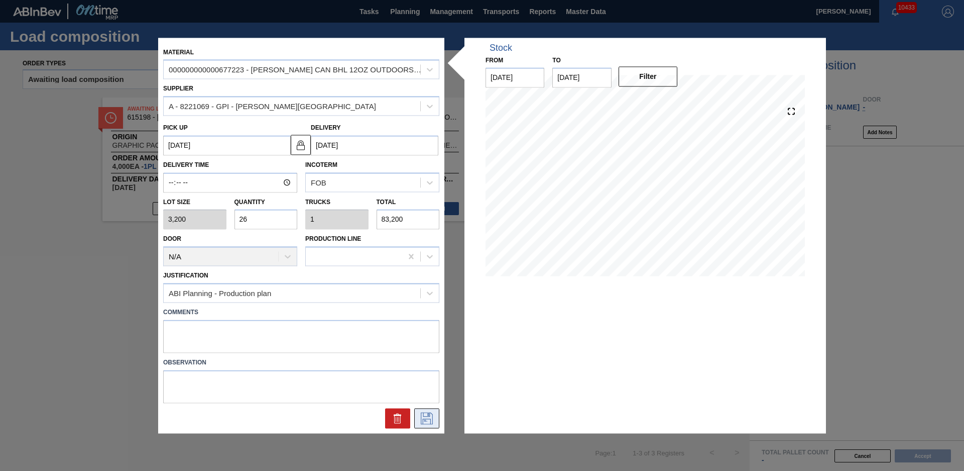
click at [436, 420] on button at bounding box center [426, 418] width 25 height 20
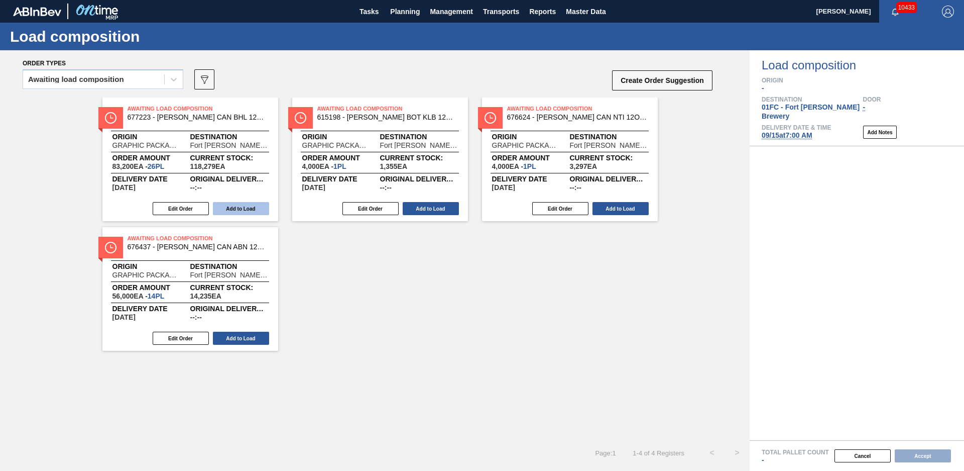
click at [246, 203] on button "Add to Load" at bounding box center [241, 208] width 56 height 13
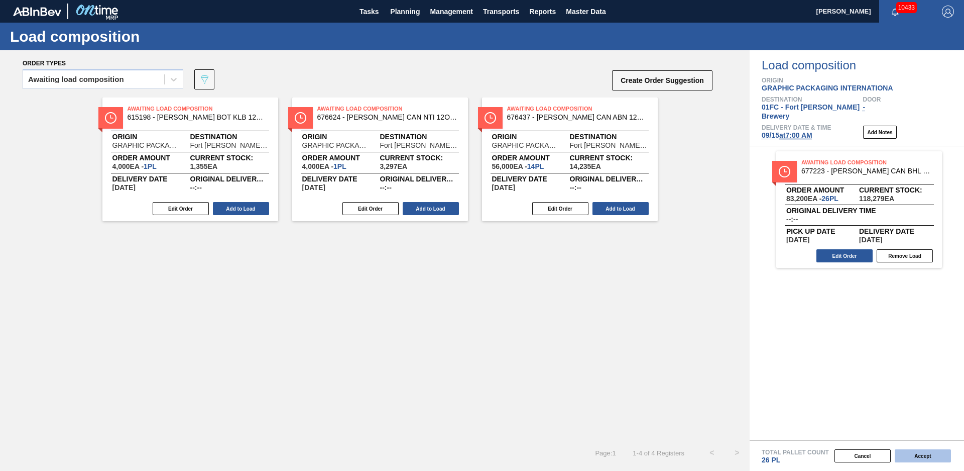
click at [926, 451] on button "Accept" at bounding box center [923, 455] width 56 height 13
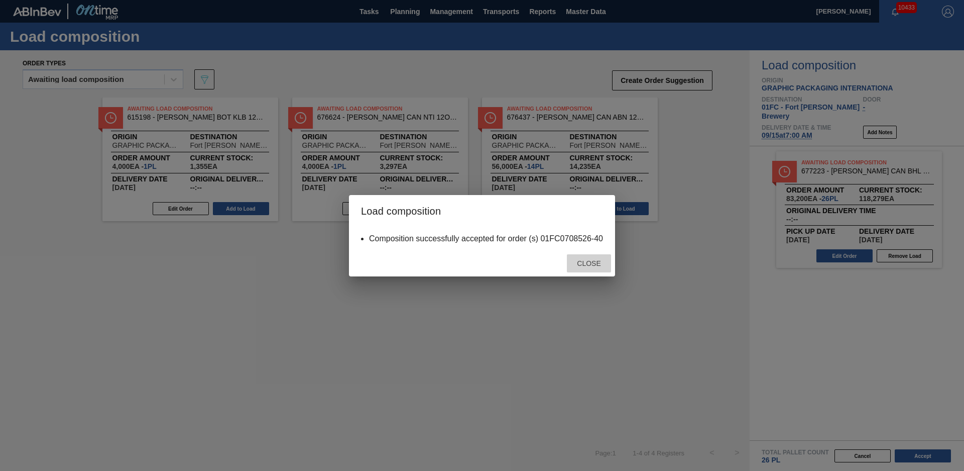
click at [583, 267] on div "Close" at bounding box center [589, 263] width 44 height 19
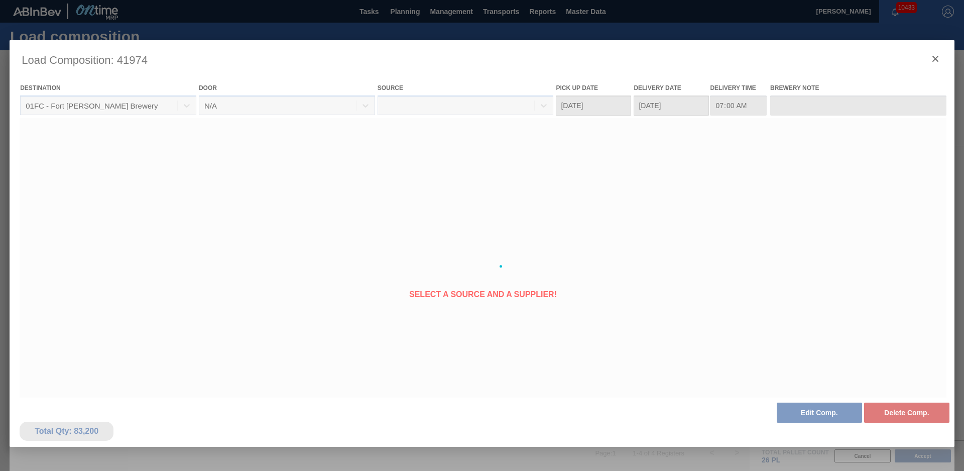
type Date "[DATE]"
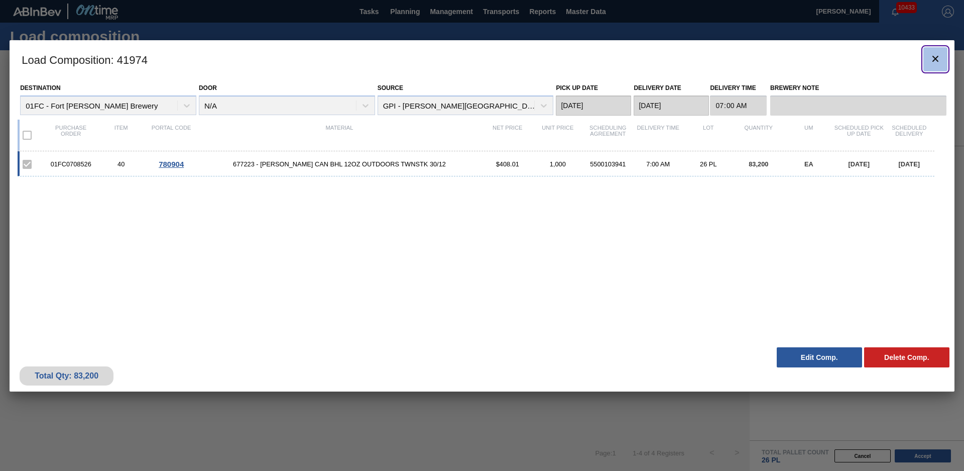
click at [935, 56] on icon "botão de ícone" at bounding box center [936, 59] width 12 height 12
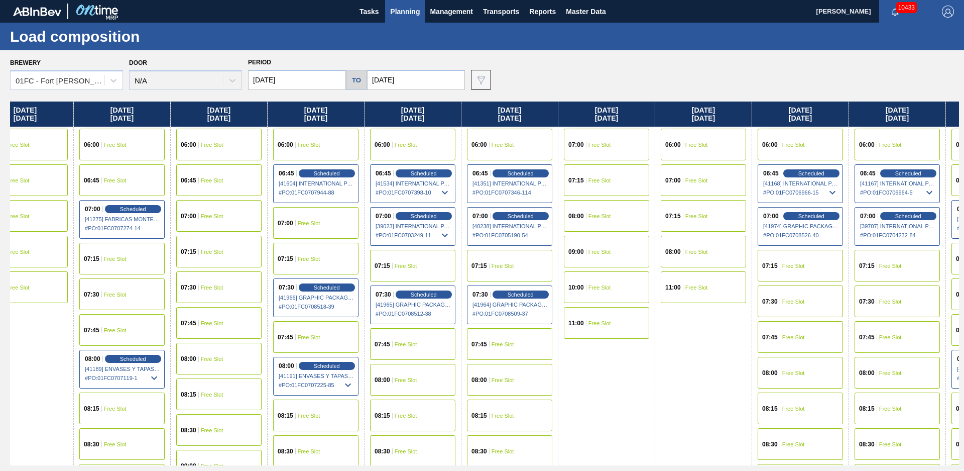
drag, startPoint x: 526, startPoint y: 376, endPoint x: 702, endPoint y: 336, distance: 179.6
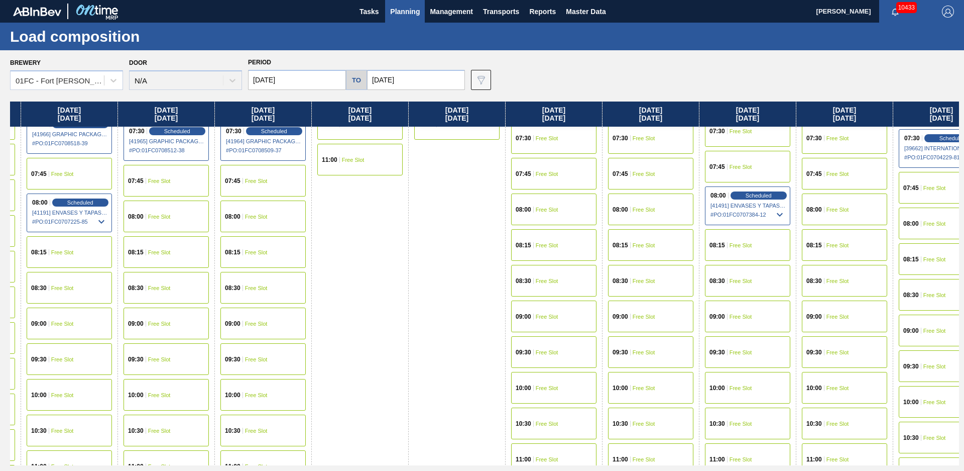
scroll to position [0, 1540]
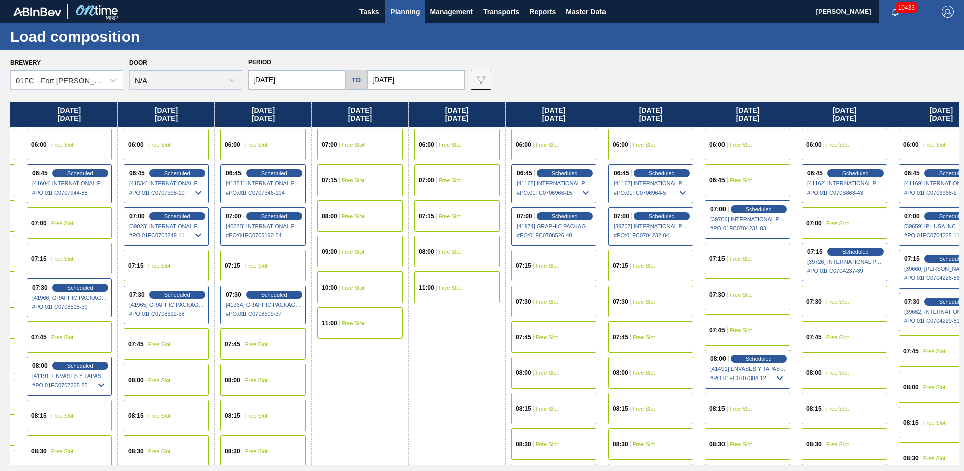
click at [650, 302] on span "Free Slot" at bounding box center [644, 301] width 23 height 6
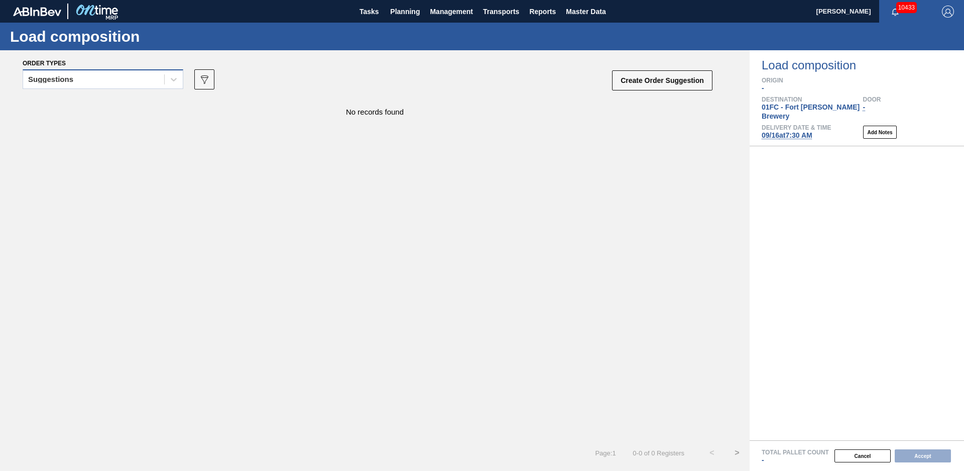
click at [146, 86] on div "Suggestions" at bounding box center [93, 79] width 141 height 15
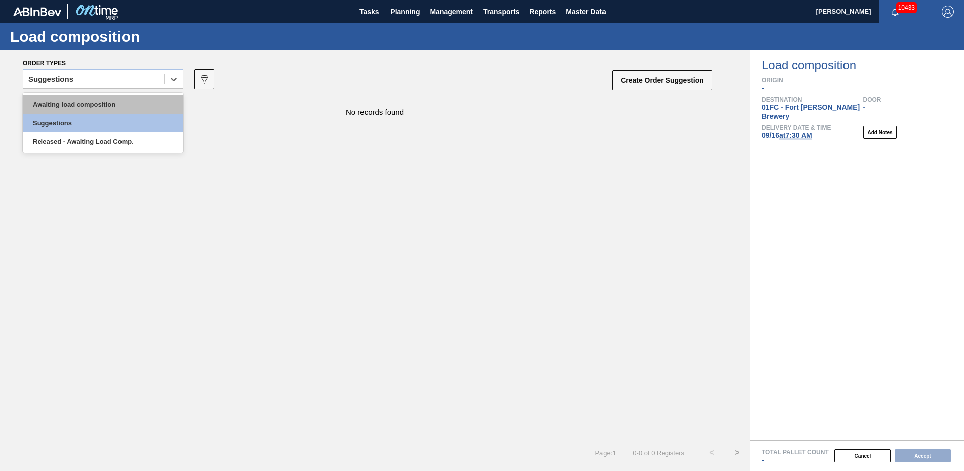
click at [120, 99] on div "Awaiting load composition" at bounding box center [103, 104] width 161 height 19
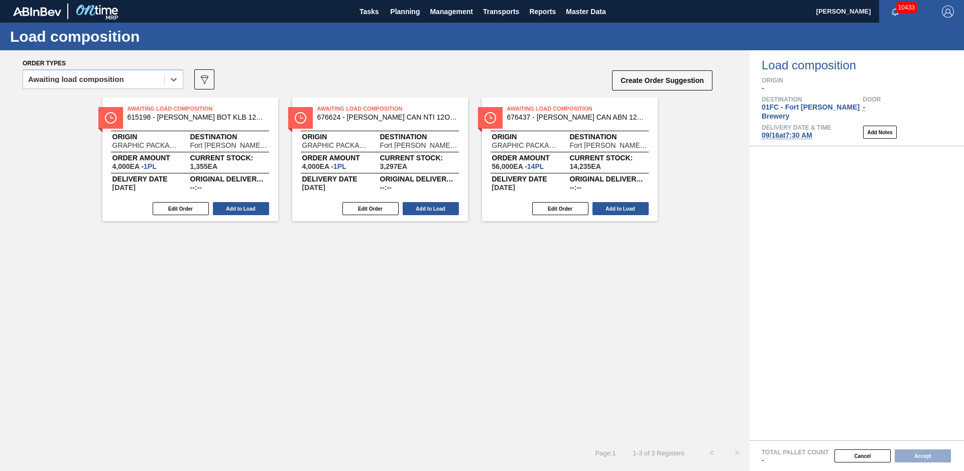
click at [641, 81] on button "Create Order Suggestion" at bounding box center [662, 80] width 100 height 20
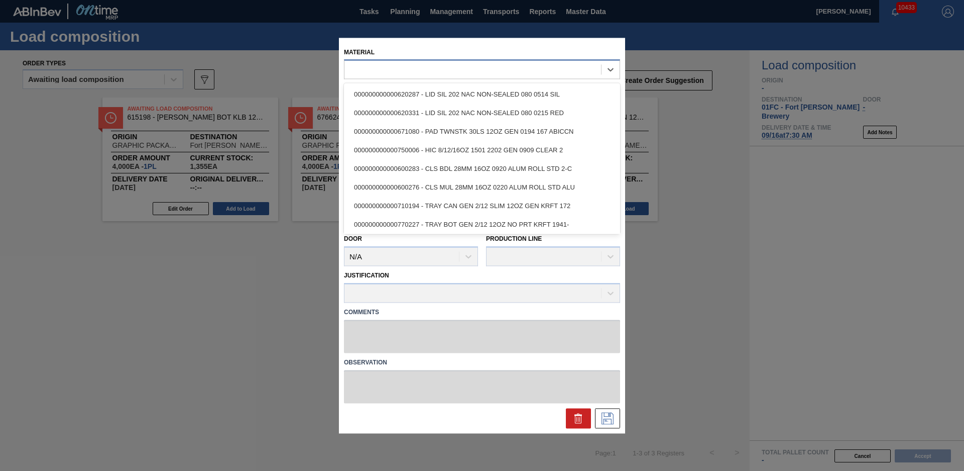
click at [391, 76] on div at bounding box center [473, 69] width 257 height 15
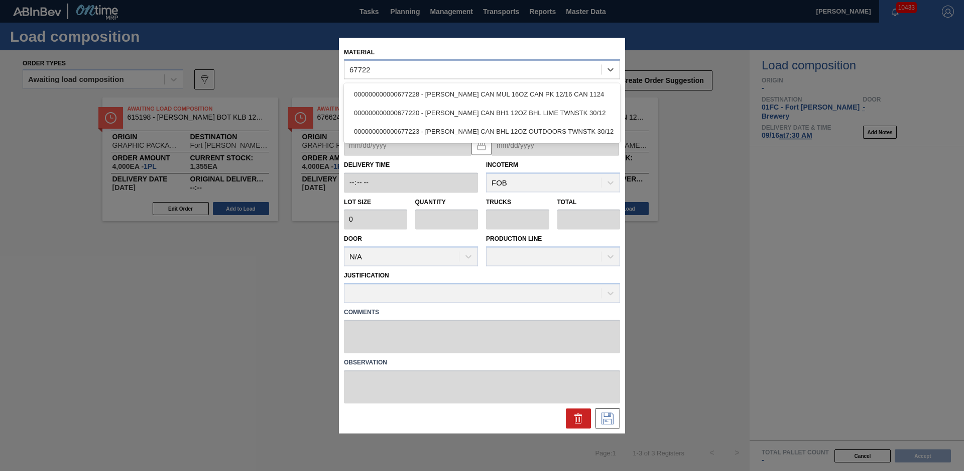
type input "677223"
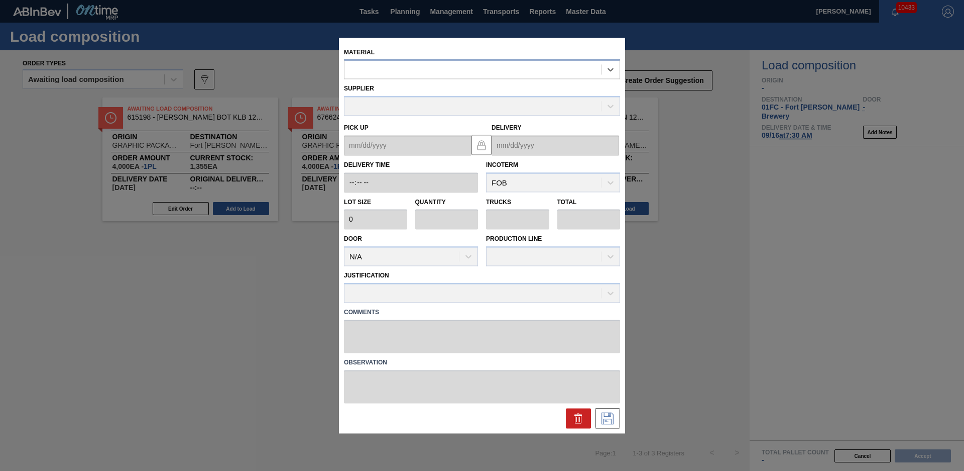
type input "3,200"
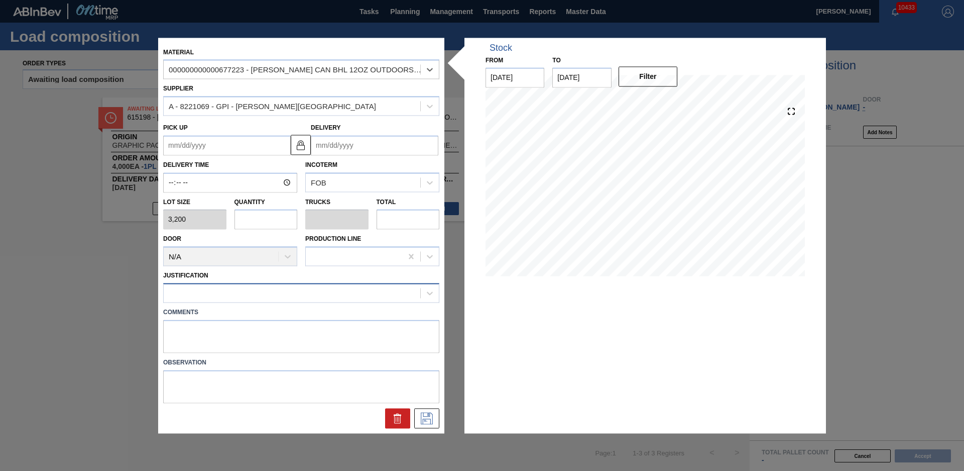
click at [210, 298] on div at bounding box center [292, 293] width 257 height 15
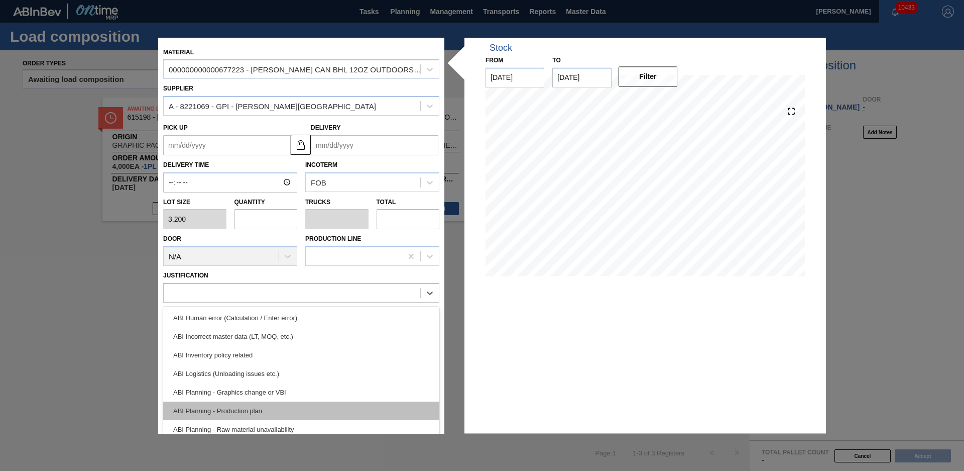
click at [234, 409] on div "ABI Planning - Production plan" at bounding box center [301, 410] width 276 height 19
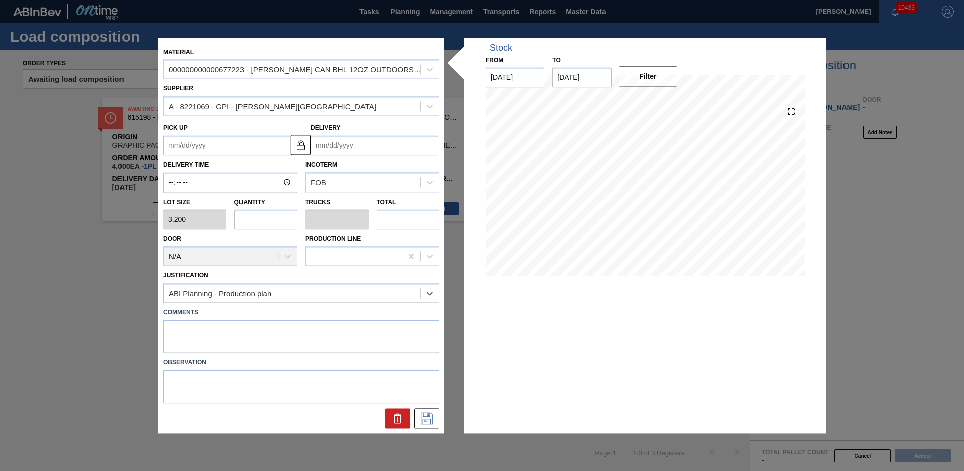
click at [264, 220] on input "text" at bounding box center [266, 219] width 63 height 20
type input "2"
type input "0.077"
type input "6,400"
type input "26"
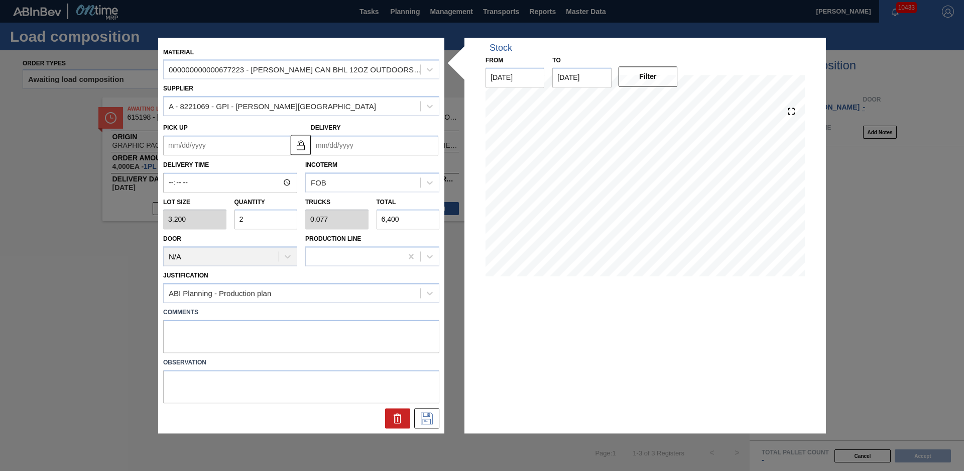
type input "1"
type input "83,200"
type input "26"
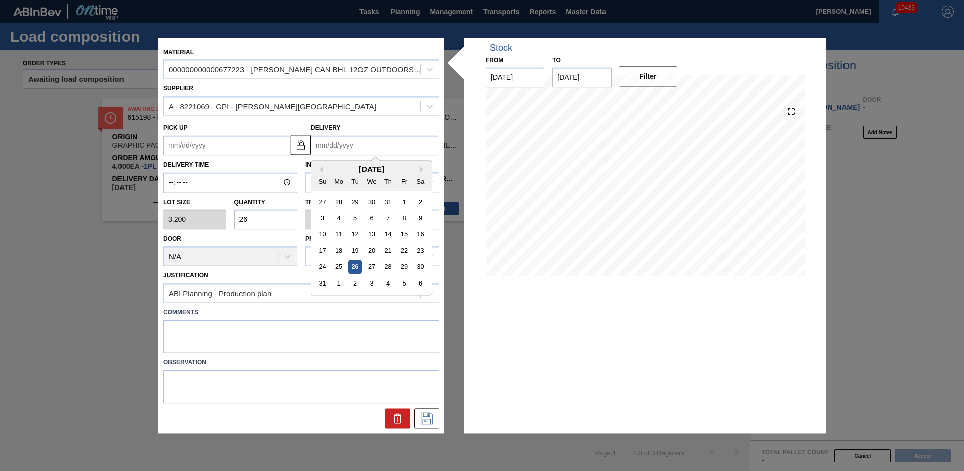
click at [351, 143] on input "Delivery" at bounding box center [375, 145] width 128 height 20
click at [420, 171] on button "Next Month" at bounding box center [423, 169] width 7 height 7
click at [359, 231] on div "16" at bounding box center [356, 235] width 14 height 14
type up "[DATE]"
type input "[DATE]"
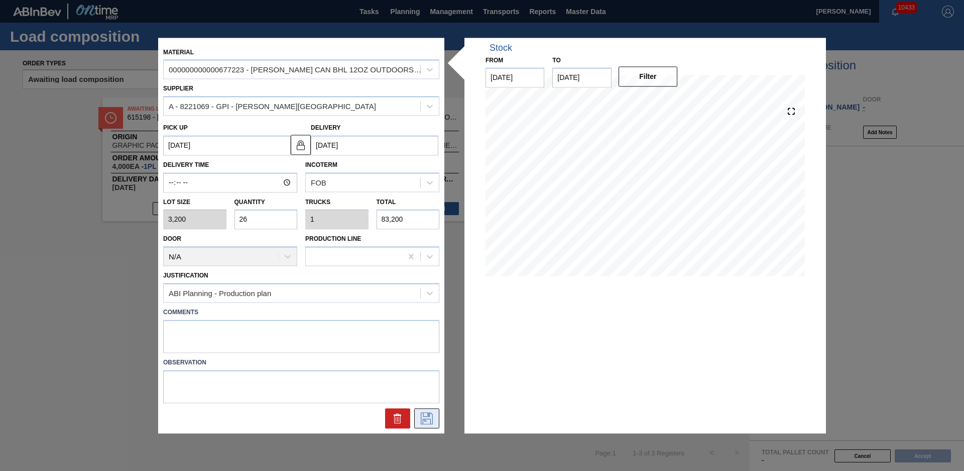
click at [425, 421] on icon at bounding box center [426, 417] width 5 height 8
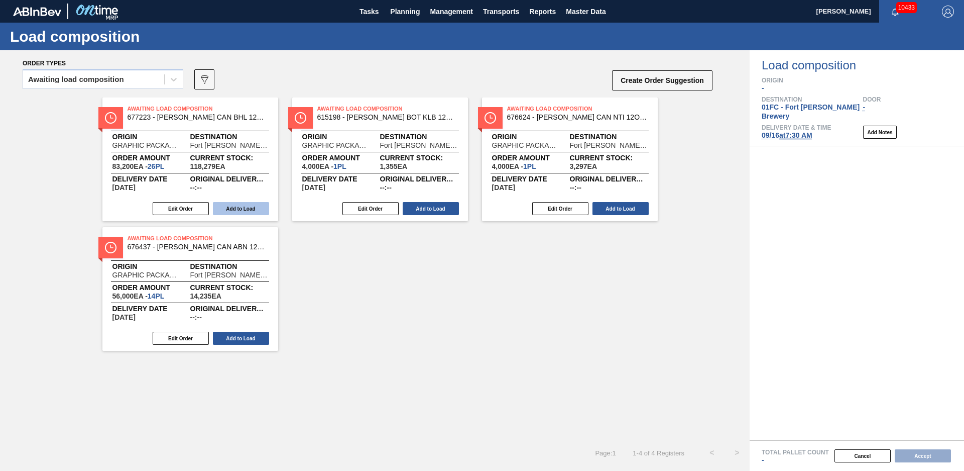
click at [234, 209] on button "Add to Load" at bounding box center [241, 208] width 56 height 13
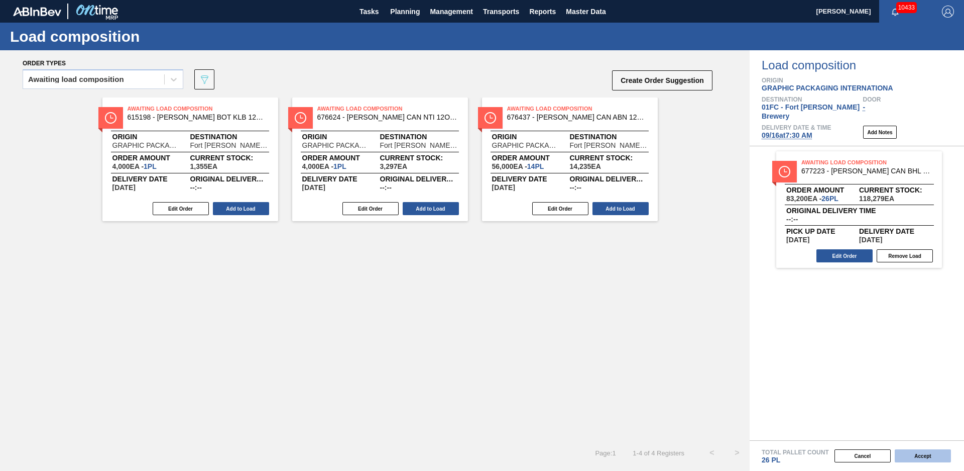
click at [920, 456] on button "Accept" at bounding box center [923, 455] width 56 height 13
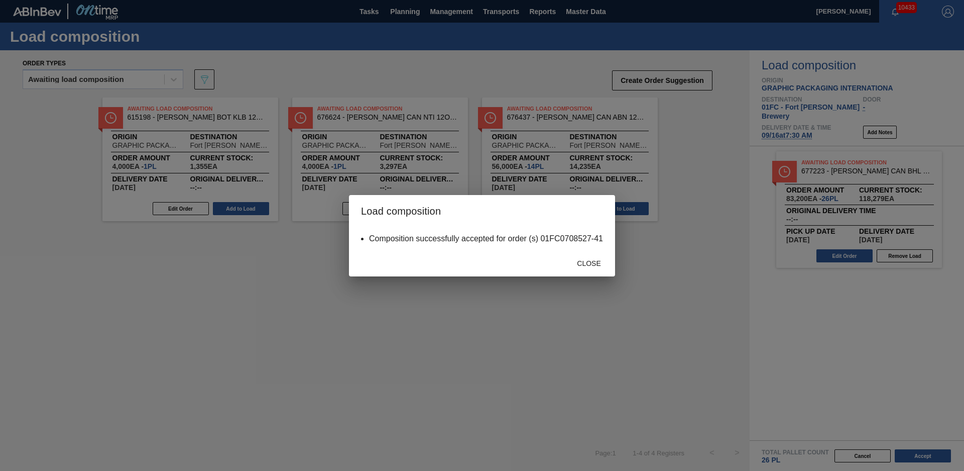
click at [584, 272] on div "Close" at bounding box center [482, 263] width 266 height 26
click at [587, 262] on span "Close" at bounding box center [589, 263] width 40 height 8
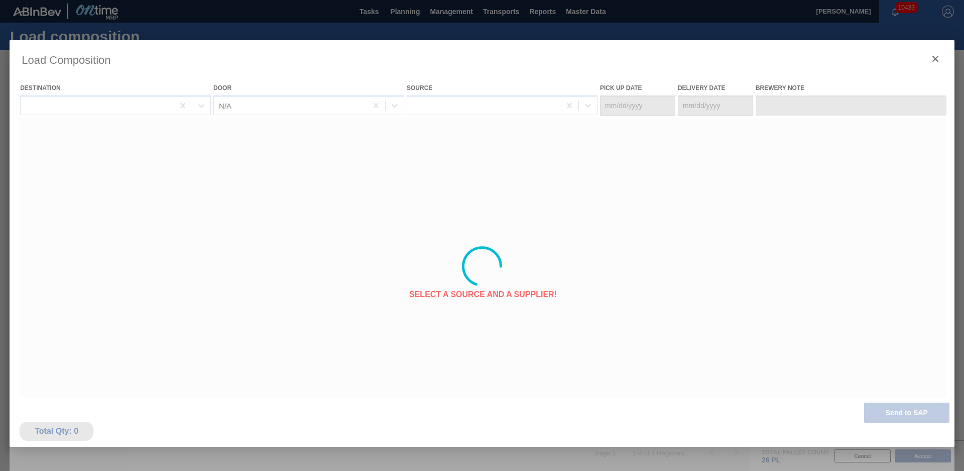
type Date "[DATE]"
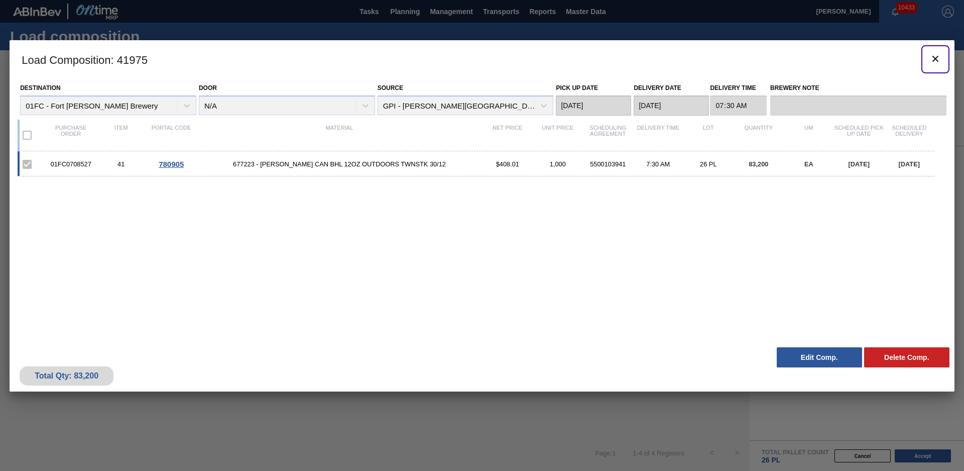
click at [946, 54] on button "botão de ícone" at bounding box center [936, 59] width 24 height 24
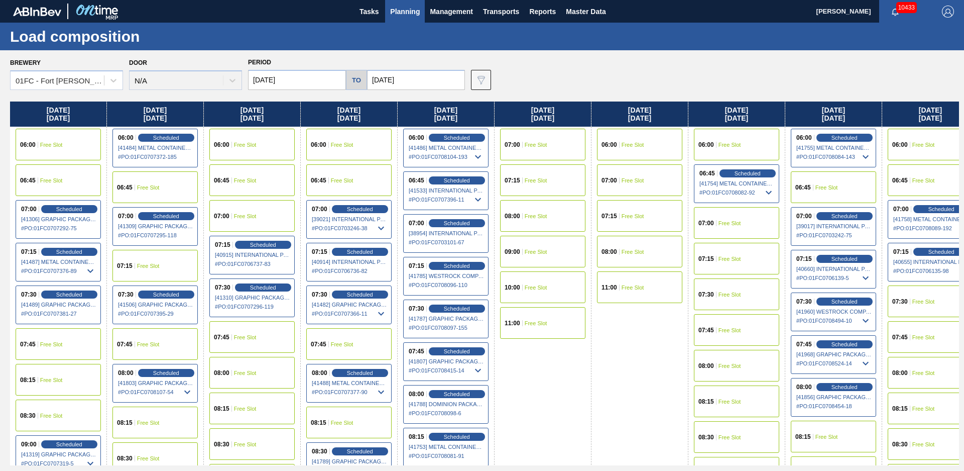
click at [428, 67] on div "Period [DATE] to [DATE]" at bounding box center [356, 72] width 217 height 35
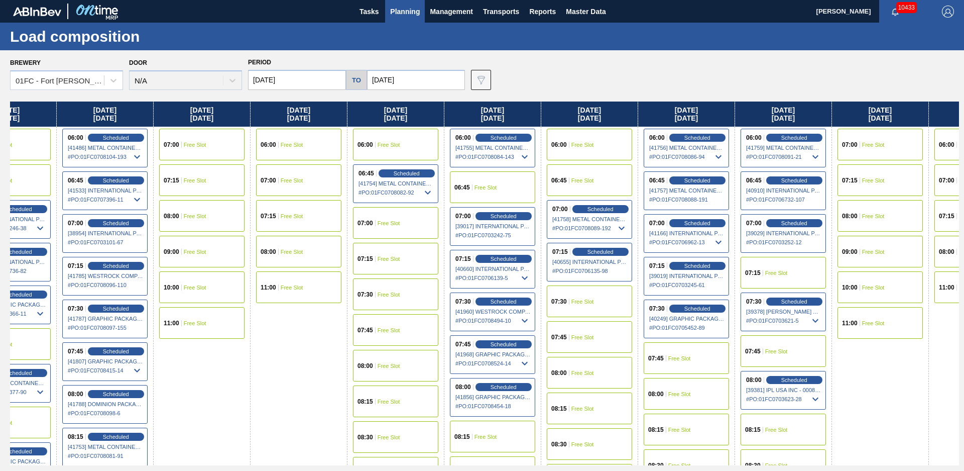
drag, startPoint x: 591, startPoint y: 355, endPoint x: 708, endPoint y: 318, distance: 122.5
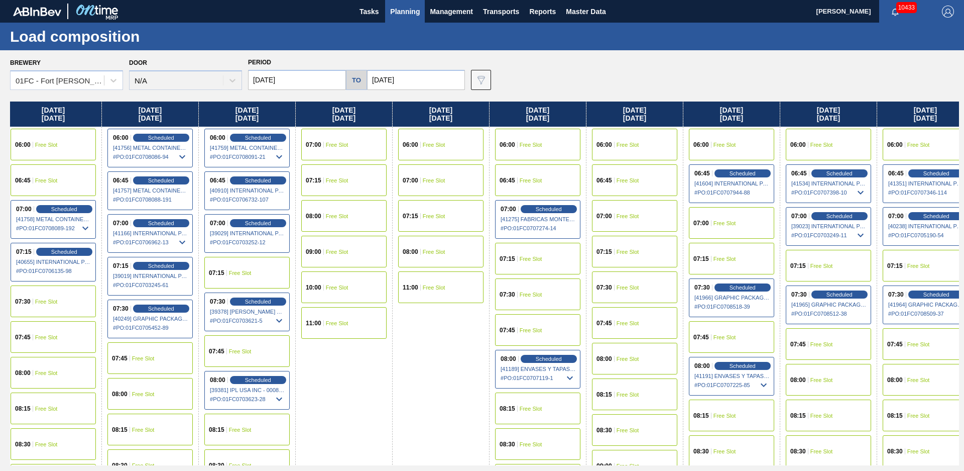
drag, startPoint x: 628, startPoint y: 397, endPoint x: 766, endPoint y: 329, distance: 153.9
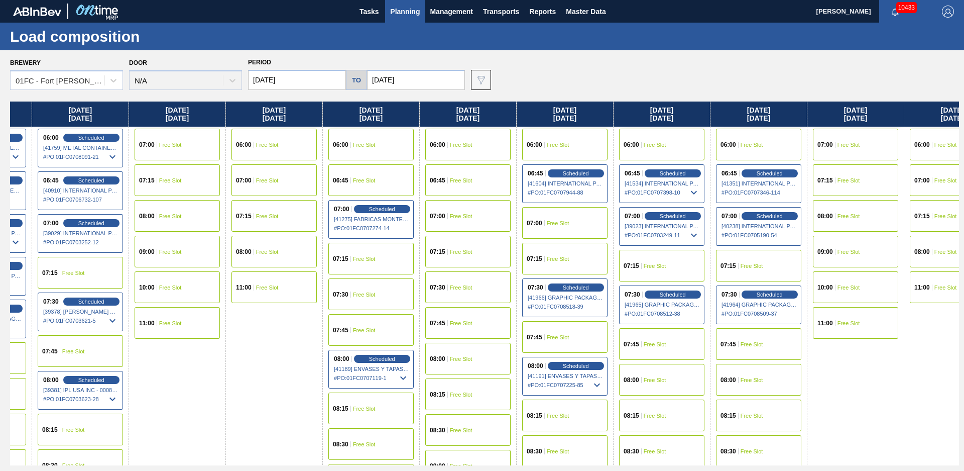
drag, startPoint x: 859, startPoint y: 404, endPoint x: 888, endPoint y: 383, distance: 35.6
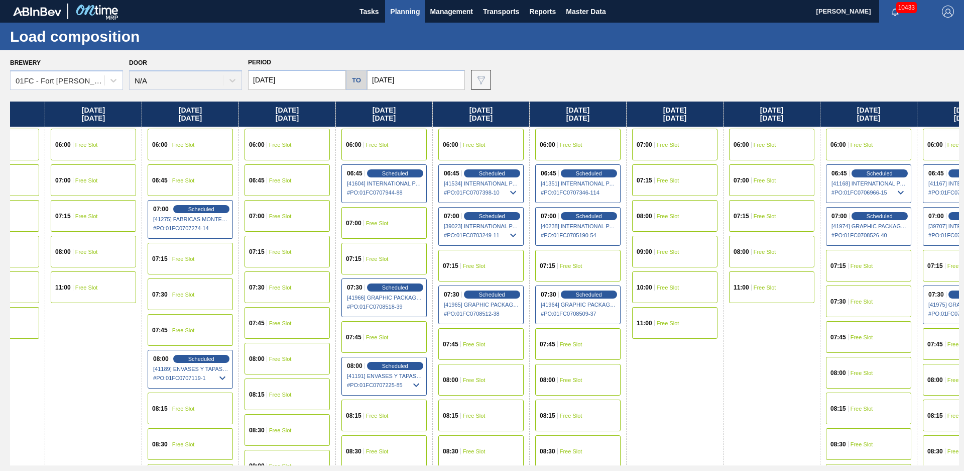
drag, startPoint x: 824, startPoint y: 434, endPoint x: 892, endPoint y: 374, distance: 90.8
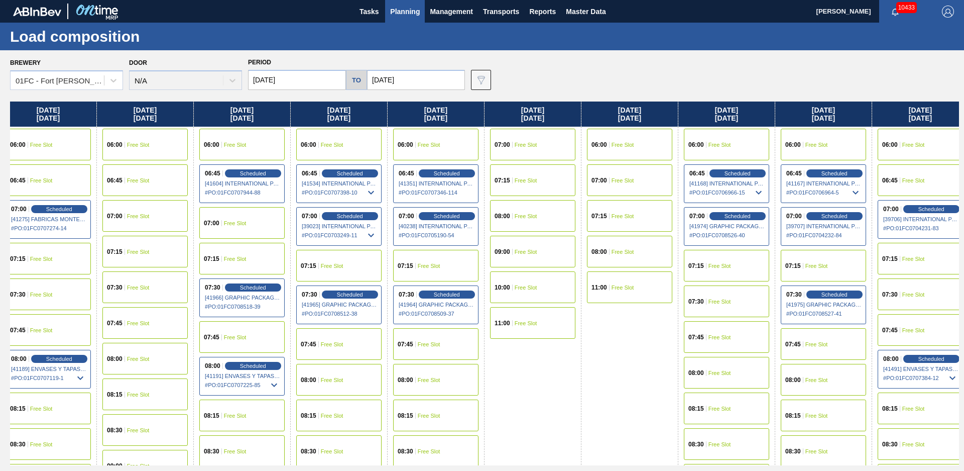
drag, startPoint x: 707, startPoint y: 408, endPoint x: 770, endPoint y: 370, distance: 74.2
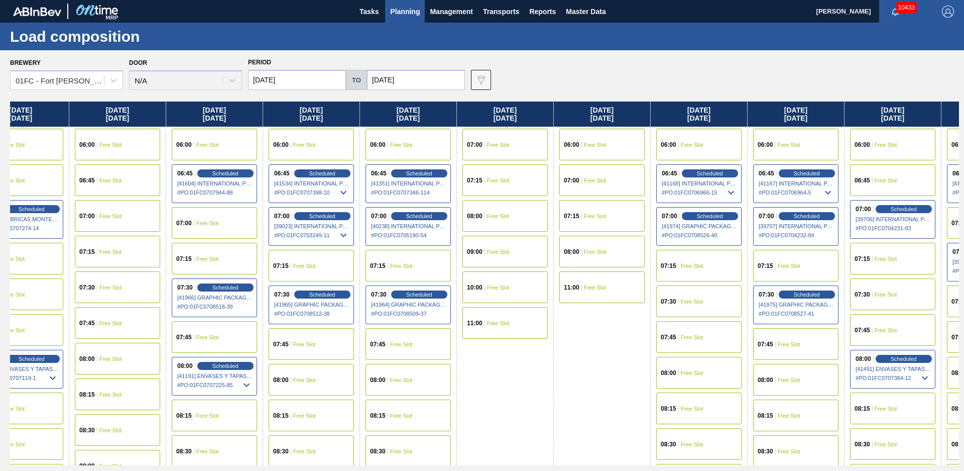
click at [892, 287] on div "07:30 Free Slot" at bounding box center [892, 294] width 85 height 32
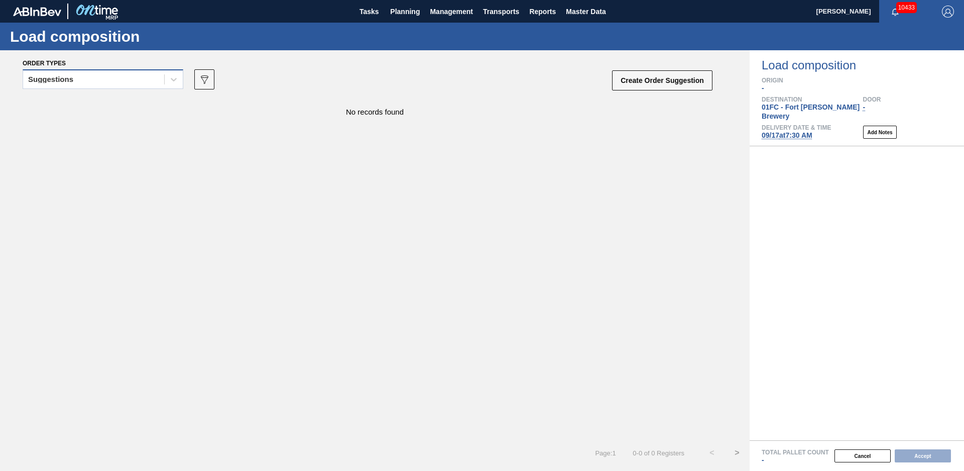
click at [97, 74] on div "Suggestions" at bounding box center [93, 79] width 141 height 15
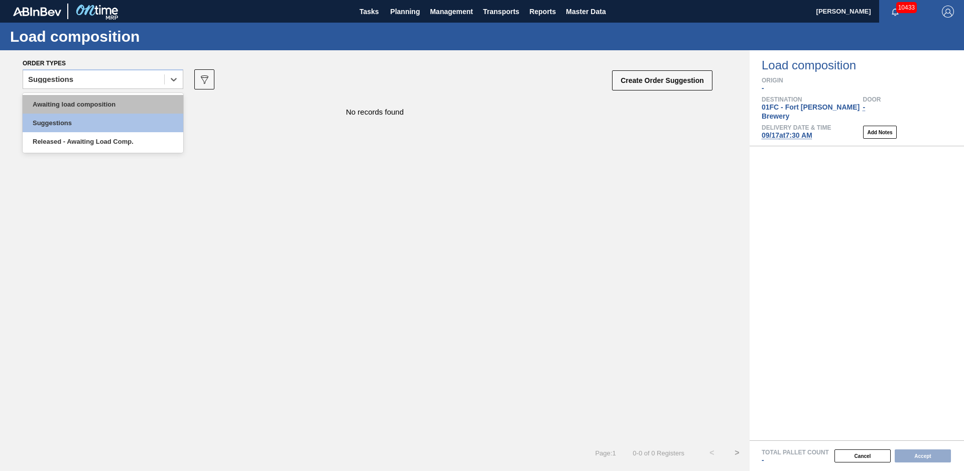
click at [76, 95] on div "Awaiting load composition" at bounding box center [103, 104] width 161 height 19
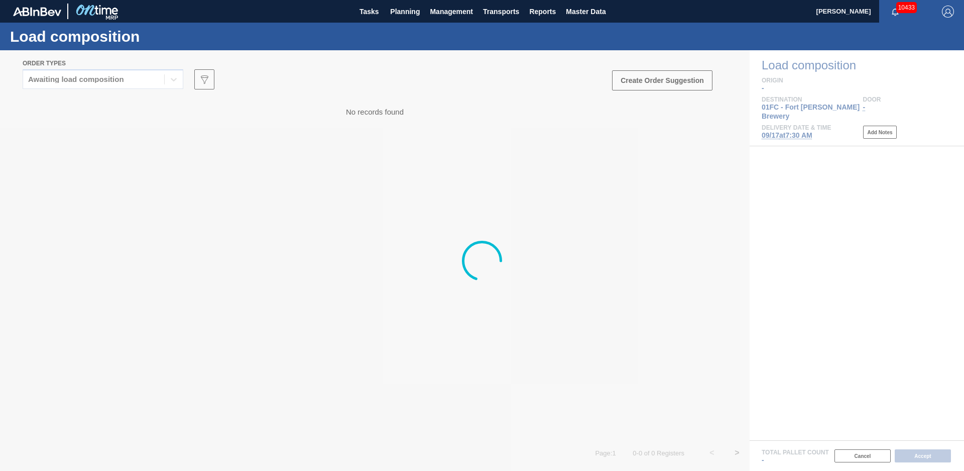
click at [76, 101] on div at bounding box center [482, 260] width 964 height 420
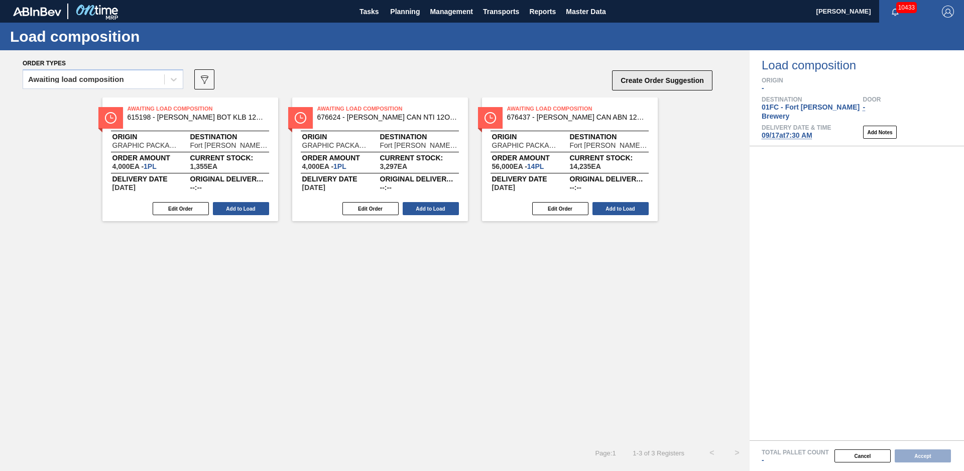
click at [658, 75] on button "Create Order Suggestion" at bounding box center [662, 80] width 100 height 20
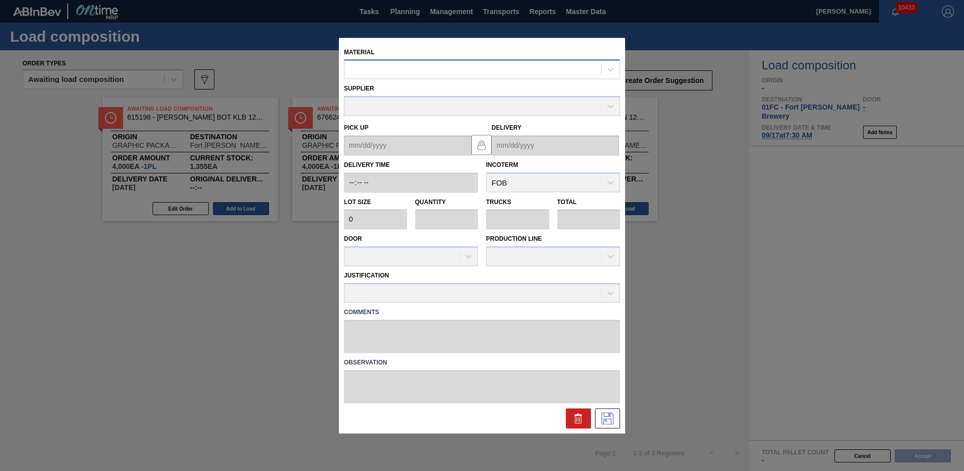
click at [399, 72] on div at bounding box center [473, 69] width 257 height 15
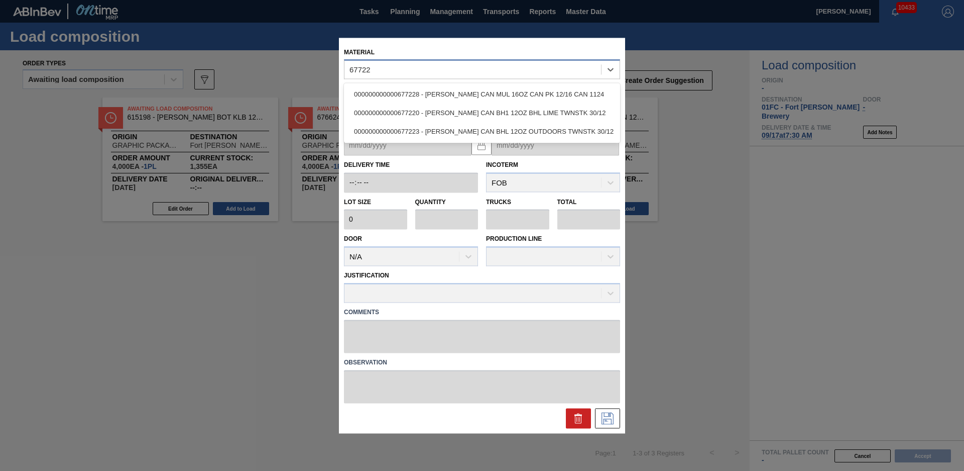
type input "677223"
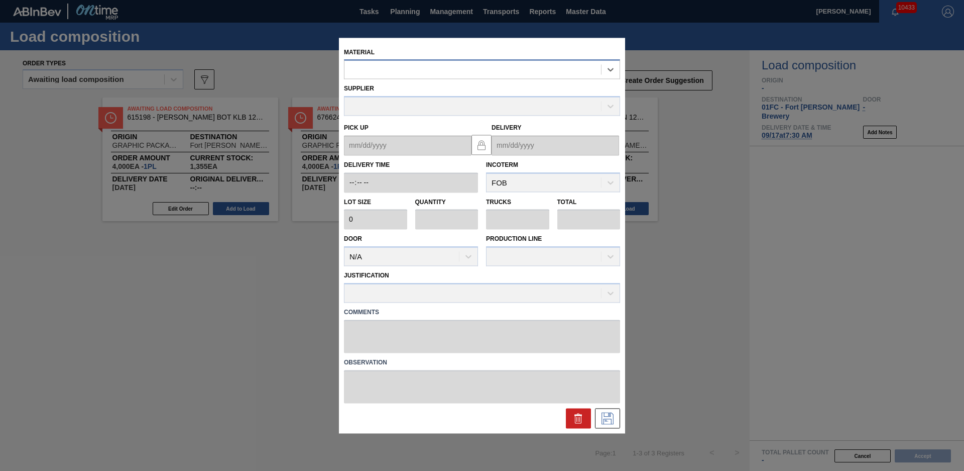
type input "3,200"
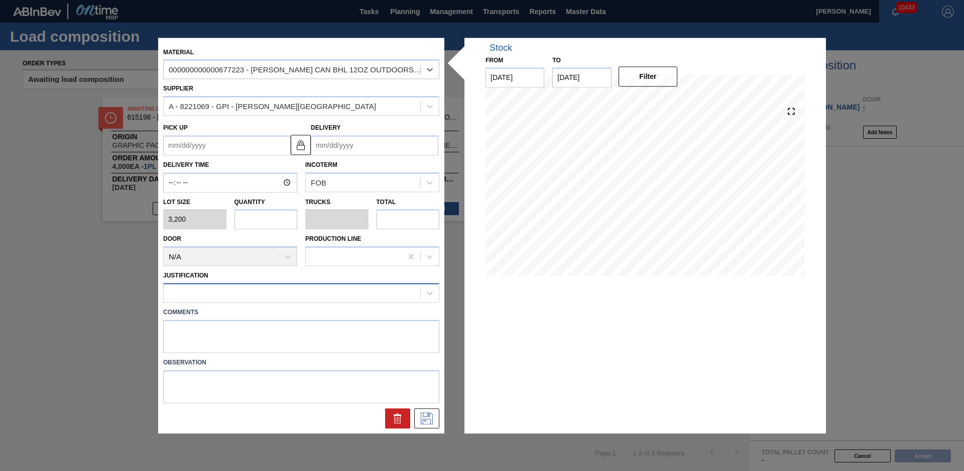
click at [264, 291] on div at bounding box center [292, 293] width 257 height 15
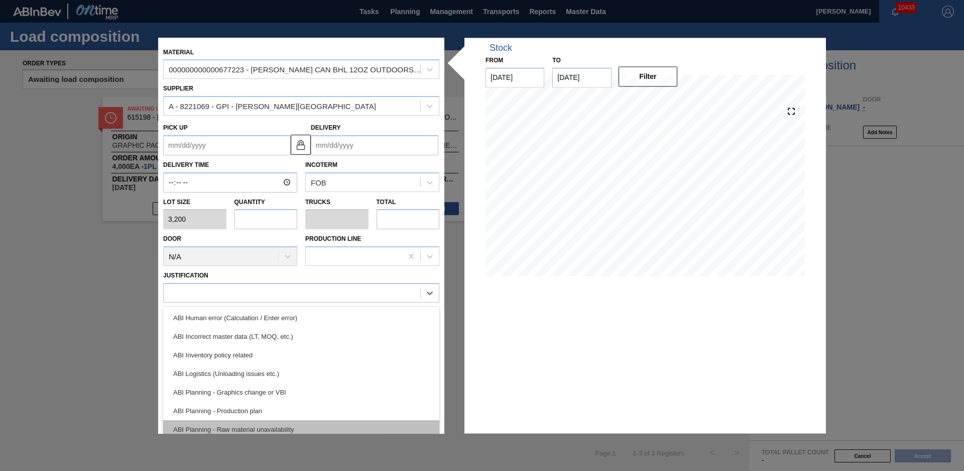
scroll to position [45, 0]
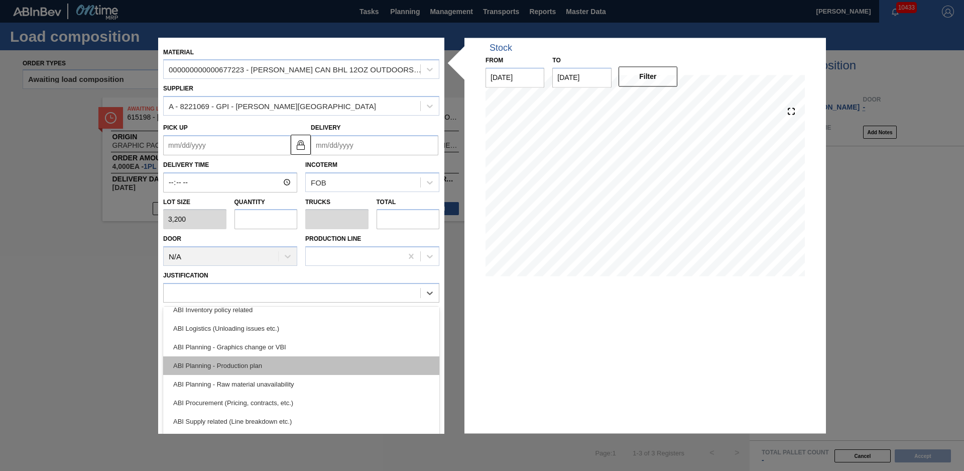
click at [265, 369] on div "ABI Planning - Production plan" at bounding box center [301, 365] width 276 height 19
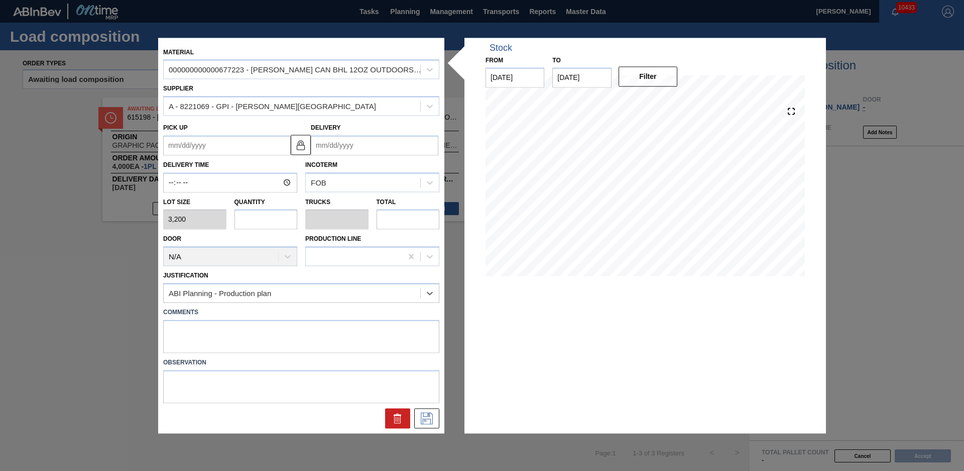
drag, startPoint x: 322, startPoint y: 143, endPoint x: 329, endPoint y: 143, distance: 7.5
click at [322, 143] on input "Delivery" at bounding box center [375, 145] width 128 height 20
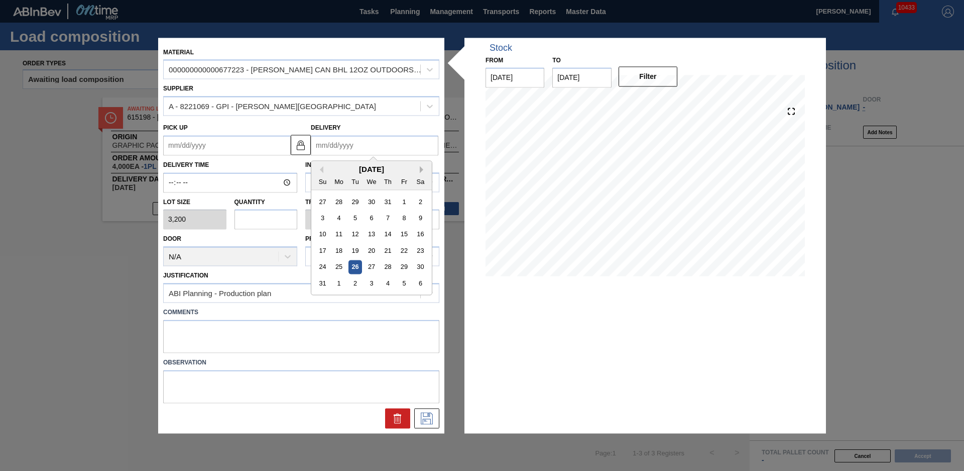
click at [420, 170] on button "Next Month" at bounding box center [423, 169] width 7 height 7
click at [369, 233] on div "17" at bounding box center [372, 235] width 14 height 14
type up "[DATE]"
type input "[DATE]"
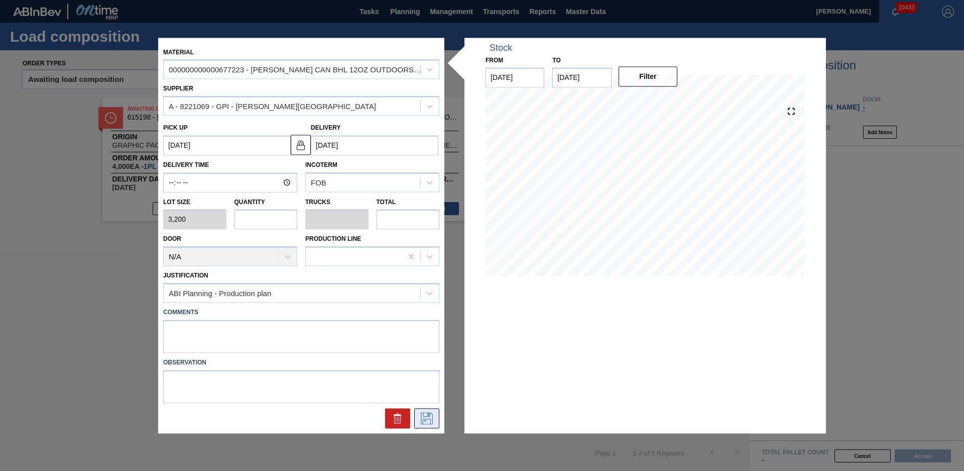
click at [425, 416] on icon at bounding box center [427, 418] width 12 height 12
drag, startPoint x: 299, startPoint y: 216, endPoint x: 276, endPoint y: 214, distance: 23.7
click at [293, 215] on div "Quantity" at bounding box center [266, 212] width 71 height 35
click at [273, 214] on input "text" at bounding box center [266, 219] width 63 height 20
type input "2"
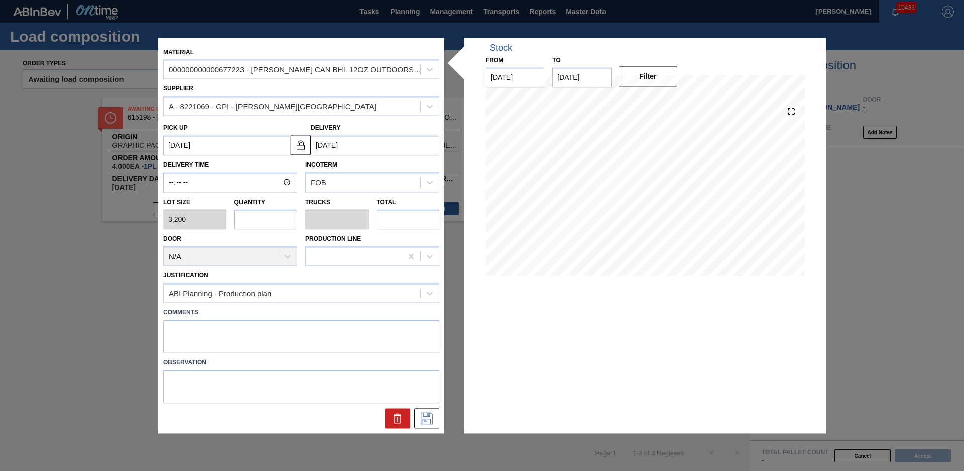
type input "0.077"
type input "6,400"
type input "26"
type input "1"
type input "83,200"
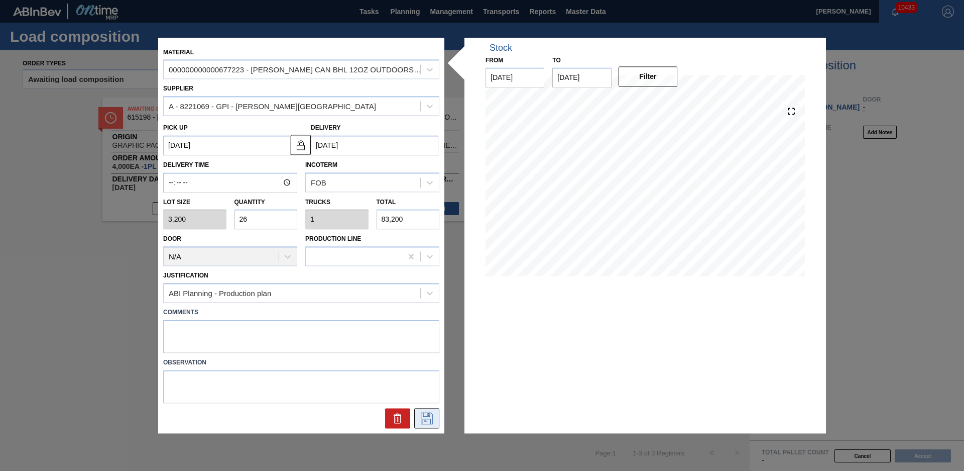
type input "26"
click at [420, 418] on icon at bounding box center [427, 418] width 16 height 12
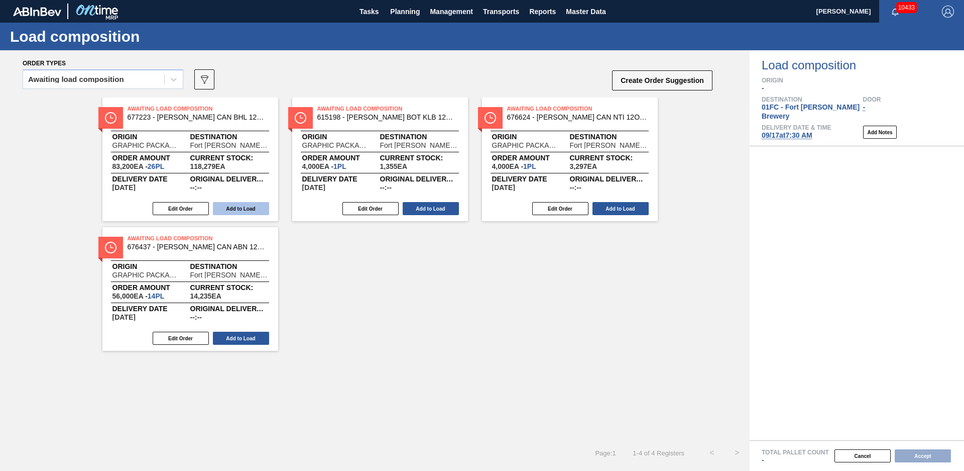
click at [235, 204] on button "Add to Load" at bounding box center [241, 208] width 56 height 13
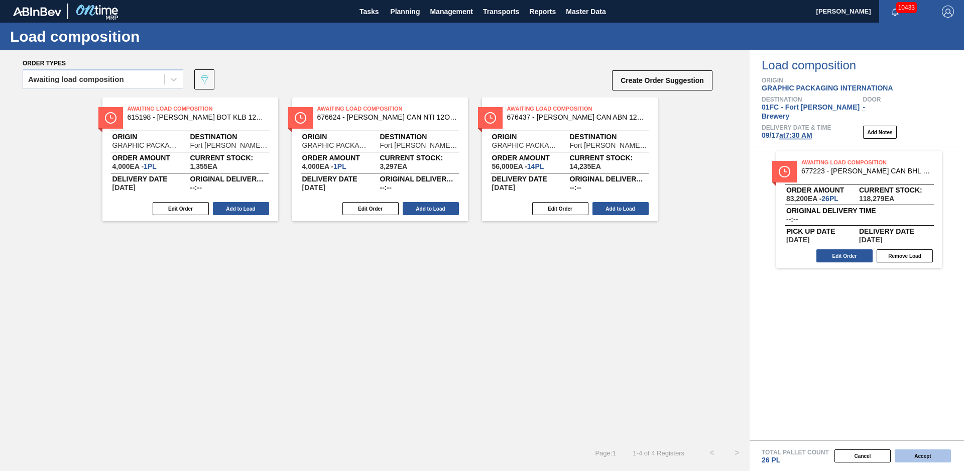
click at [922, 459] on button "Accept" at bounding box center [923, 455] width 56 height 13
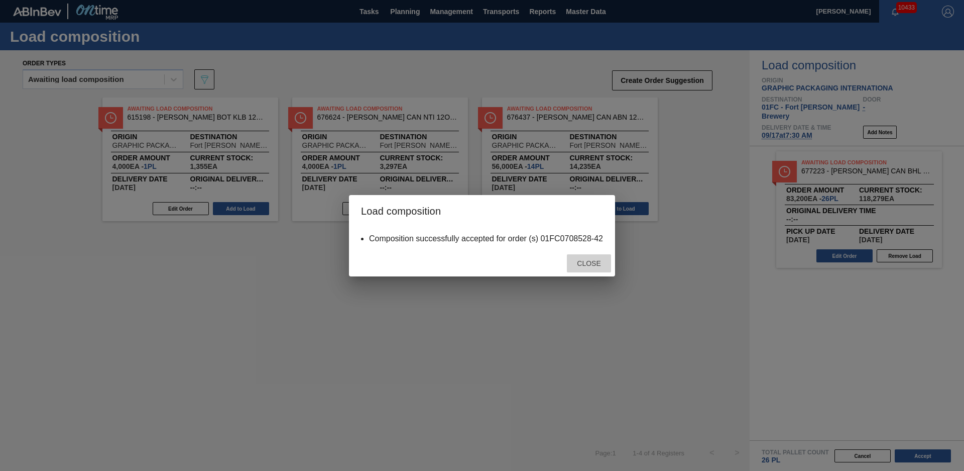
click at [586, 264] on span "Close" at bounding box center [589, 263] width 40 height 8
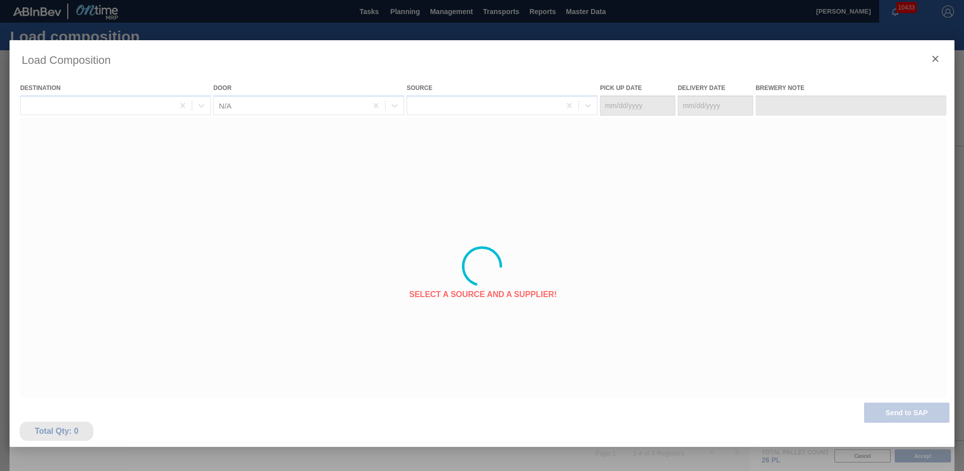
type Date "[DATE]"
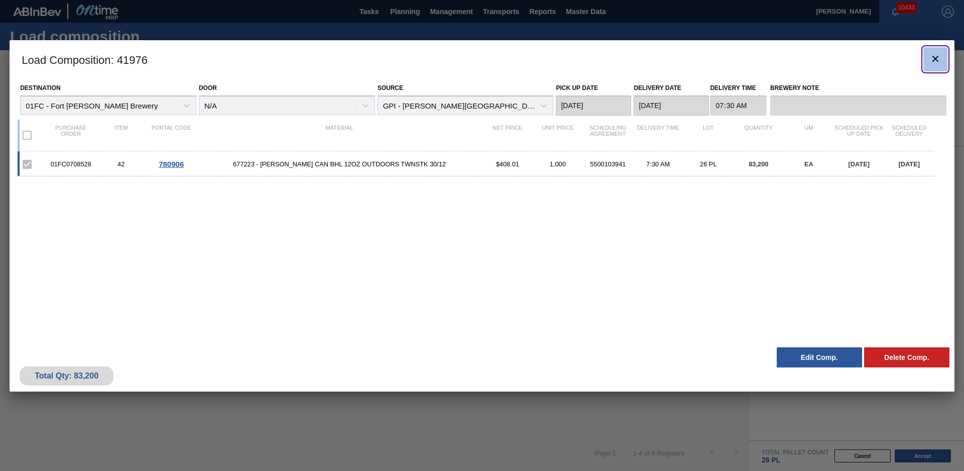
click at [941, 63] on icon "botão de ícone" at bounding box center [936, 59] width 12 height 12
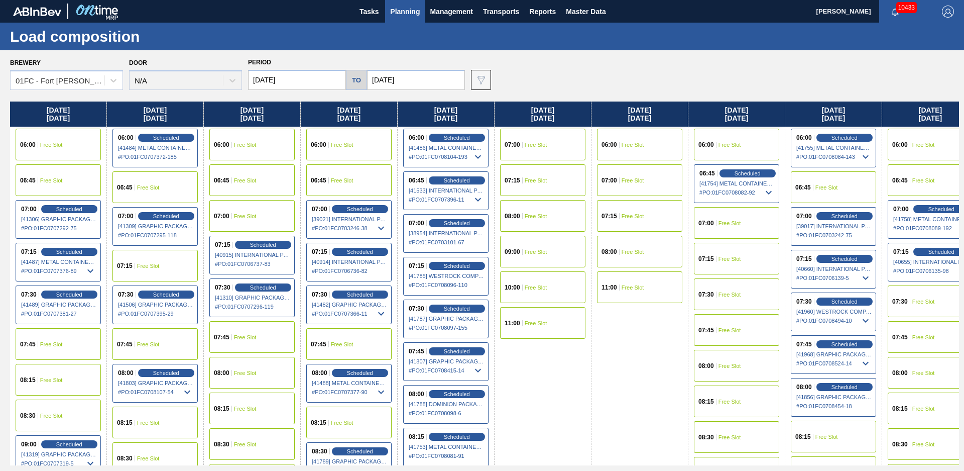
click at [627, 64] on div "Brewery 01FC - [GEOGRAPHIC_DATA][PERSON_NAME] Brewery Door N/A Period [DATE] to…" at bounding box center [484, 72] width 949 height 35
click at [643, 63] on div "Brewery 01FC - [GEOGRAPHIC_DATA][PERSON_NAME] Brewery Door N/A Period [DATE] to…" at bounding box center [484, 72] width 949 height 35
click at [408, 16] on span "Planning" at bounding box center [405, 12] width 30 height 12
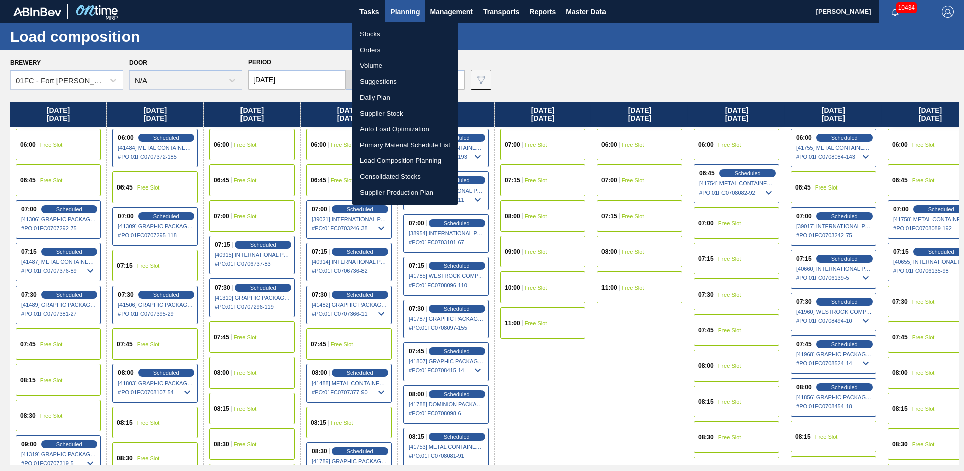
drag, startPoint x: 383, startPoint y: 32, endPoint x: 564, endPoint y: 65, distance: 184.2
click at [383, 32] on li "Stocks" at bounding box center [405, 34] width 106 height 16
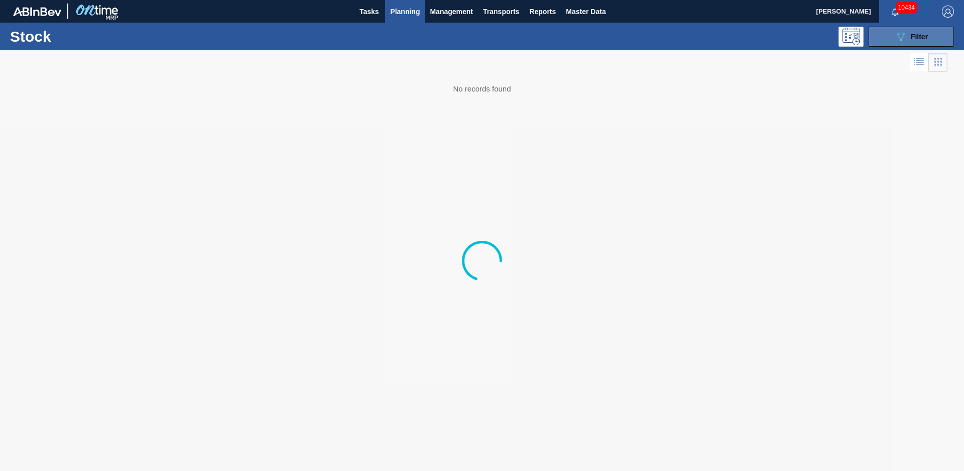
click at [918, 44] on button "089F7B8B-B2A5-4AFE-B5C0-19BA573D28AC Filter" at bounding box center [911, 37] width 85 height 20
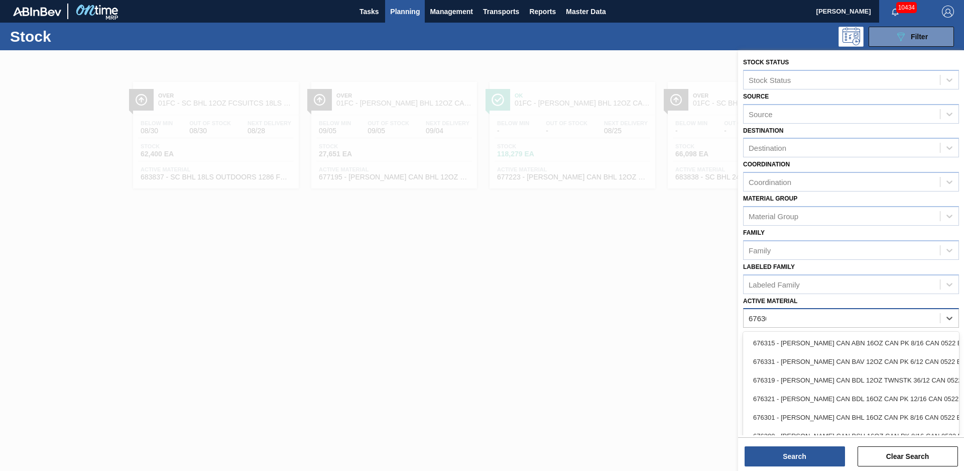
type Material "676301"
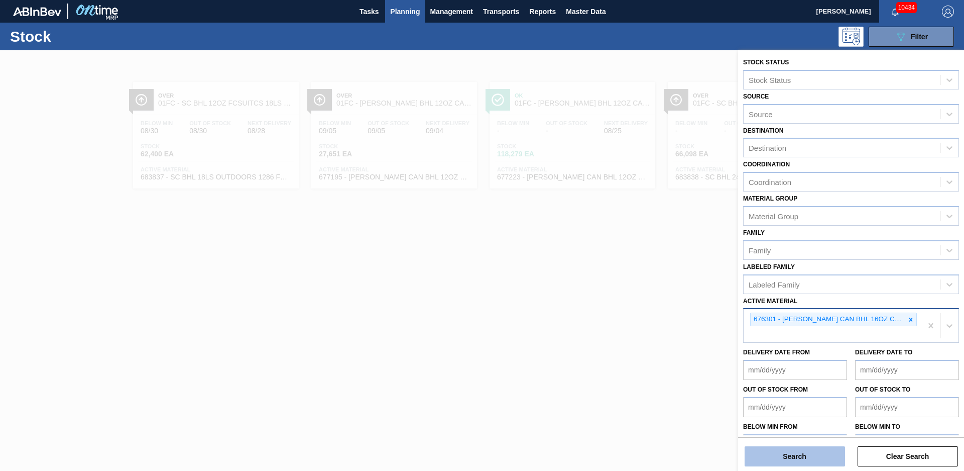
click at [807, 452] on button "Search" at bounding box center [795, 456] width 100 height 20
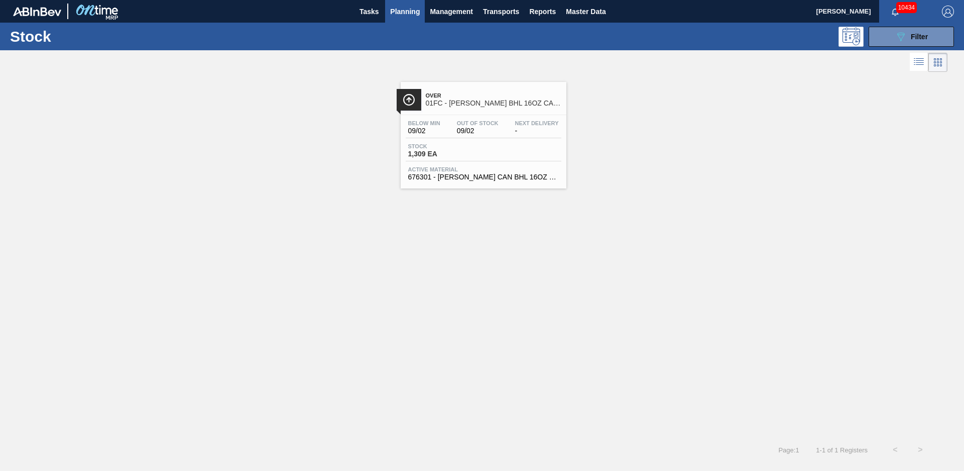
click at [471, 112] on div "Over 01FC - [PERSON_NAME] BHL 16OZ CAN CAN PK 8/16 CAN Below Min 09/02 Out Of S…" at bounding box center [484, 135] width 166 height 106
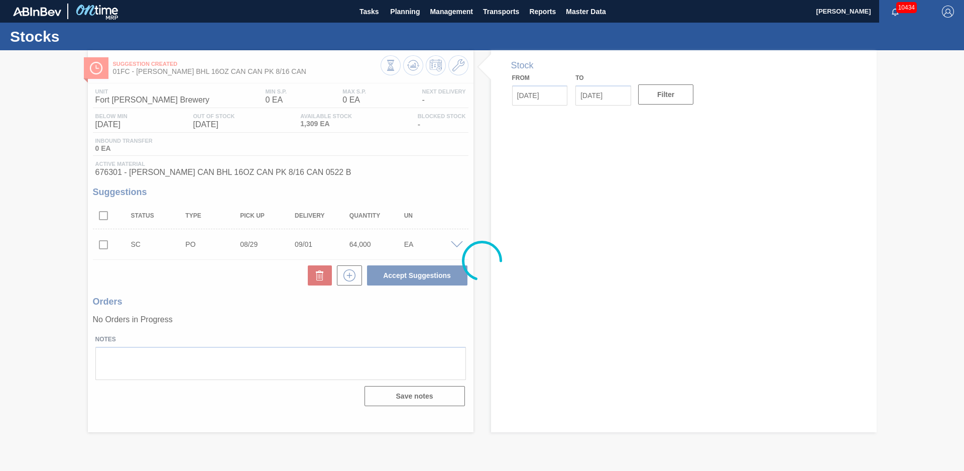
type input "[DATE]"
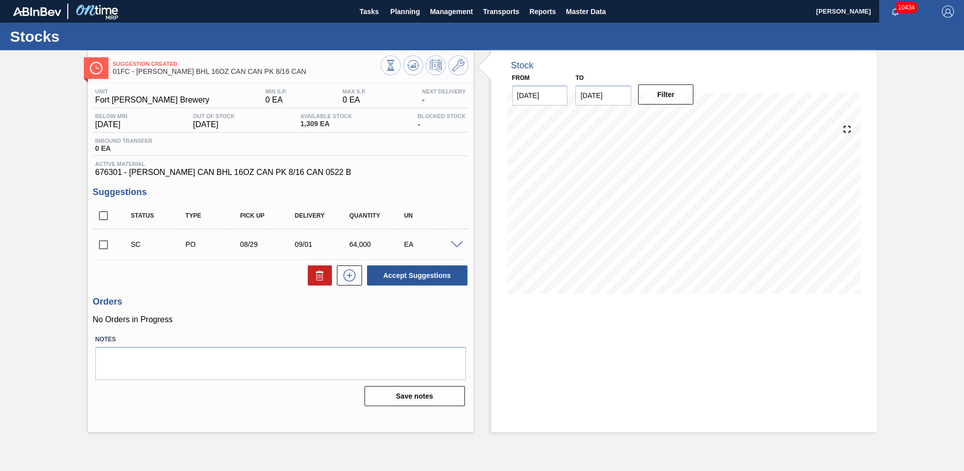
click at [482, 257] on div "Stock From [DATE] to [DATE] Filter" at bounding box center [675, 241] width 403 height 382
click at [105, 245] on input "checkbox" at bounding box center [103, 244] width 21 height 21
click at [432, 273] on button "Accept Suggestions" at bounding box center [417, 275] width 100 height 20
checkbox input "false"
click at [460, 246] on span at bounding box center [457, 245] width 12 height 8
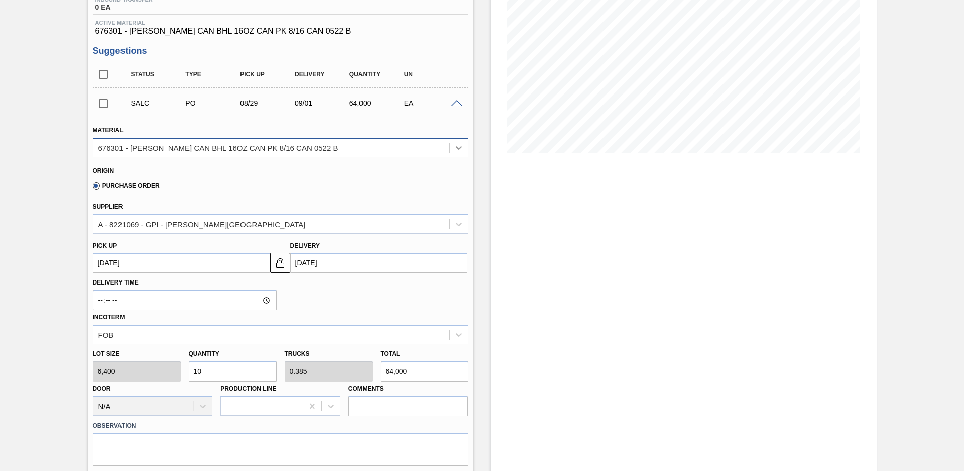
scroll to position [70, 0]
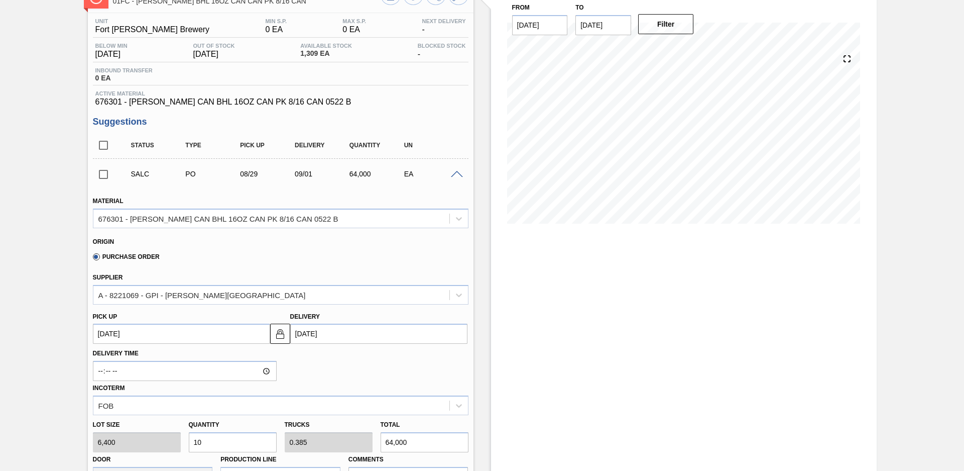
click at [456, 172] on span at bounding box center [457, 175] width 12 height 8
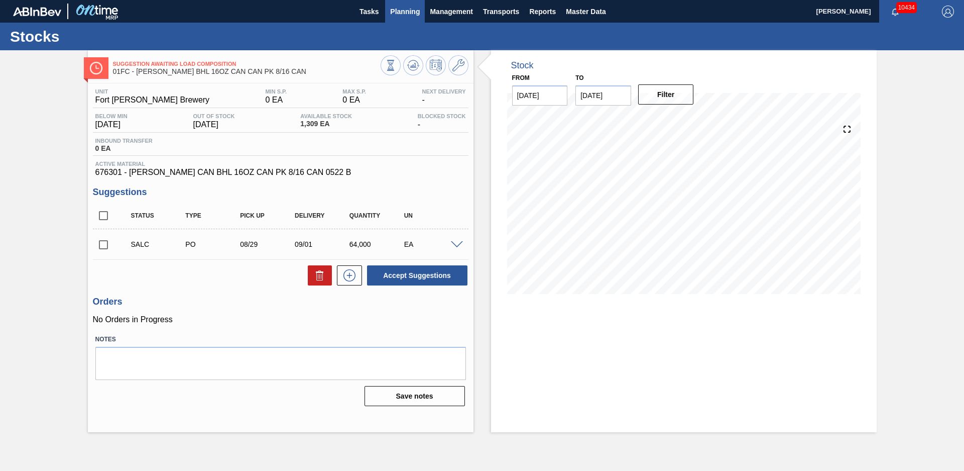
click at [397, 11] on span "Planning" at bounding box center [405, 12] width 30 height 12
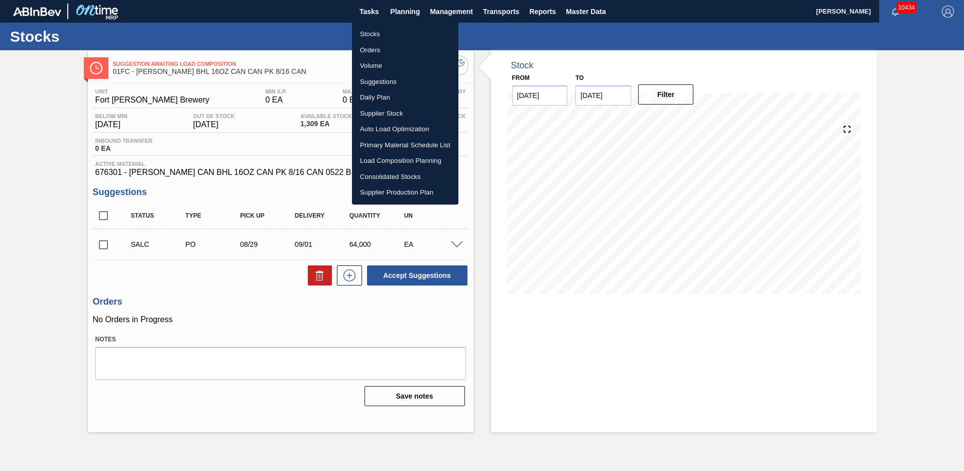
click at [390, 29] on li "Stocks" at bounding box center [405, 34] width 106 height 16
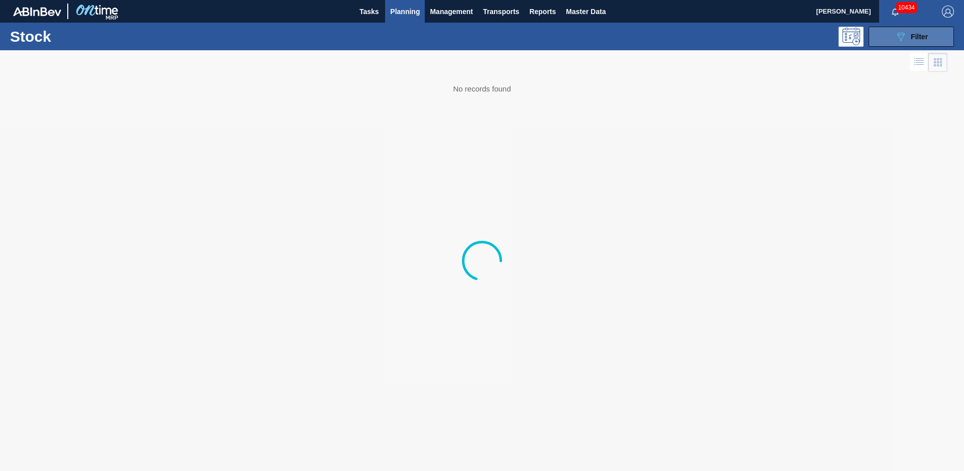
click at [919, 35] on span "Filter" at bounding box center [919, 37] width 17 height 8
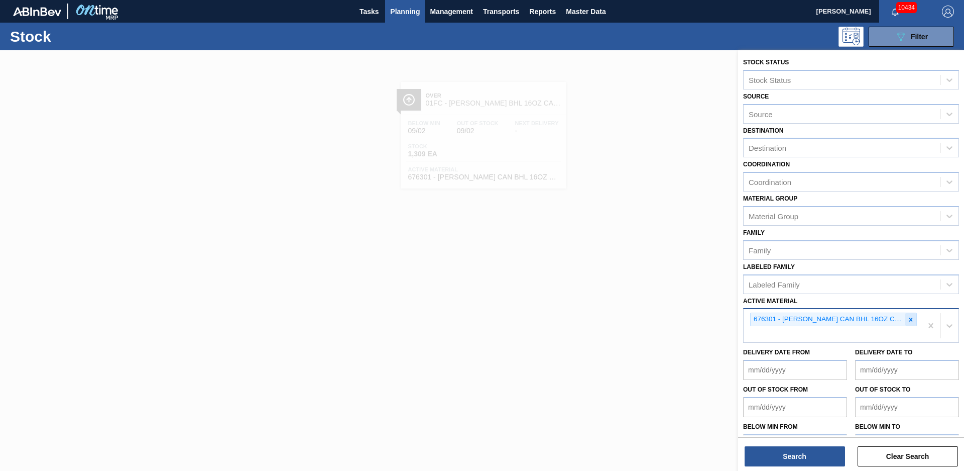
click at [912, 322] on icon at bounding box center [910, 319] width 7 height 7
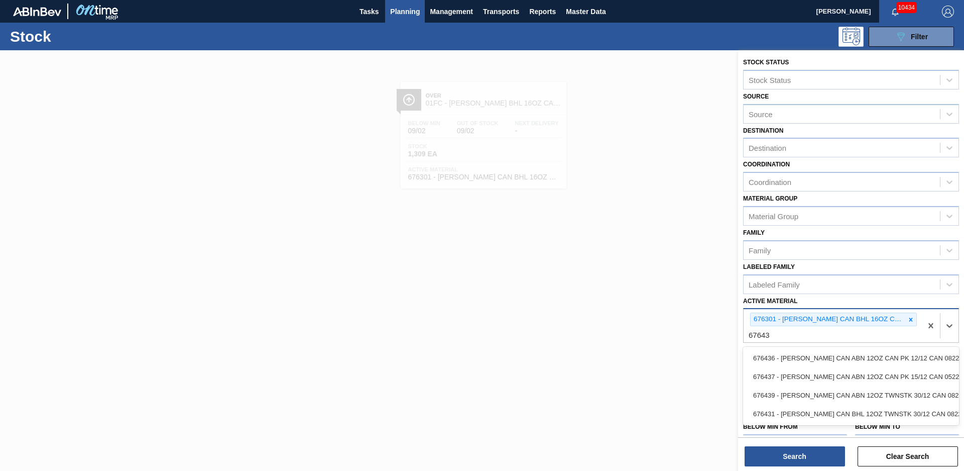
type Material "676437"
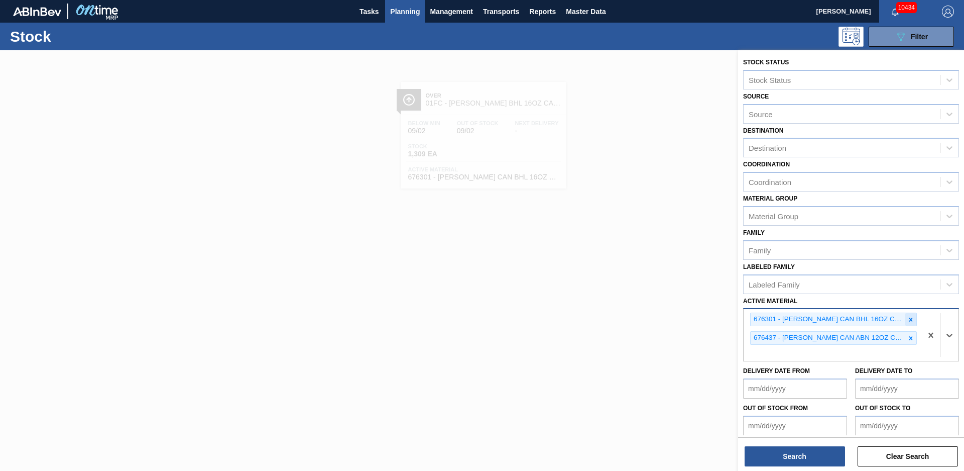
click at [911, 321] on icon at bounding box center [911, 319] width 4 height 4
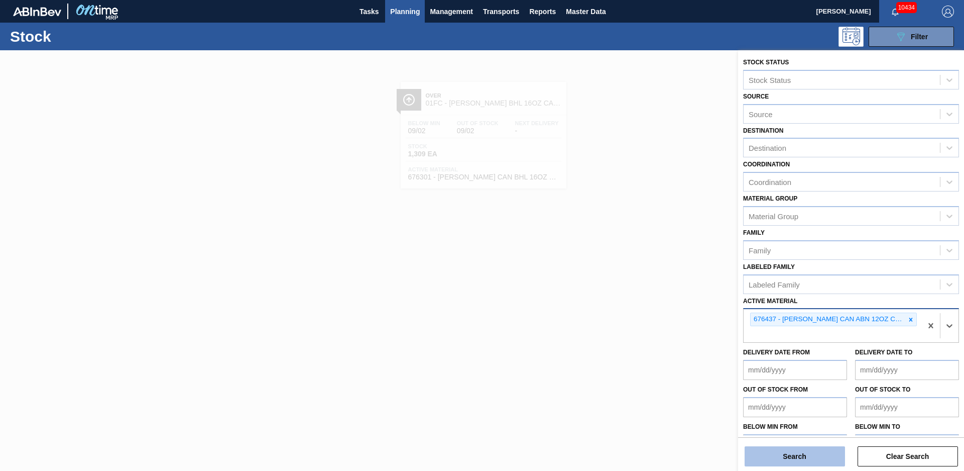
click at [799, 449] on button "Search" at bounding box center [795, 456] width 100 height 20
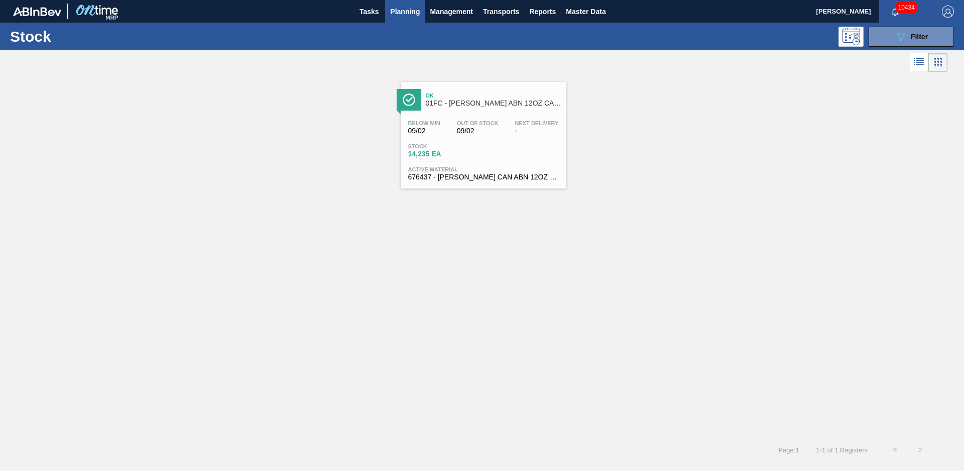
click at [544, 264] on div "Ok 01FC - [PERSON_NAME] ABN 12OZ CAN CAN PK 15/12 CAN AQUEOUS COATING Below Min…" at bounding box center [482, 255] width 964 height 363
click at [490, 123] on span "Out Of Stock" at bounding box center [478, 123] width 42 height 6
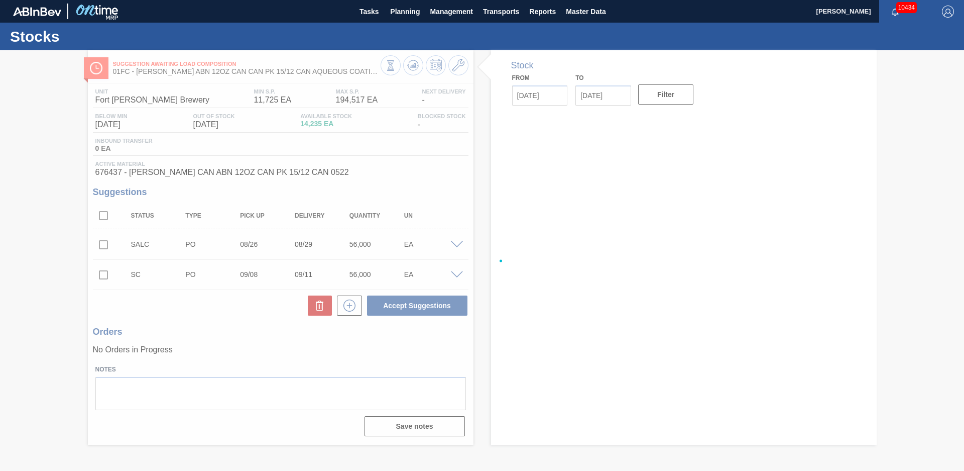
type input "[DATE]"
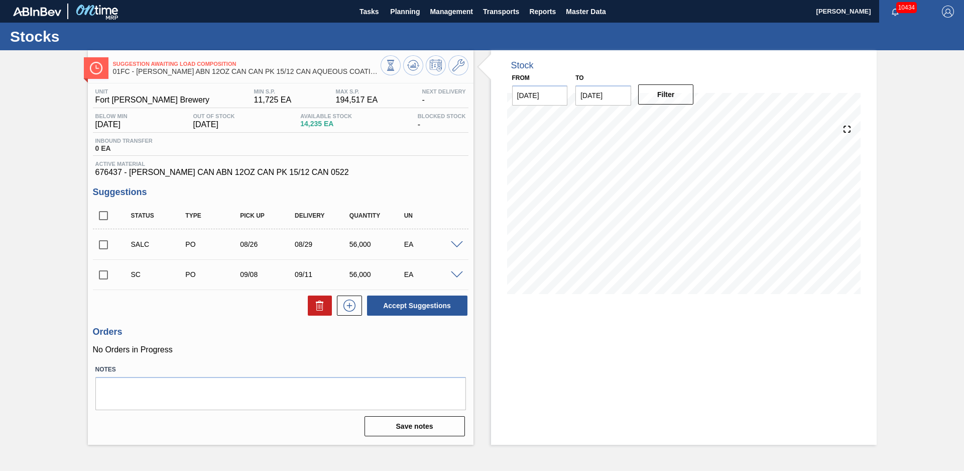
click at [479, 257] on div "Stock From [DATE] to [DATE] Filter" at bounding box center [675, 247] width 403 height 394
click at [103, 242] on input "checkbox" at bounding box center [103, 244] width 21 height 21
click at [324, 304] on icon at bounding box center [320, 305] width 12 height 12
checkbox input "false"
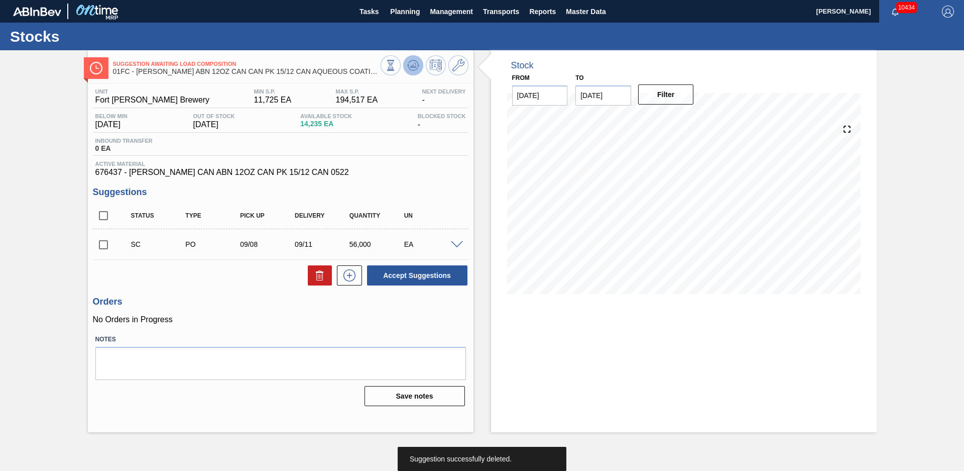
click at [413, 66] on icon at bounding box center [413, 65] width 7 height 5
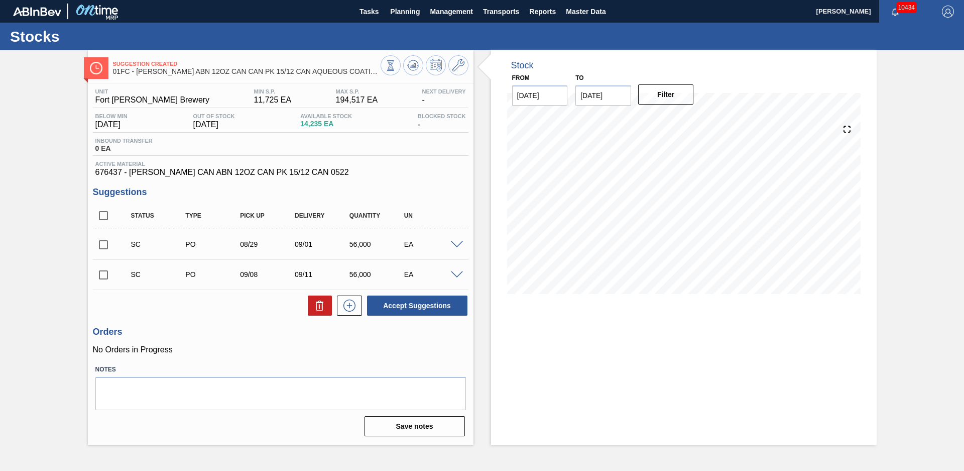
click at [482, 201] on div "Stock From [DATE] to [DATE] Filter" at bounding box center [675, 247] width 403 height 394
click at [456, 247] on span at bounding box center [457, 245] width 12 height 8
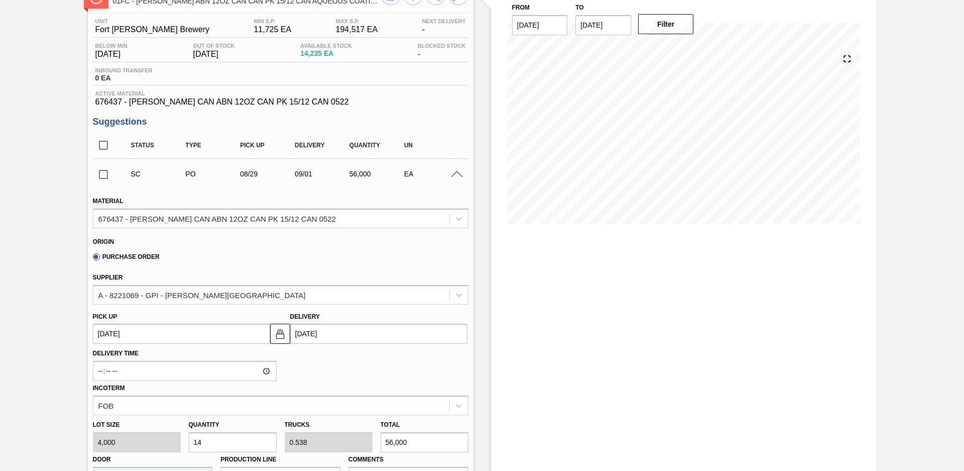
scroll to position [211, 0]
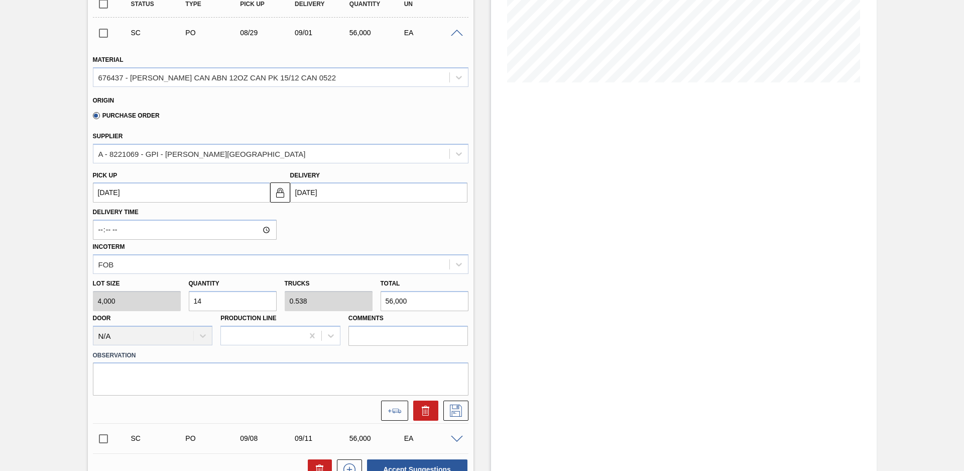
click at [239, 305] on input "14" at bounding box center [233, 301] width 88 height 20
type input "1"
type input "0.038"
type input "4,000"
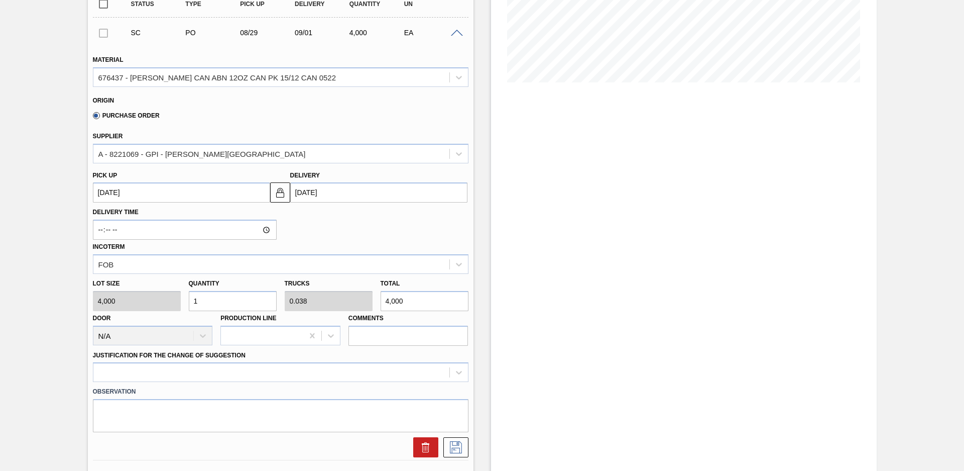
scroll to position [212, 0]
type input "12"
type input "0.462"
type input "48,000"
click at [313, 282] on div "Trucks 0.615" at bounding box center [329, 293] width 88 height 35
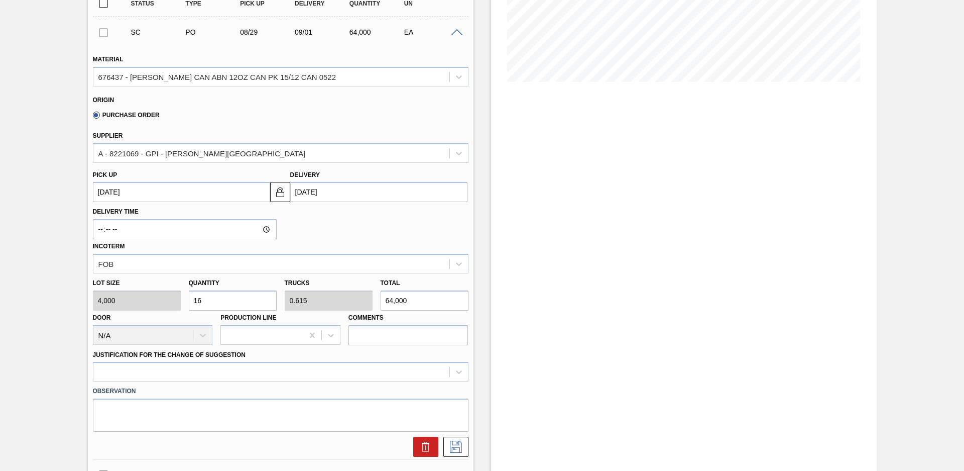
click at [299, 385] on label "Observation" at bounding box center [281, 391] width 376 height 15
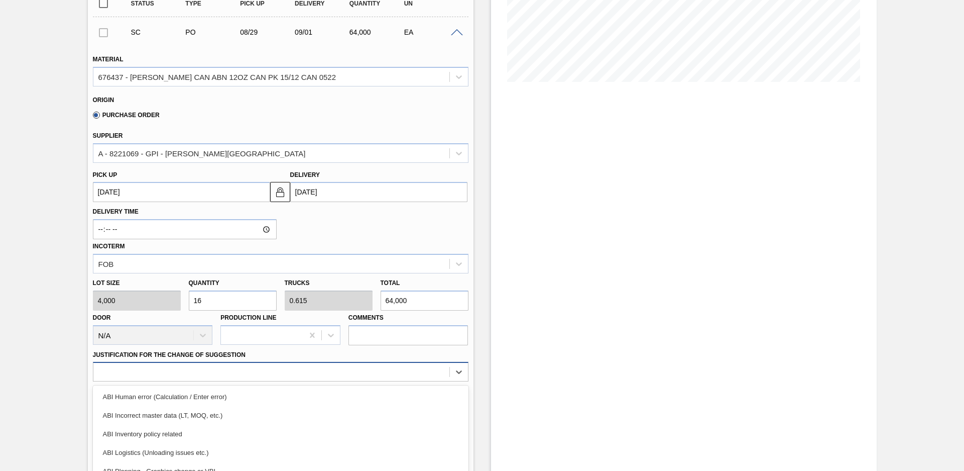
click at [298, 377] on div "option ABI Logistics (Unloading issues etc.) focused, 4 of 18. 18 results avail…" at bounding box center [281, 372] width 376 height 20
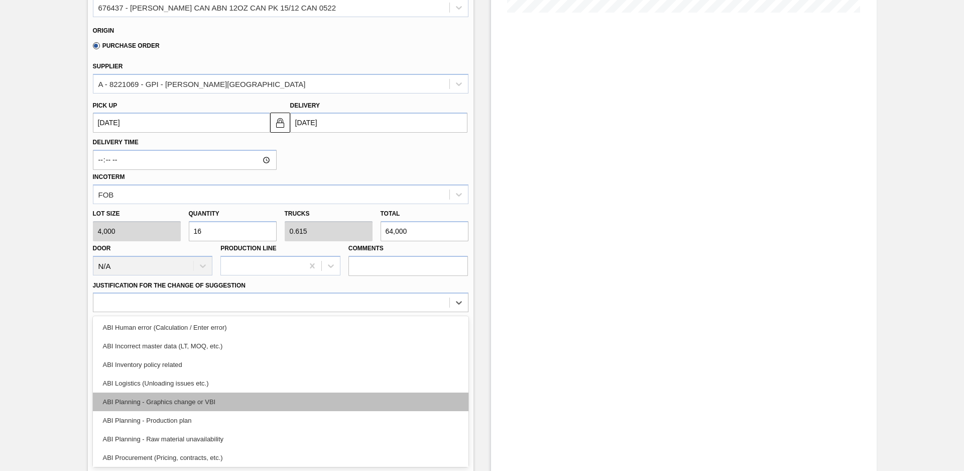
scroll to position [45, 0]
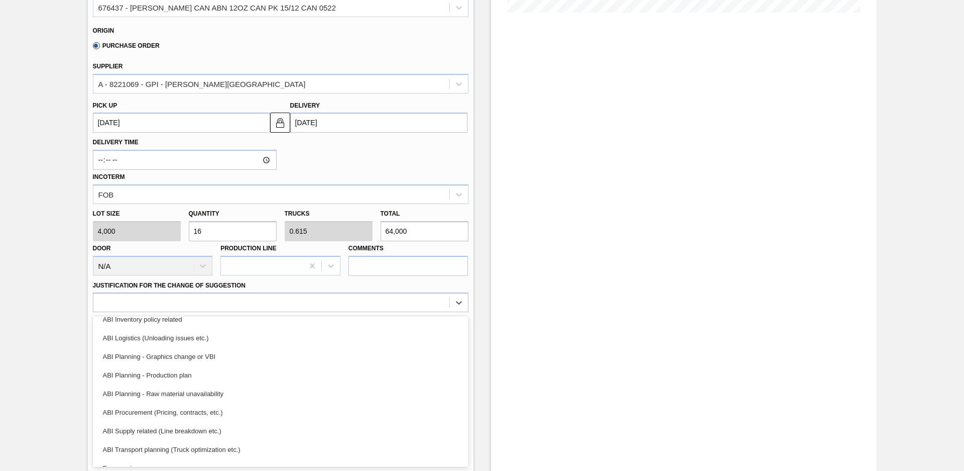
click at [220, 451] on div "ABI Transport planning (Truck optimization etc.)" at bounding box center [281, 449] width 376 height 19
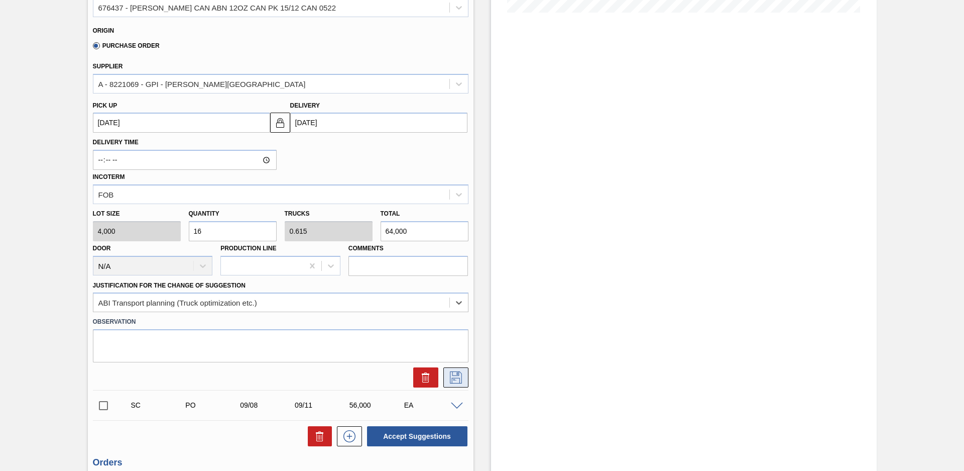
click at [459, 377] on icon at bounding box center [456, 377] width 16 height 12
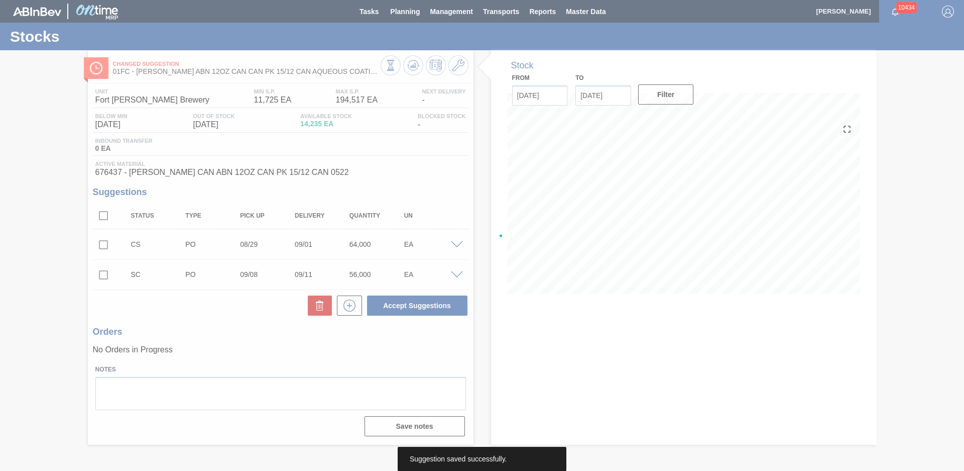
scroll to position [0, 0]
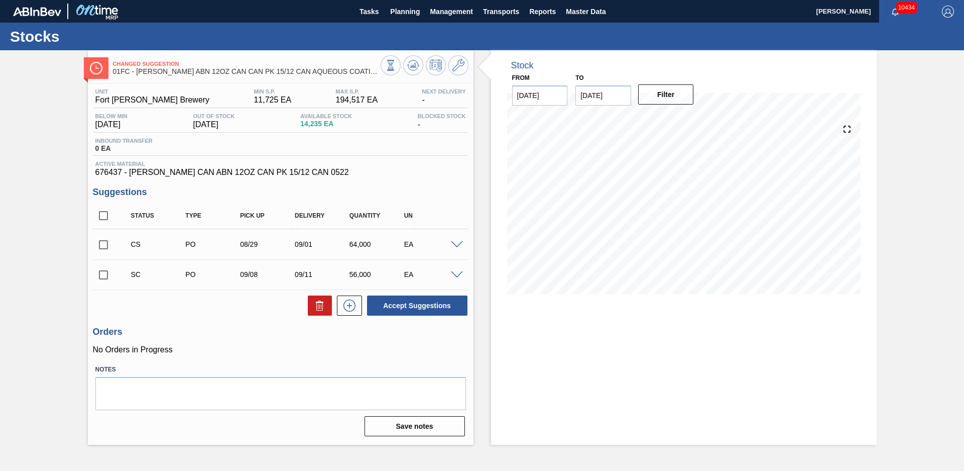
click at [459, 245] on span at bounding box center [457, 245] width 12 height 8
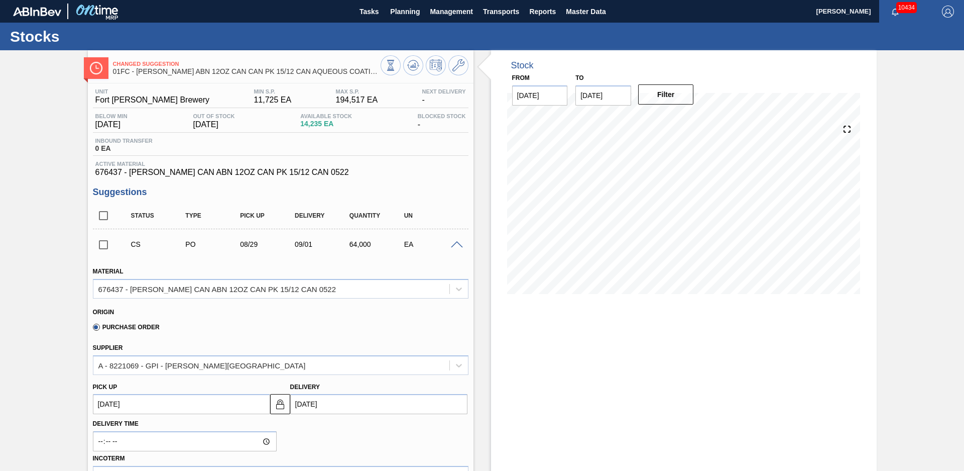
click at [457, 246] on span at bounding box center [457, 245] width 12 height 8
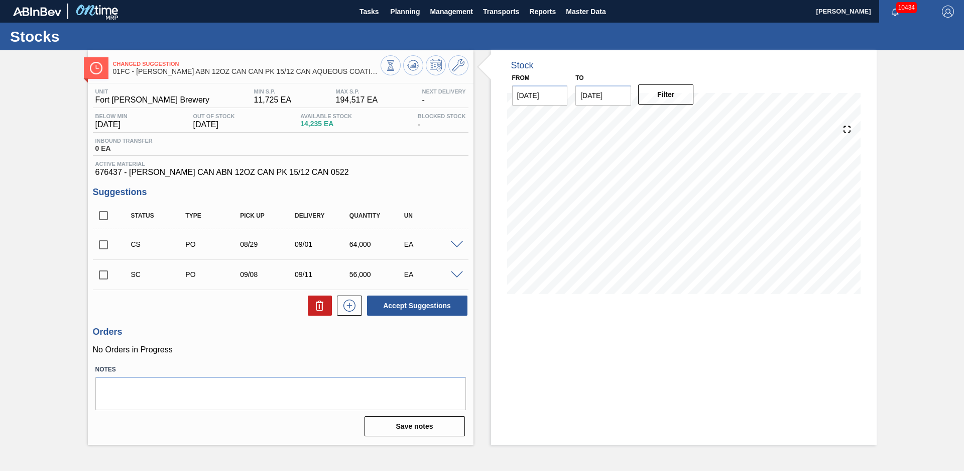
click at [105, 245] on input "checkbox" at bounding box center [103, 244] width 21 height 21
click at [433, 305] on button "Accept Suggestions" at bounding box center [417, 305] width 100 height 20
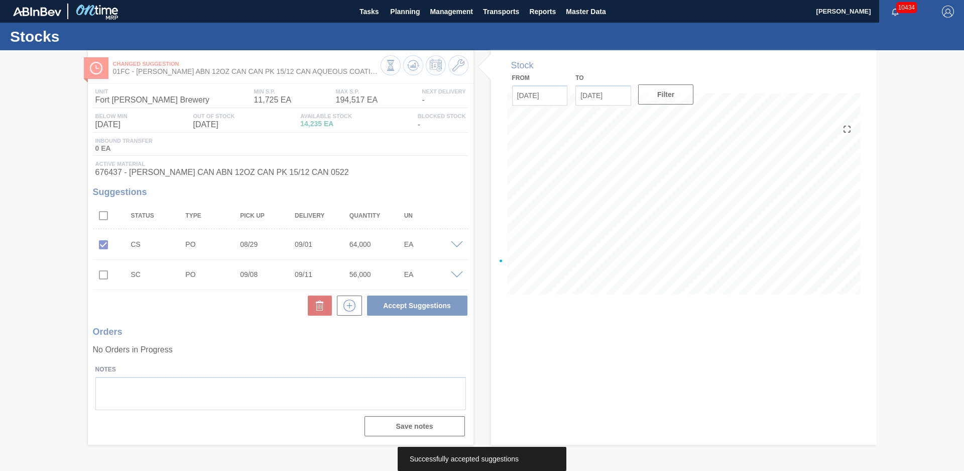
click at [457, 243] on div at bounding box center [482, 260] width 964 height 420
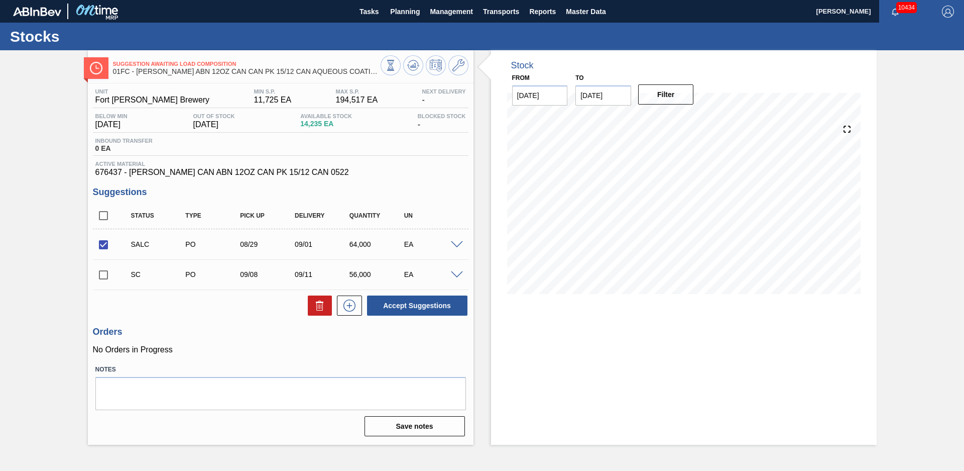
click at [454, 247] on span at bounding box center [457, 245] width 12 height 8
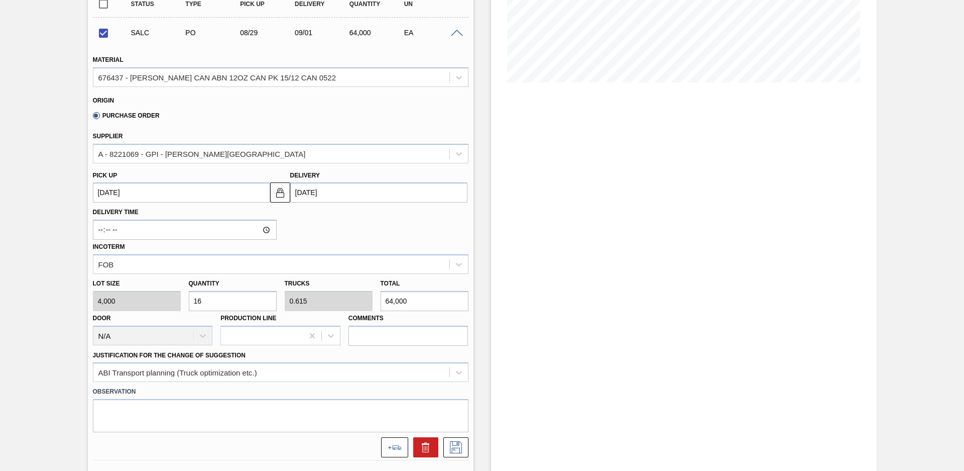
scroll to position [282, 0]
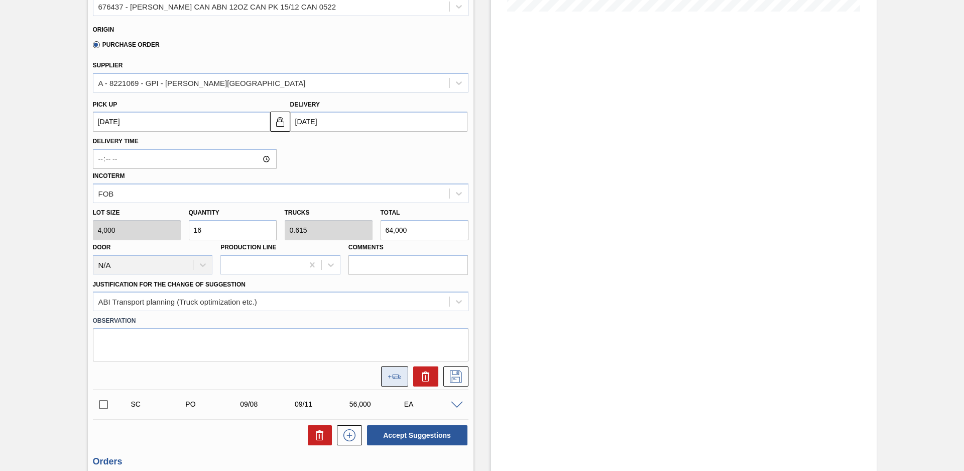
click at [391, 376] on icon at bounding box center [395, 376] width 14 height 5
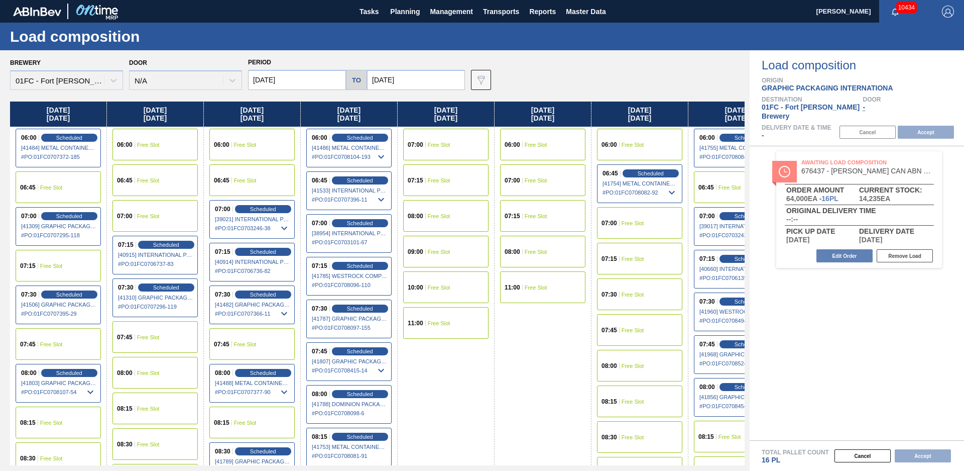
scroll to position [0, 41]
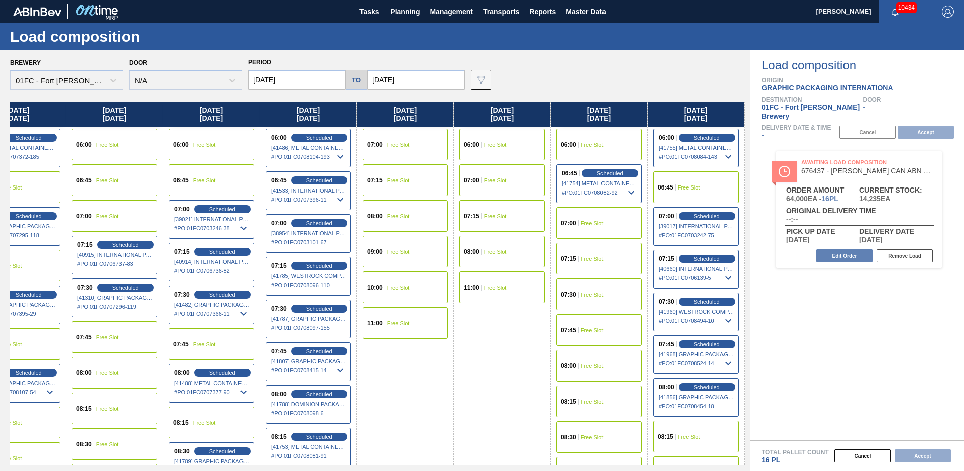
drag, startPoint x: 543, startPoint y: 339, endPoint x: 650, endPoint y: 308, distance: 111.3
click at [606, 224] on div "07:00 Free Slot" at bounding box center [598, 223] width 85 height 32
click at [913, 126] on button "Accept" at bounding box center [926, 132] width 56 height 13
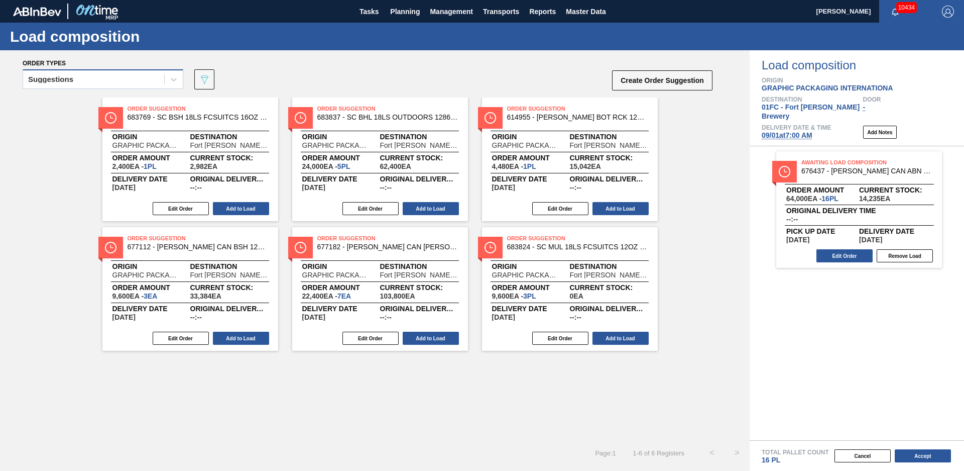
click at [104, 80] on div "Suggestions" at bounding box center [93, 79] width 141 height 15
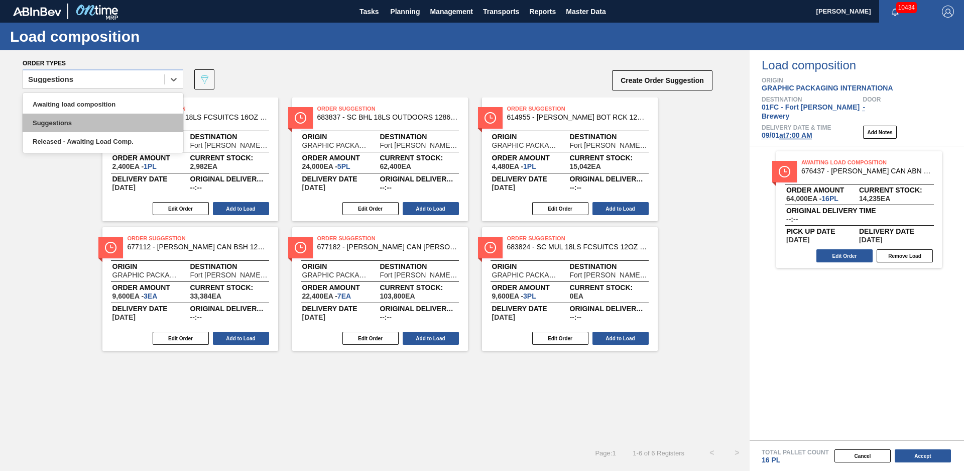
click at [80, 117] on div "Suggestions" at bounding box center [103, 122] width 161 height 19
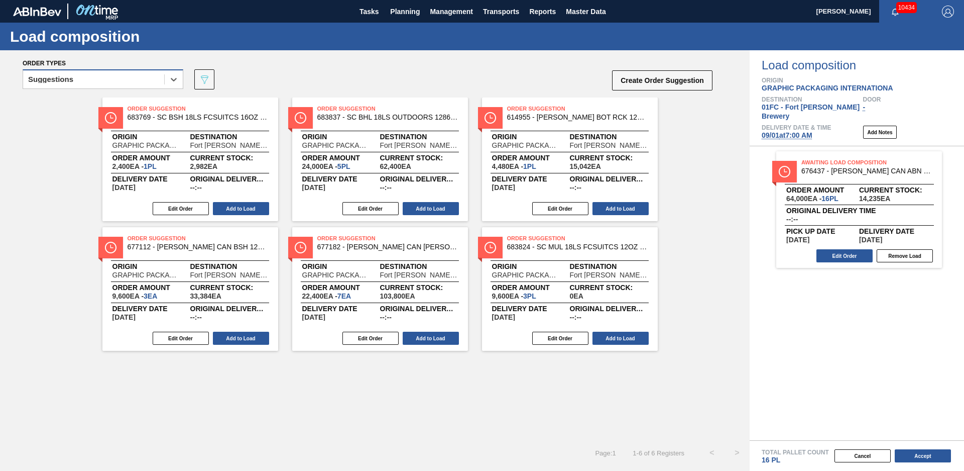
click at [86, 80] on div "Suggestions" at bounding box center [93, 79] width 141 height 15
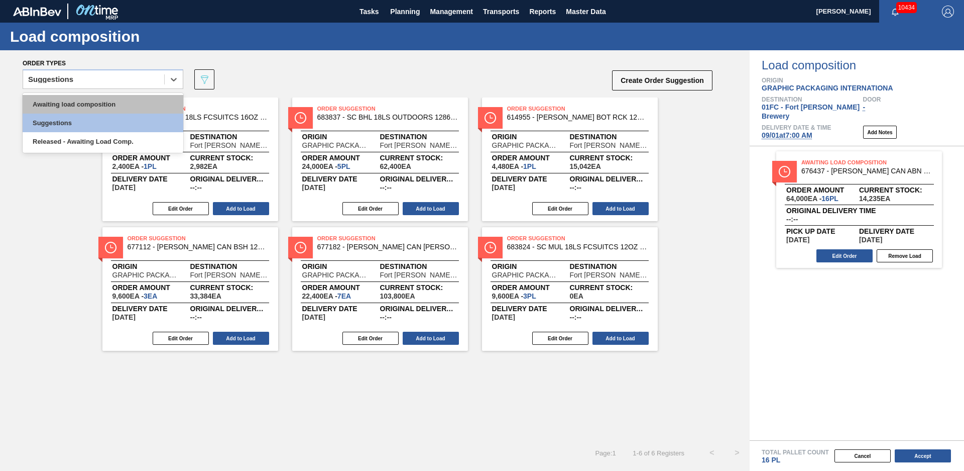
click at [63, 103] on div "Awaiting load composition" at bounding box center [103, 104] width 161 height 19
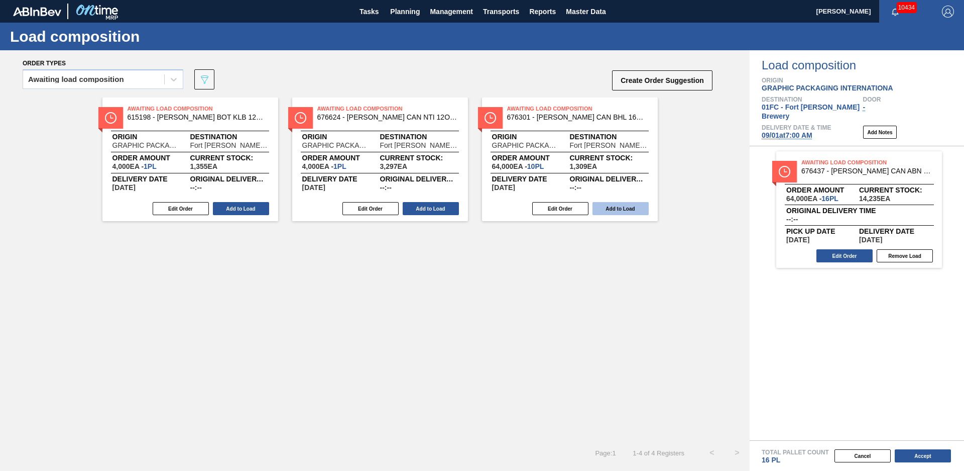
click at [620, 204] on button "Add to Load" at bounding box center [621, 208] width 56 height 13
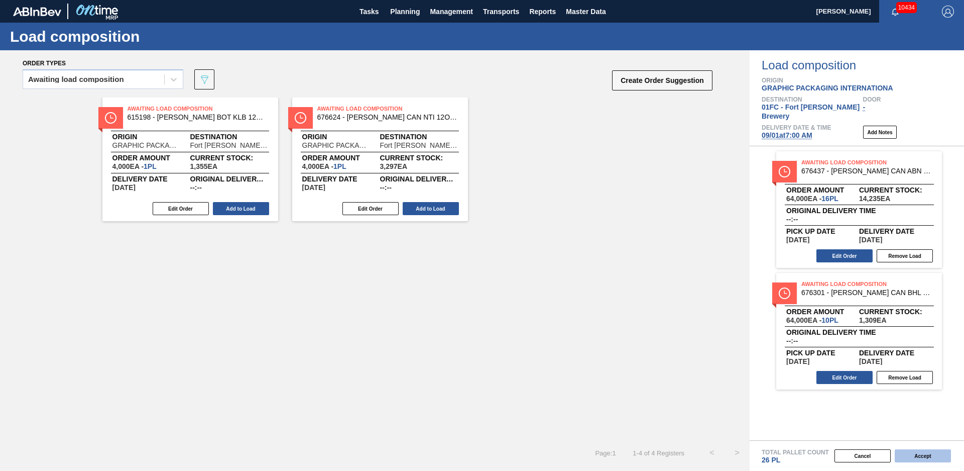
click at [940, 456] on button "Accept" at bounding box center [923, 455] width 56 height 13
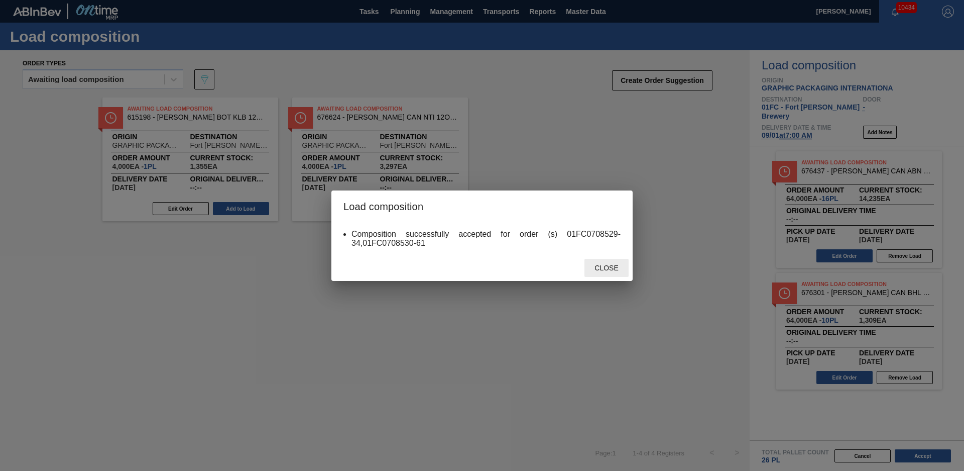
click at [601, 268] on span "Close" at bounding box center [607, 268] width 40 height 8
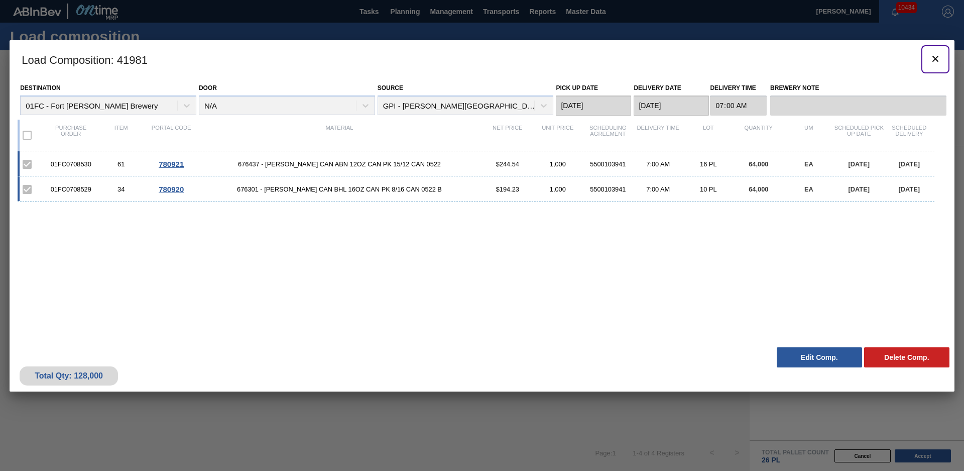
drag, startPoint x: 936, startPoint y: 64, endPoint x: 543, endPoint y: 185, distance: 411.0
click at [936, 63] on icon "botão de ícone" at bounding box center [936, 59] width 12 height 12
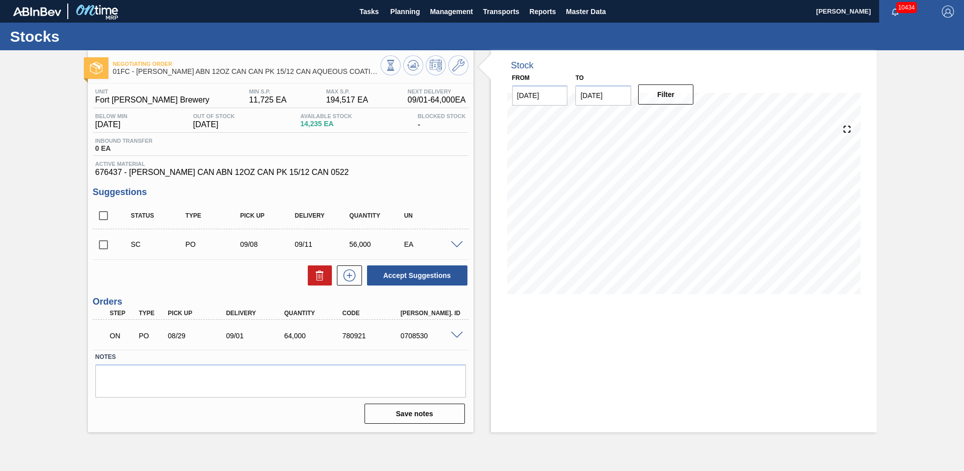
click at [34, 203] on div "Negotiating Order 01FC - [PERSON_NAME] ABN 12OZ CAN CAN PK 15/12 CAN AQUEOUS CO…" at bounding box center [482, 241] width 964 height 382
click at [74, 232] on div "Negotiating Order 01FC - [PERSON_NAME] ABN 12OZ CAN CAN PK 15/12 CAN AQUEOUS CO…" at bounding box center [482, 241] width 964 height 382
click at [410, 7] on span "Planning" at bounding box center [405, 12] width 30 height 12
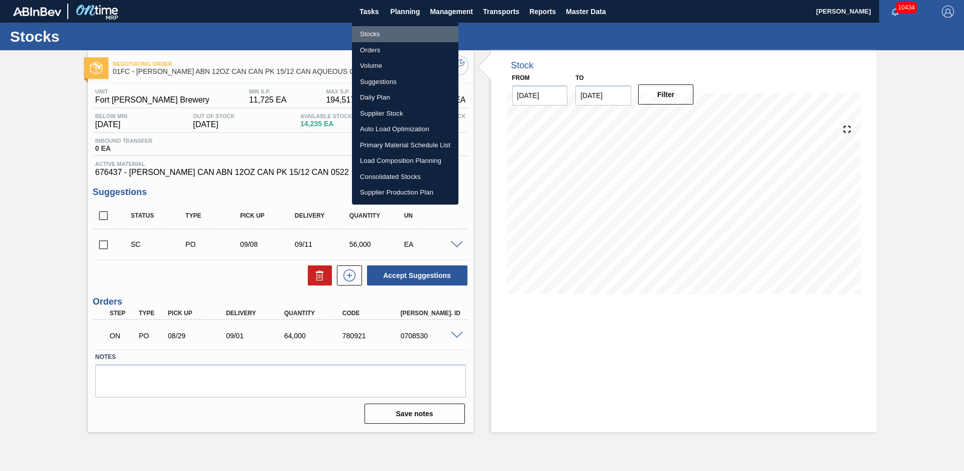
click at [393, 32] on li "Stocks" at bounding box center [405, 34] width 106 height 16
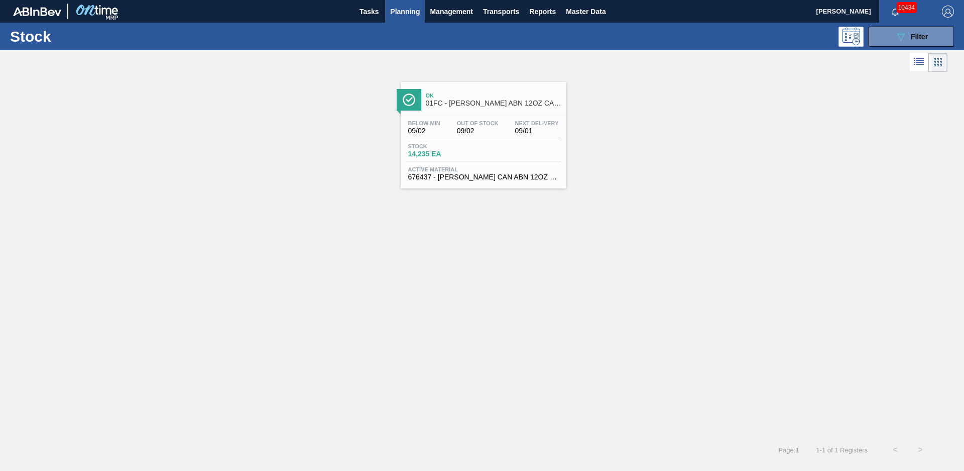
click at [412, 369] on div "Ok 01FC - [PERSON_NAME] ABN 12OZ CAN CAN PK 15/12 CAN AQUEOUS COATING Below Min…" at bounding box center [482, 255] width 964 height 363
click at [951, 33] on button "089F7B8B-B2A5-4AFE-B5C0-19BA573D28AC Filter" at bounding box center [911, 37] width 85 height 20
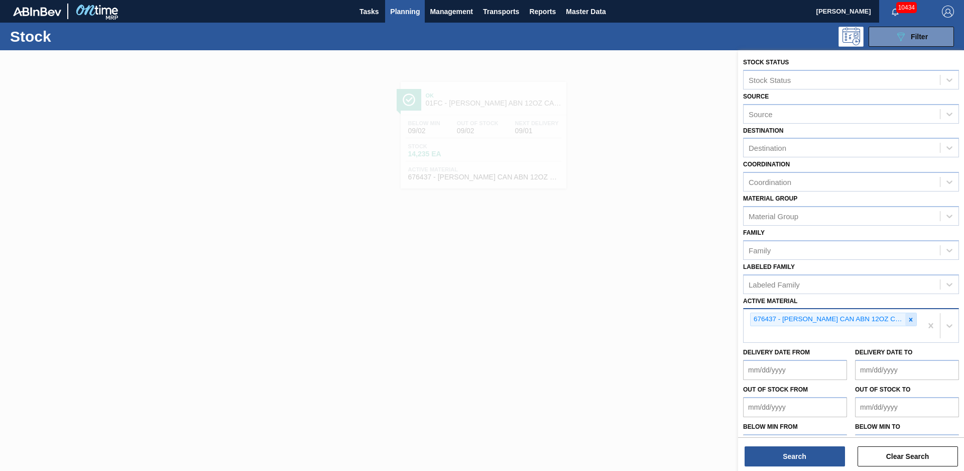
click at [908, 323] on div at bounding box center [910, 319] width 11 height 13
click at [829, 454] on button "Search" at bounding box center [795, 456] width 100 height 20
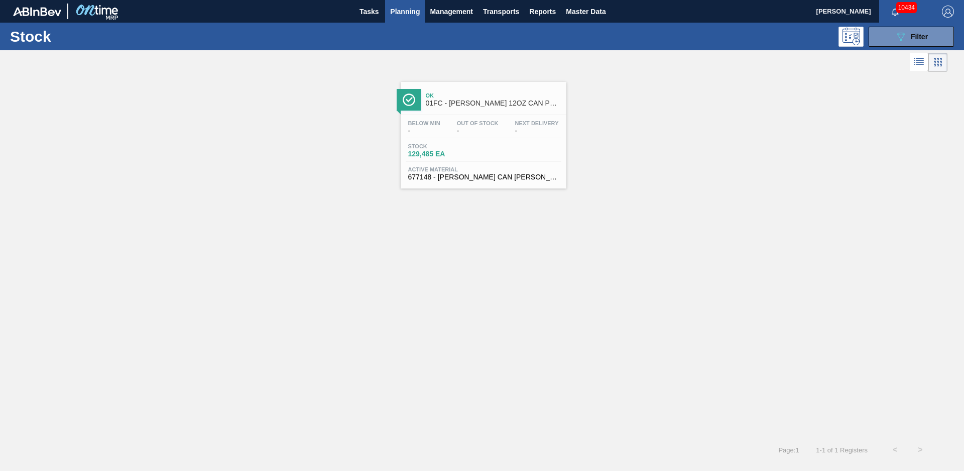
click at [418, 108] on div at bounding box center [409, 100] width 25 height 22
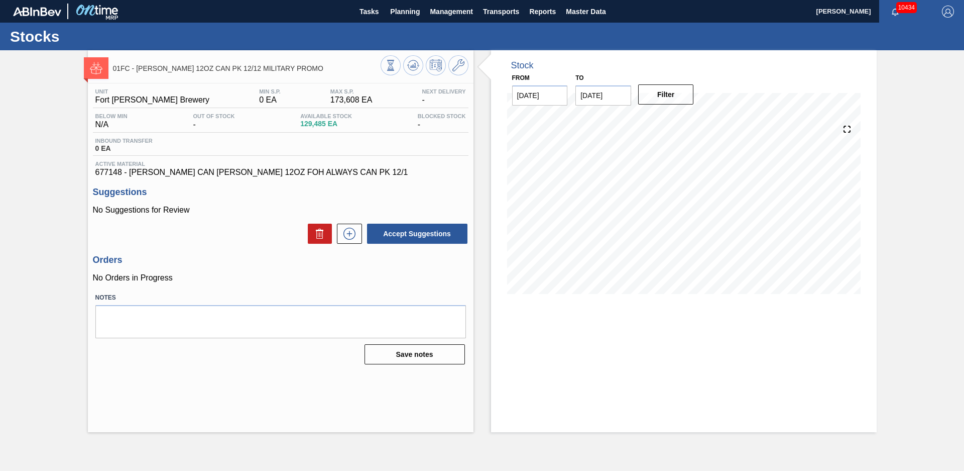
click at [490, 191] on div "Stock From [DATE] to [DATE] Filter 08/27 Stock Projection 129,485 SAP Planning …" at bounding box center [675, 241] width 403 height 382
click at [337, 236] on button at bounding box center [349, 233] width 25 height 20
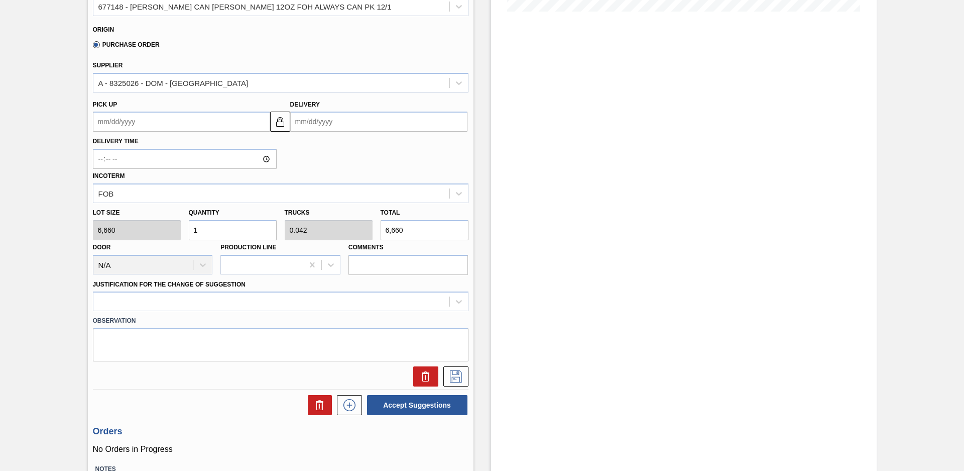
drag, startPoint x: 251, startPoint y: 226, endPoint x: 102, endPoint y: 238, distance: 149.1
click at [102, 238] on div "Lot size 6,660 Quantity 1 Trucks 0.042 Total 6,660 Door N/A Production Line Com…" at bounding box center [281, 239] width 384 height 72
click at [470, 167] on div "Delivery Time Incoterm FOB" at bounding box center [281, 167] width 384 height 71
click at [360, 116] on input "Delivery" at bounding box center [378, 121] width 177 height 20
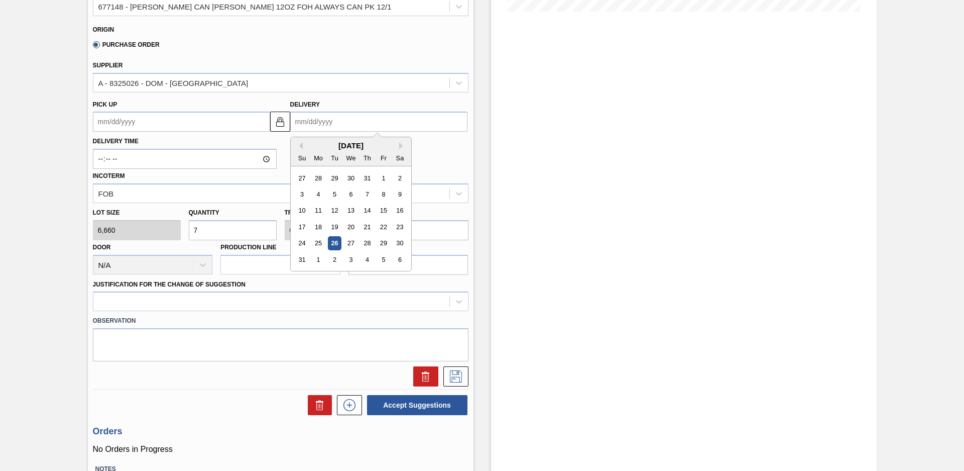
click at [398, 145] on div "[DATE]" at bounding box center [351, 145] width 121 height 9
click at [337, 256] on div "2" at bounding box center [334, 260] width 14 height 14
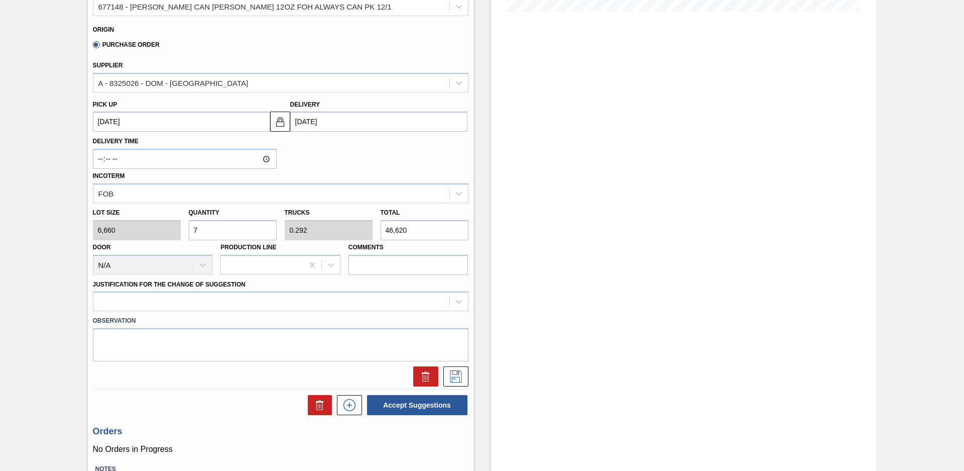
click at [372, 158] on div "Delivery Time Incoterm FOB" at bounding box center [281, 167] width 384 height 71
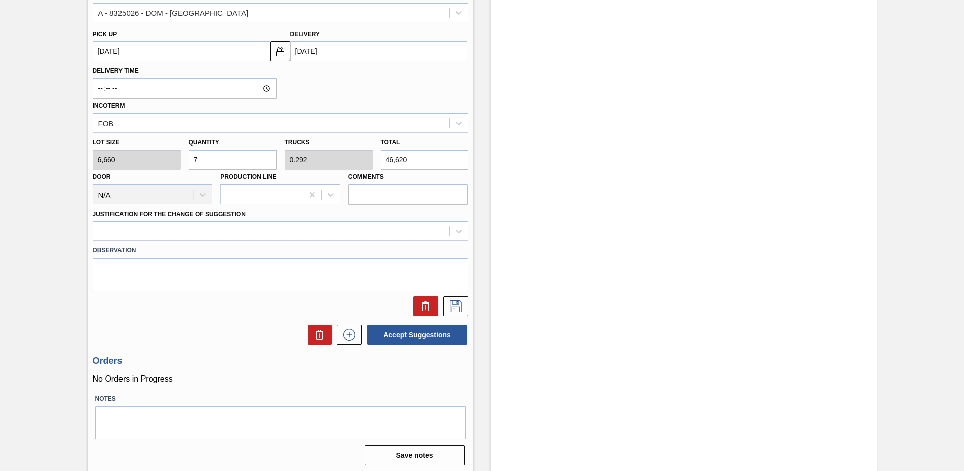
scroll to position [356, 0]
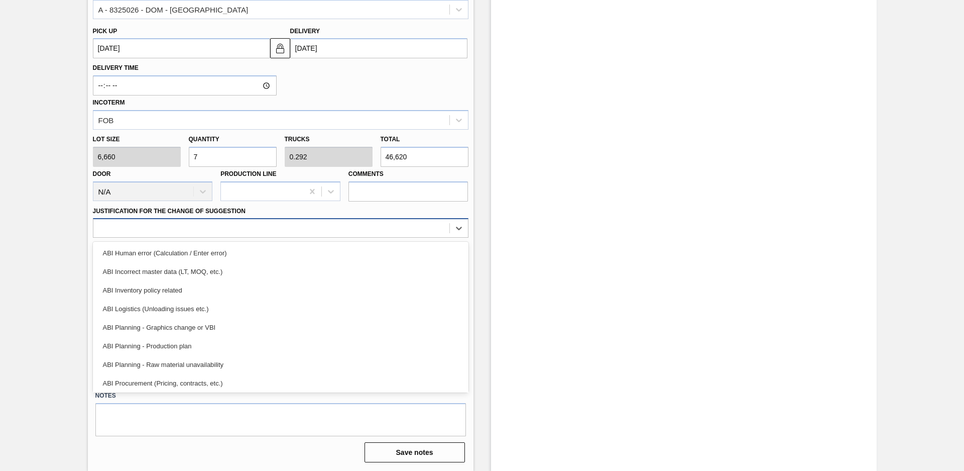
click at [211, 233] on div at bounding box center [271, 228] width 356 height 15
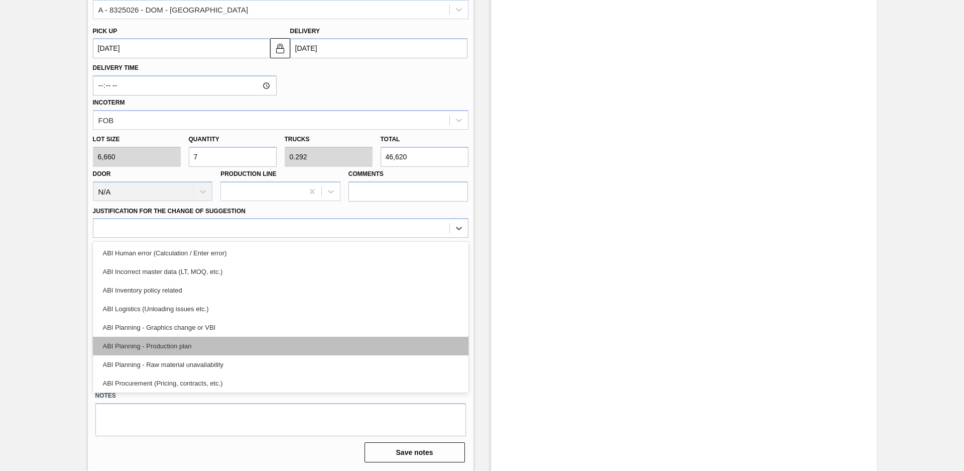
click at [194, 342] on div "ABI Planning - Production plan" at bounding box center [281, 345] width 376 height 19
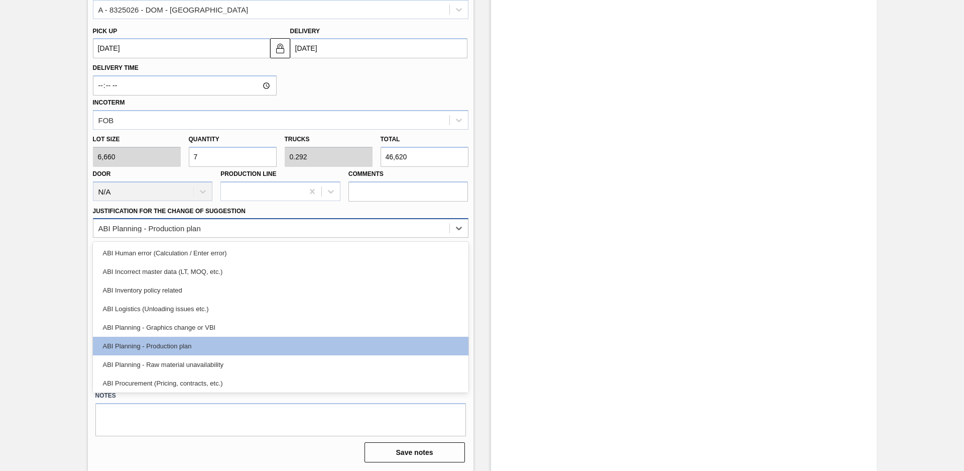
click at [327, 227] on div "ABI Planning - Production plan" at bounding box center [271, 228] width 356 height 15
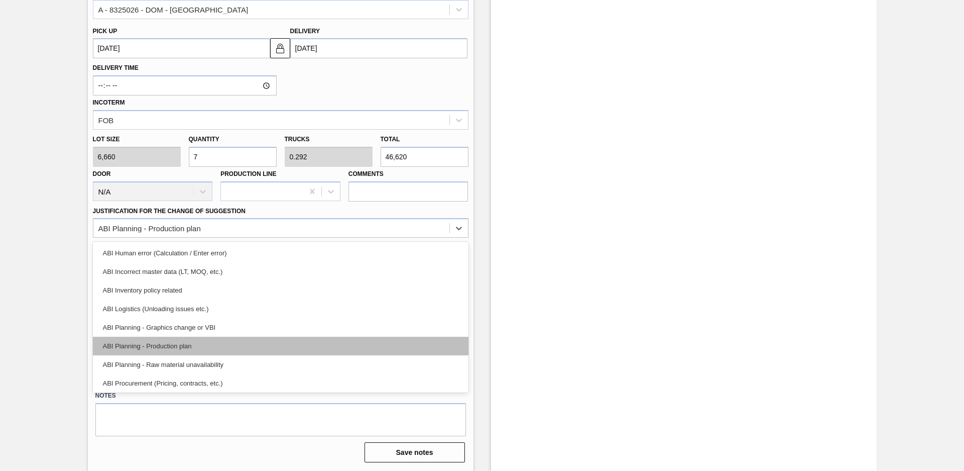
click at [218, 340] on div "ABI Planning - Production plan" at bounding box center [281, 345] width 376 height 19
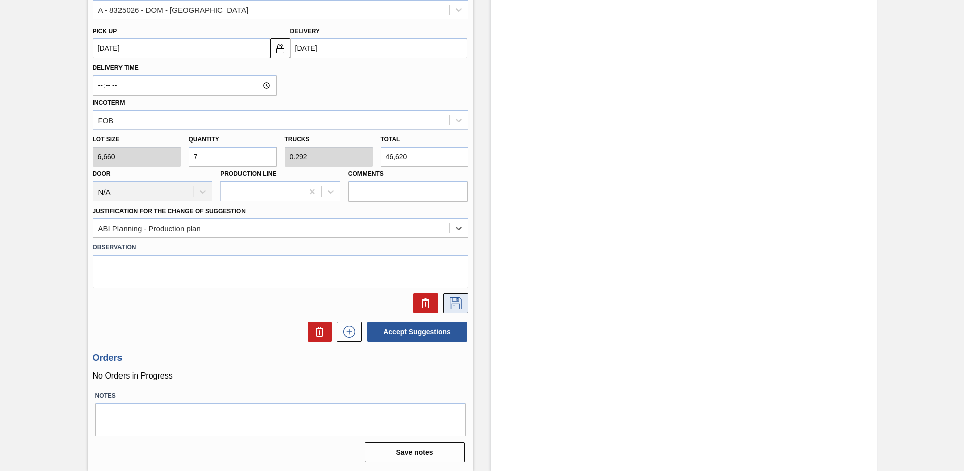
click at [454, 300] on icon at bounding box center [456, 303] width 16 height 12
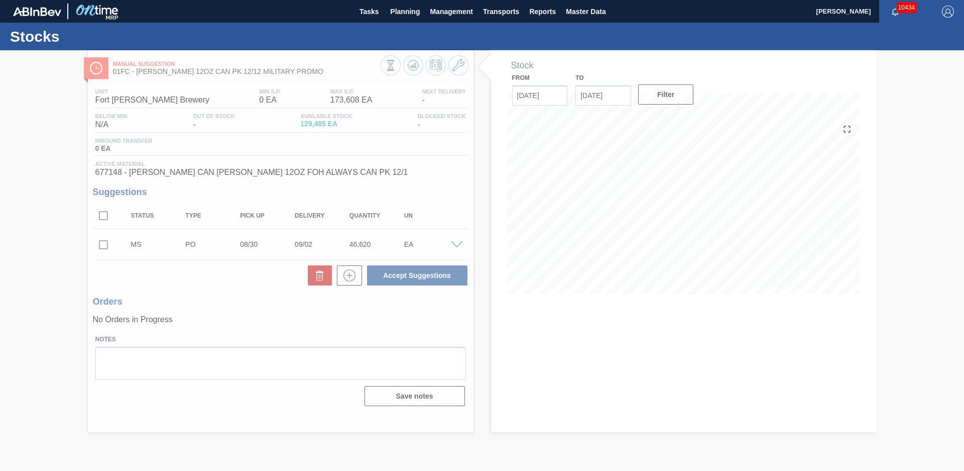
scroll to position [0, 0]
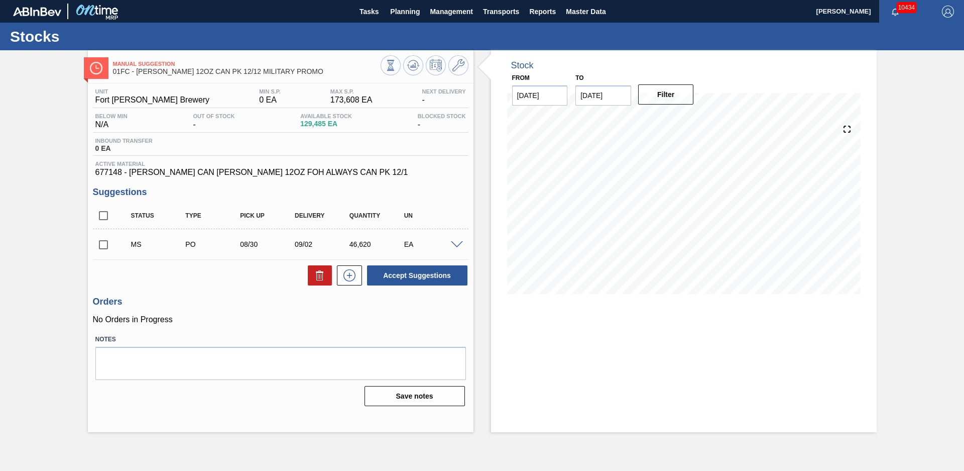
click at [102, 243] on input "checkbox" at bounding box center [103, 244] width 21 height 21
click at [397, 278] on button "Accept Suggestions" at bounding box center [417, 275] width 100 height 20
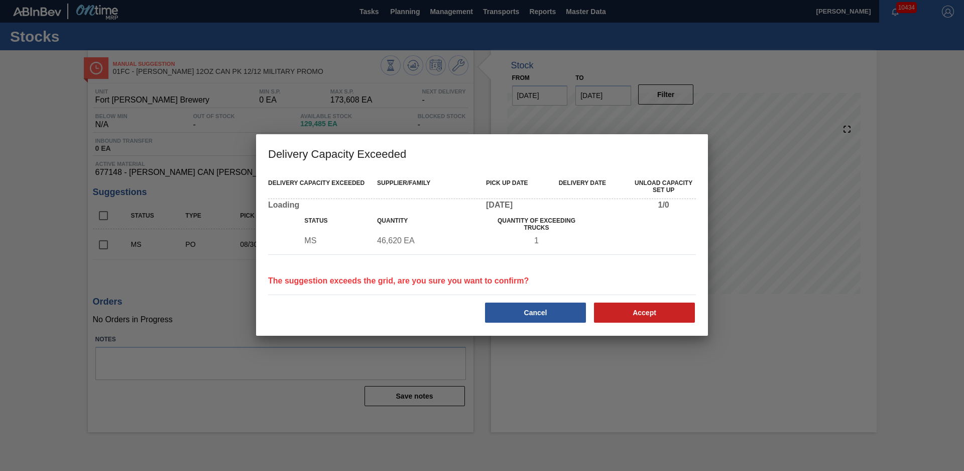
click at [655, 327] on div "Delivery Capacity Exceeded Supplier/Family Pick up Date Delivery Date Unload Ca…" at bounding box center [482, 254] width 452 height 164
click at [659, 319] on button "Accept" at bounding box center [644, 312] width 101 height 20
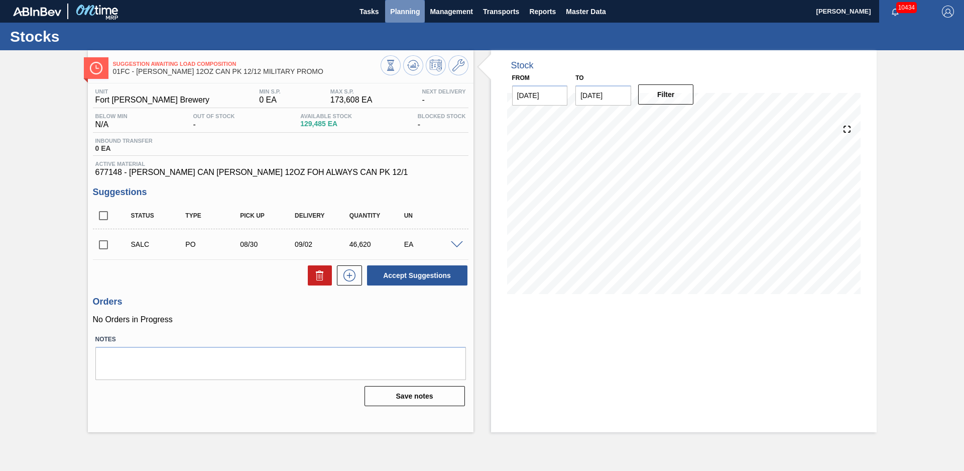
click at [409, 11] on span "Planning" at bounding box center [405, 12] width 30 height 12
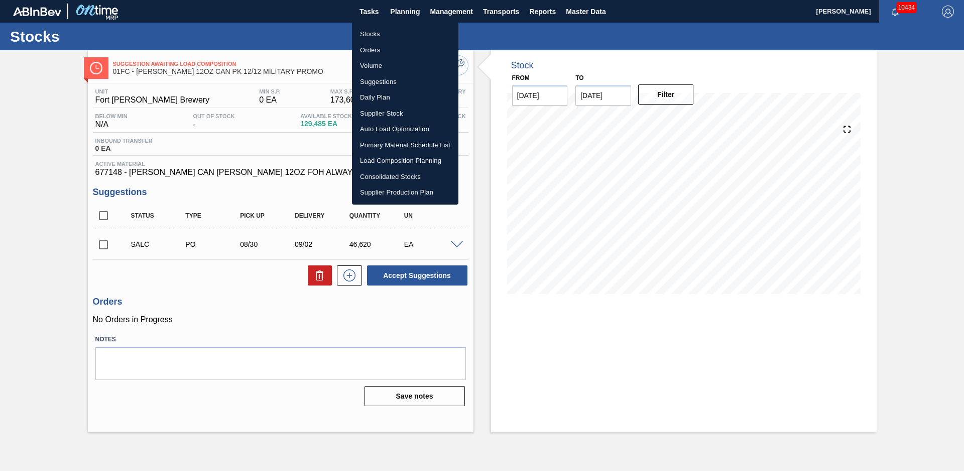
click at [371, 35] on li "Stocks" at bounding box center [405, 34] width 106 height 16
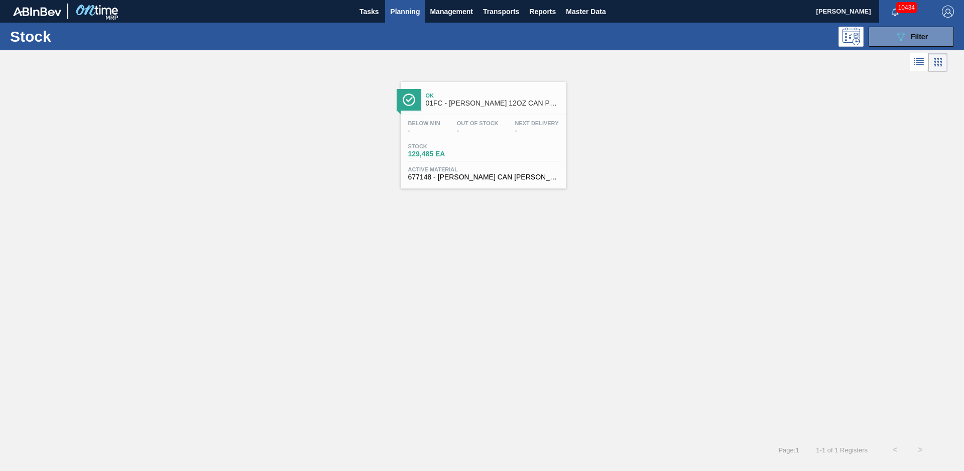
click at [485, 99] on div "Ok 01FC - [PERSON_NAME] 12OZ CAN PK 12/12 MILITARY PROMO" at bounding box center [494, 99] width 136 height 23
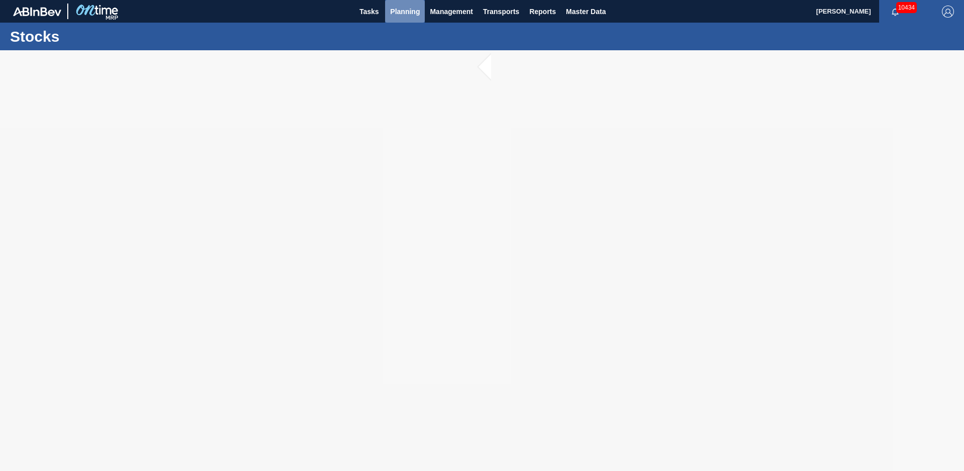
click at [392, 15] on span "Planning" at bounding box center [405, 12] width 30 height 12
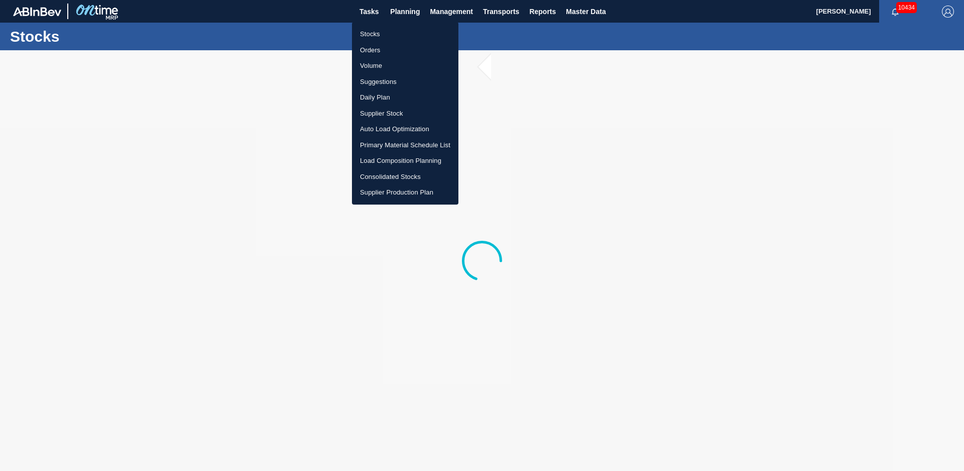
click at [372, 35] on li "Stocks" at bounding box center [405, 34] width 106 height 16
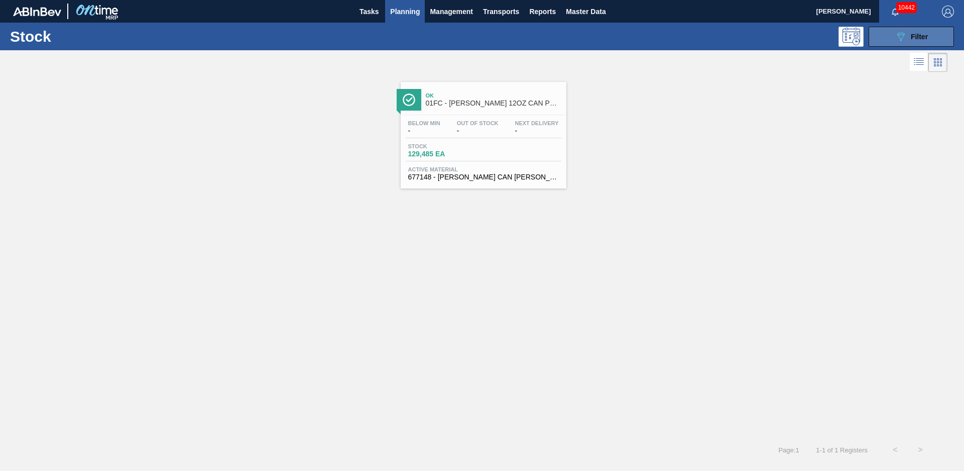
click at [902, 29] on button "089F7B8B-B2A5-4AFE-B5C0-19BA573D28AC Filter" at bounding box center [911, 37] width 85 height 20
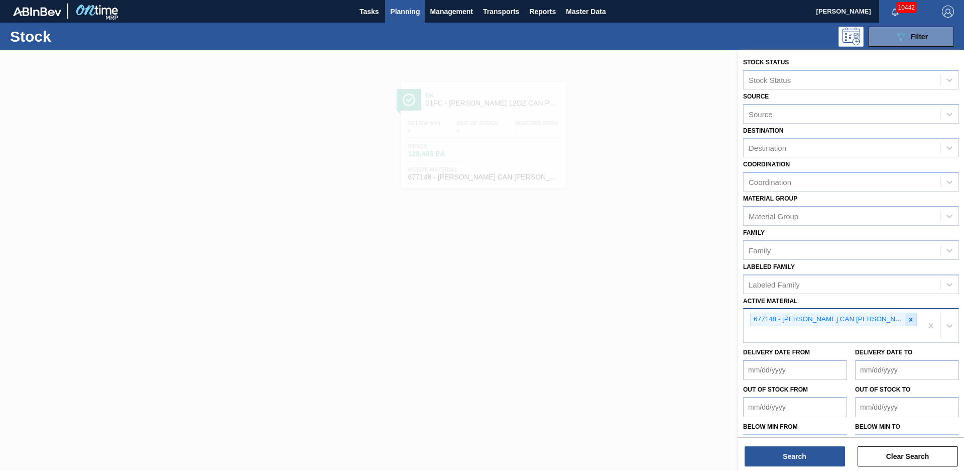
click at [909, 323] on div at bounding box center [910, 319] width 11 height 13
click at [822, 448] on button "Search" at bounding box center [795, 456] width 100 height 20
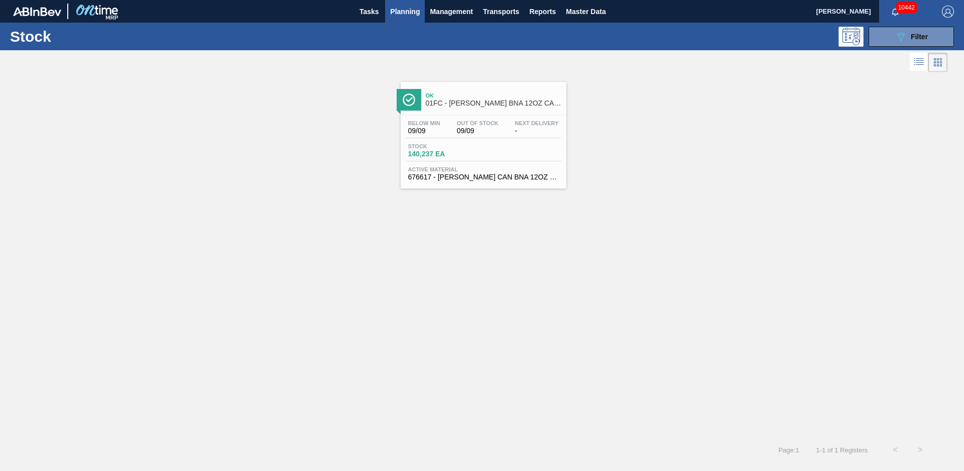
click at [503, 110] on div "Ok 01FC - [PERSON_NAME] BNA 12OZ CAN CAN PK 12/12 CAN" at bounding box center [494, 99] width 136 height 23
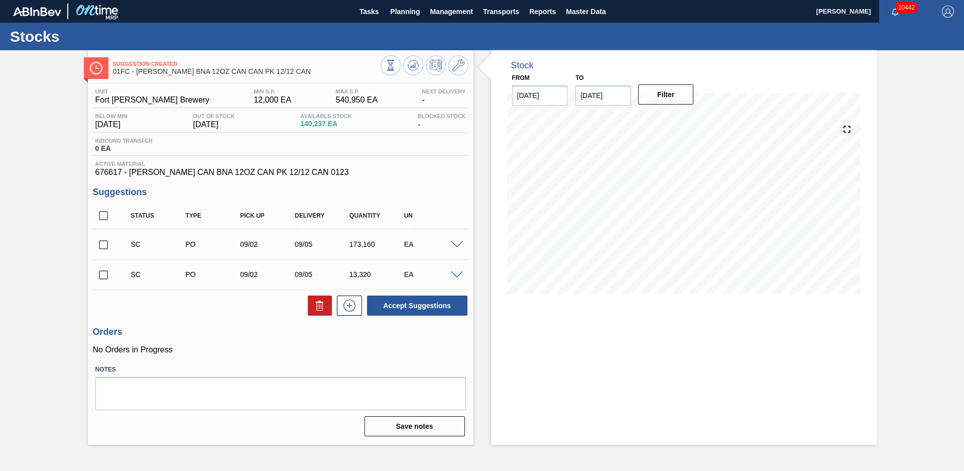
click at [62, 193] on div "Suggestion Created 01FC - [PERSON_NAME] BNA 12OZ CAN CAN PK 12/12 CAN Unit Fort…" at bounding box center [482, 247] width 964 height 394
click at [408, 63] on icon at bounding box center [413, 65] width 12 height 12
click at [457, 247] on span at bounding box center [457, 245] width 12 height 8
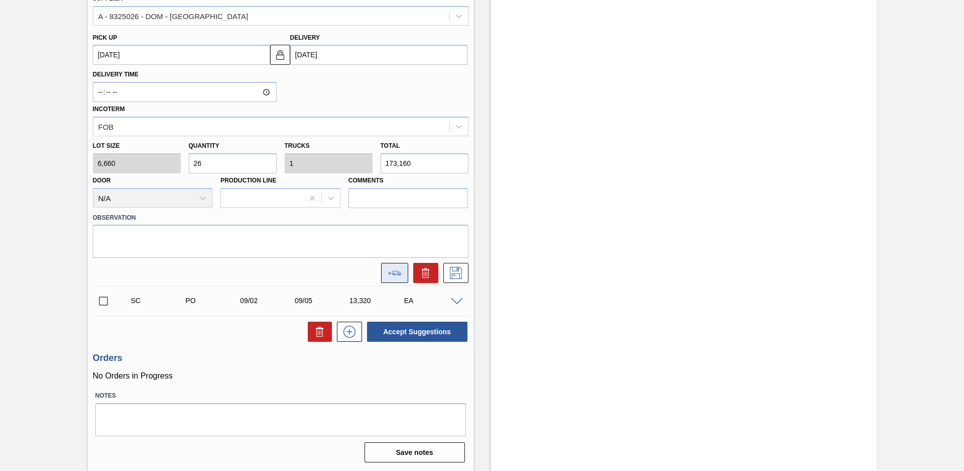
scroll to position [66, 0]
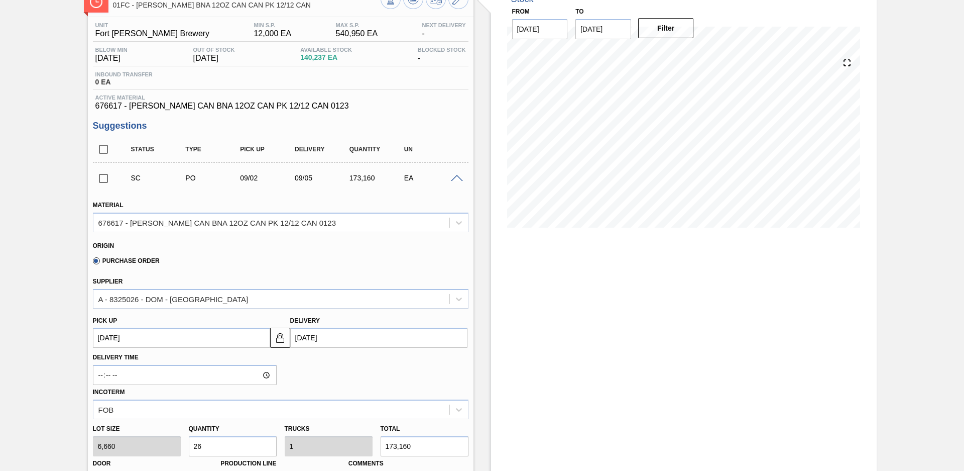
click at [451, 180] on span at bounding box center [457, 179] width 12 height 8
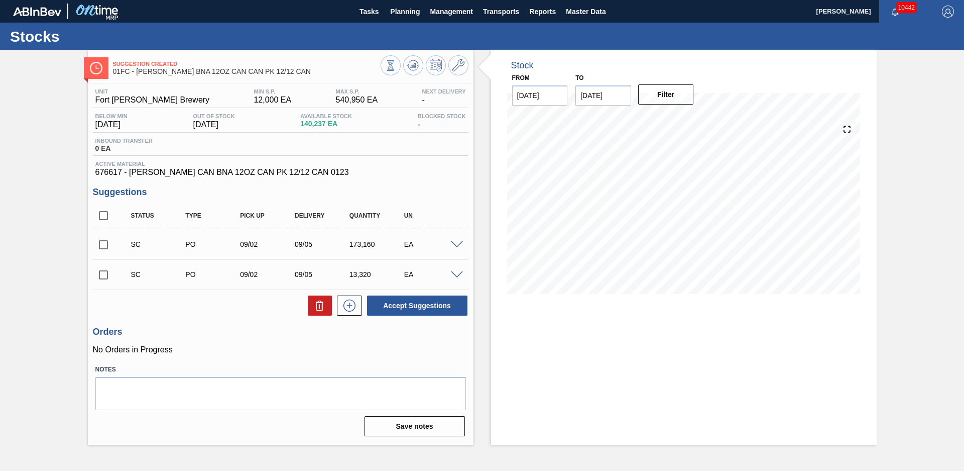
scroll to position [0, 0]
click at [105, 242] on input "checkbox" at bounding box center [103, 244] width 21 height 21
click at [432, 303] on button "Accept Suggestions" at bounding box center [417, 305] width 100 height 20
click at [104, 244] on input "checkbox" at bounding box center [103, 244] width 21 height 21
click at [381, 302] on button "Accept Suggestions" at bounding box center [417, 305] width 100 height 20
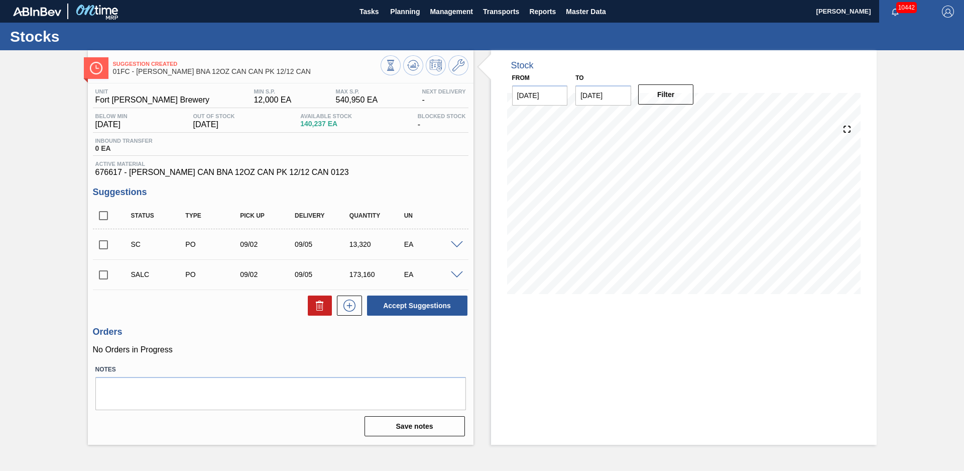
click at [460, 275] on span at bounding box center [457, 275] width 12 height 8
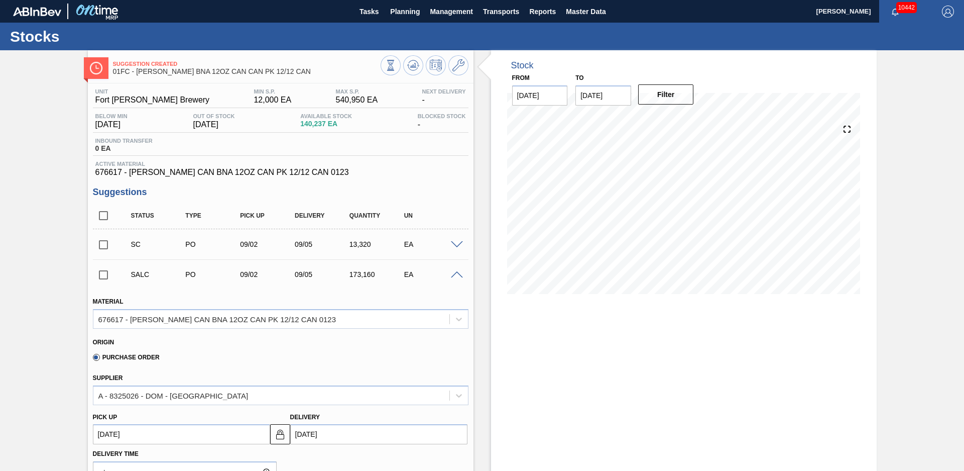
scroll to position [211, 0]
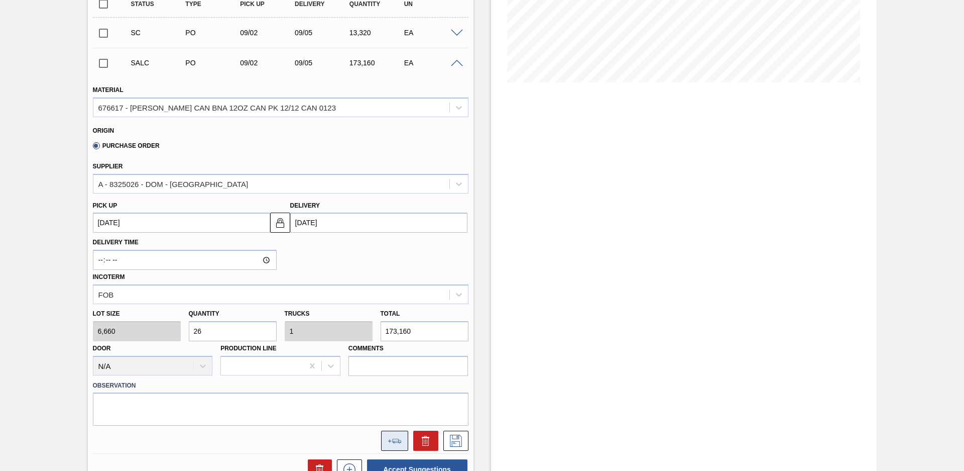
click at [397, 443] on button at bounding box center [394, 440] width 27 height 20
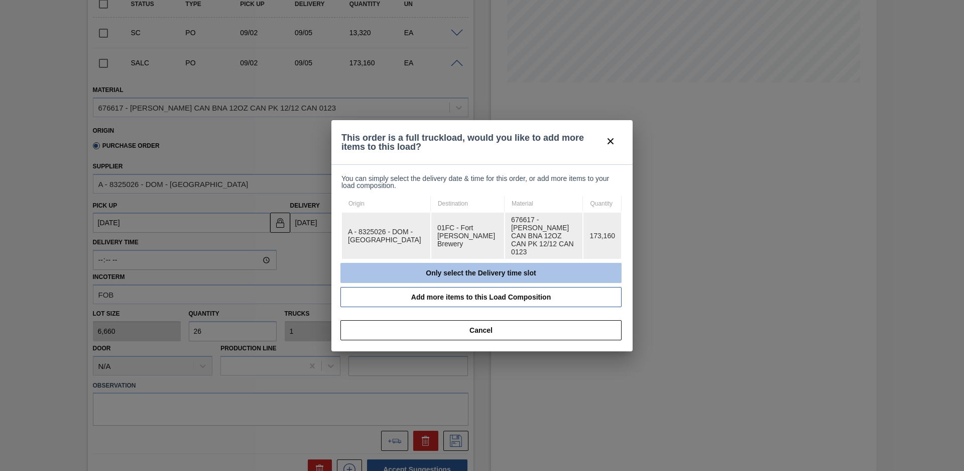
click at [462, 263] on button "Only select the Delivery time slot" at bounding box center [480, 273] width 281 height 20
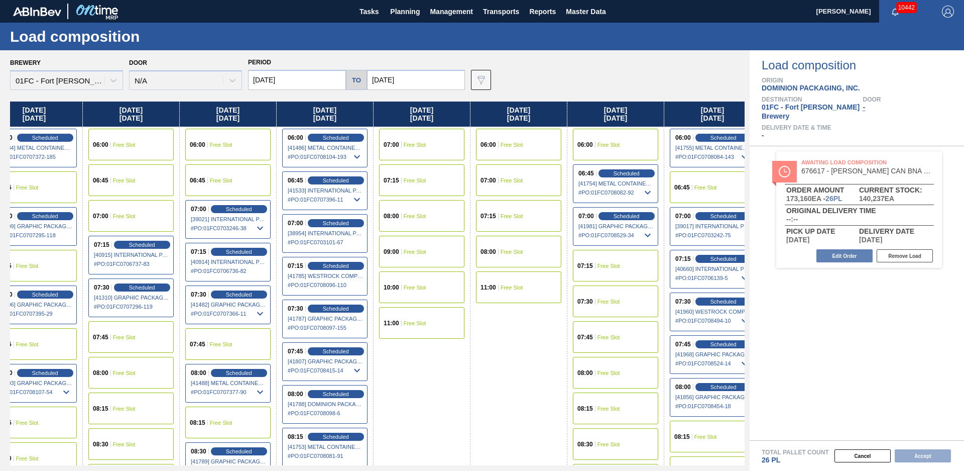
scroll to position [0, 41]
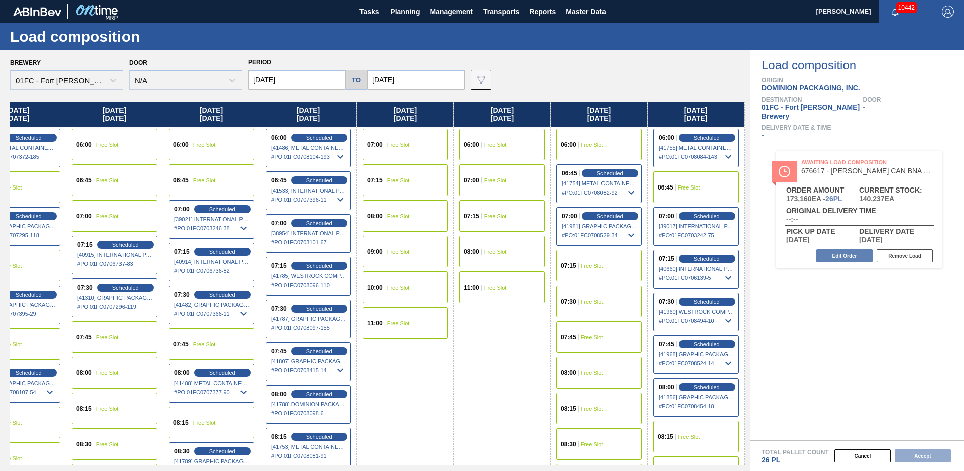
drag, startPoint x: 519, startPoint y: 370, endPoint x: 955, endPoint y: 312, distance: 439.7
click at [448, 82] on input "[DATE]" at bounding box center [416, 80] width 98 height 20
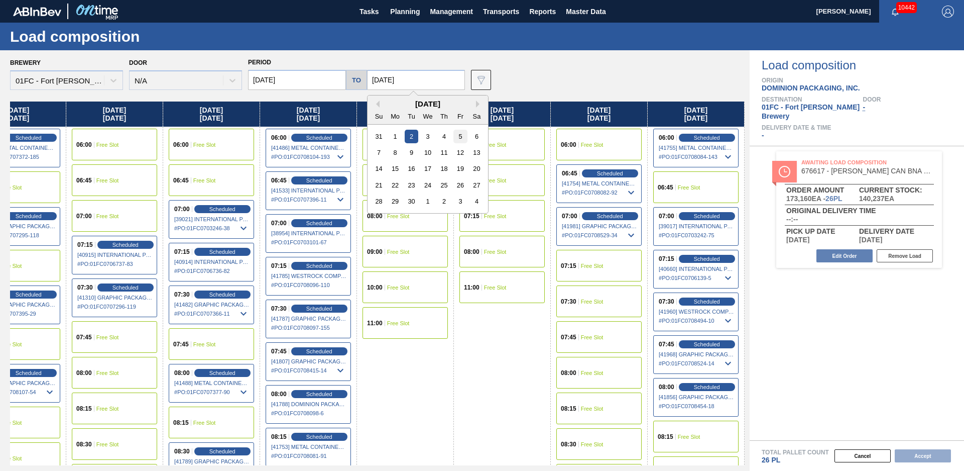
click at [458, 136] on div "5" at bounding box center [460, 137] width 14 height 14
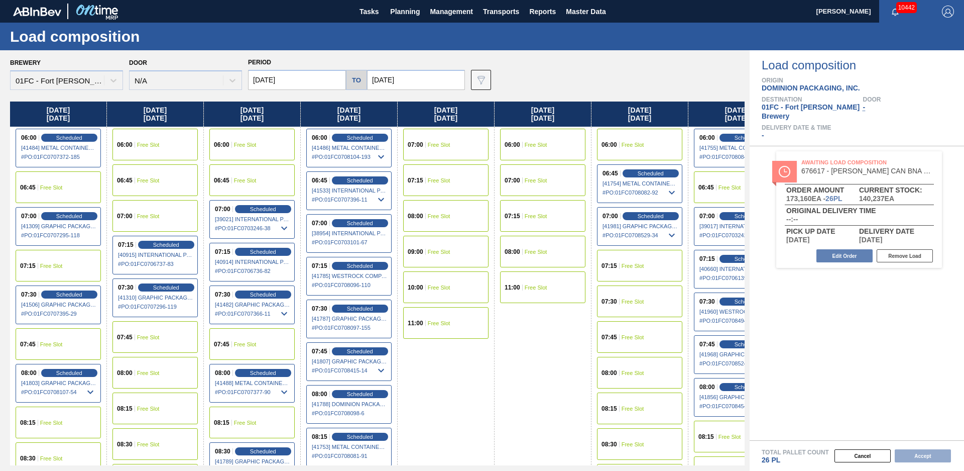
scroll to position [0, 331]
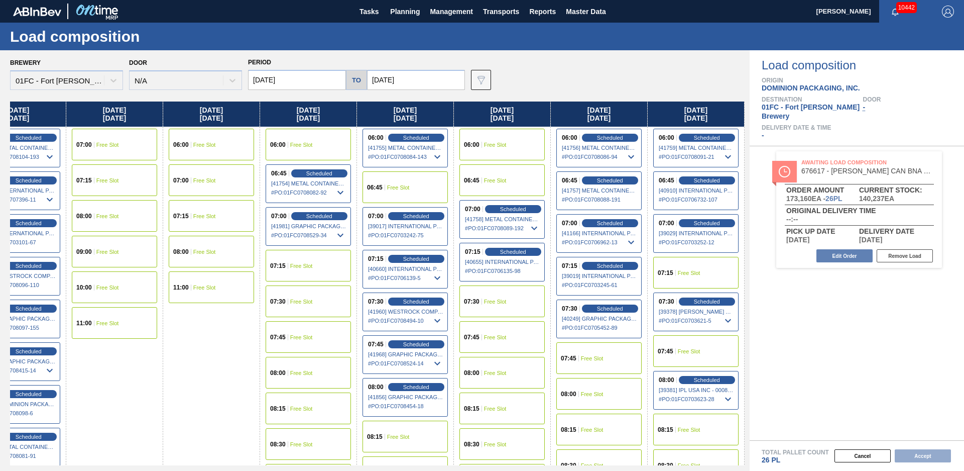
drag, startPoint x: 526, startPoint y: 406, endPoint x: 854, endPoint y: 327, distance: 337.3
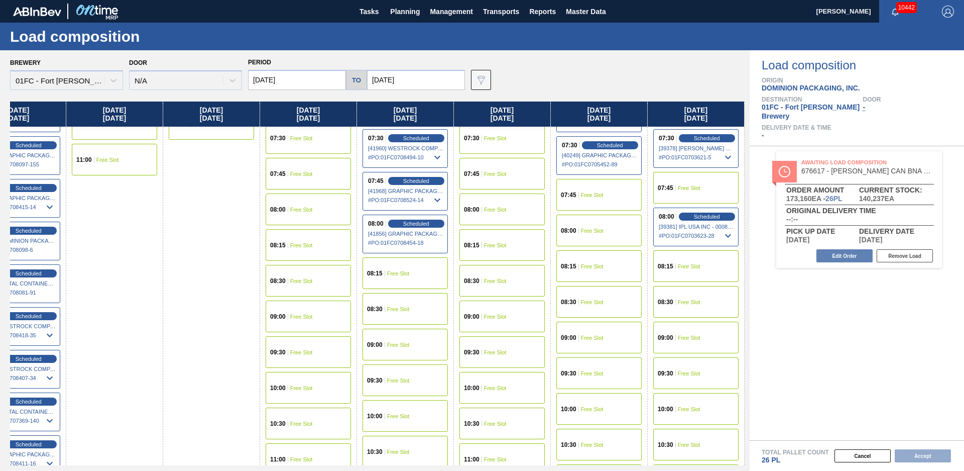
click at [683, 342] on div "09:00 Free Slot" at bounding box center [695, 337] width 85 height 32
click at [916, 453] on button "Accept" at bounding box center [923, 455] width 56 height 13
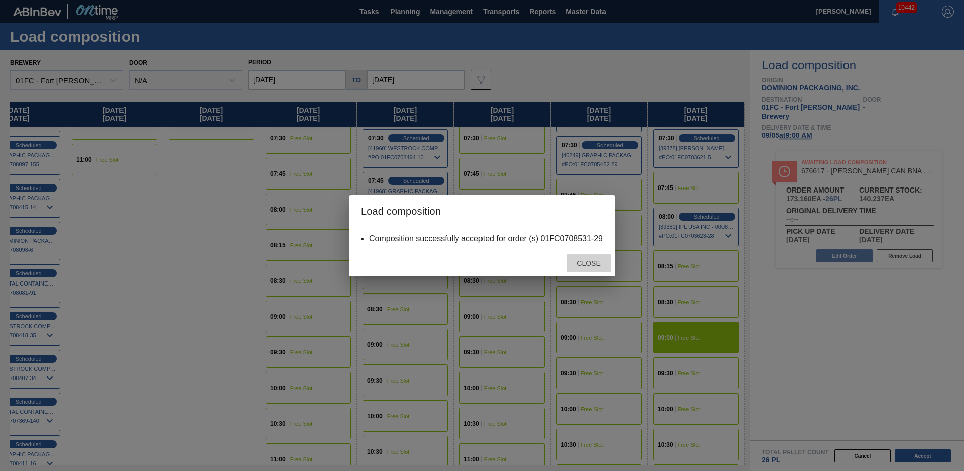
click at [594, 263] on span "Close" at bounding box center [589, 263] width 40 height 8
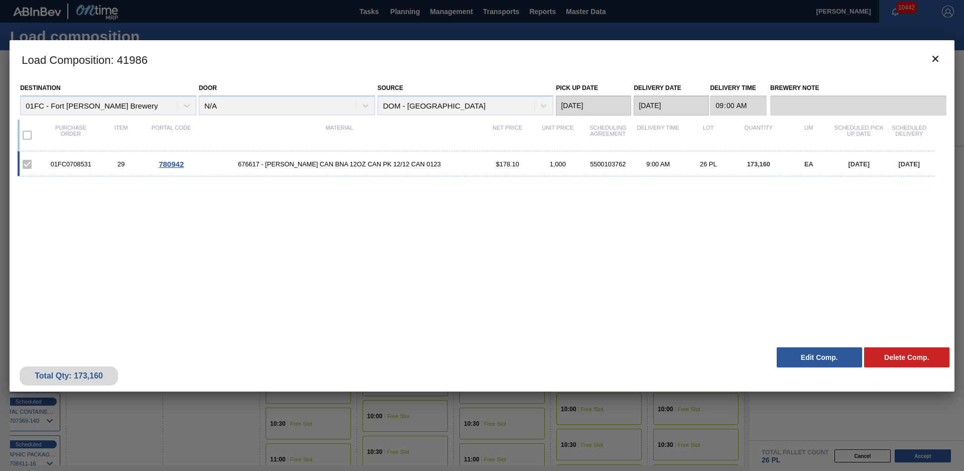
click at [132, 241] on div "01FC0708531 29 780942 676617 - [PERSON_NAME] CAN BNA 12OZ CAN PK 12/12 CAN 0123…" at bounding box center [480, 240] width 925 height 179
click at [938, 56] on icon "botão de ícone" at bounding box center [936, 59] width 6 height 6
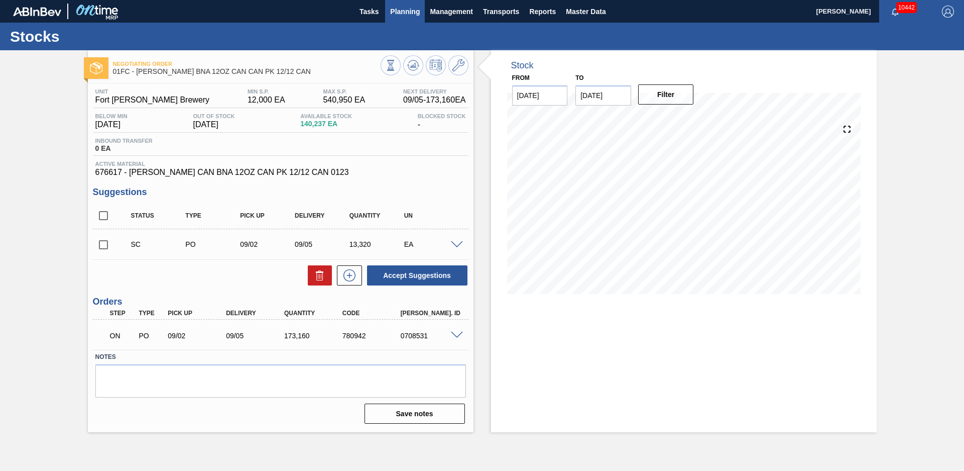
click at [403, 9] on span "Planning" at bounding box center [405, 12] width 30 height 12
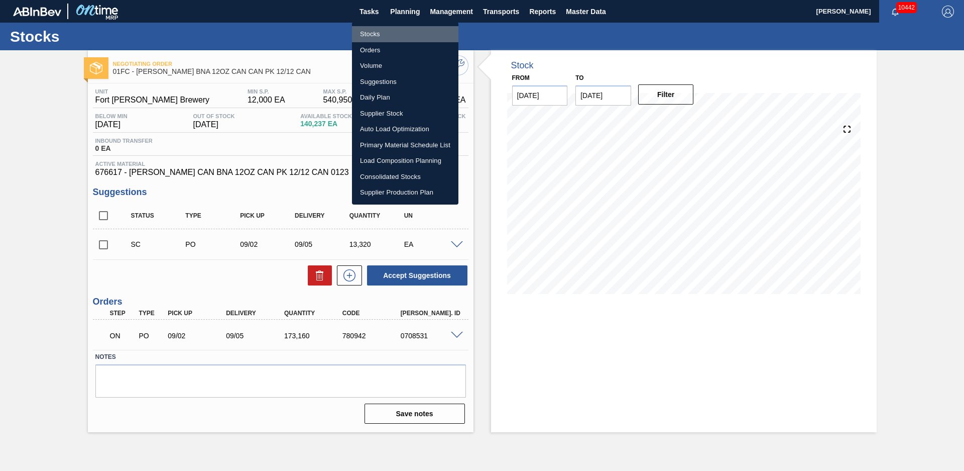
click at [372, 35] on li "Stocks" at bounding box center [405, 34] width 106 height 16
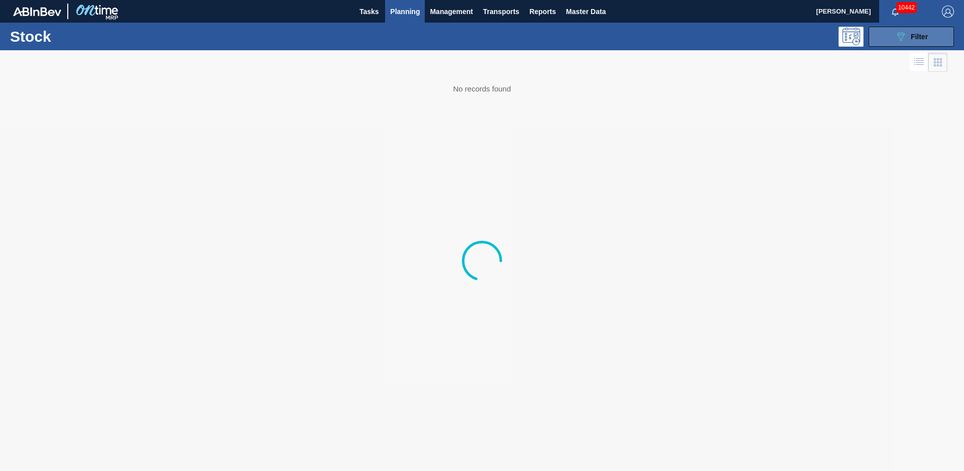
click at [915, 36] on span "Filter" at bounding box center [919, 37] width 17 height 8
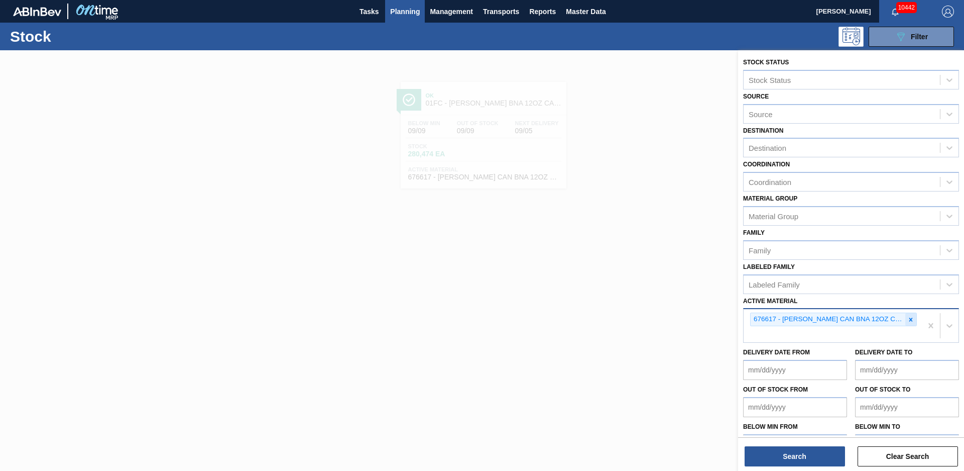
click at [912, 316] on icon at bounding box center [910, 319] width 7 height 7
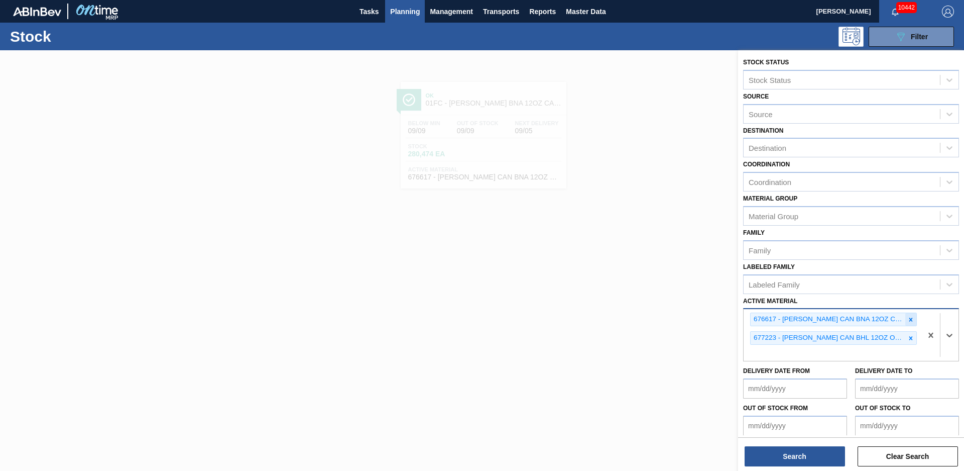
click at [909, 320] on icon at bounding box center [910, 319] width 7 height 7
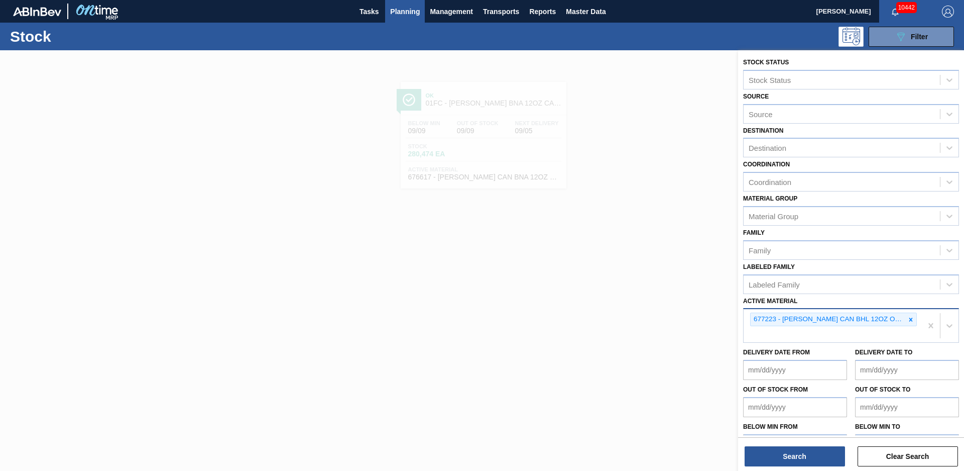
click at [811, 470] on div "Stock Status Stock Status Source Source Destination Destination Coordination Co…" at bounding box center [851, 261] width 226 height 422
click at [812, 457] on button "Search" at bounding box center [795, 456] width 100 height 20
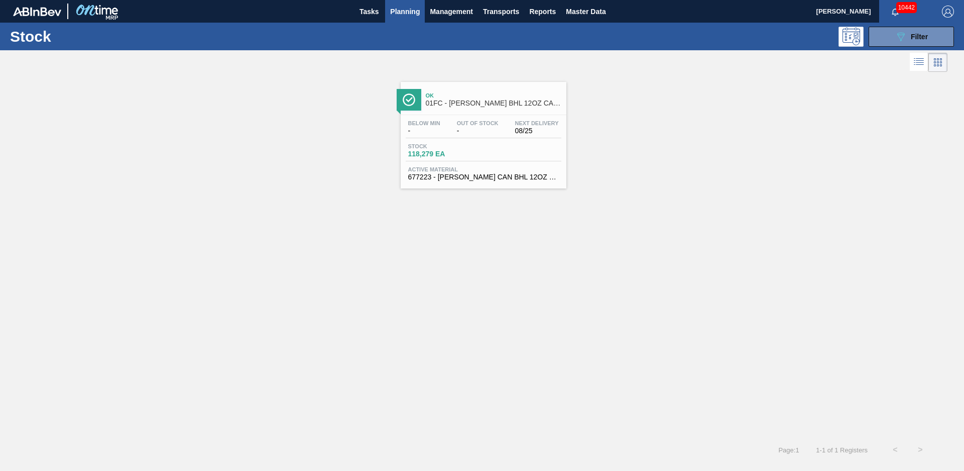
click at [488, 101] on span "01FC - [PERSON_NAME] BHL 12OZ CAN TWNSTK 30/12 CAN CAN OUTDOOR PROMO" at bounding box center [494, 103] width 136 height 8
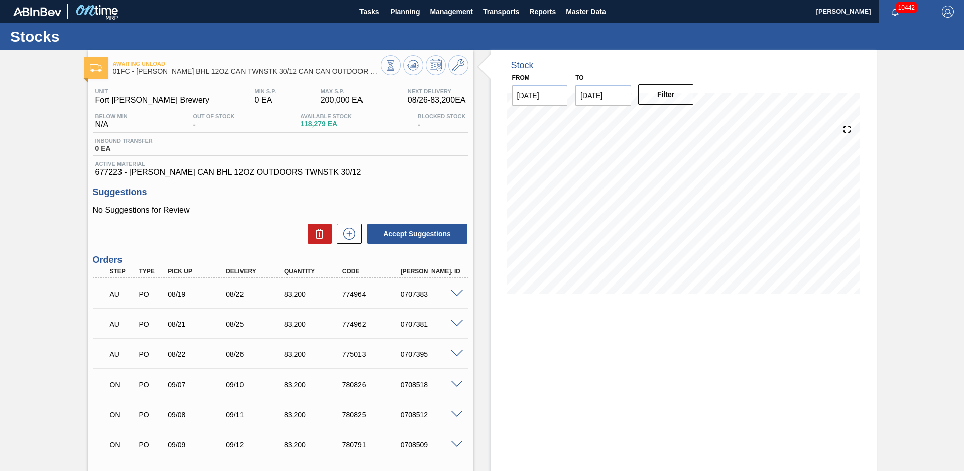
click at [479, 226] on div "Stock From [DATE] to [DATE] Filter" at bounding box center [675, 340] width 403 height 581
click at [478, 226] on div "Stock From [DATE] to [DATE] Filter" at bounding box center [675, 340] width 403 height 581
click at [477, 230] on div "Stock From [DATE] to [DATE] Filter" at bounding box center [675, 340] width 403 height 581
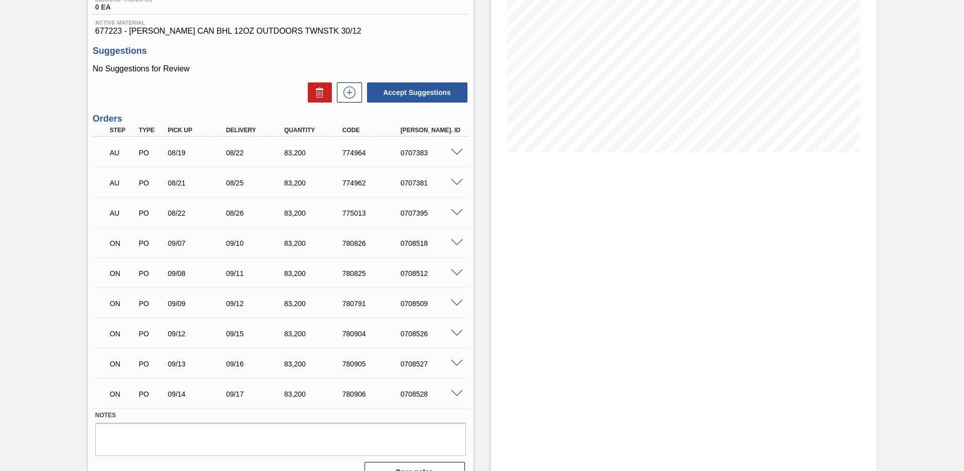
scroll to position [70, 0]
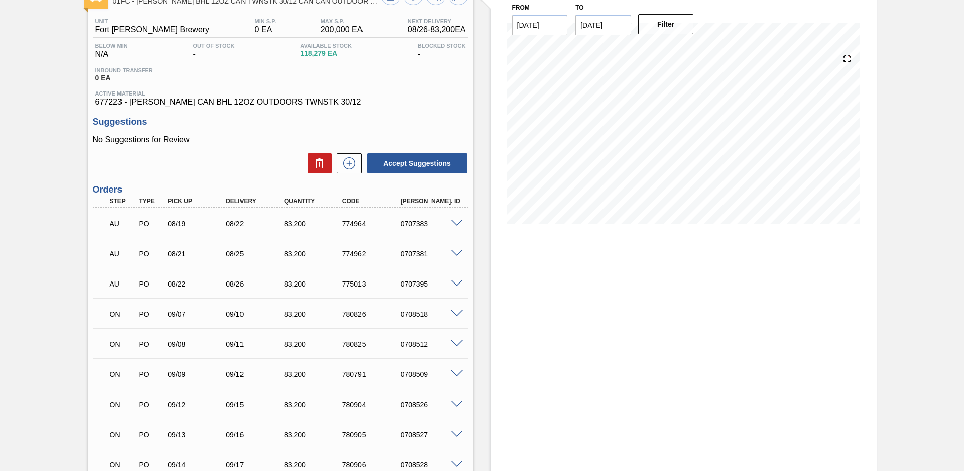
click at [896, 124] on div "Awaiting Unload 01FC - [PERSON_NAME] BHL 12OZ CAN TWNSTK 30/12 CAN CAN OUTDOOR …" at bounding box center [482, 270] width 964 height 581
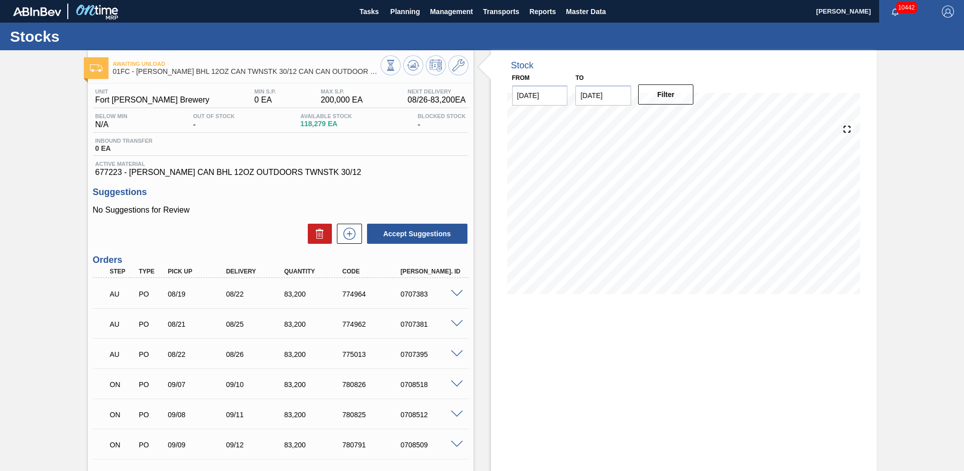
click at [893, 182] on div "Awaiting Unload 01FC - [PERSON_NAME] BHL 12OZ CAN TWNSTK 30/12 CAN CAN OUTDOOR …" at bounding box center [482, 340] width 964 height 581
click at [73, 164] on div "Awaiting Unload 01FC - [PERSON_NAME] BHL 12OZ CAN TWNSTK 30/12 CAN CAN OUTDOOR …" at bounding box center [482, 340] width 964 height 581
click at [487, 221] on div "Stock From [DATE] to [DATE] Filter 08/27 Stock Projection 367,879 SAP Planning …" at bounding box center [675, 340] width 403 height 581
click at [926, 261] on div "Awaiting Unload 01FC - [PERSON_NAME] BHL 12OZ CAN TWNSTK 30/12 CAN CAN OUTDOOR …" at bounding box center [482, 340] width 964 height 581
click at [885, 232] on div "Awaiting Unload 01FC - [PERSON_NAME] BHL 12OZ CAN TWNSTK 30/12 CAN CAN OUTDOOR …" at bounding box center [482, 340] width 964 height 581
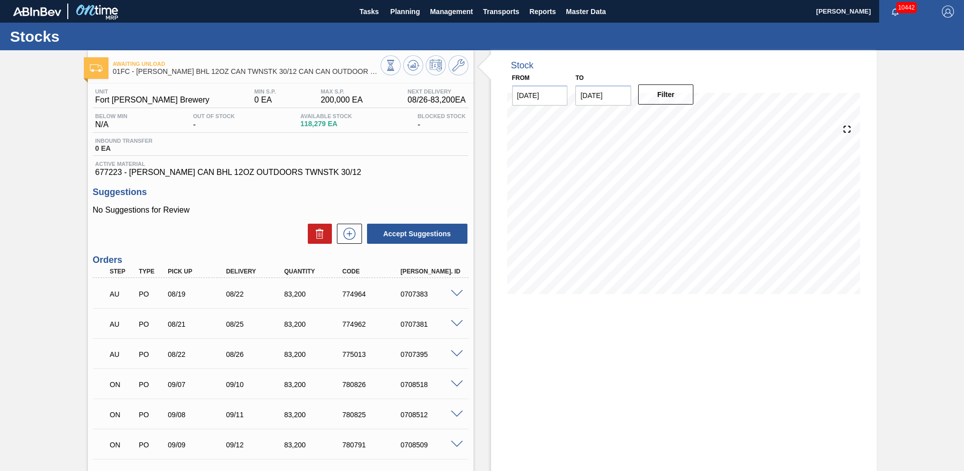
click at [498, 184] on div "Stock From [DATE] to [DATE] Filter 08/26 Stock Projection 367,879 SAP Planning …" at bounding box center [684, 179] width 386 height 259
click at [483, 185] on div "Stock From [DATE] to [DATE] Filter 08/26 Stock Projection 367,879 SAP Planning …" at bounding box center [675, 340] width 403 height 581
drag, startPoint x: 95, startPoint y: 168, endPoint x: 124, endPoint y: 170, distance: 28.7
click at [124, 170] on span "677223 - [PERSON_NAME] CAN BHL 12OZ OUTDOORS TWNSTK 30/12" at bounding box center [280, 172] width 371 height 9
click at [477, 171] on div "Stock From [DATE] to [DATE] Filter 08/26 Stock Projection 367,879 SAP Planning …" at bounding box center [675, 340] width 403 height 581
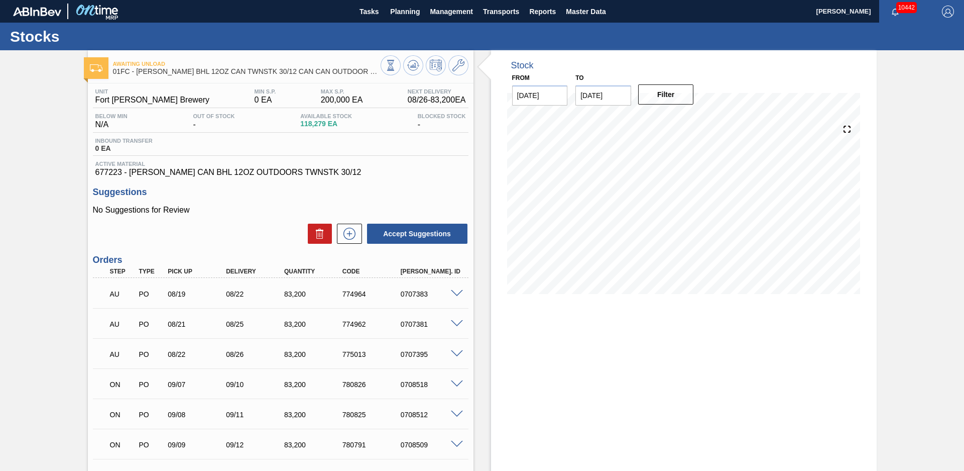
click at [472, 201] on div "Unit Fort [PERSON_NAME] Brewery MIN S.P. 0 EA MAX S.P. 200,000 EA Next Delivery…" at bounding box center [281, 354] width 386 height 543
click at [926, 176] on div "Awaiting Unload 01FC - [PERSON_NAME] BHL 12OZ CAN TWNSTK 30/12 CAN CAN OUTDOOR …" at bounding box center [482, 340] width 964 height 581
click at [482, 167] on div "Stock From [DATE] to [DATE] Filter 08/27 Stock Projection 367,879 SAP Planning …" at bounding box center [675, 340] width 403 height 581
click at [413, 12] on span "Planning" at bounding box center [405, 12] width 30 height 12
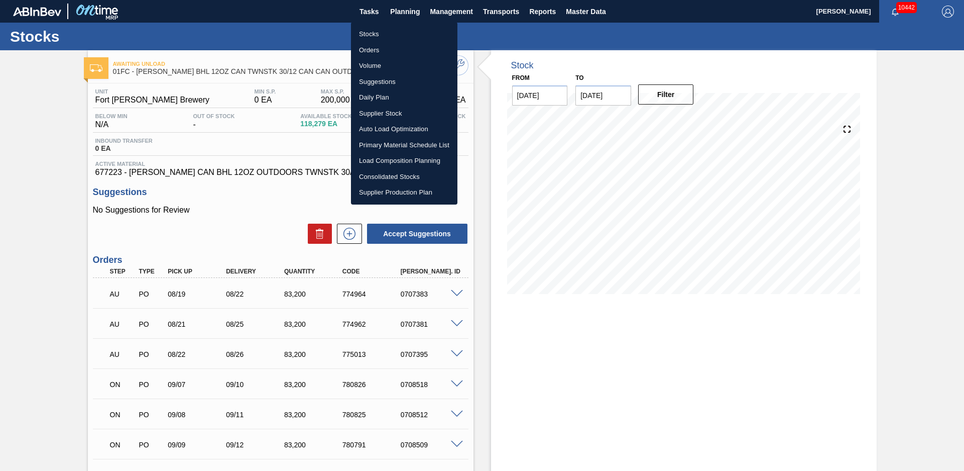
click at [366, 38] on li "Stocks" at bounding box center [404, 34] width 106 height 16
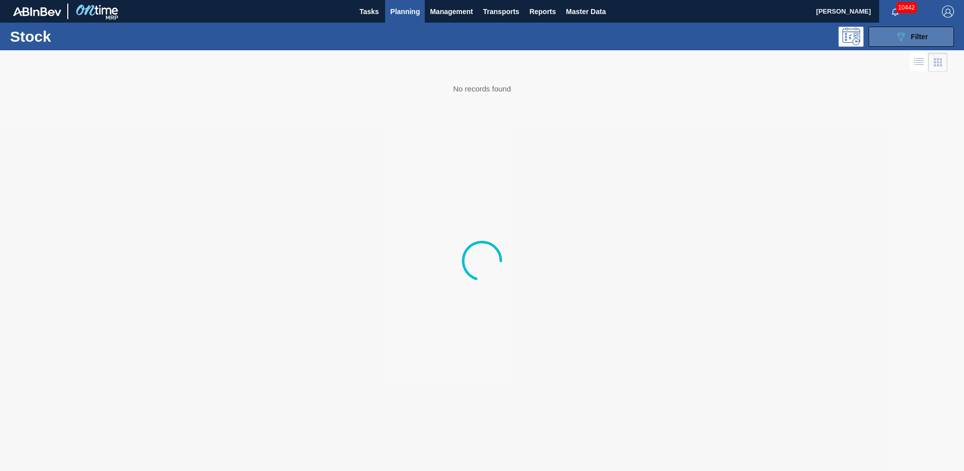
click at [907, 36] on div "089F7B8B-B2A5-4AFE-B5C0-19BA573D28AC Filter" at bounding box center [911, 37] width 33 height 12
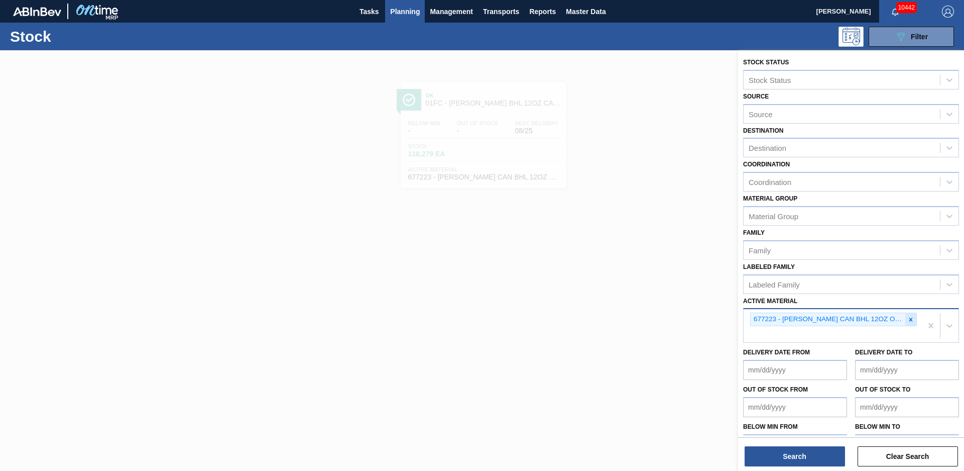
click at [905, 320] on div at bounding box center [910, 319] width 11 height 13
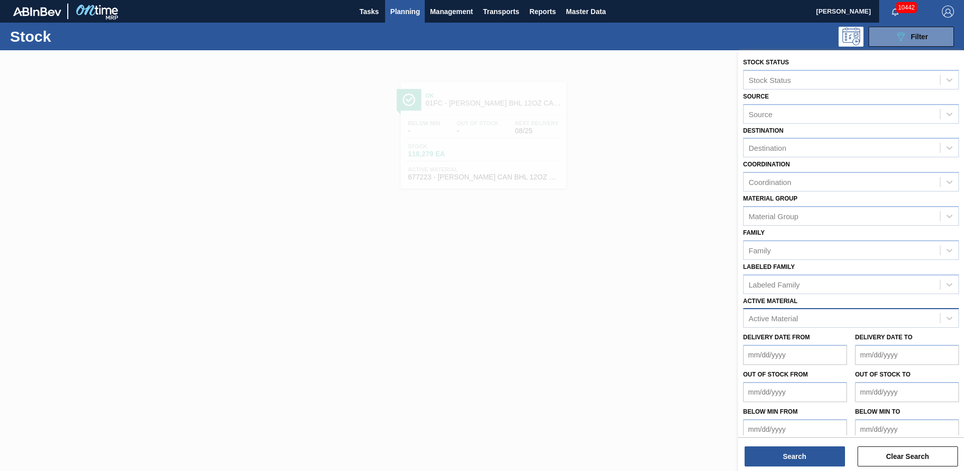
click at [632, 269] on div at bounding box center [482, 285] width 964 height 471
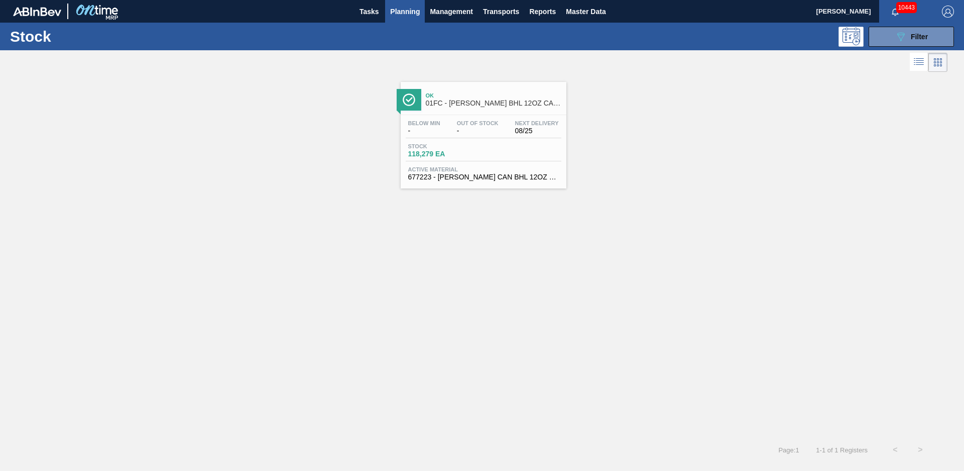
click at [392, 8] on span "Planning" at bounding box center [405, 12] width 30 height 12
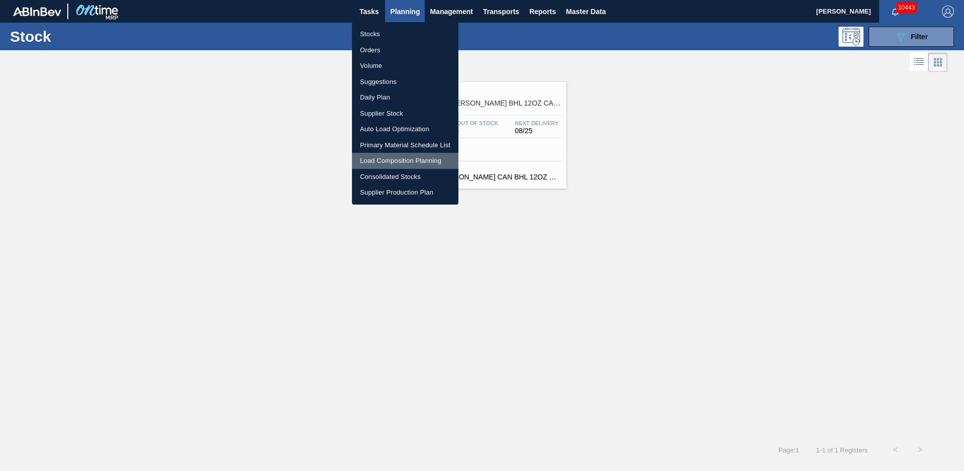
drag, startPoint x: 382, startPoint y: 158, endPoint x: 358, endPoint y: 159, distance: 23.6
click at [382, 158] on li "Load Composition Planning" at bounding box center [405, 161] width 106 height 16
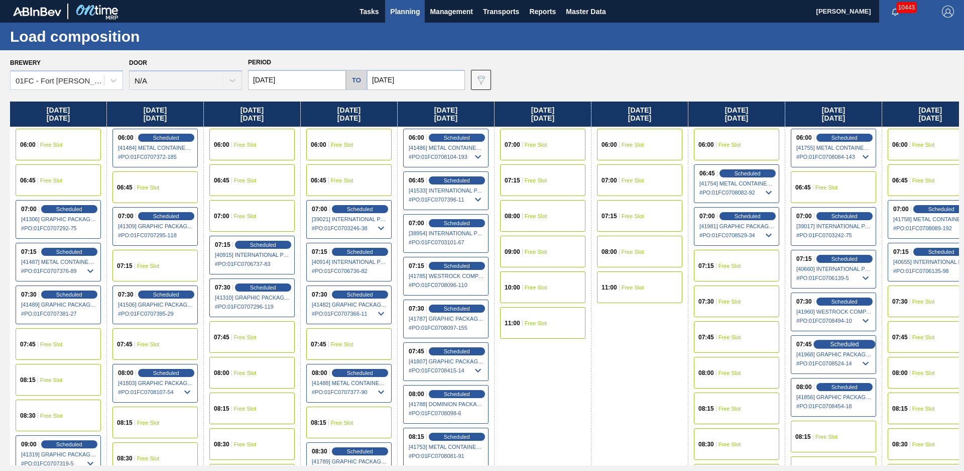
click at [846, 344] on span "Scheduled" at bounding box center [844, 343] width 29 height 7
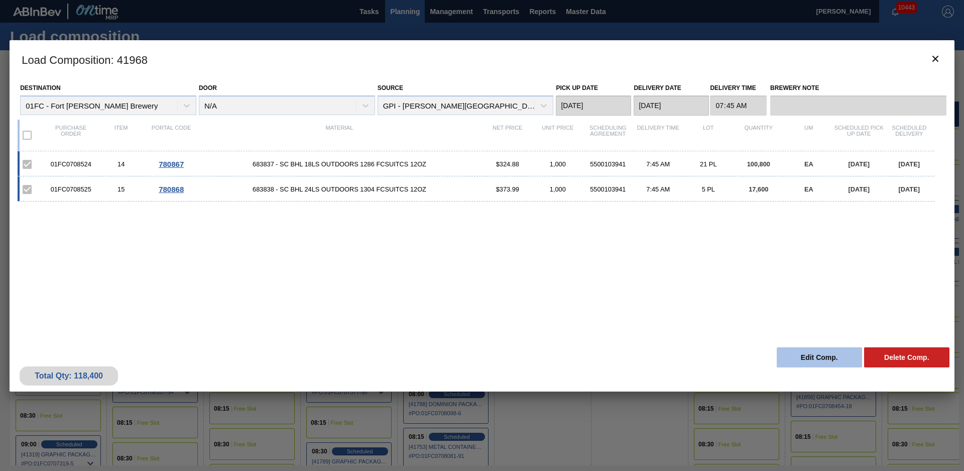
click at [820, 362] on button "Edit Comp." at bounding box center [819, 357] width 85 height 20
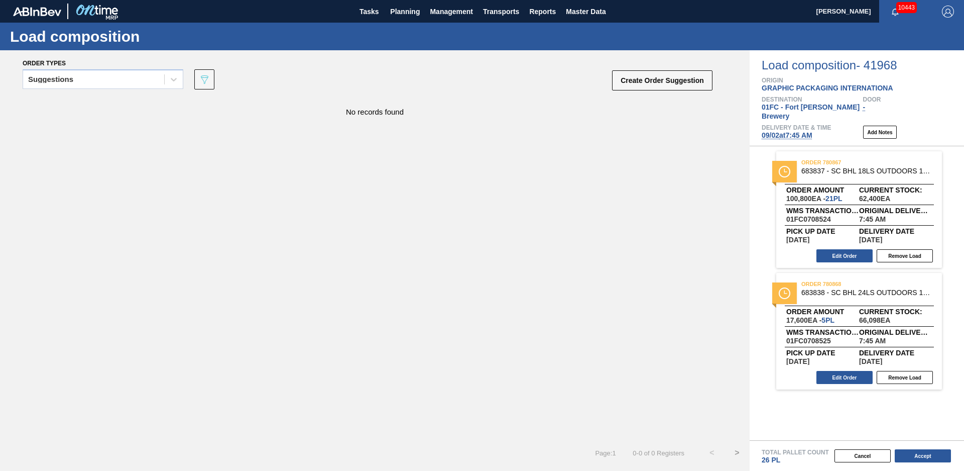
click at [820, 371] on button "Edit Order" at bounding box center [845, 377] width 56 height 13
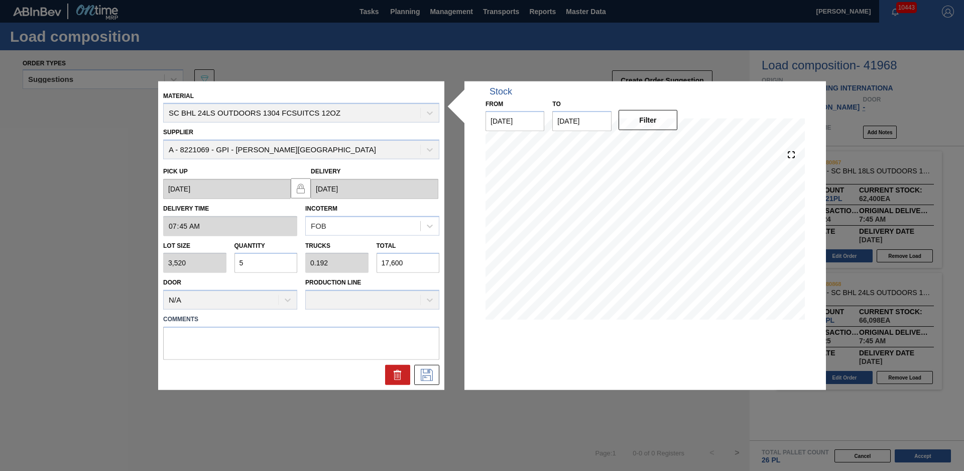
drag, startPoint x: 271, startPoint y: 258, endPoint x: 181, endPoint y: 267, distance: 90.9
click at [181, 267] on div "Lot size 3,520 Quantity 5 Trucks 0.192 Total 17,600" at bounding box center [301, 254] width 284 height 37
click at [430, 372] on icon at bounding box center [427, 375] width 16 height 12
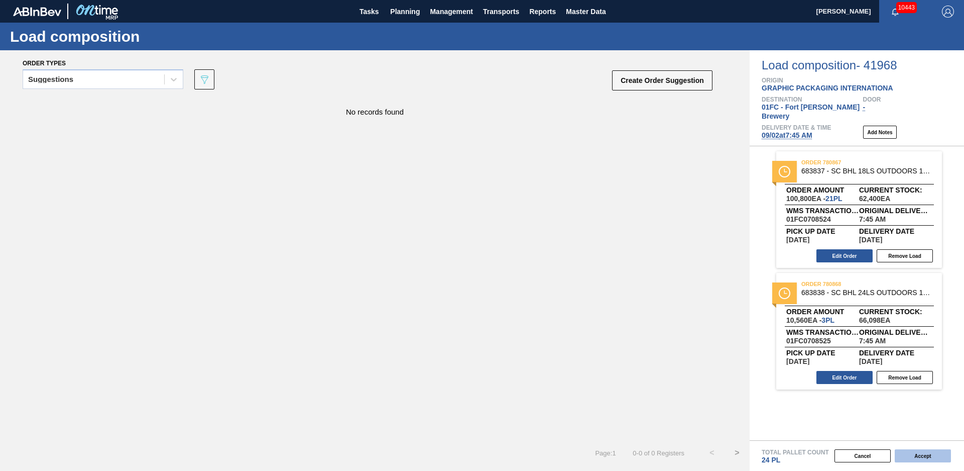
click at [923, 457] on button "Accept" at bounding box center [923, 455] width 56 height 13
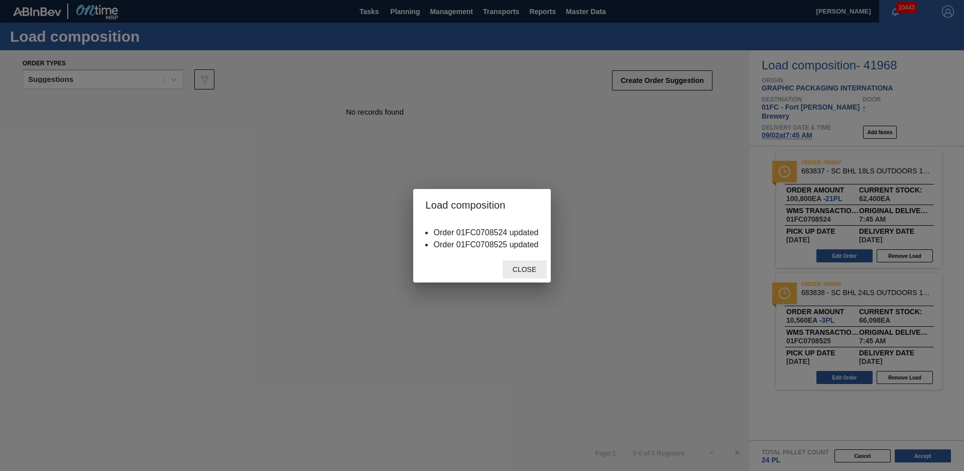
click at [517, 272] on span "Close" at bounding box center [525, 269] width 40 height 8
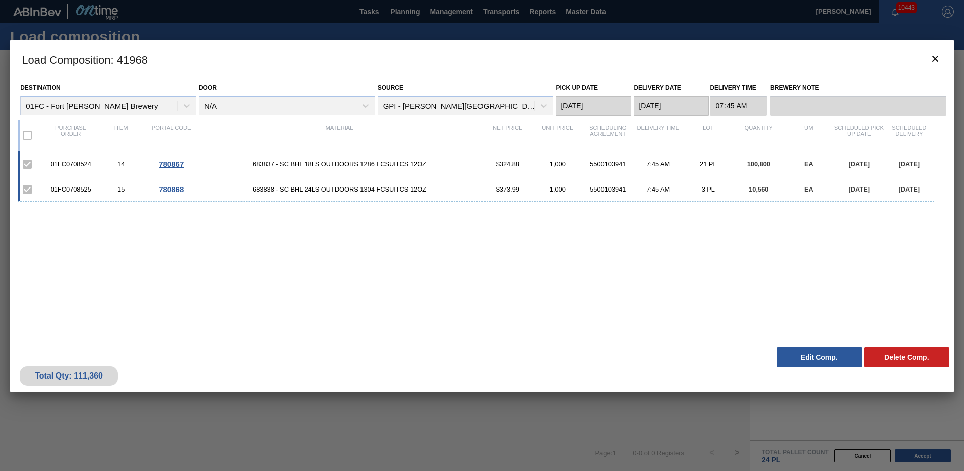
click at [321, 414] on div "Load Composition : 41968 Destination 01FC - [GEOGRAPHIC_DATA][PERSON_NAME] Brew…" at bounding box center [482, 266] width 945 height 452
click at [935, 61] on icon "botão de ícone" at bounding box center [936, 59] width 12 height 12
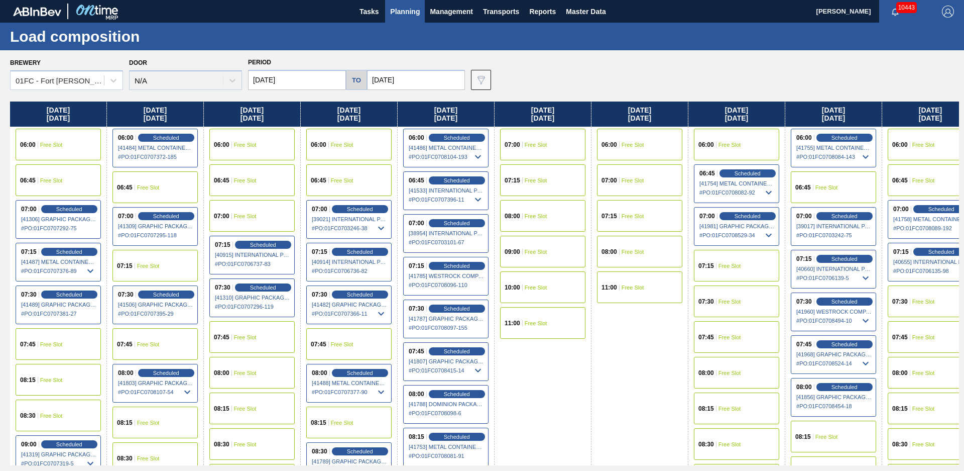
drag, startPoint x: 555, startPoint y: 53, endPoint x: 543, endPoint y: 54, distance: 11.6
click at [555, 53] on div "Brewery 01FC - [GEOGRAPHIC_DATA][PERSON_NAME] Brewery Door N/A Period [DATE] to…" at bounding box center [482, 260] width 964 height 420
click at [402, 9] on span "Planning" at bounding box center [405, 12] width 30 height 12
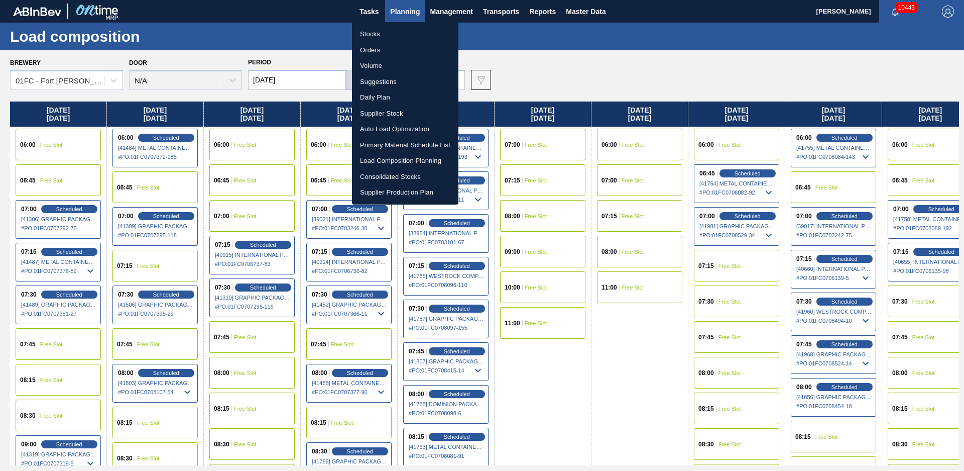
click at [279, 26] on div at bounding box center [482, 235] width 964 height 471
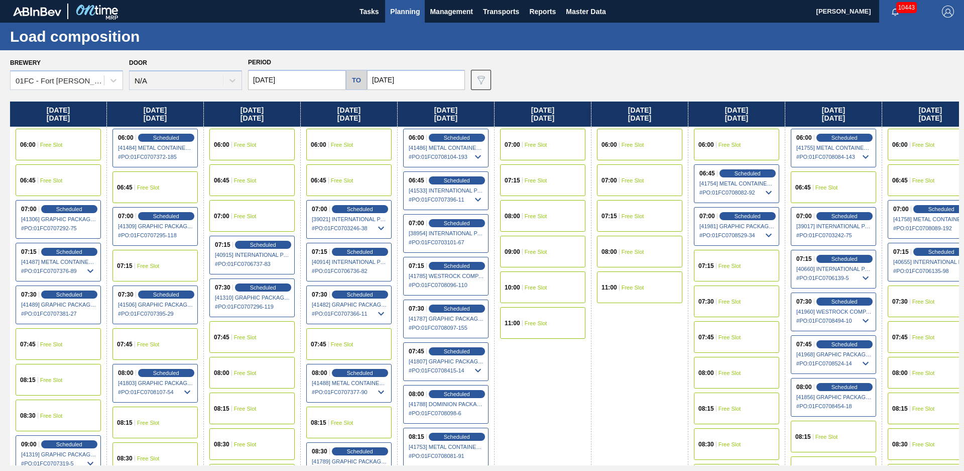
click at [618, 75] on div "Brewery 01FC - [GEOGRAPHIC_DATA][PERSON_NAME] Brewery Door N/A Period [DATE] to…" at bounding box center [484, 72] width 949 height 35
